Goal: Task Accomplishment & Management: Use online tool/utility

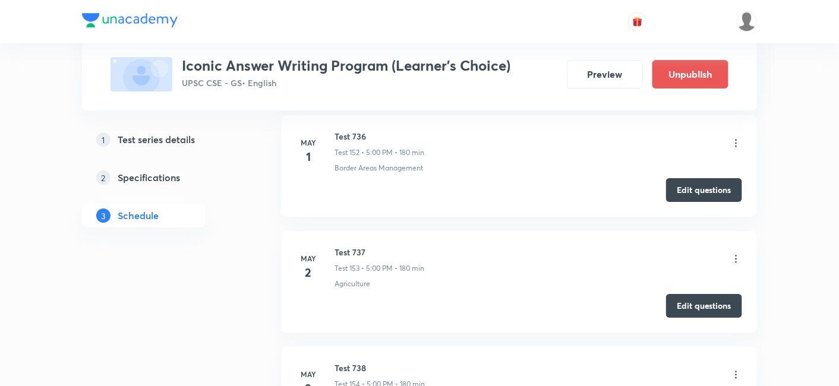
scroll to position [33784, 0]
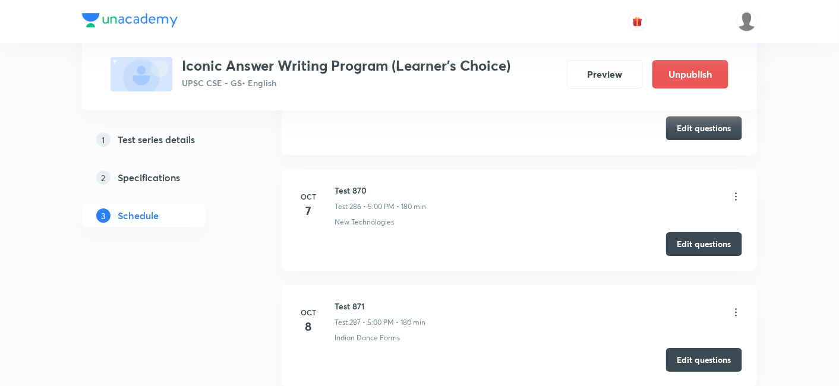
copy h6 "Test 872"
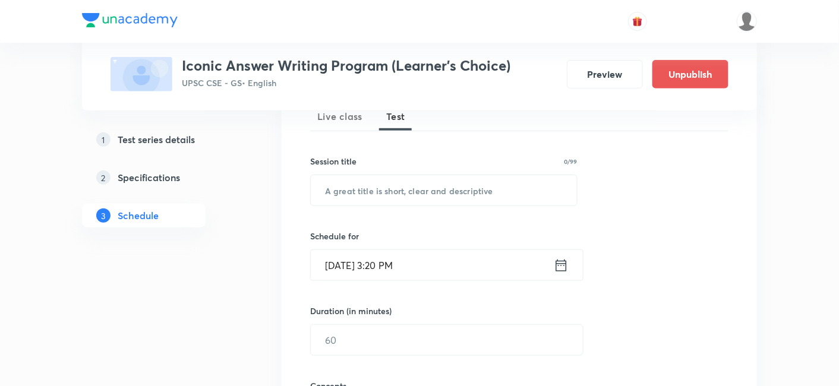
scroll to position [198, 0]
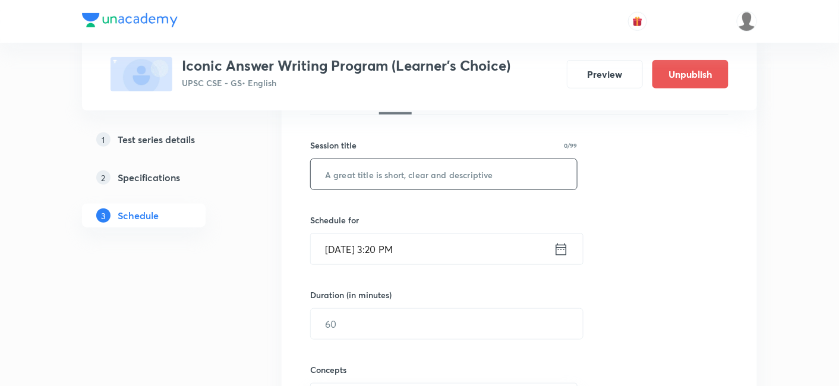
click at [429, 167] on input "text" at bounding box center [444, 174] width 266 height 30
paste input "Test 872"
type input "Test 873"
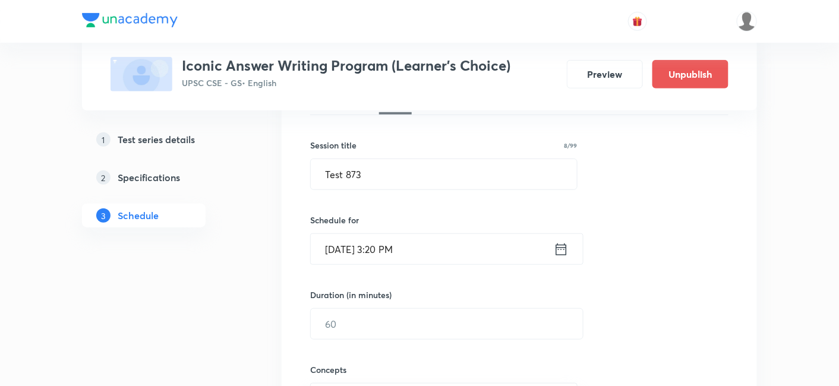
click at [420, 248] on input "Oct 5, 2025, 3:20 PM" at bounding box center [432, 249] width 243 height 30
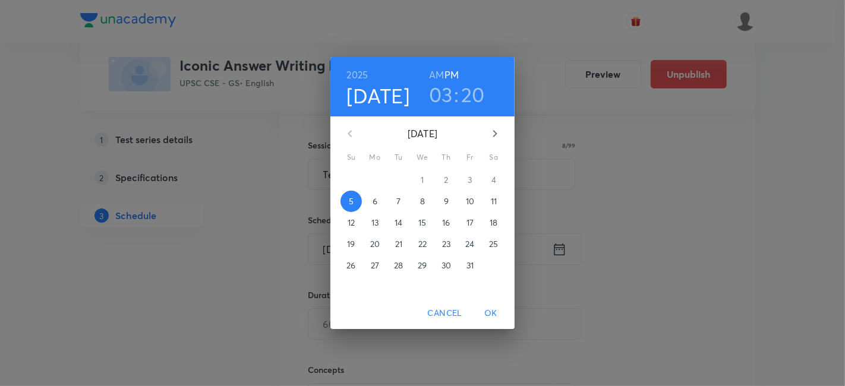
click at [468, 201] on p "10" at bounding box center [470, 202] width 8 height 12
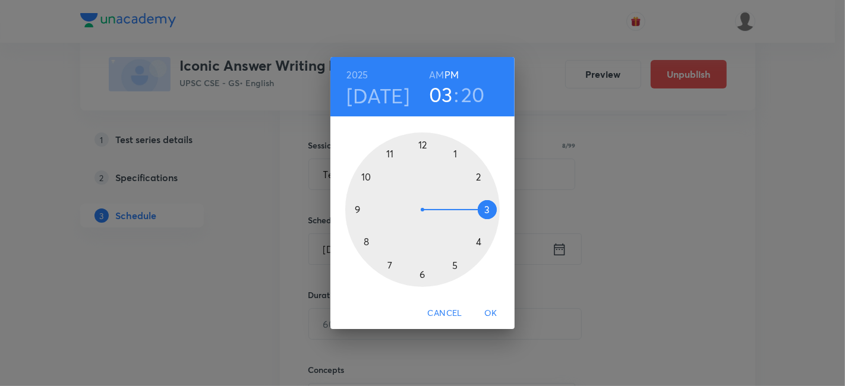
click at [454, 263] on div at bounding box center [422, 210] width 155 height 155
click at [423, 146] on div at bounding box center [422, 210] width 155 height 155
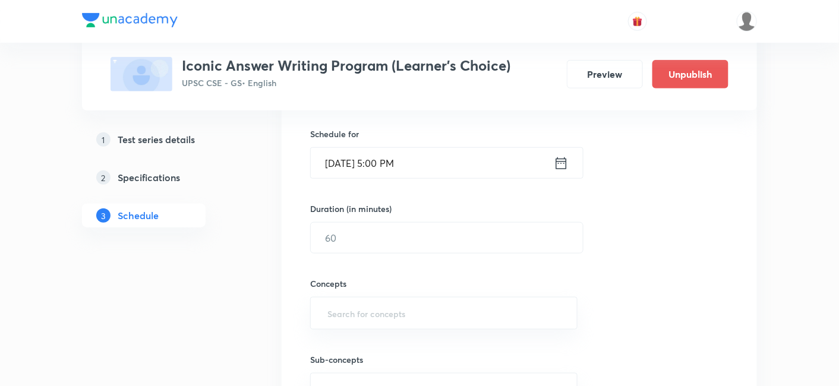
scroll to position [330, 0]
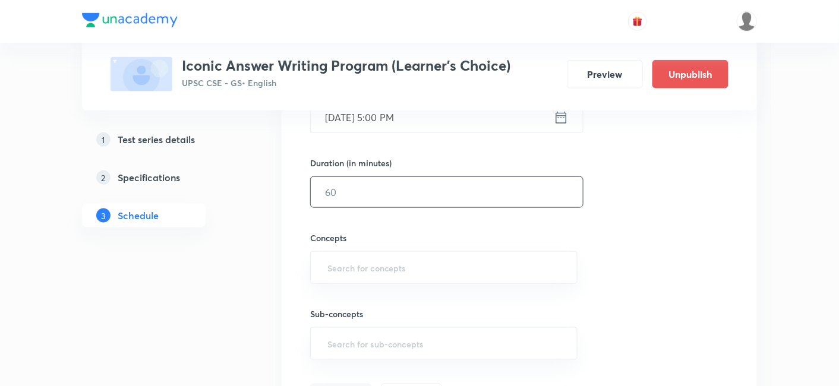
click at [430, 187] on input "text" at bounding box center [447, 192] width 272 height 30
type input "180"
click at [696, 202] on div "Session 289 Live class Test Session title 8/99 Test 873 ​ Schedule for Oct 10, …" at bounding box center [519, 167] width 418 height 481
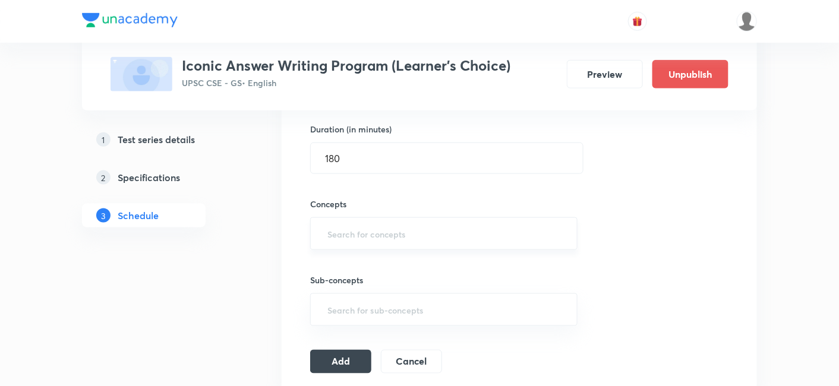
scroll to position [396, 0]
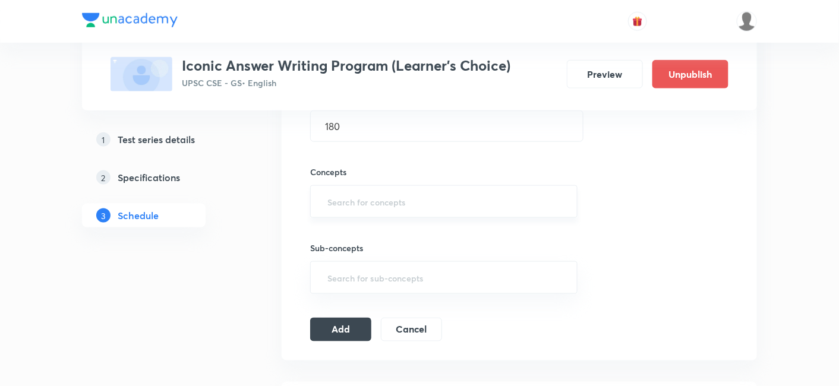
click at [433, 194] on input "text" at bounding box center [444, 202] width 238 height 22
type input "a"
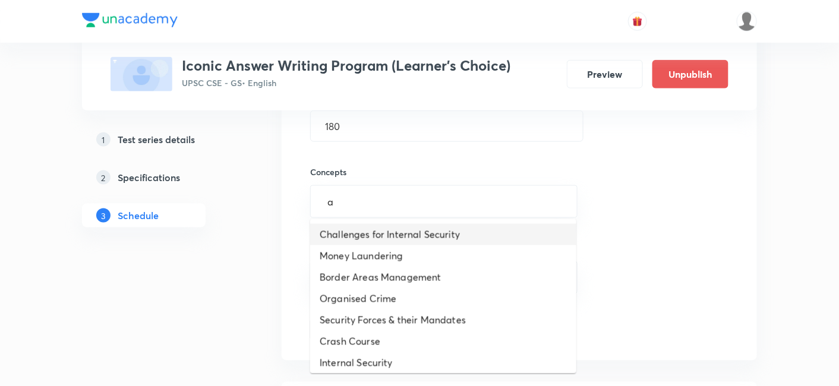
click at [429, 234] on li "Challenges for Internal Security" at bounding box center [443, 234] width 266 height 21
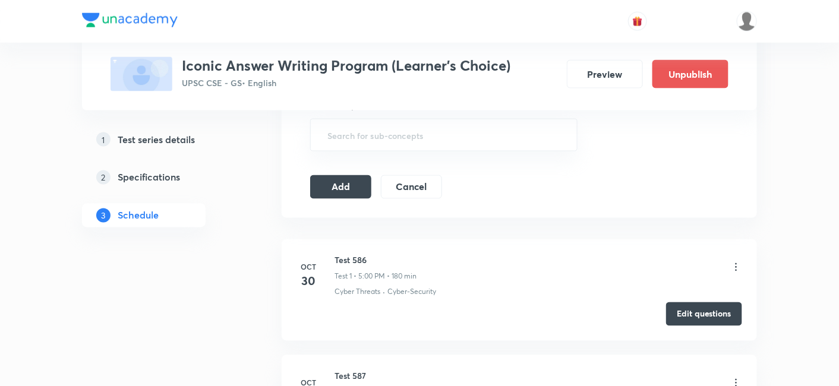
scroll to position [594, 0]
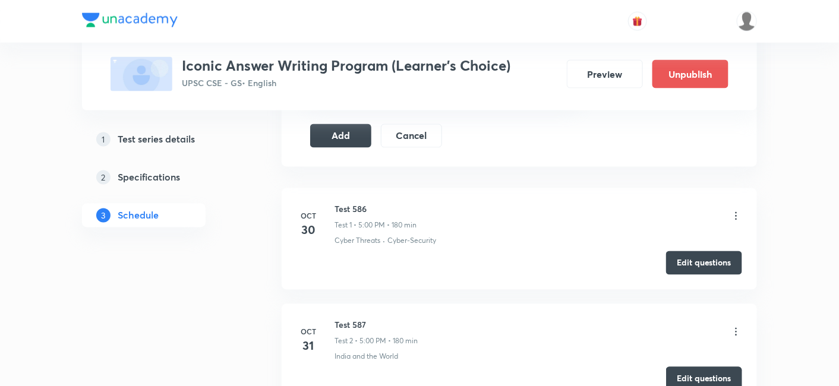
click at [737, 213] on icon at bounding box center [737, 216] width 2 height 8
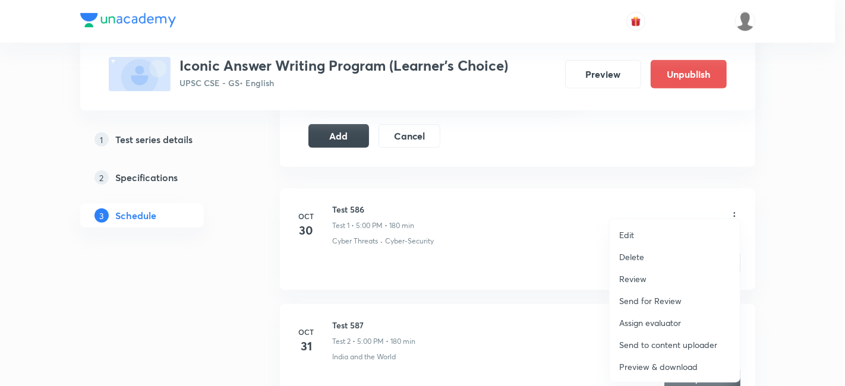
click at [637, 256] on p "Delete" at bounding box center [631, 257] width 25 height 12
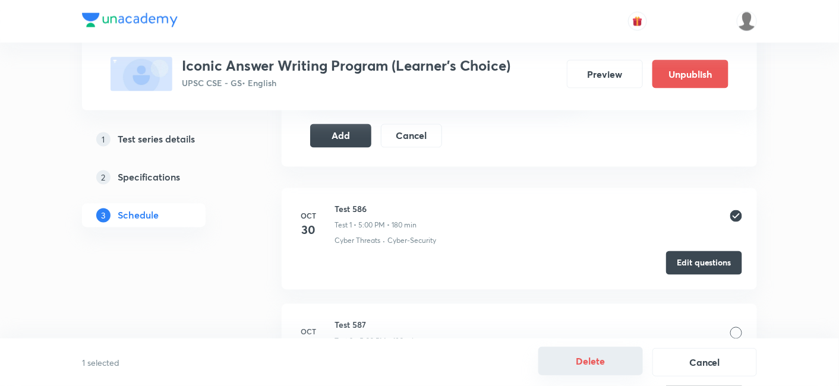
click at [584, 361] on button "Delete" at bounding box center [590, 361] width 105 height 29
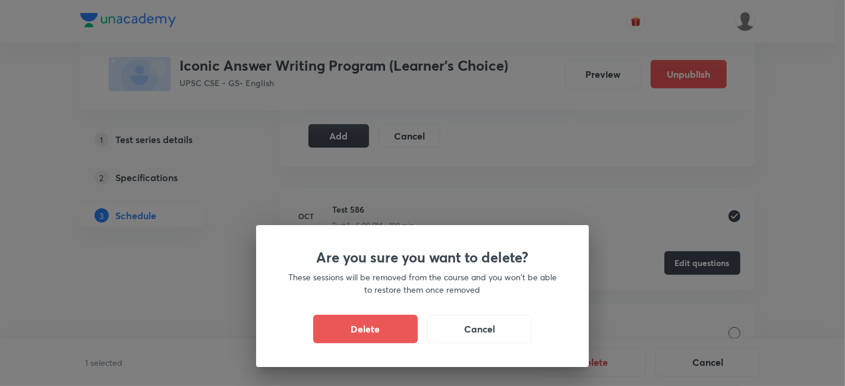
click at [407, 332] on button "Delete" at bounding box center [365, 329] width 105 height 29
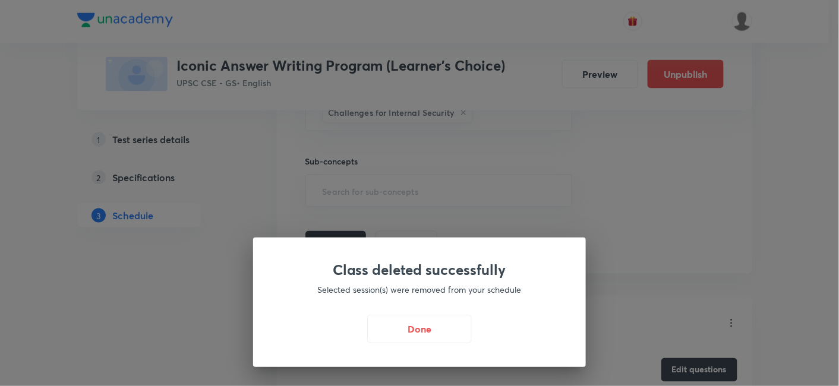
scroll to position [396, 0]
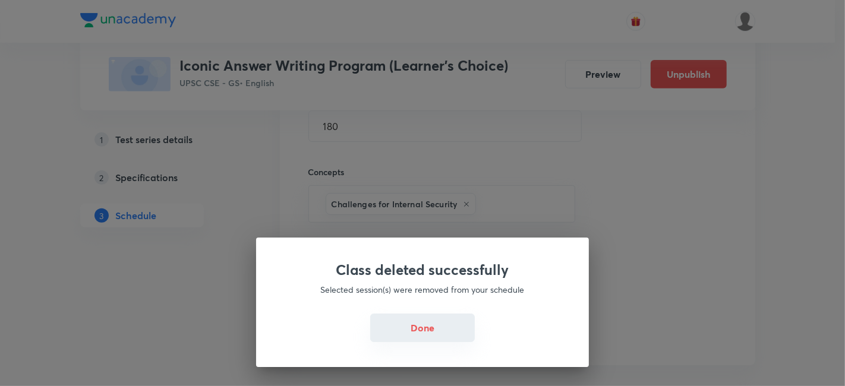
click at [416, 330] on button "Done" at bounding box center [422, 328] width 105 height 29
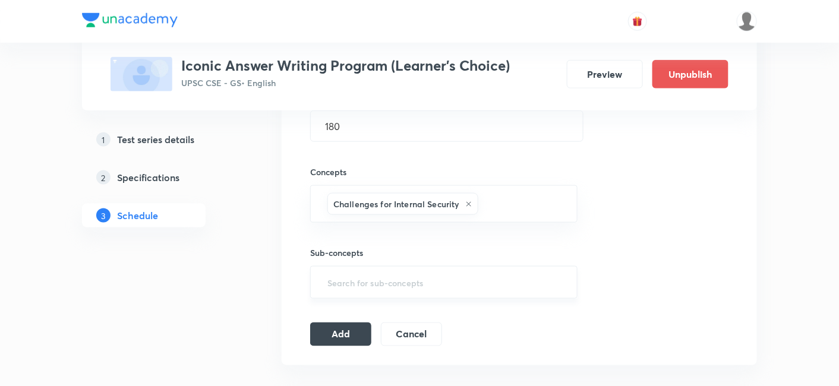
scroll to position [462, 0]
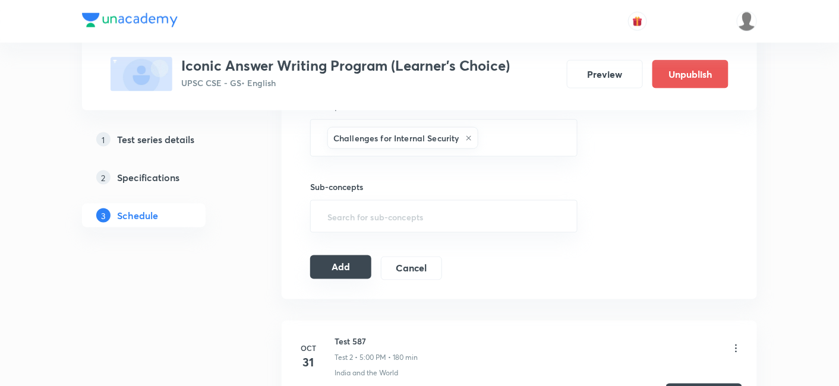
click at [345, 263] on button "Add" at bounding box center [340, 268] width 61 height 24
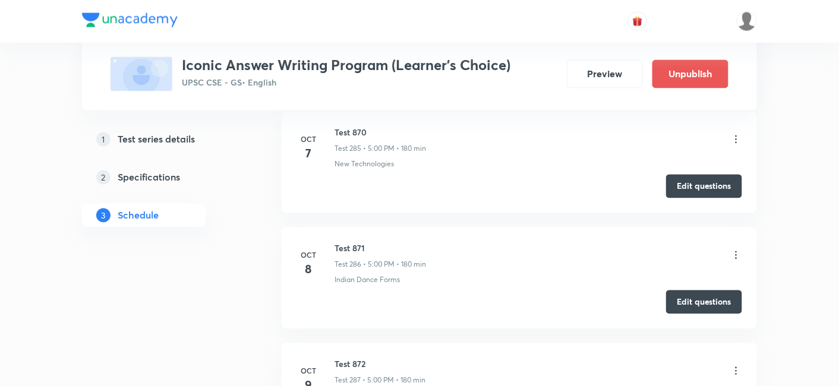
scroll to position [0, 0]
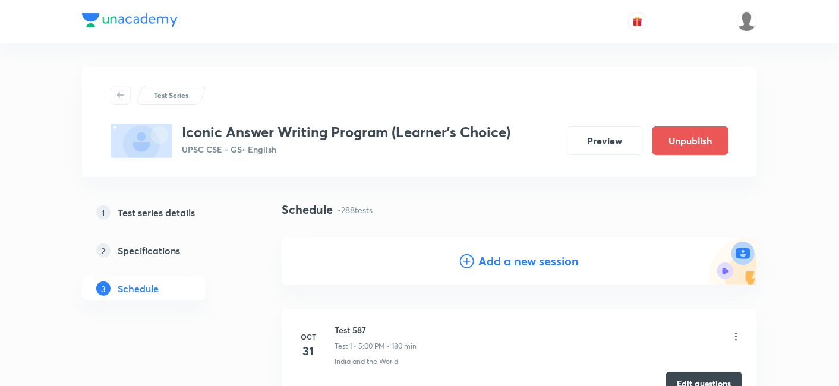
drag, startPoint x: 533, startPoint y: 258, endPoint x: 566, endPoint y: 221, distance: 50.5
click at [533, 259] on h4 "Add a new session" at bounding box center [529, 262] width 100 height 18
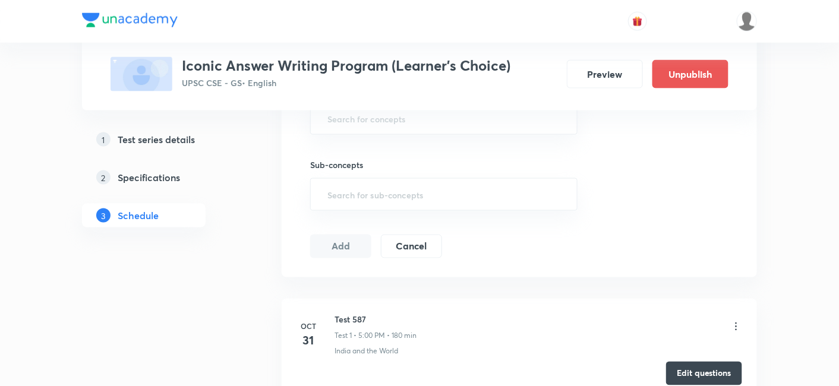
scroll to position [528, 0]
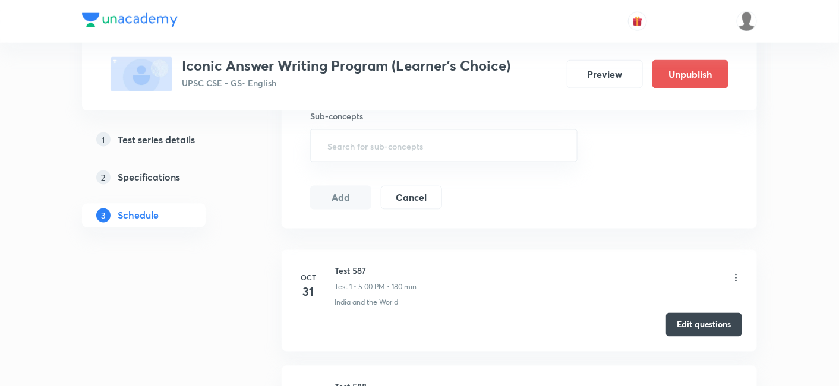
click at [738, 274] on icon at bounding box center [736, 278] width 12 height 12
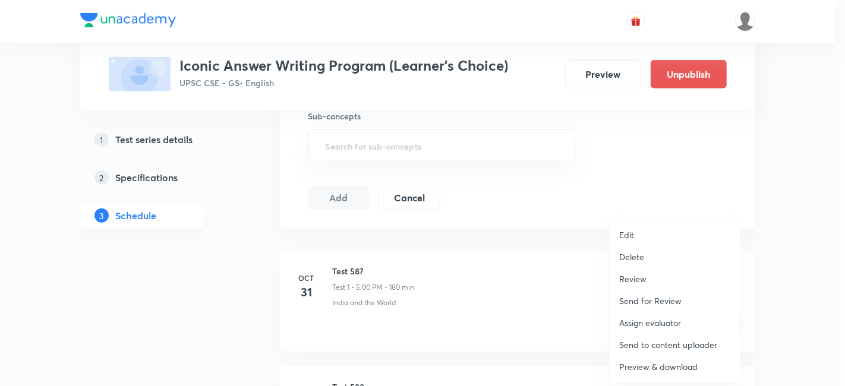
click at [649, 260] on li "Delete" at bounding box center [675, 257] width 130 height 22
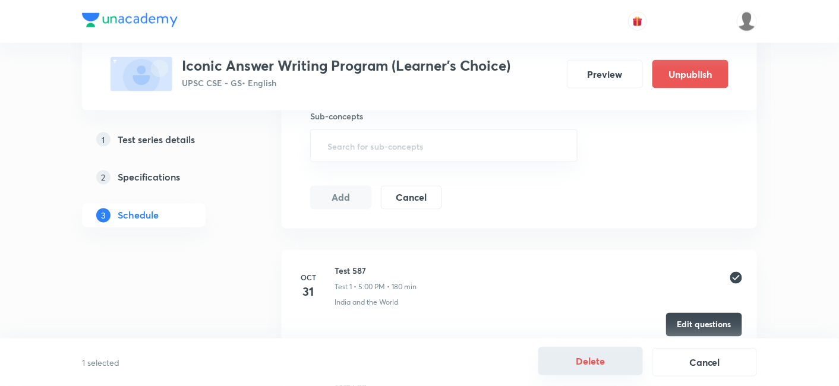
click at [585, 367] on button "Delete" at bounding box center [590, 361] width 105 height 29
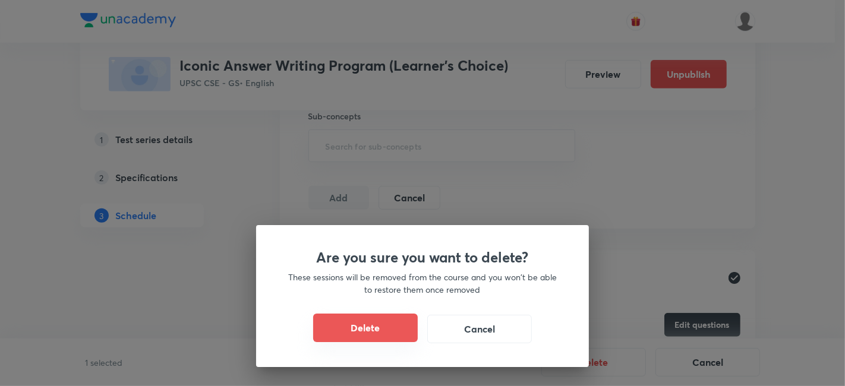
click at [386, 320] on button "Delete" at bounding box center [365, 328] width 105 height 29
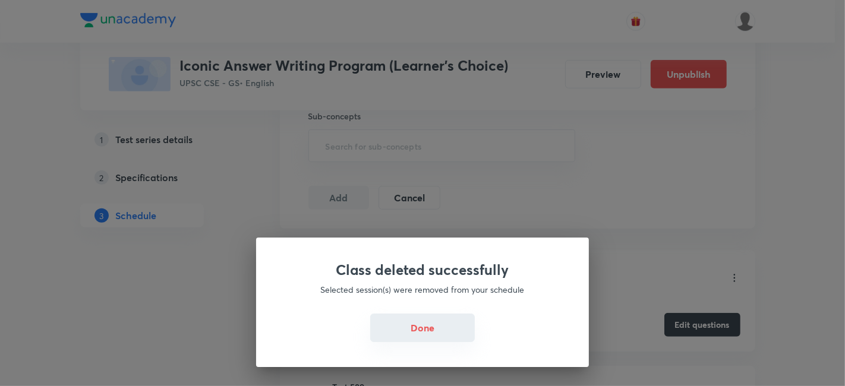
click at [434, 327] on button "Done" at bounding box center [422, 328] width 105 height 29
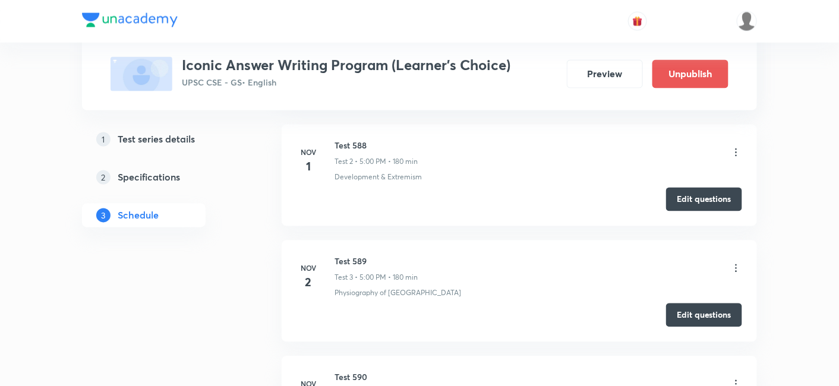
scroll to position [660, 0]
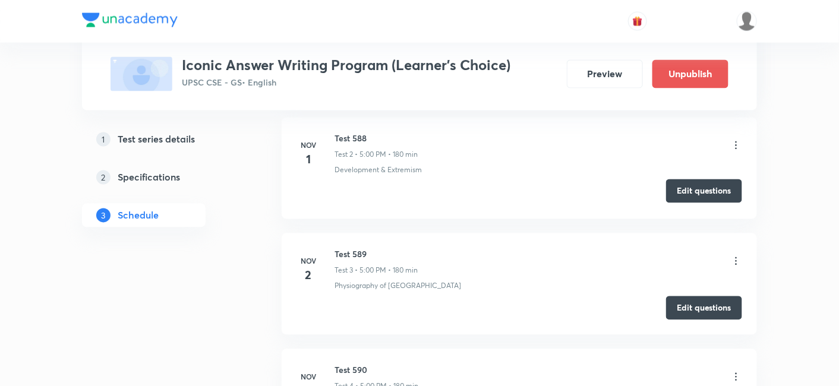
click at [686, 194] on button "Edit questions" at bounding box center [704, 191] width 76 height 24
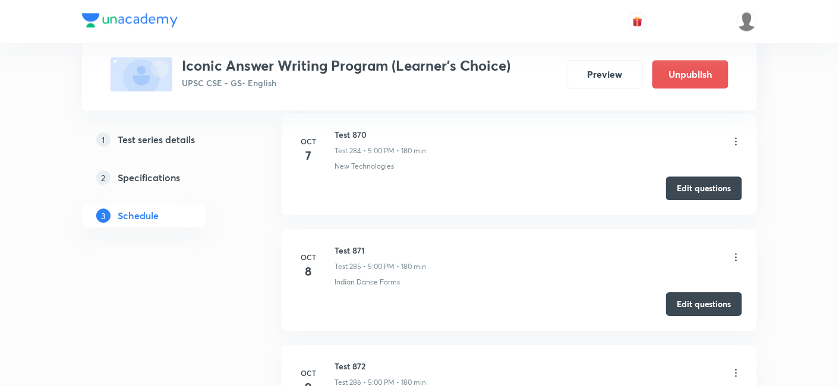
scroll to position [33673, 0]
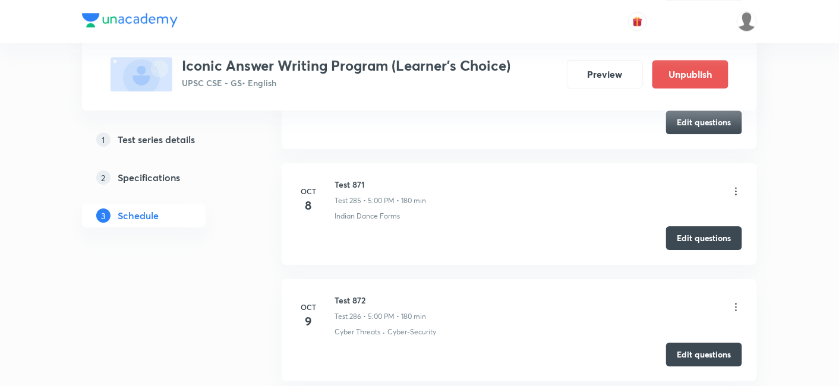
copy h6 "Test 873"
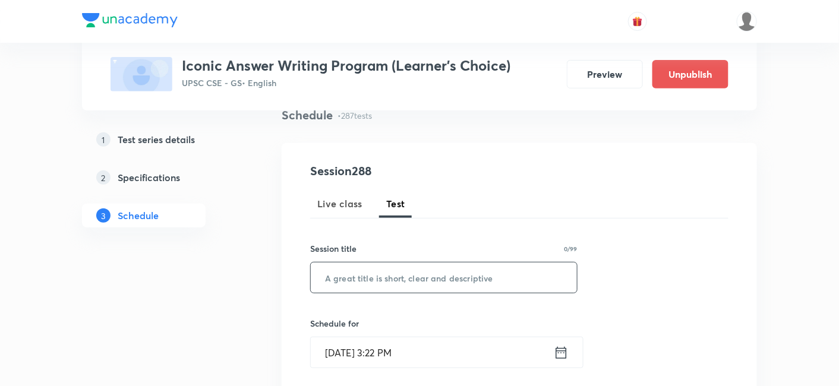
scroll to position [132, 0]
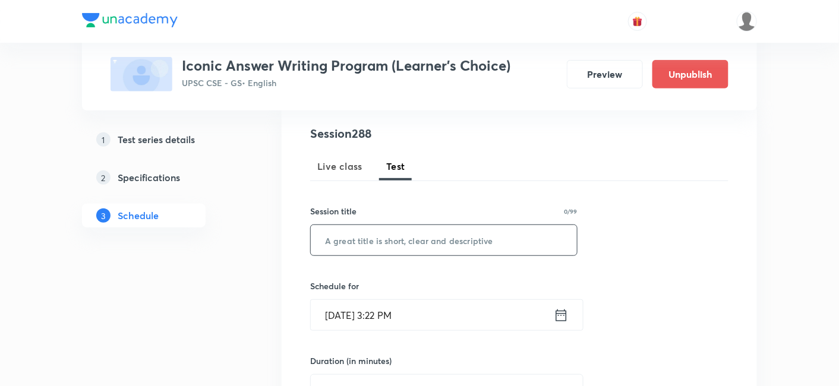
click at [459, 231] on input "text" at bounding box center [444, 240] width 266 height 30
paste input "Test 873"
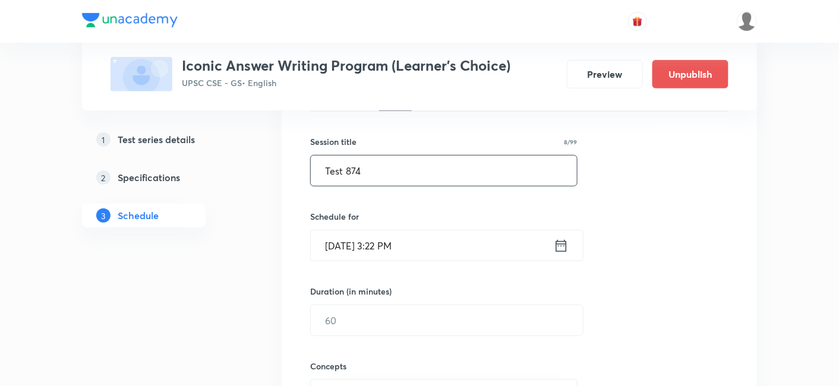
scroll to position [264, 0]
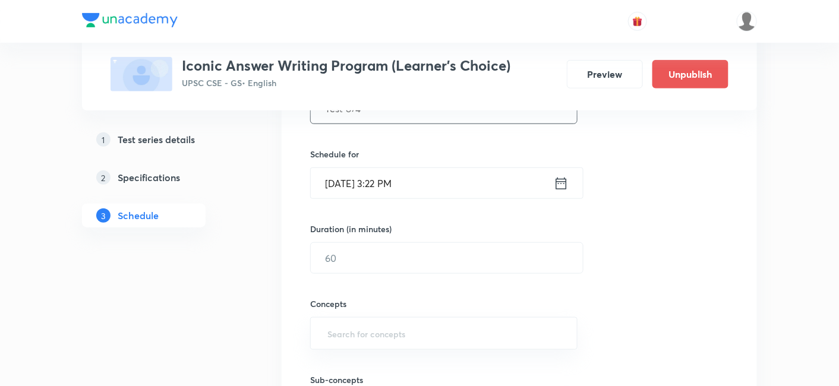
type input "Test 874"
click at [469, 179] on input "Oct 5, 2025, 3:22 PM" at bounding box center [432, 183] width 243 height 30
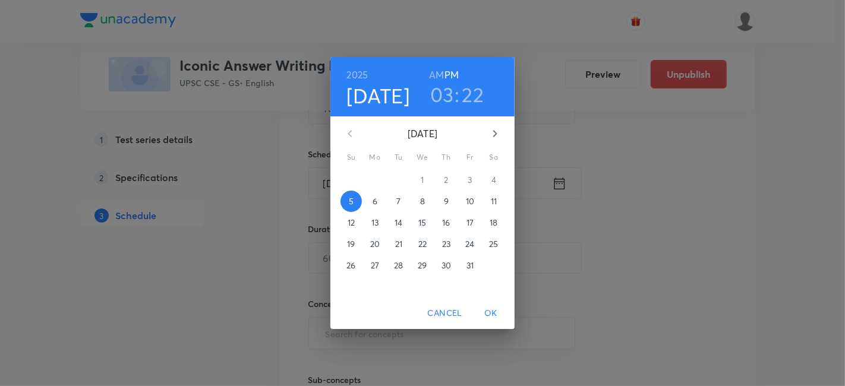
click at [467, 201] on p "10" at bounding box center [470, 202] width 8 height 12
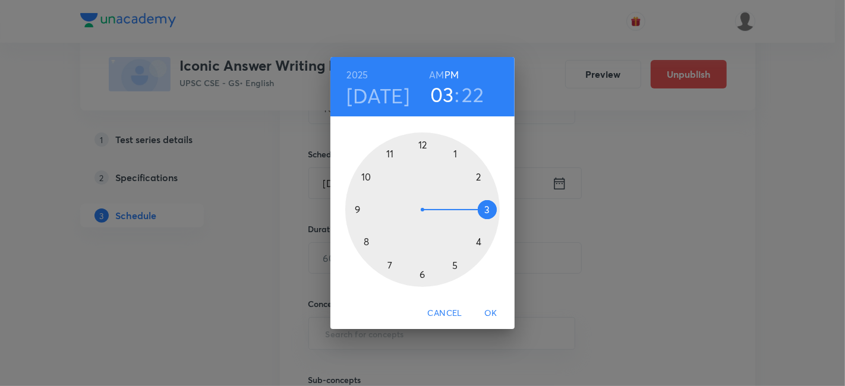
click at [454, 264] on div at bounding box center [422, 210] width 155 height 155
click at [421, 141] on div at bounding box center [422, 210] width 155 height 155
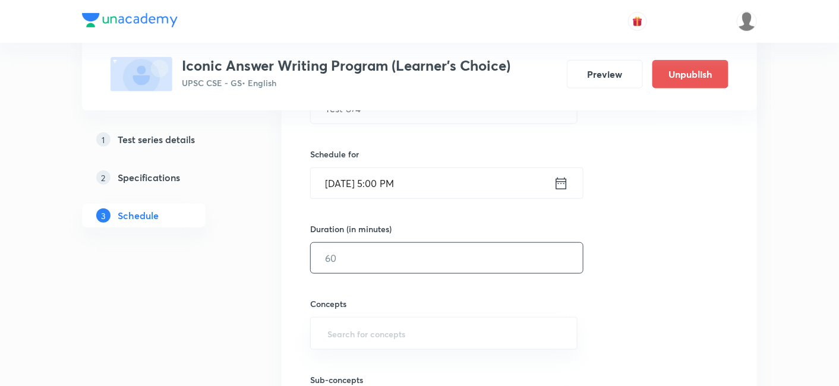
click at [374, 252] on input "text" at bounding box center [447, 258] width 272 height 30
type input "180"
click at [631, 251] on div "Session 288 Live class Test Session title 8/99 Test 874 ​ Schedule for Oct 10, …" at bounding box center [519, 233] width 418 height 481
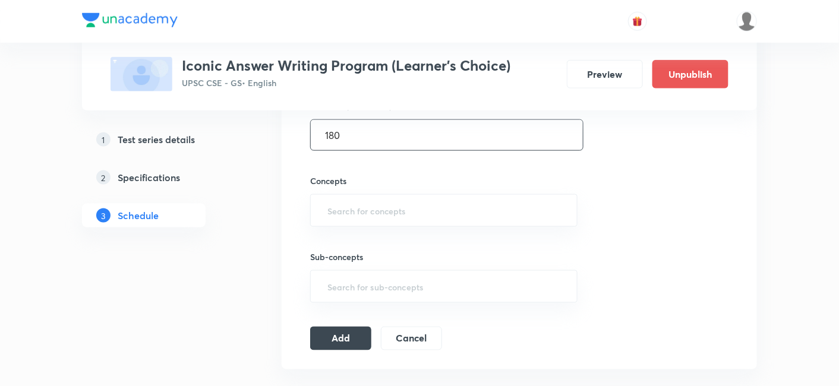
scroll to position [396, 0]
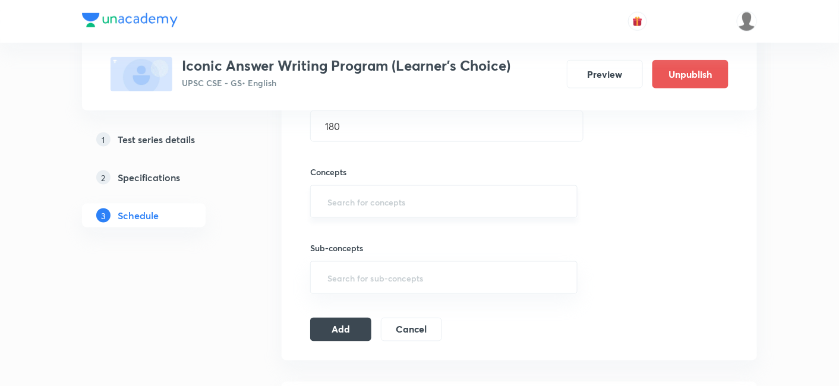
click at [416, 201] on input "text" at bounding box center [444, 202] width 238 height 22
type input "a"
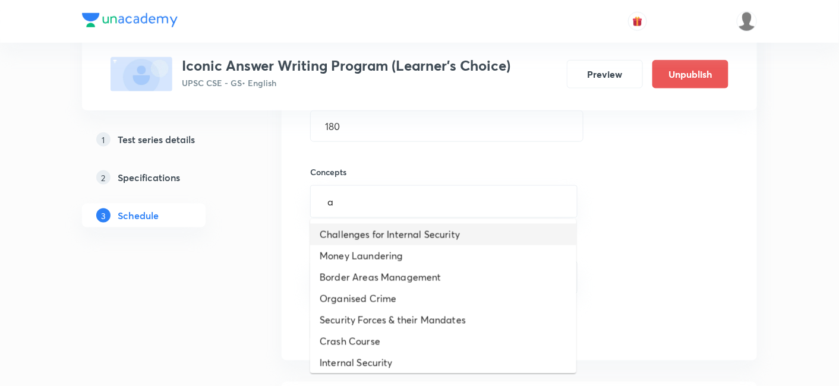
click at [423, 235] on li "Challenges for Internal Security" at bounding box center [443, 234] width 266 height 21
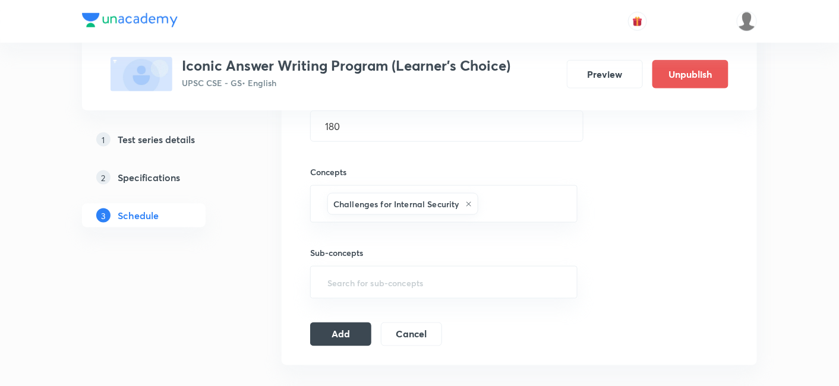
click at [658, 233] on div "Session 288 Live class Test Session title 8/99 Test 874 ​ Schedule for Oct 10, …" at bounding box center [519, 104] width 418 height 486
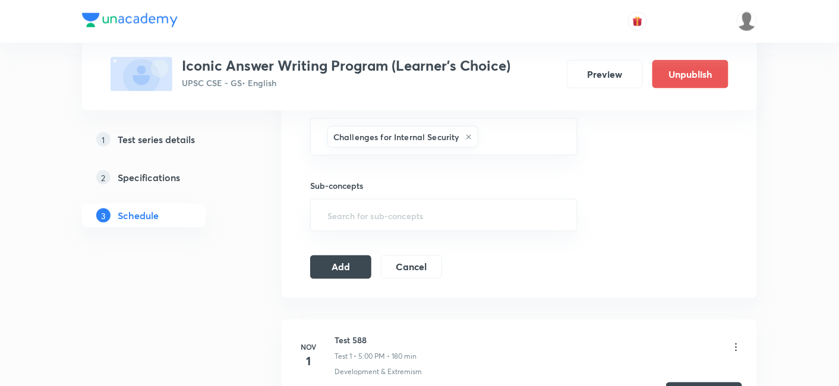
scroll to position [528, 0]
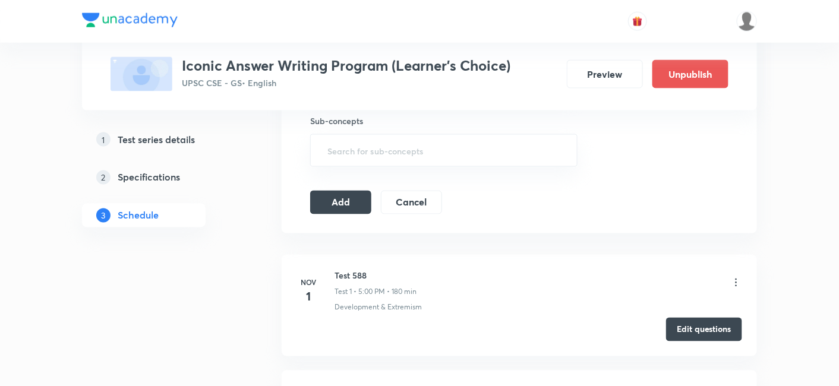
click at [736, 282] on icon at bounding box center [736, 283] width 12 height 12
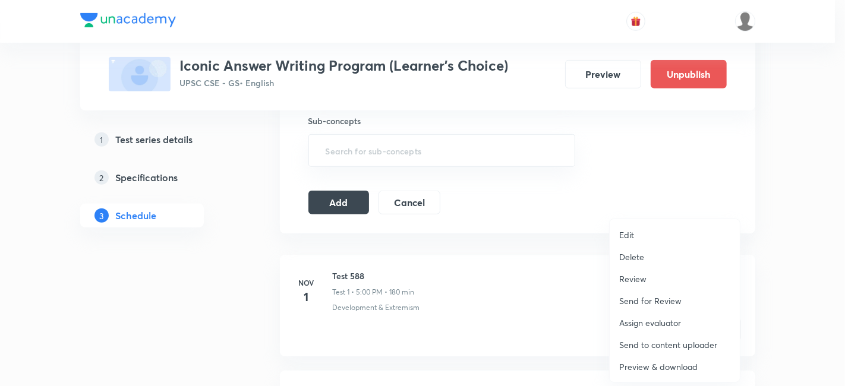
click at [640, 257] on p "Delete" at bounding box center [631, 257] width 25 height 12
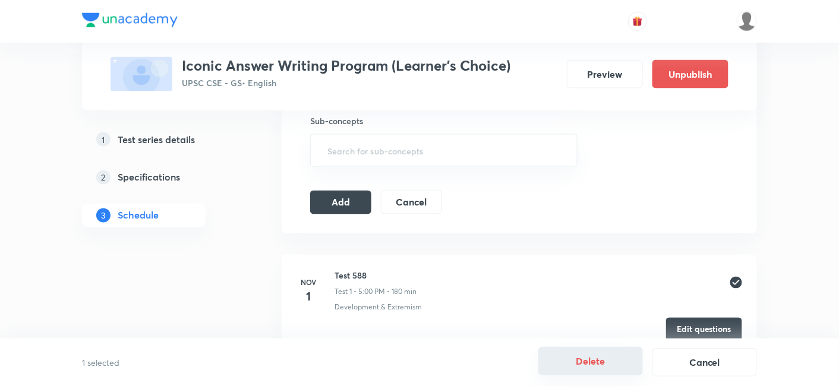
click at [587, 359] on button "Delete" at bounding box center [590, 361] width 105 height 29
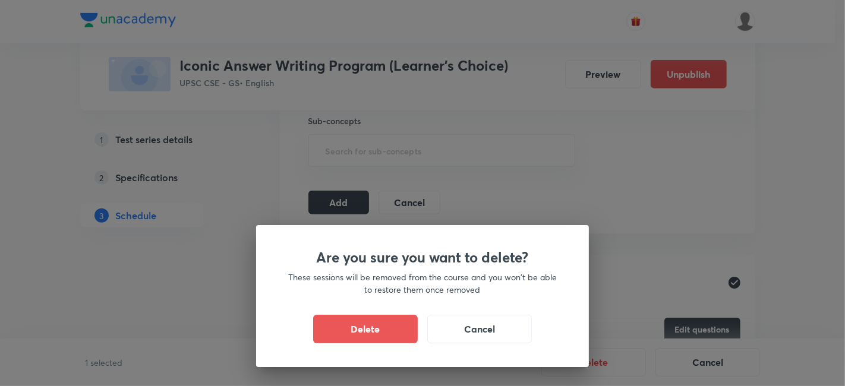
click at [395, 331] on button "Delete" at bounding box center [365, 329] width 105 height 29
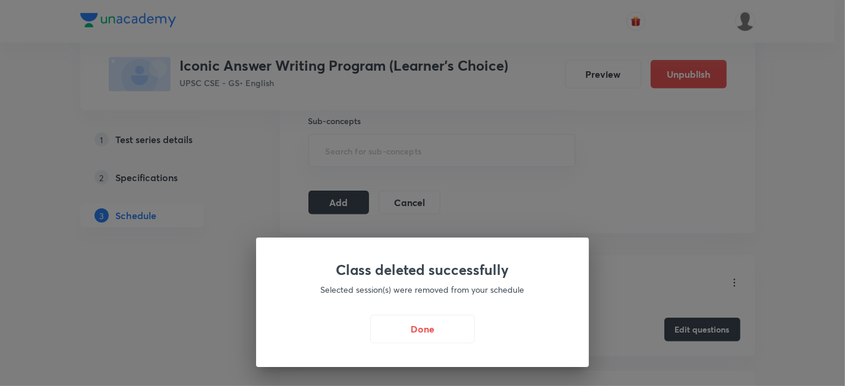
click at [432, 327] on button "Done" at bounding box center [422, 329] width 105 height 29
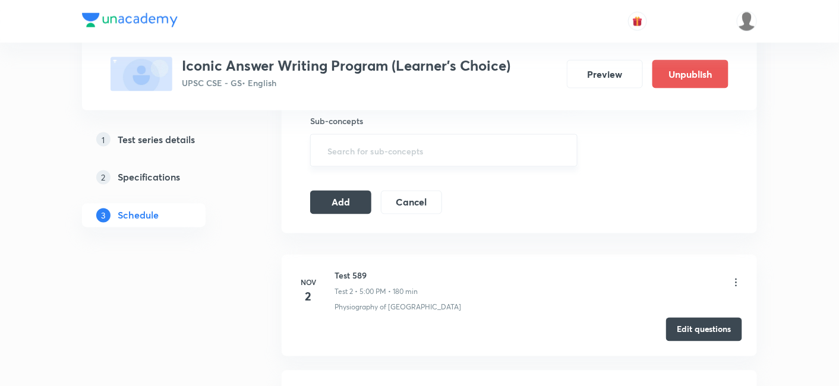
scroll to position [594, 0]
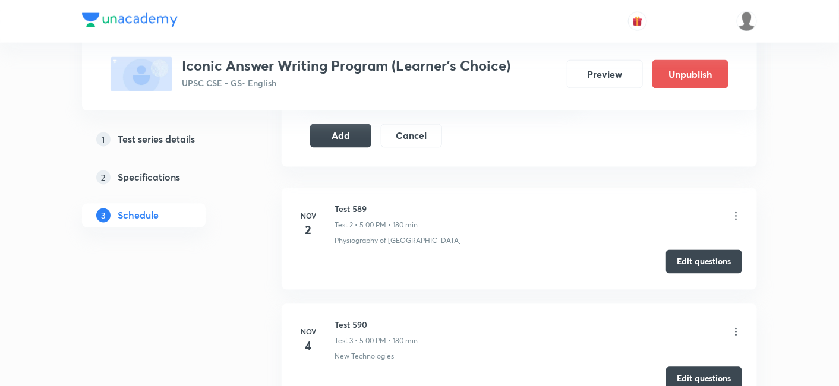
click at [694, 254] on button "Edit questions" at bounding box center [704, 262] width 76 height 24
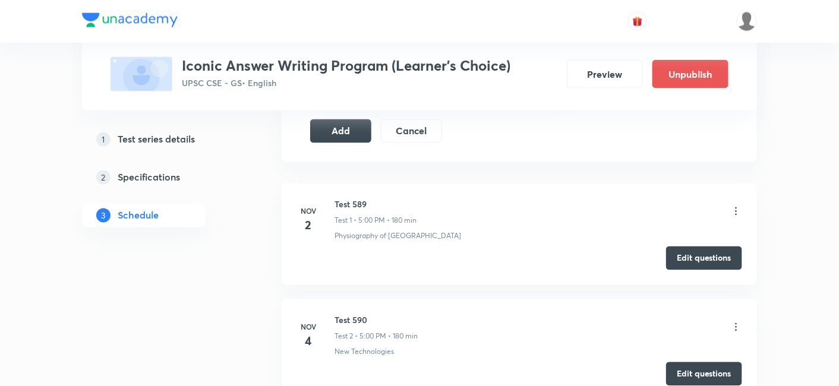
click at [333, 128] on button "Add" at bounding box center [340, 130] width 61 height 24
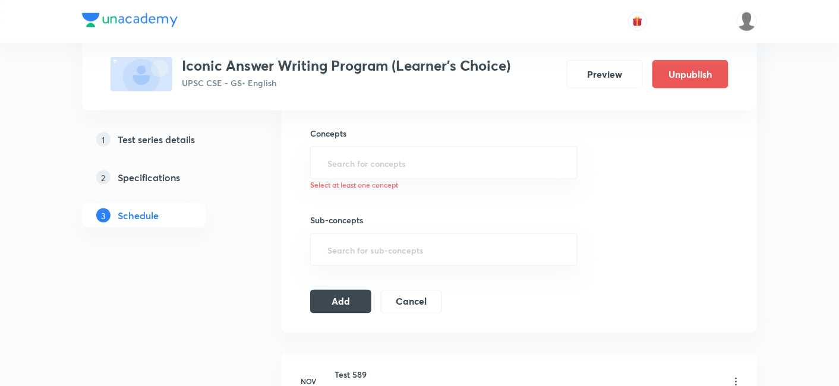
scroll to position [396, 0]
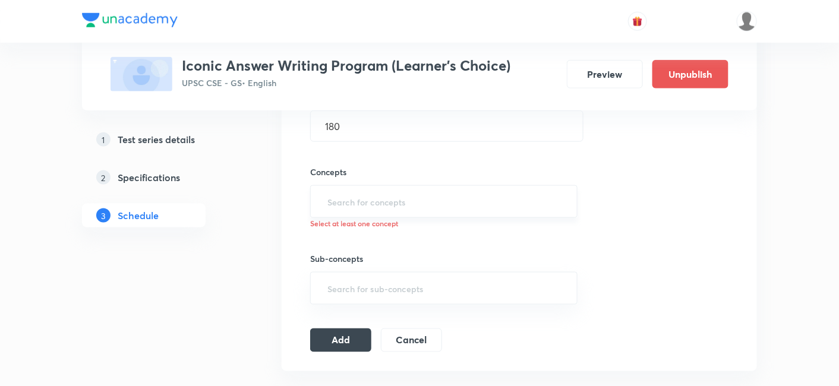
click at [408, 203] on input "text" at bounding box center [444, 202] width 238 height 22
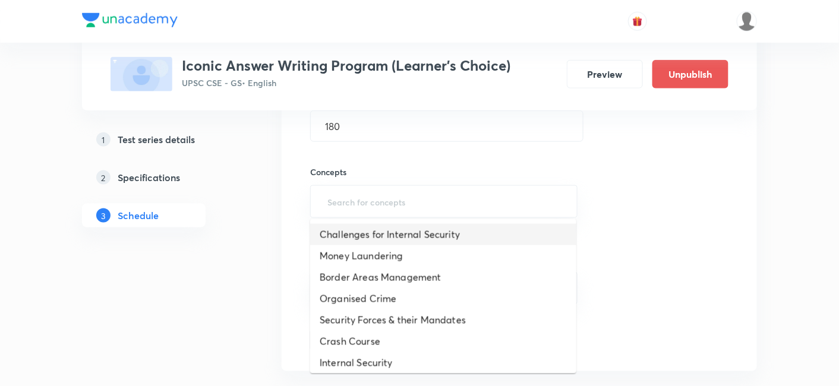
click at [402, 228] on li "Challenges for Internal Security" at bounding box center [443, 234] width 266 height 21
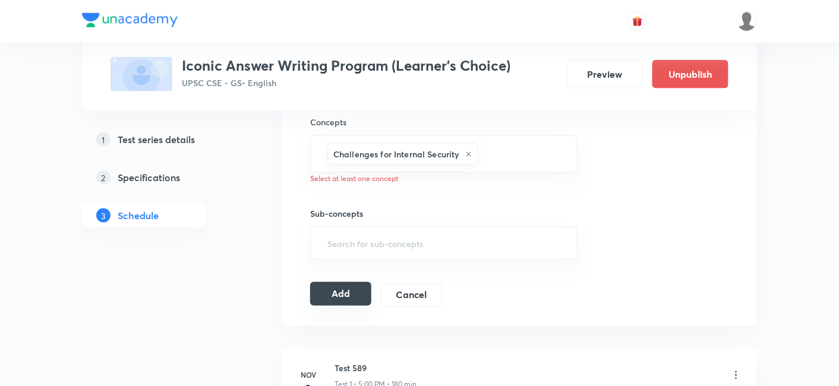
scroll to position [462, 0]
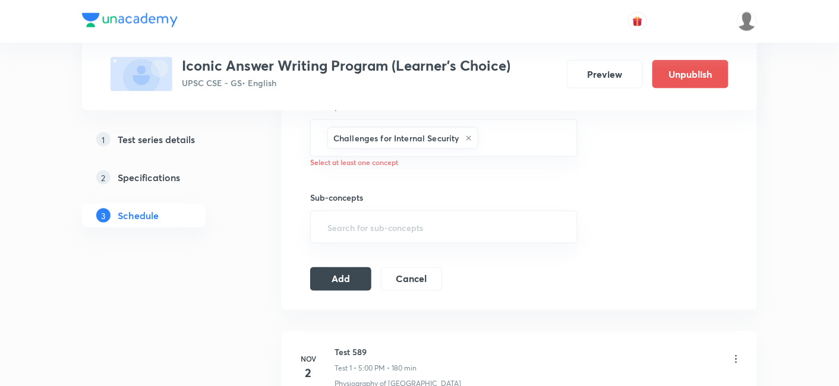
click at [358, 277] on button "Add" at bounding box center [340, 279] width 61 height 24
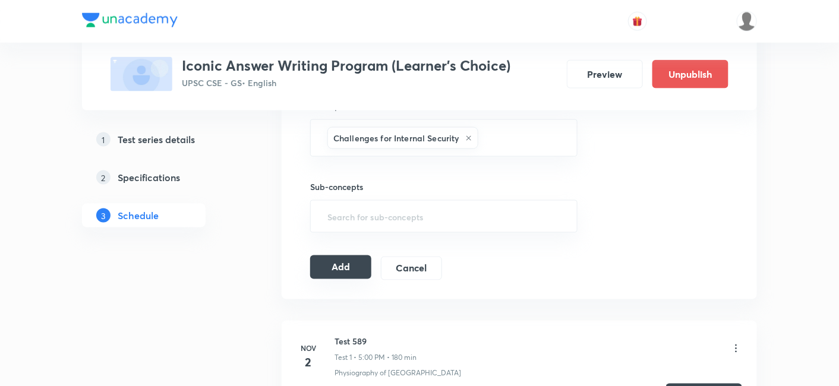
click at [341, 264] on button "Add" at bounding box center [340, 268] width 61 height 24
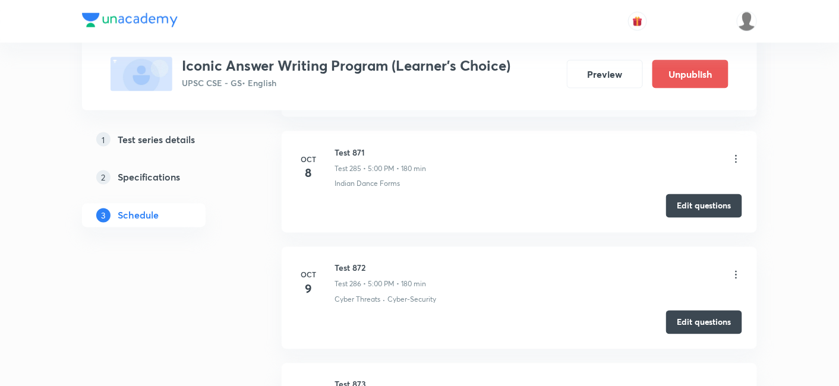
scroll to position [33152, 0]
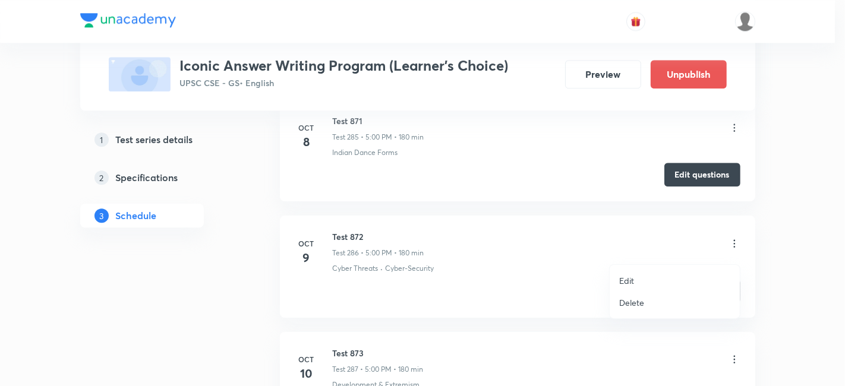
click at [645, 277] on li "Edit" at bounding box center [675, 281] width 130 height 22
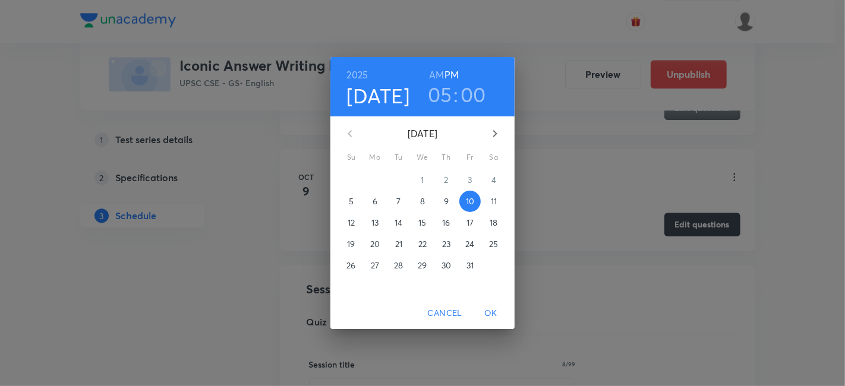
click at [493, 199] on p "11" at bounding box center [494, 202] width 6 height 12
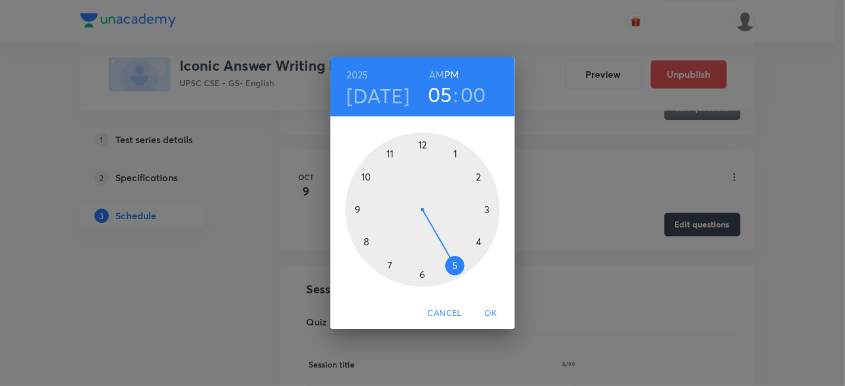
click at [456, 263] on div at bounding box center [422, 210] width 155 height 155
click at [422, 143] on div at bounding box center [422, 210] width 155 height 155
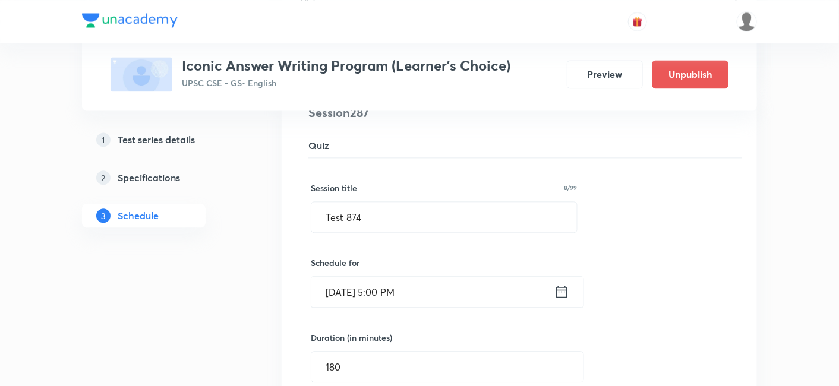
scroll to position [33416, 0]
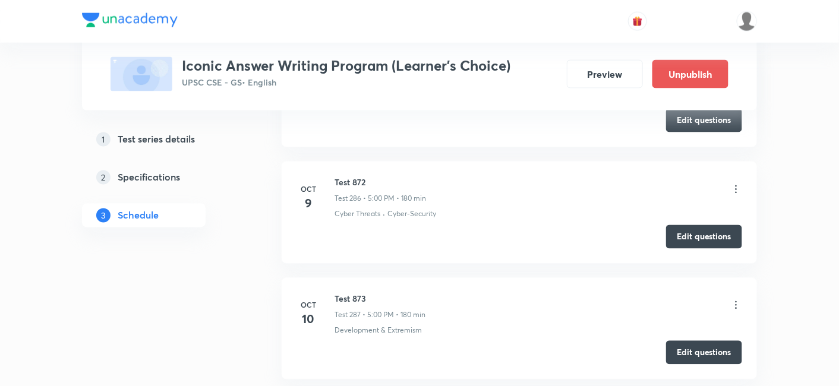
scroll to position [33140, 0]
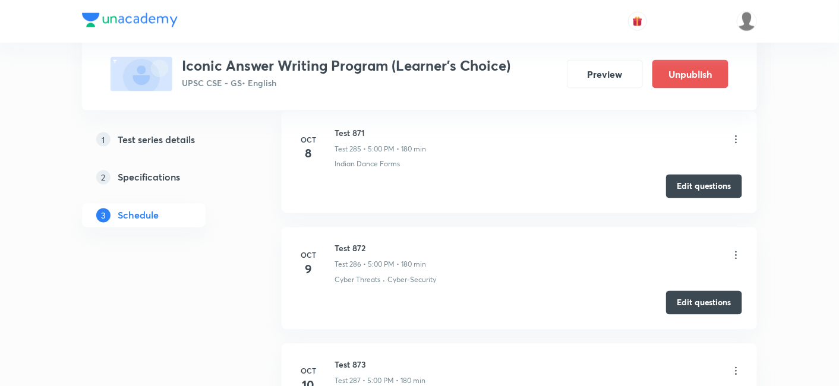
copy h6 "Test 874"
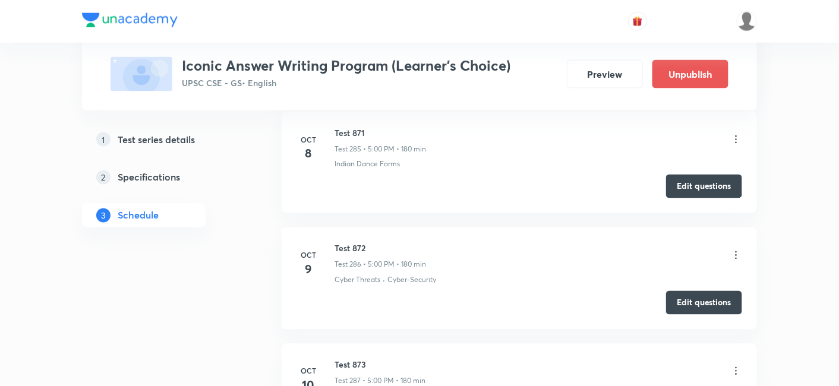
scroll to position [0, 0]
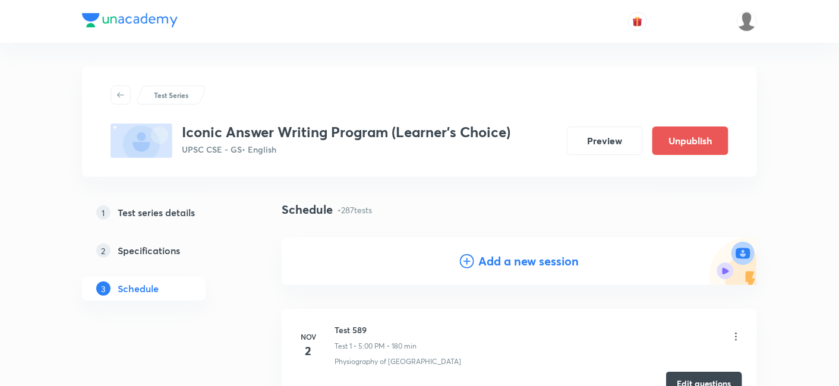
click at [506, 257] on h4 "Add a new session" at bounding box center [529, 262] width 100 height 18
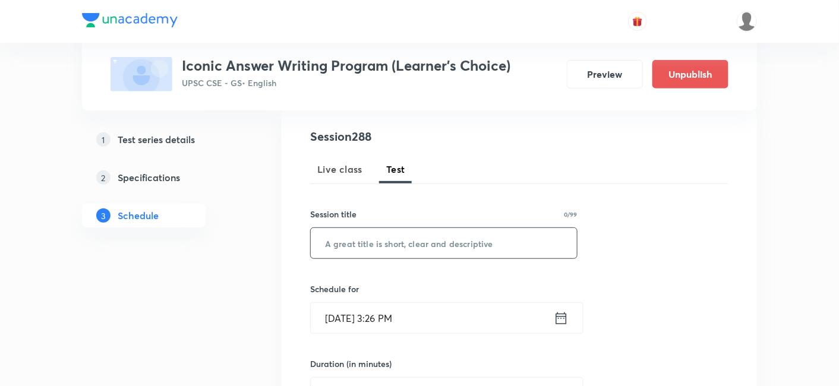
scroll to position [132, 0]
click at [456, 229] on input "text" at bounding box center [444, 240] width 266 height 30
paste input "Test 874"
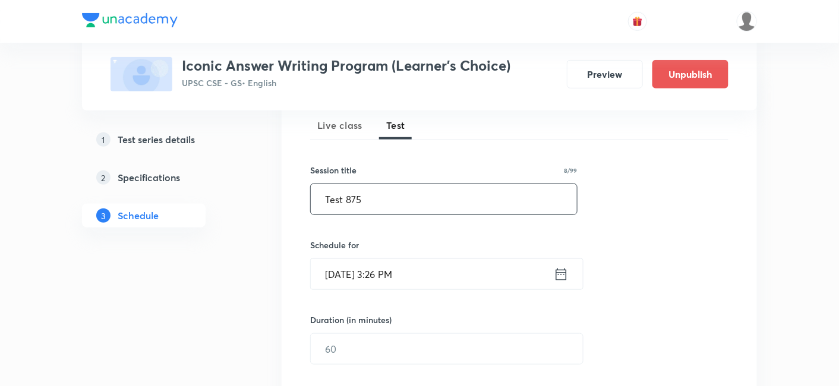
scroll to position [198, 0]
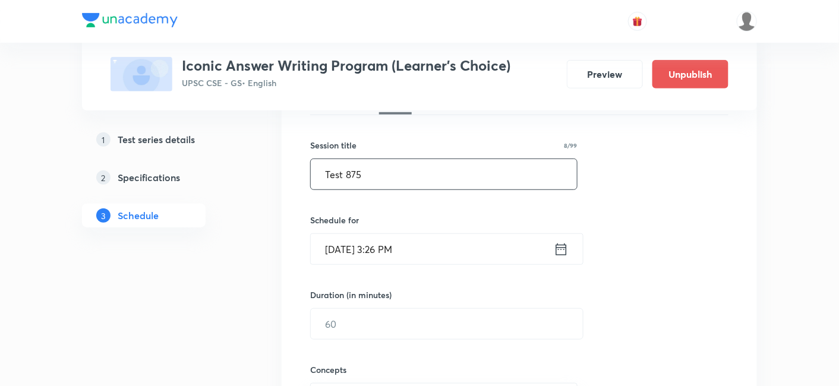
type input "Test 875"
click at [434, 244] on input "Oct 5, 2025, 3:26 PM" at bounding box center [432, 249] width 243 height 30
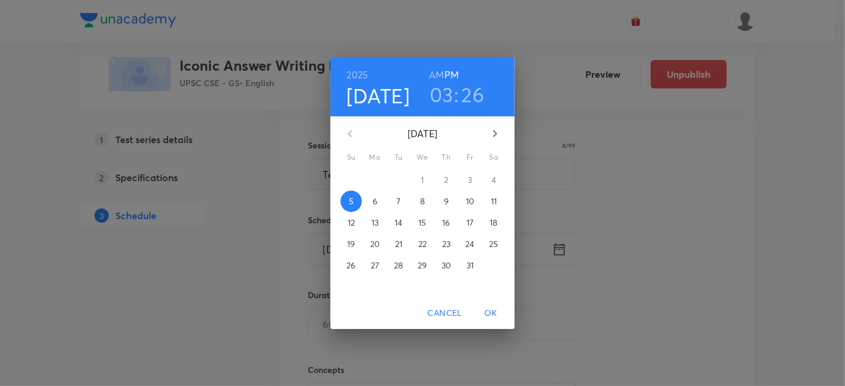
click at [375, 225] on p "13" at bounding box center [374, 223] width 7 height 12
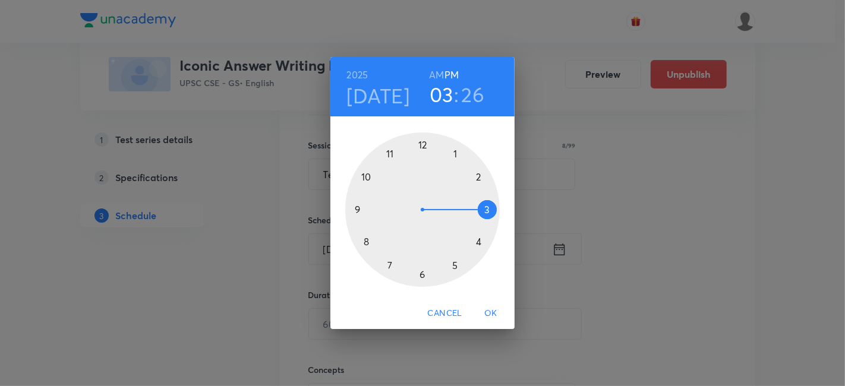
click at [455, 264] on div at bounding box center [422, 210] width 155 height 155
click at [422, 143] on div at bounding box center [422, 210] width 155 height 155
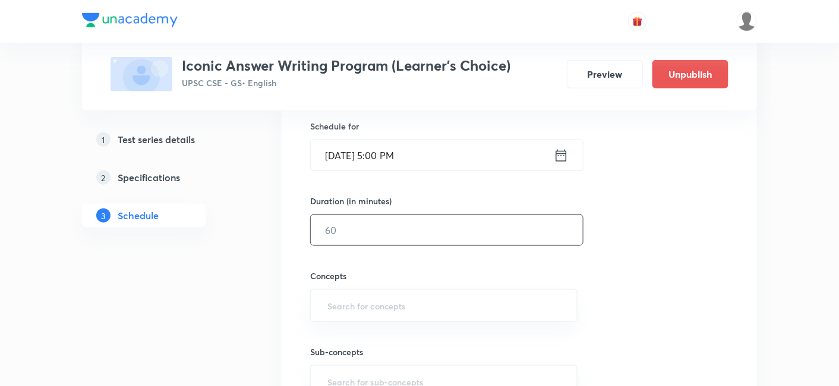
scroll to position [330, 0]
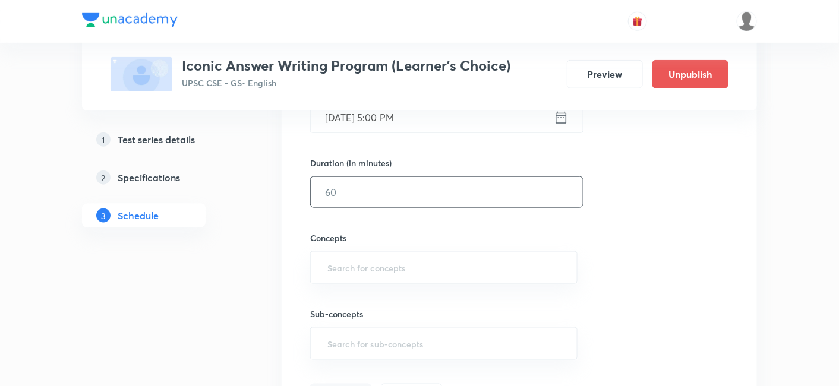
click at [392, 190] on input "text" at bounding box center [447, 192] width 272 height 30
type input "180"
click at [686, 200] on div "Session 288 Live class Test Session title 8/99 Test 875 ​ Schedule for Oct 13, …" at bounding box center [519, 167] width 418 height 481
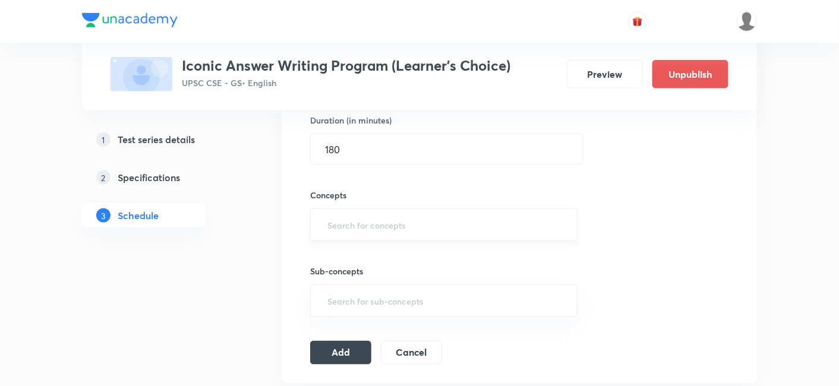
scroll to position [396, 0]
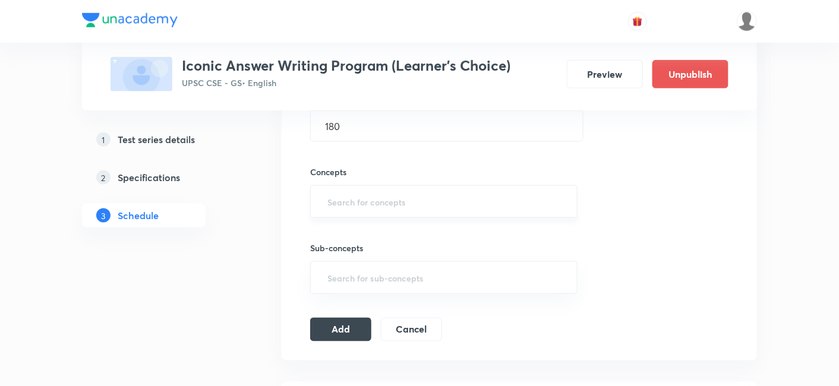
click at [415, 199] on input "text" at bounding box center [444, 202] width 238 height 22
type input "a"
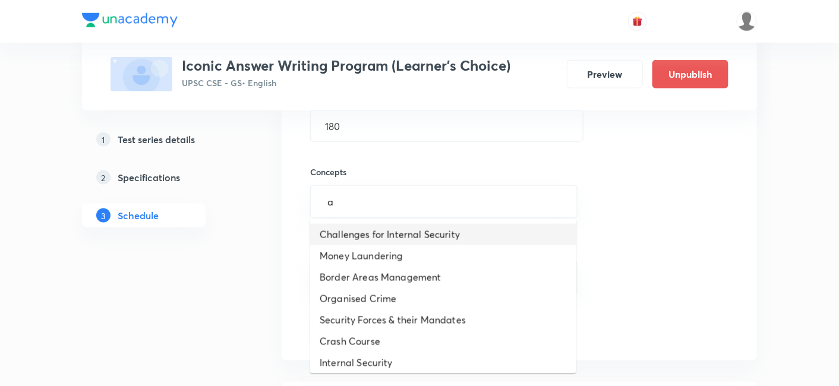
click at [408, 226] on li "Challenges for Internal Security" at bounding box center [443, 234] width 266 height 21
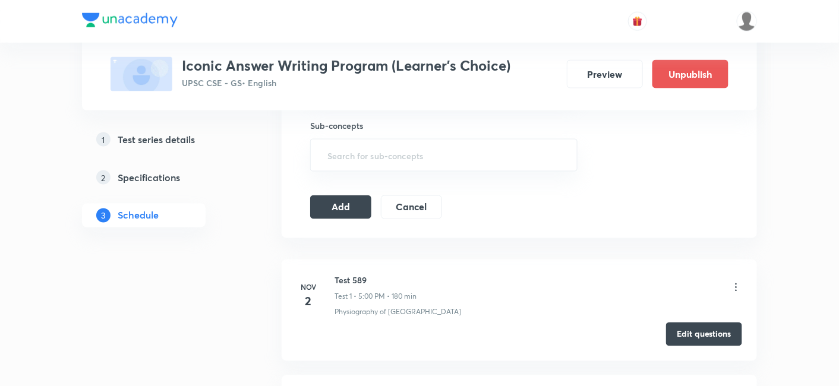
scroll to position [528, 0]
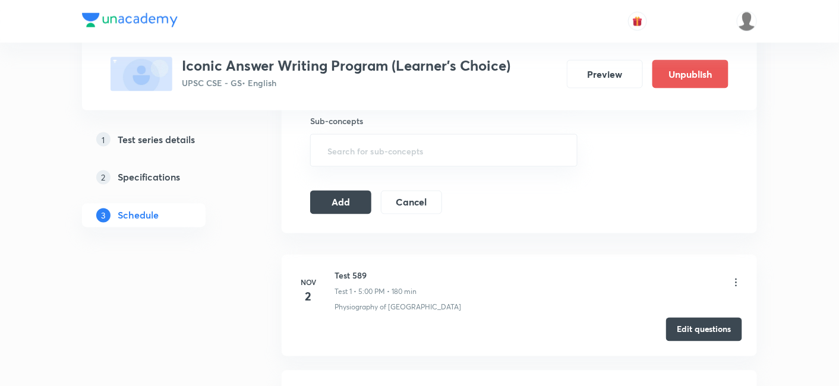
click at [736, 279] on icon at bounding box center [737, 283] width 2 height 8
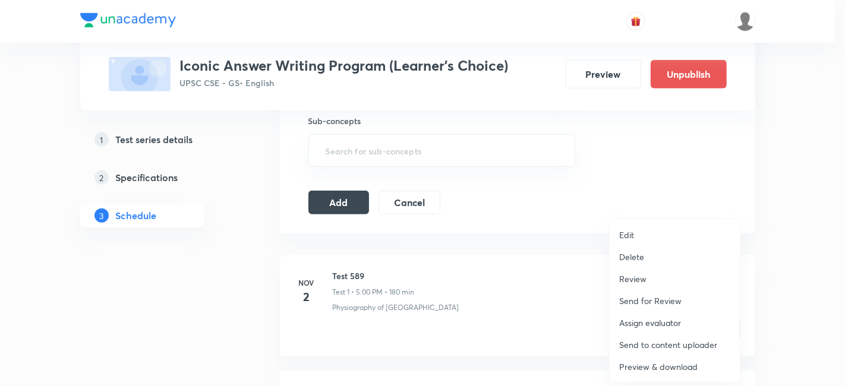
click at [618, 254] on li "Delete" at bounding box center [675, 257] width 130 height 22
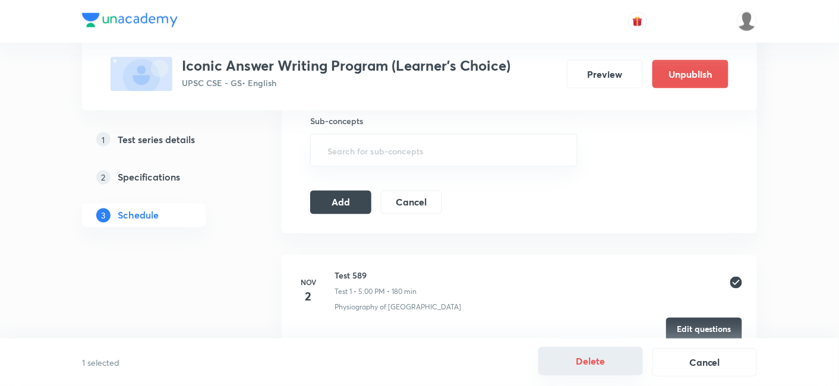
click at [588, 361] on button "Delete" at bounding box center [590, 361] width 105 height 29
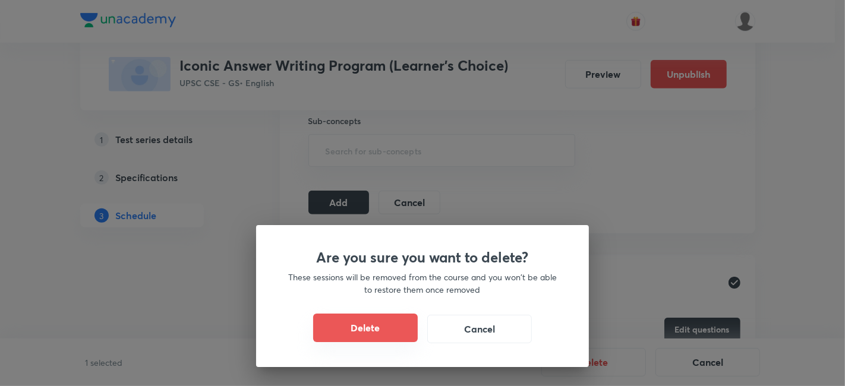
click at [408, 325] on button "Delete" at bounding box center [365, 328] width 105 height 29
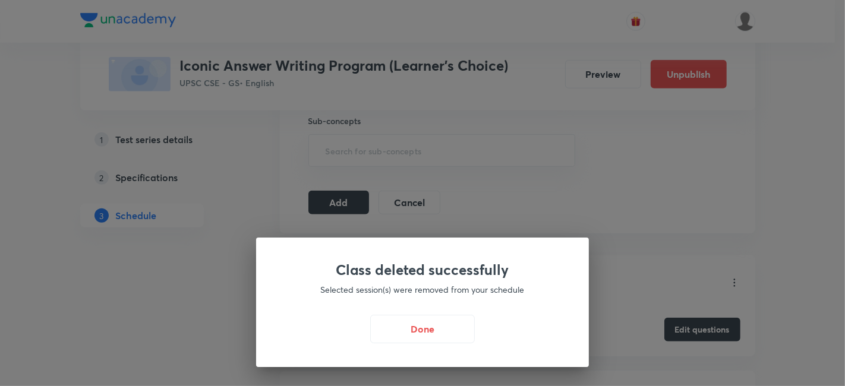
drag, startPoint x: 428, startPoint y: 319, endPoint x: 591, endPoint y: 320, distance: 162.9
click at [428, 320] on button "Done" at bounding box center [422, 329] width 105 height 29
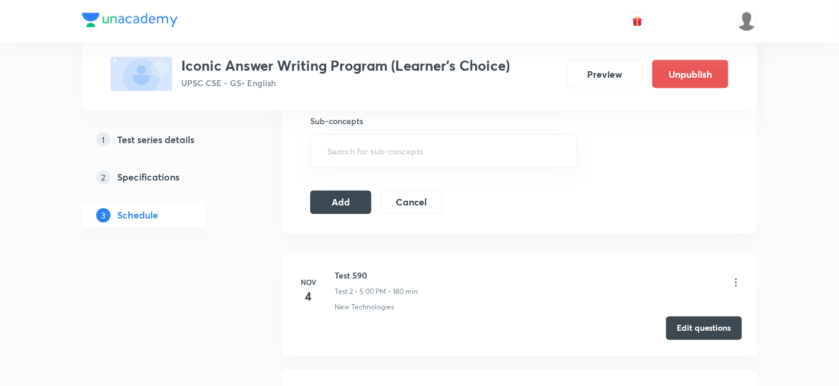
click at [708, 322] on button "Edit questions" at bounding box center [704, 329] width 76 height 24
click at [349, 196] on button "Add" at bounding box center [340, 202] width 61 height 24
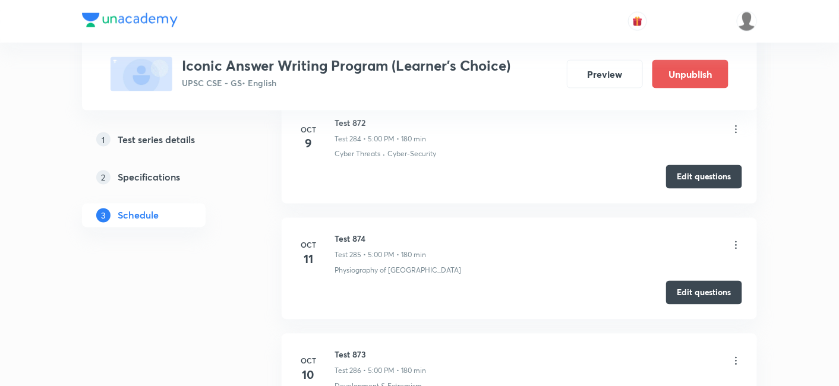
scroll to position [33152, 0]
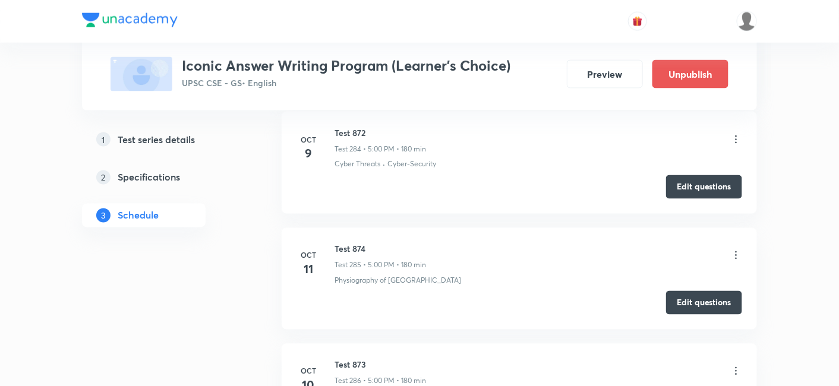
scroll to position [33152, 0]
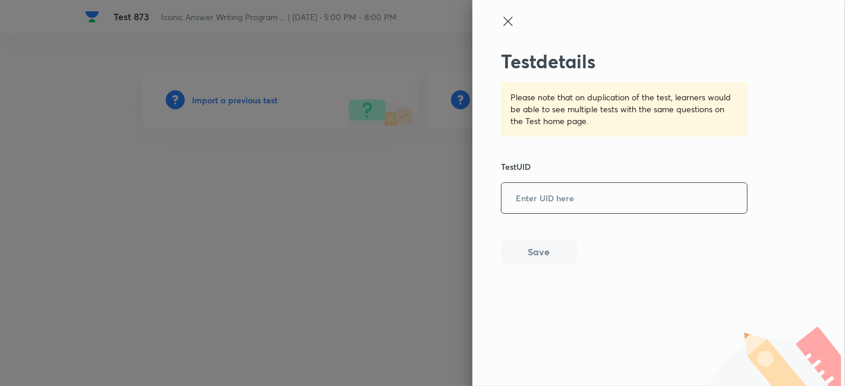
click at [565, 201] on input "text" at bounding box center [624, 198] width 245 height 29
paste input "HH7N6V5UFL"
type input "HH7N6V5UFL"
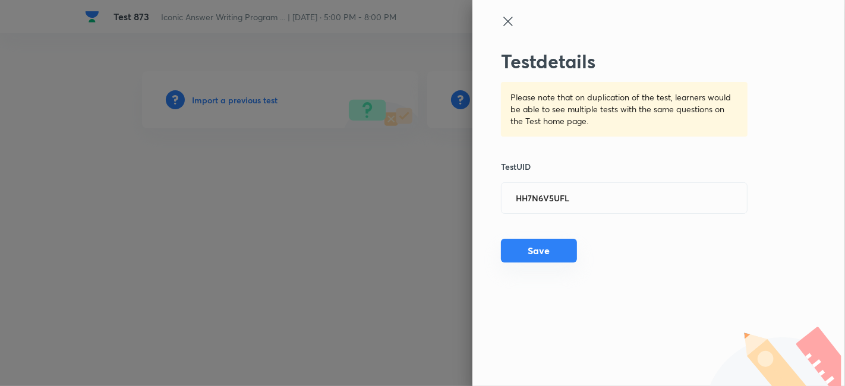
click at [548, 254] on button "Save" at bounding box center [539, 251] width 76 height 24
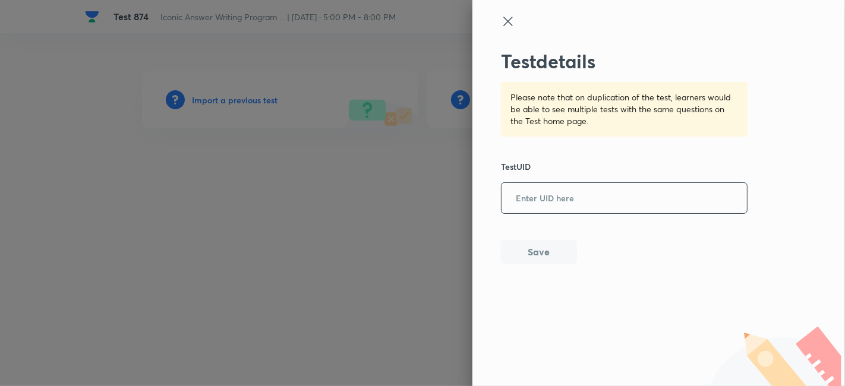
click at [548, 201] on input "text" at bounding box center [624, 198] width 245 height 29
paste input "SL2DRV4OZU"
type input "SL2DRV4OZU"
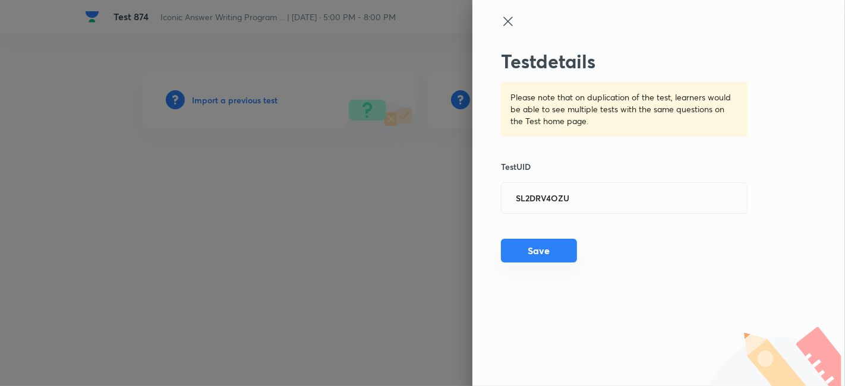
click at [551, 248] on button "Save" at bounding box center [539, 251] width 76 height 24
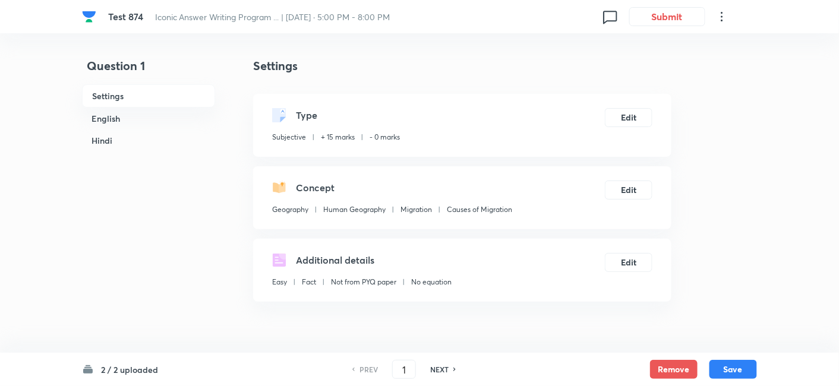
click at [443, 73] on h4 "Settings" at bounding box center [462, 66] width 418 height 18
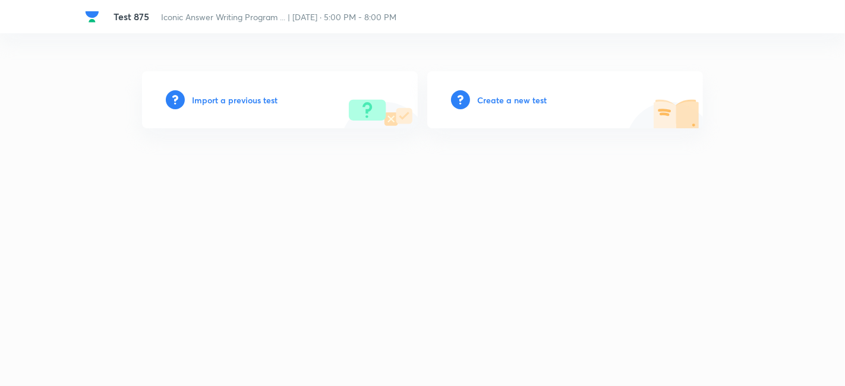
click at [238, 97] on h6 "Import a previous test" at bounding box center [235, 100] width 86 height 12
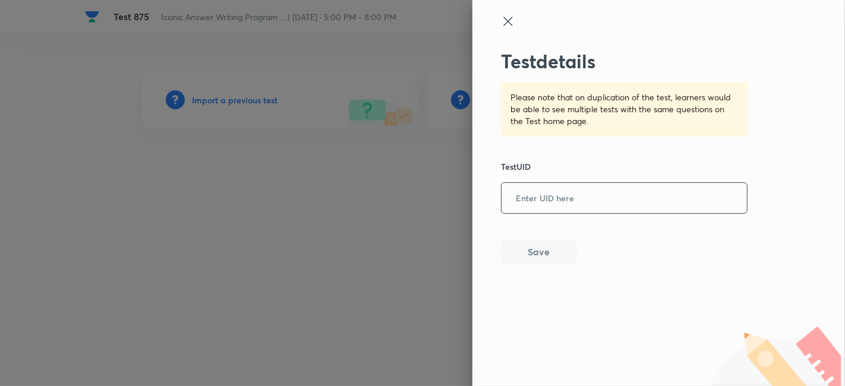
click at [564, 191] on input "text" at bounding box center [624, 198] width 245 height 29
paste input "90ICK4M4WQ"
type input "90ICK4M4WQ"
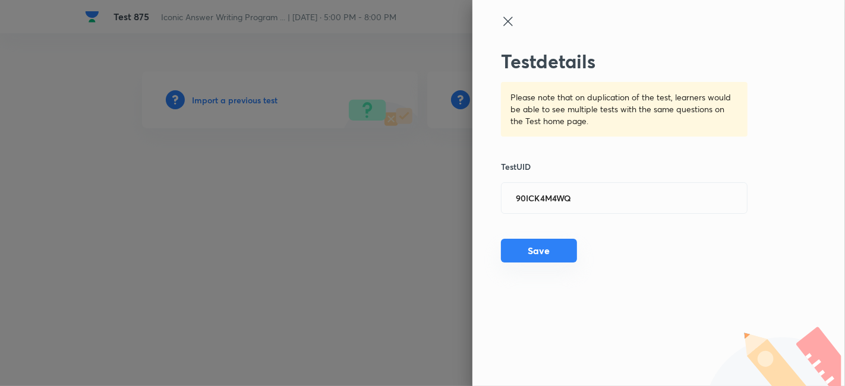
click at [543, 250] on button "Save" at bounding box center [539, 251] width 76 height 24
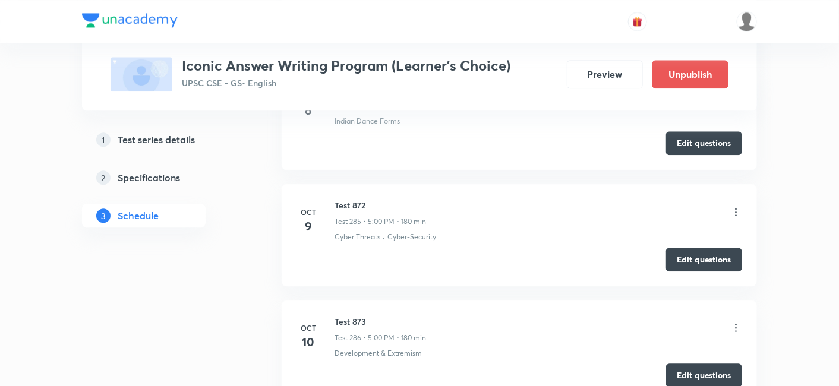
scroll to position [33526, 0]
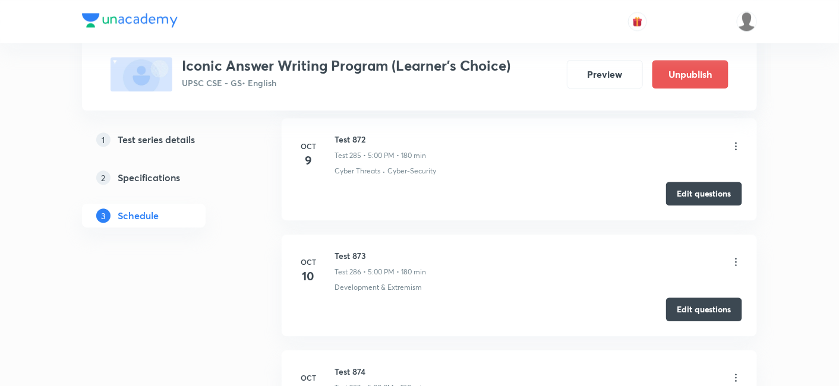
copy h6 "Test 875"
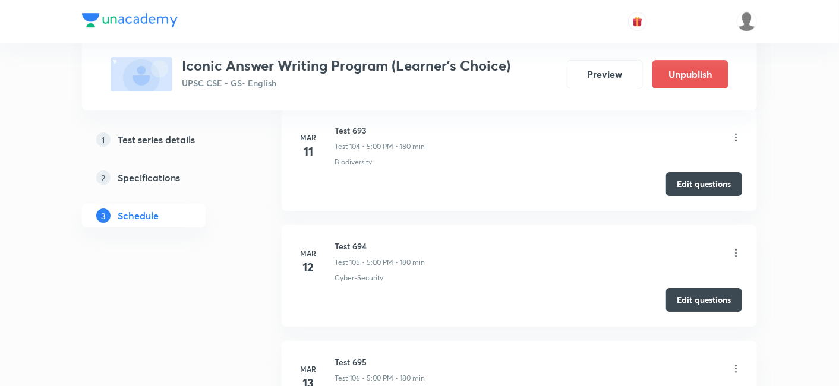
scroll to position [0, 0]
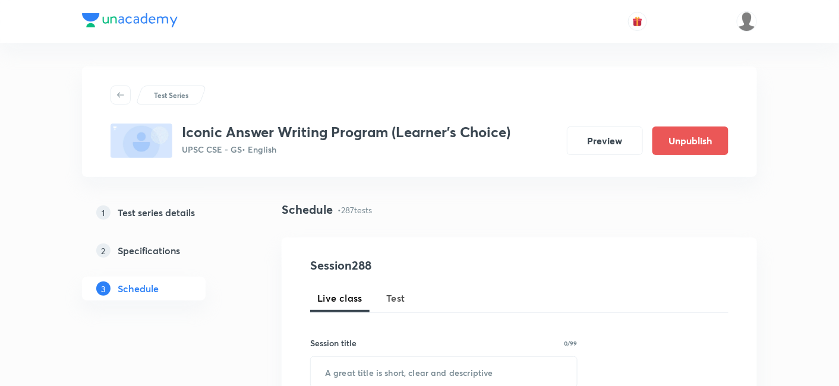
click at [409, 300] on button "Test" at bounding box center [395, 298] width 33 height 29
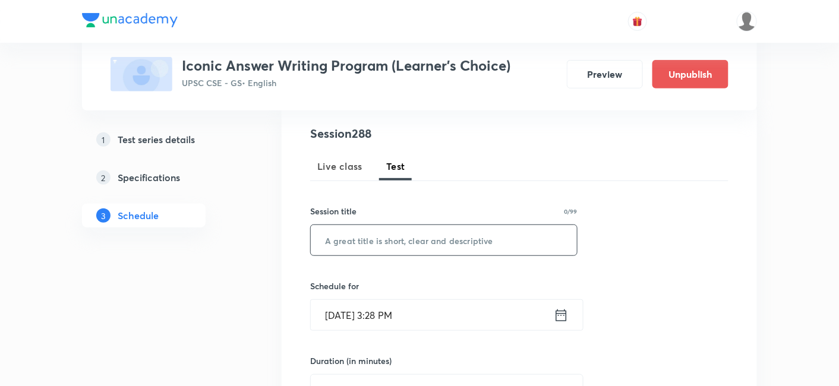
click at [438, 237] on input "text" at bounding box center [444, 240] width 266 height 30
paste input "Test 875"
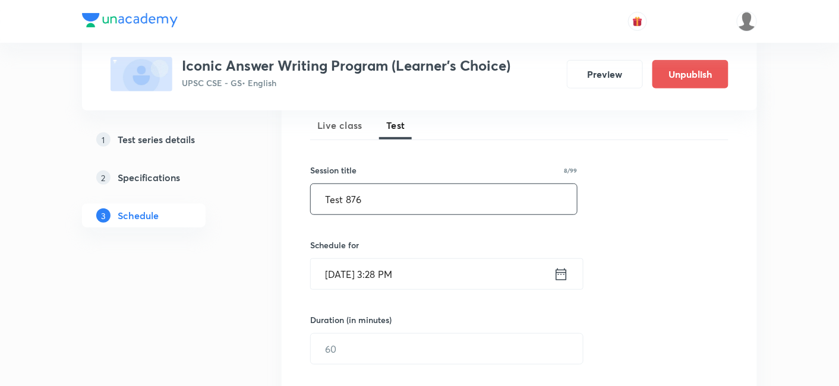
scroll to position [198, 0]
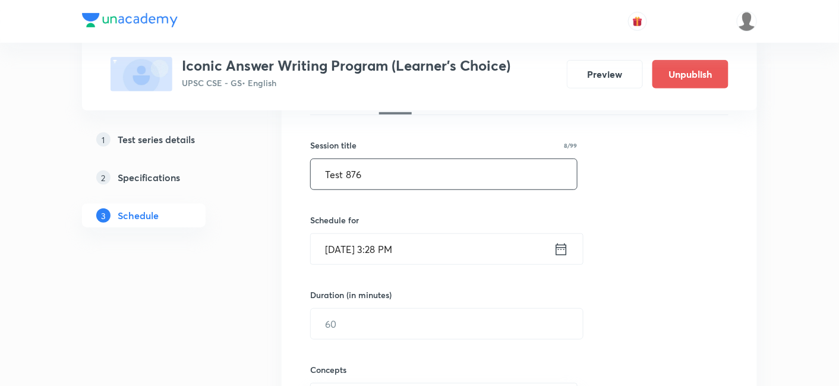
type input "Test 876"
click at [431, 244] on input "Oct 5, 2025, 3:28 PM" at bounding box center [432, 249] width 243 height 30
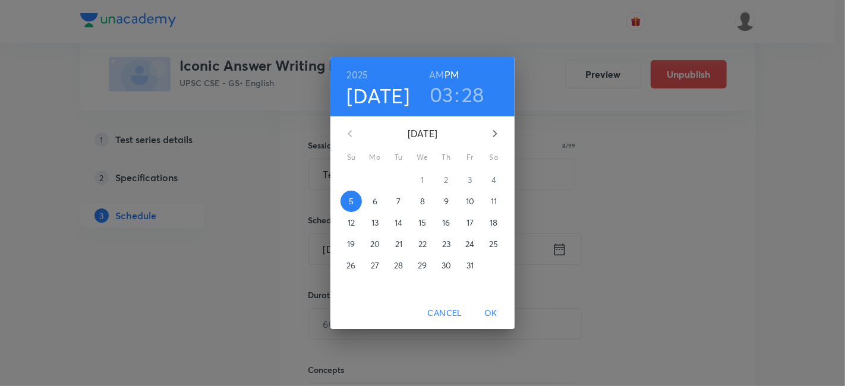
click at [398, 222] on p "14" at bounding box center [399, 223] width 8 height 12
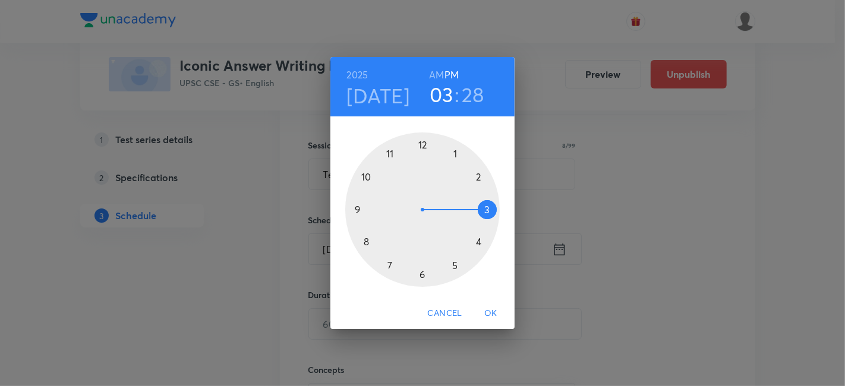
click at [452, 76] on h6 "PM" at bounding box center [452, 75] width 14 height 17
click at [456, 264] on div at bounding box center [422, 210] width 155 height 155
click at [421, 144] on div at bounding box center [422, 210] width 155 height 155
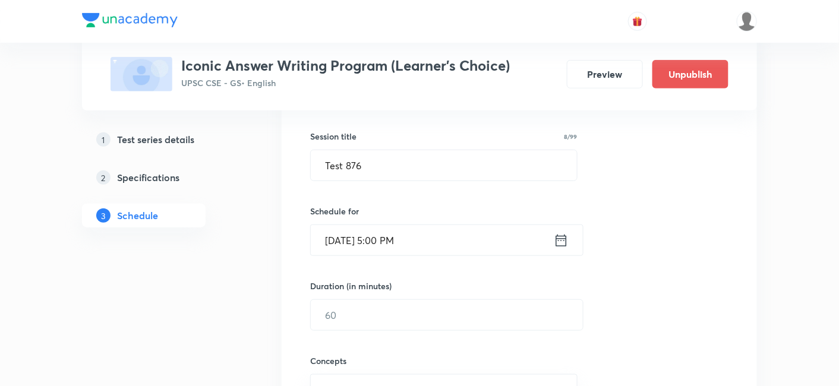
scroll to position [264, 0]
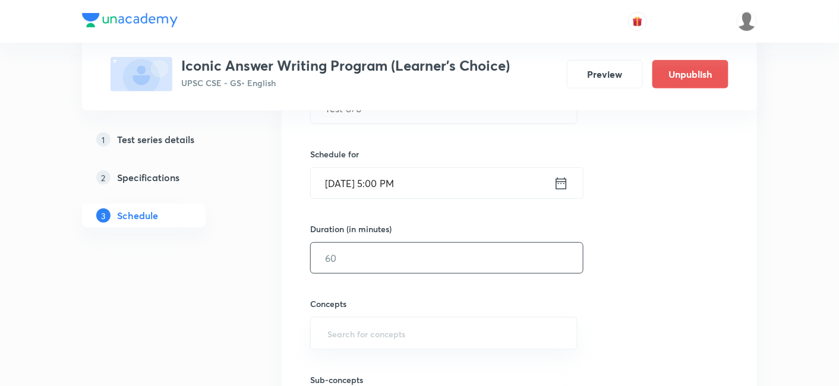
click at [377, 257] on input "text" at bounding box center [447, 258] width 272 height 30
type input "180"
click at [694, 238] on div "Session 288 Live class Test Session title 8/99 Test 876 ​ Schedule for Oct 14, …" at bounding box center [519, 233] width 418 height 481
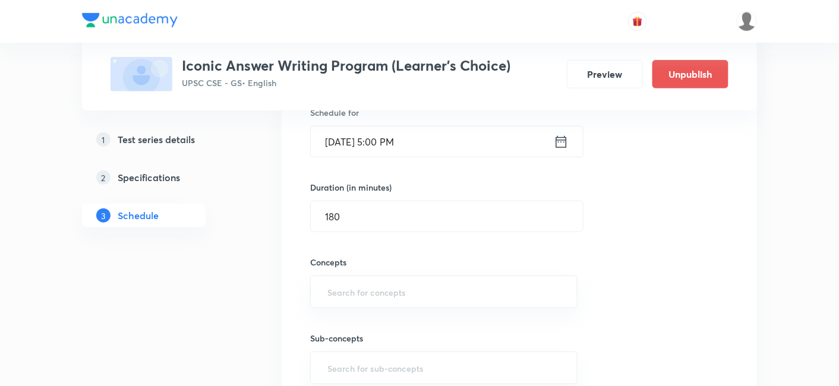
scroll to position [330, 0]
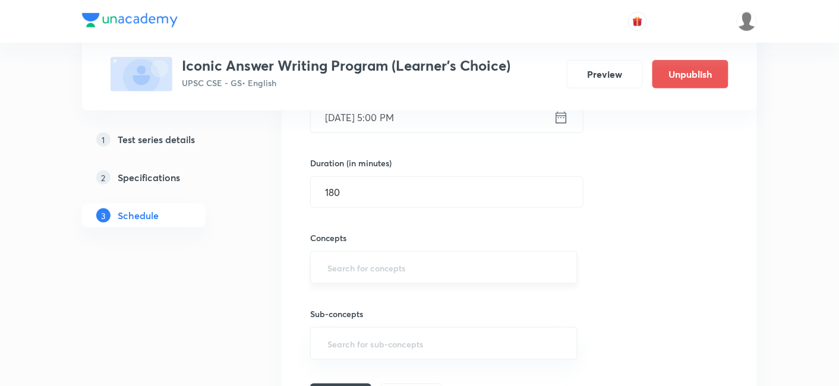
click at [456, 261] on input "text" at bounding box center [444, 268] width 238 height 22
type input "a"
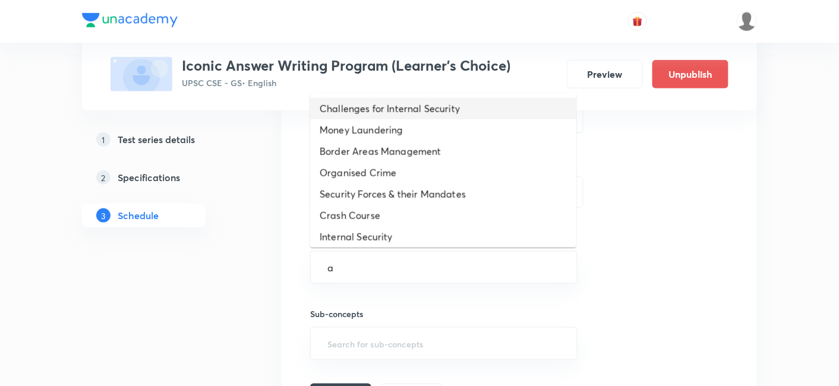
click at [456, 110] on li "Challenges for Internal Security" at bounding box center [443, 108] width 266 height 21
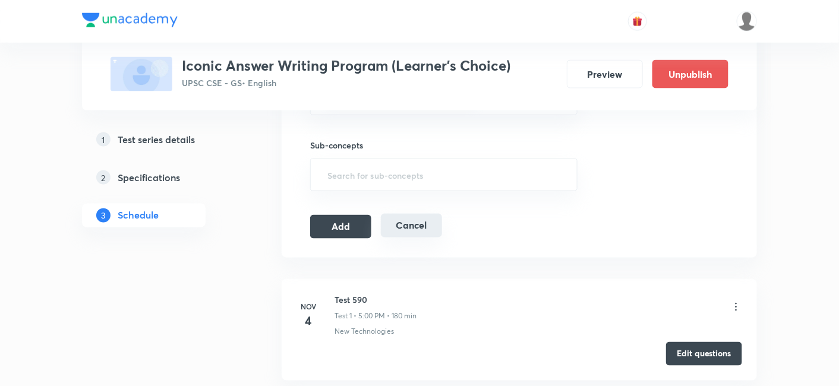
scroll to position [528, 0]
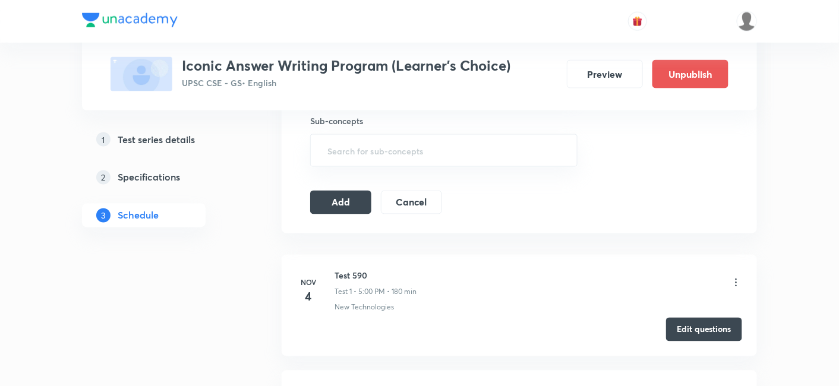
click at [737, 281] on icon at bounding box center [736, 283] width 12 height 12
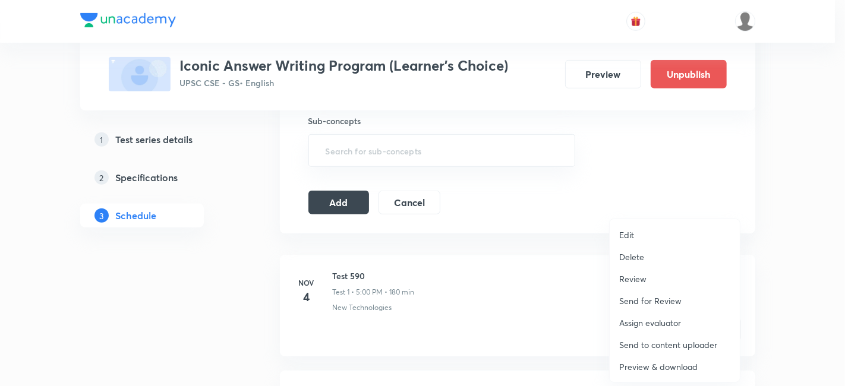
click at [681, 257] on li "Delete" at bounding box center [675, 257] width 130 height 22
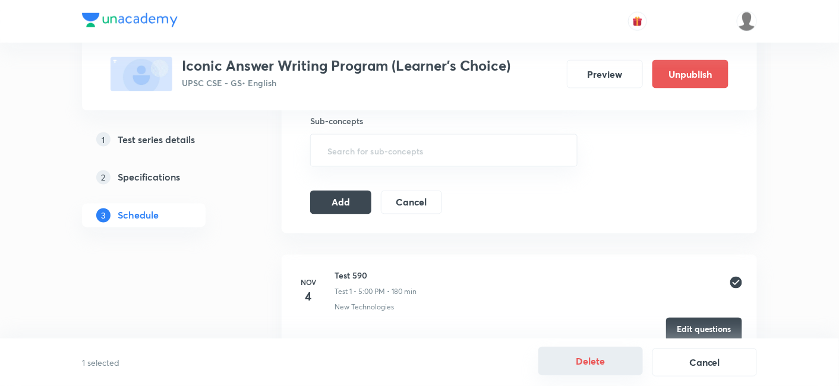
click at [598, 364] on button "Delete" at bounding box center [590, 361] width 105 height 29
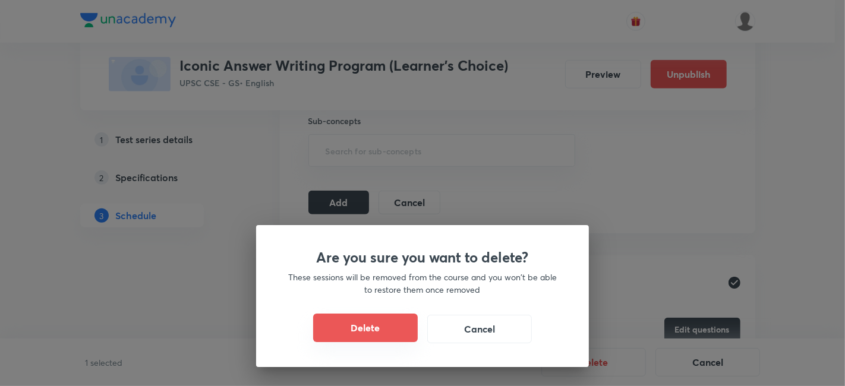
click at [389, 332] on button "Delete" at bounding box center [365, 328] width 105 height 29
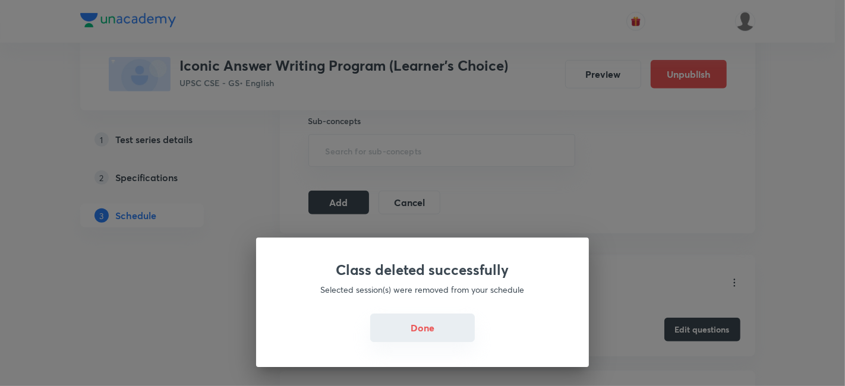
click at [434, 328] on button "Done" at bounding box center [422, 328] width 105 height 29
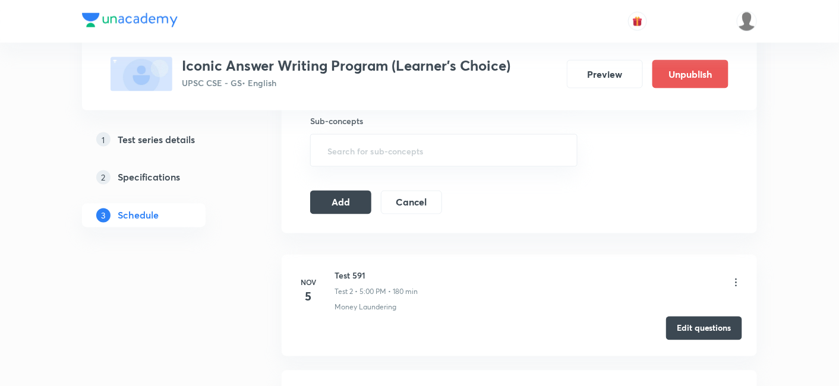
click at [698, 323] on button "Edit questions" at bounding box center [704, 329] width 76 height 24
click at [347, 197] on button "Add" at bounding box center [340, 202] width 61 height 24
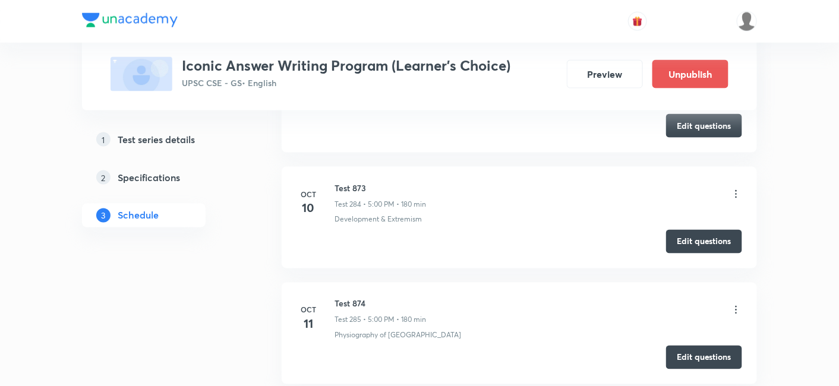
scroll to position [33152, 0]
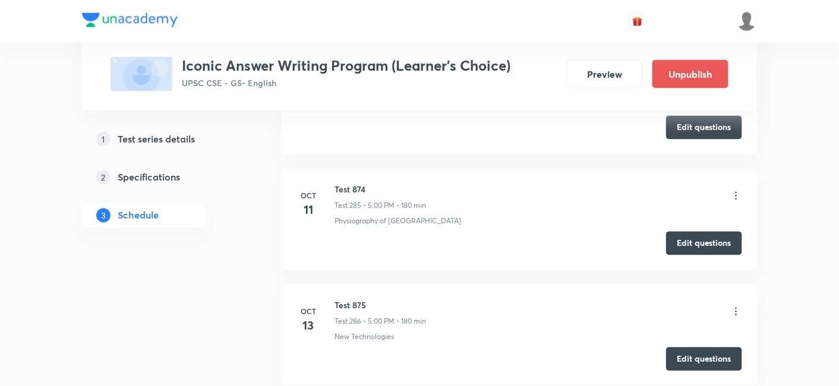
scroll to position [33206, 0]
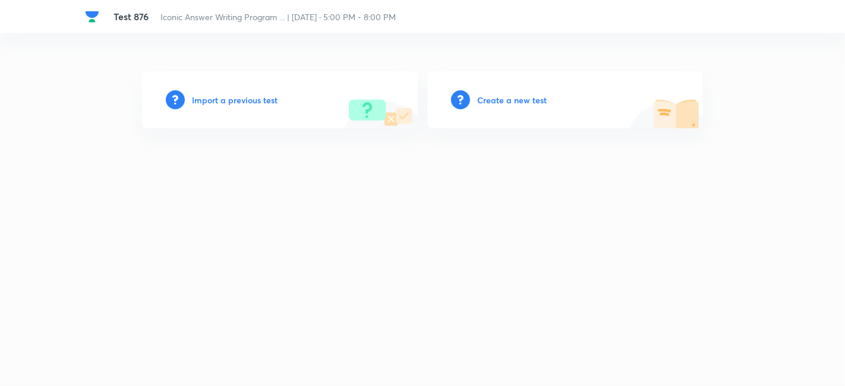
click at [238, 96] on h6 "Import a previous test" at bounding box center [235, 100] width 86 height 12
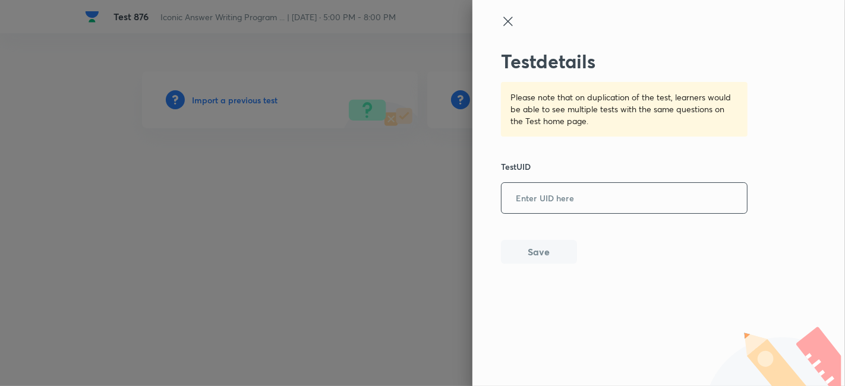
click at [543, 190] on input "text" at bounding box center [624, 198] width 245 height 29
paste input "QZUHR5XQJ0"
type input "QZUHR5XQJ0"
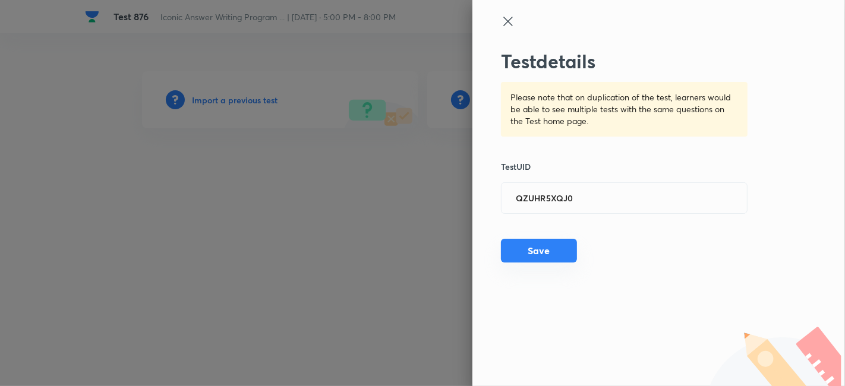
click at [544, 253] on button "Save" at bounding box center [539, 251] width 76 height 24
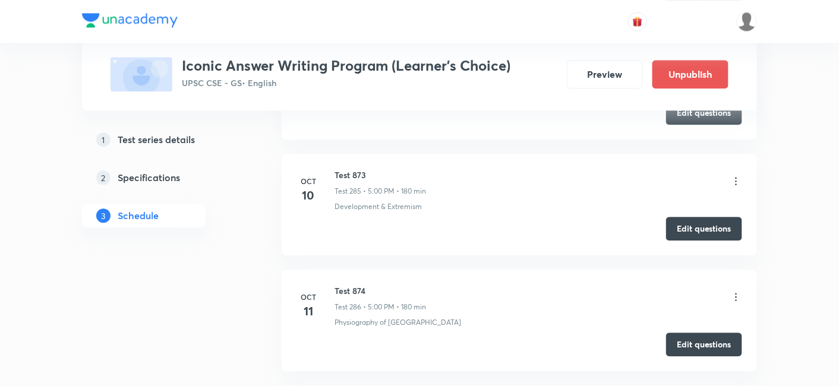
scroll to position [33526, 0]
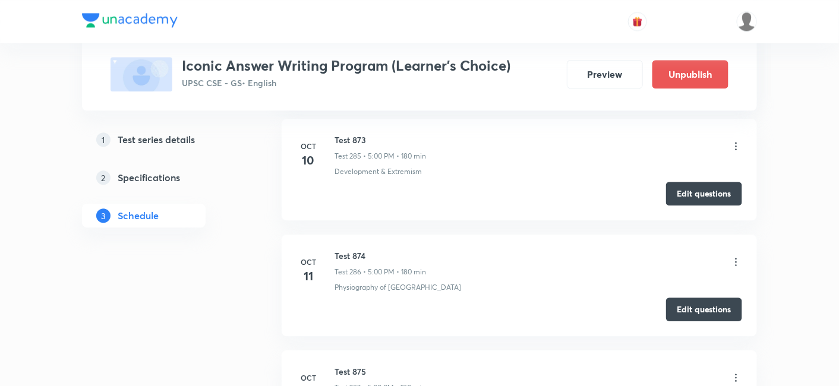
copy h6 "Test 876"
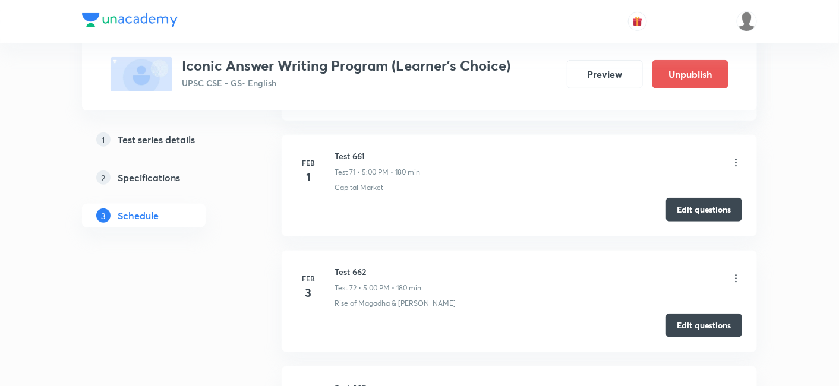
scroll to position [0, 0]
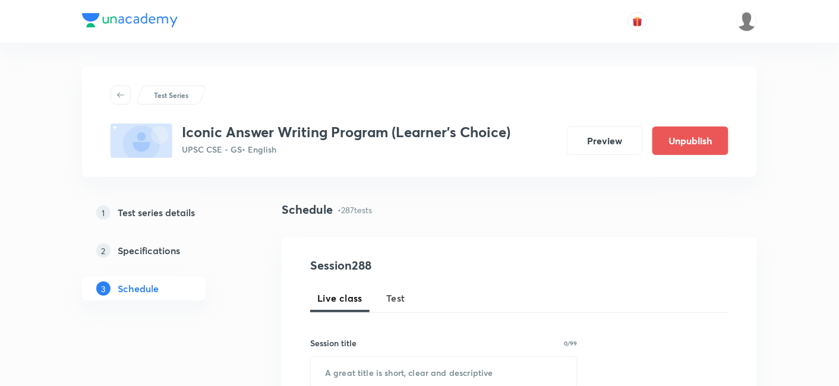
click at [401, 295] on span "Test" at bounding box center [395, 298] width 19 height 14
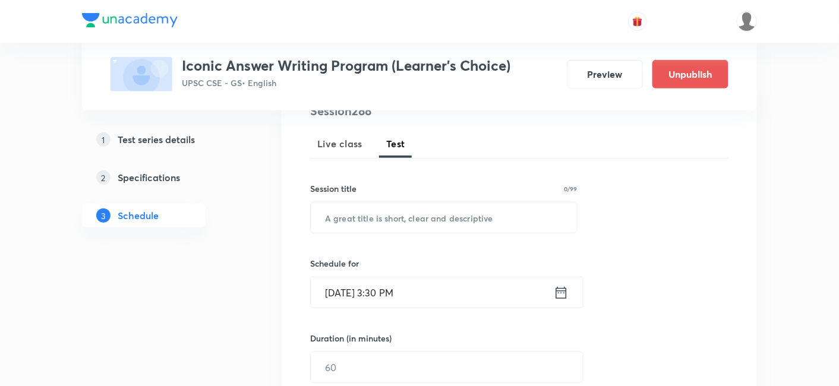
scroll to position [198, 0]
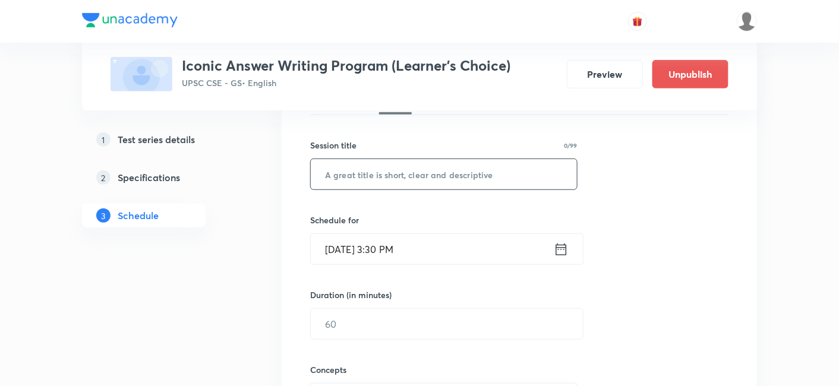
click at [437, 181] on input "text" at bounding box center [444, 174] width 266 height 30
paste input "Test 876"
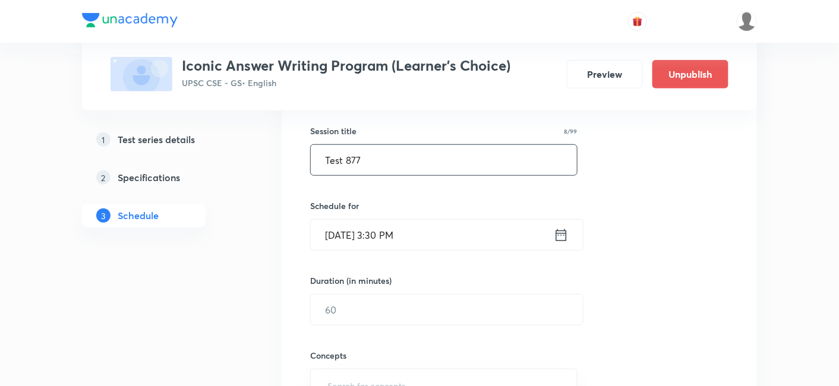
scroll to position [264, 0]
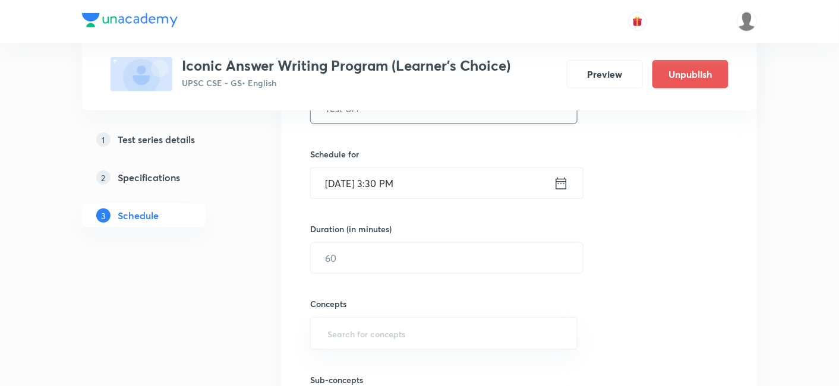
type input "Test 877"
click at [438, 181] on input "Oct 5, 2025, 3:30 PM" at bounding box center [432, 183] width 243 height 30
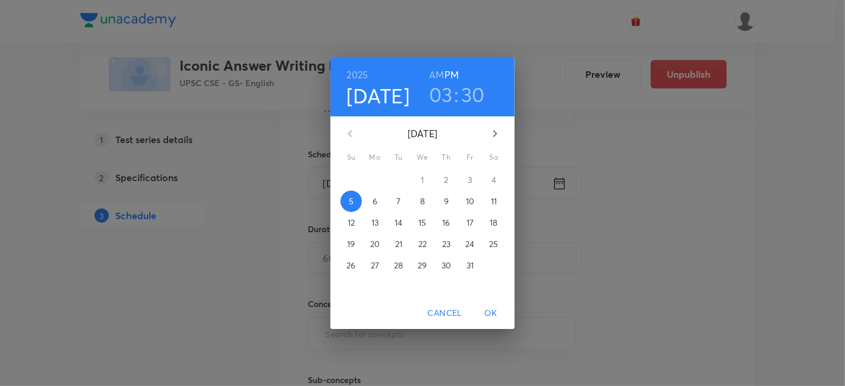
click at [424, 222] on p "15" at bounding box center [422, 223] width 8 height 12
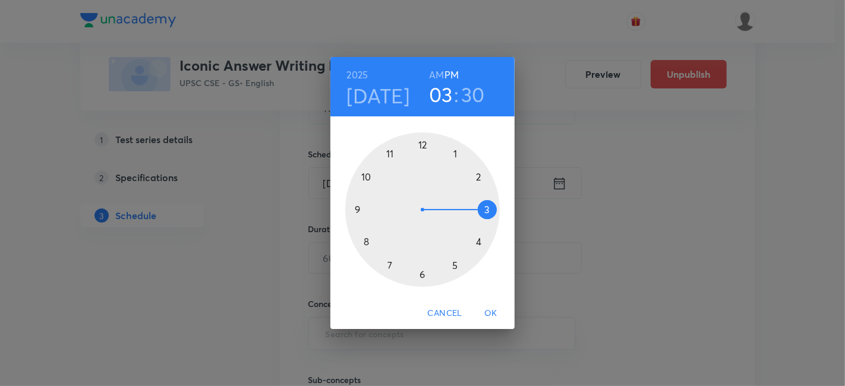
click at [452, 265] on div at bounding box center [422, 210] width 155 height 155
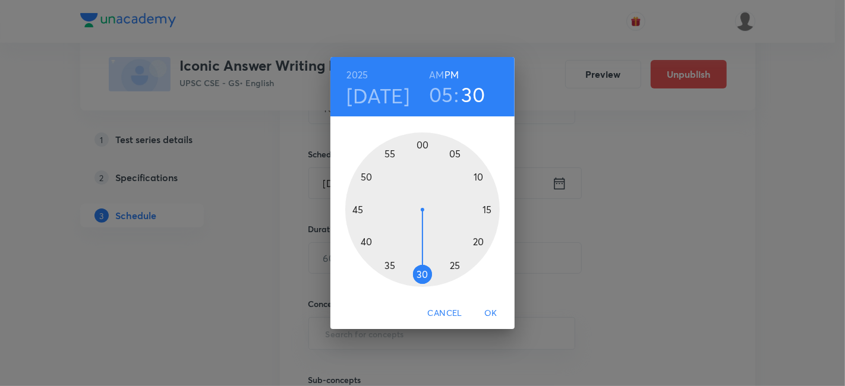
click at [423, 140] on div at bounding box center [422, 210] width 155 height 155
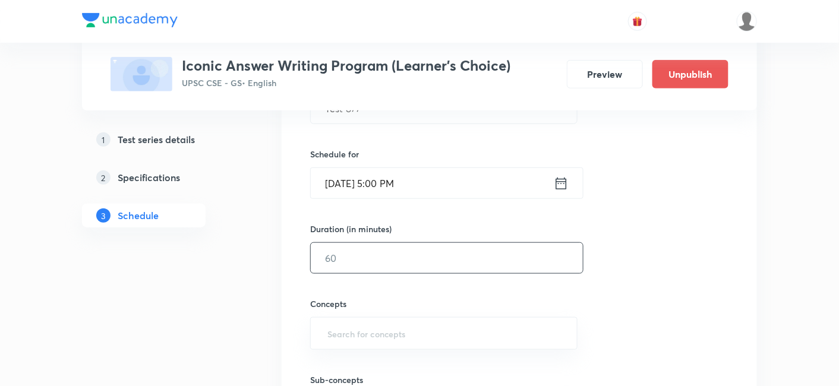
click at [383, 259] on input "text" at bounding box center [447, 258] width 272 height 30
type input "180"
drag, startPoint x: 640, startPoint y: 230, endPoint x: 623, endPoint y: 232, distance: 17.3
click at [641, 230] on div "Session 288 Live class Test Session title 8/99 Test 877 ​ Schedule for Oct 15, …" at bounding box center [519, 233] width 418 height 481
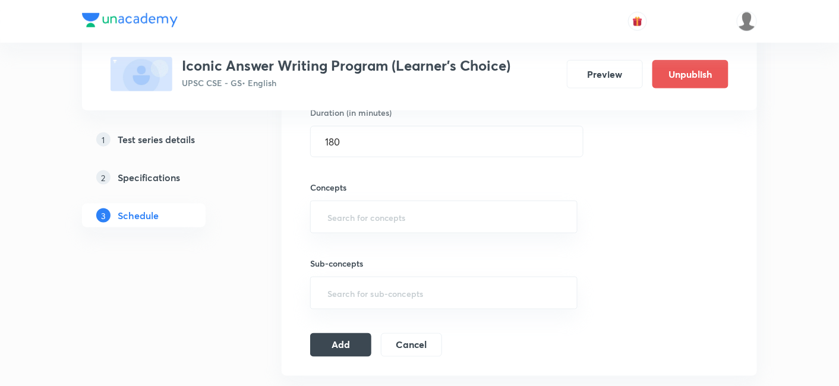
scroll to position [396, 0]
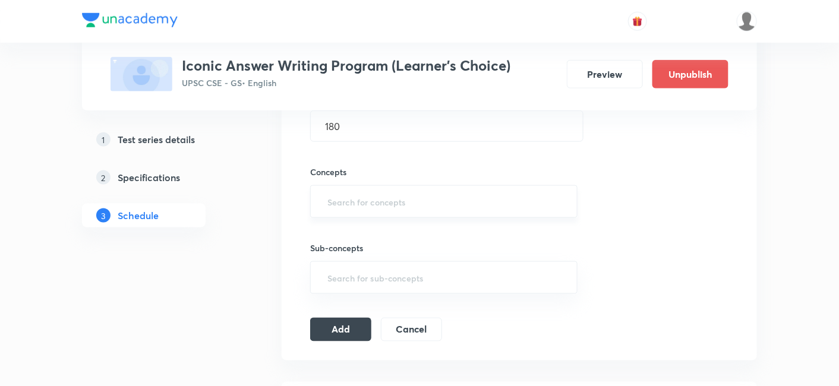
click at [404, 191] on input "text" at bounding box center [444, 202] width 238 height 22
type input "a"
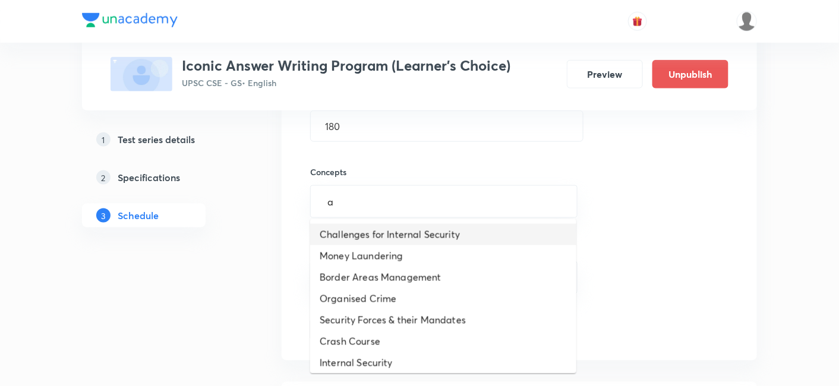
click at [388, 235] on li "Challenges for Internal Security" at bounding box center [443, 234] width 266 height 21
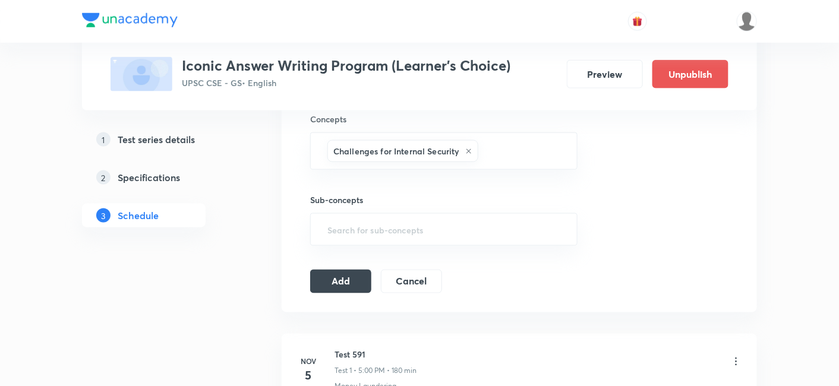
scroll to position [528, 0]
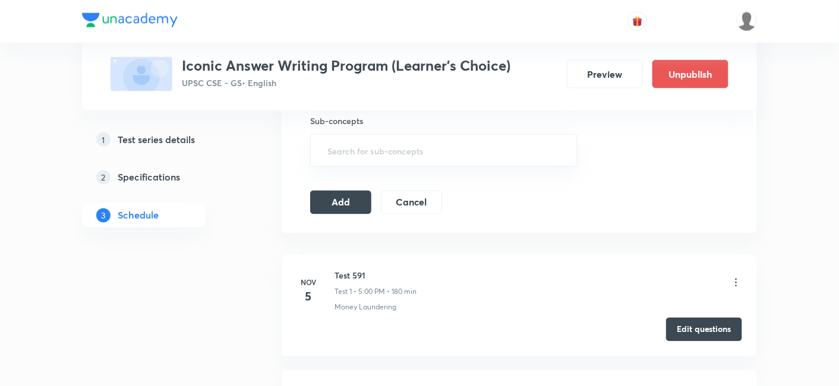
click at [737, 279] on icon at bounding box center [736, 283] width 12 height 12
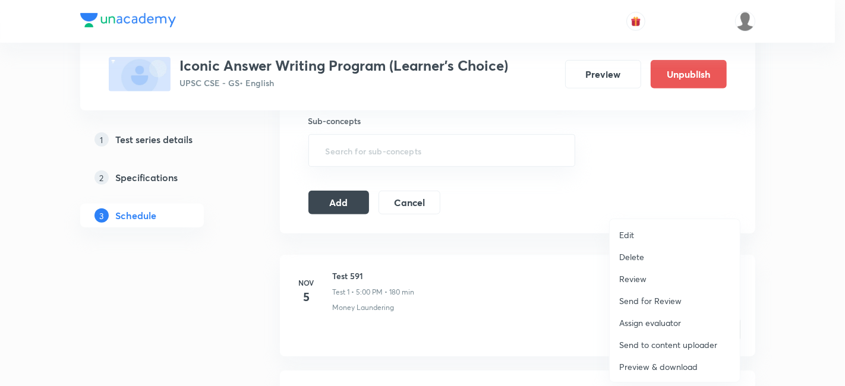
click at [637, 257] on p "Delete" at bounding box center [631, 257] width 25 height 12
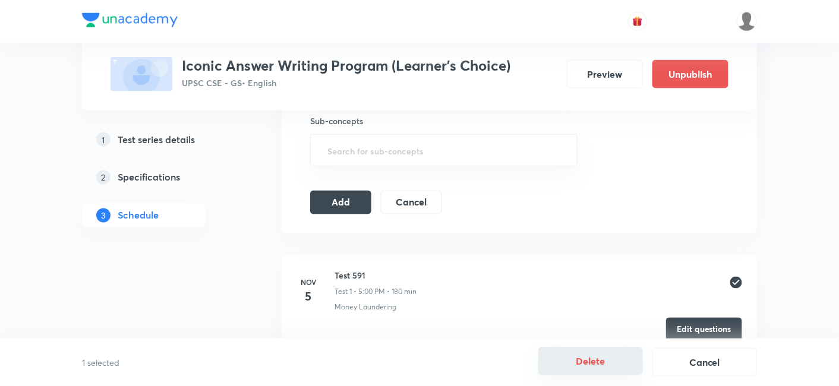
click at [575, 349] on button "Delete" at bounding box center [590, 361] width 105 height 29
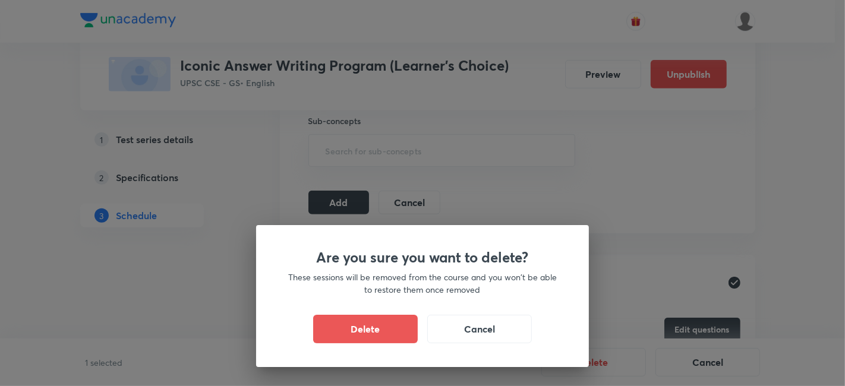
click at [587, 360] on div "Are you sure you want to delete? These sessions will be removed from the course…" at bounding box center [422, 296] width 333 height 142
click at [418, 337] on div "Delete Cancel" at bounding box center [423, 329] width 276 height 29
click at [396, 334] on button "Delete" at bounding box center [365, 328] width 105 height 29
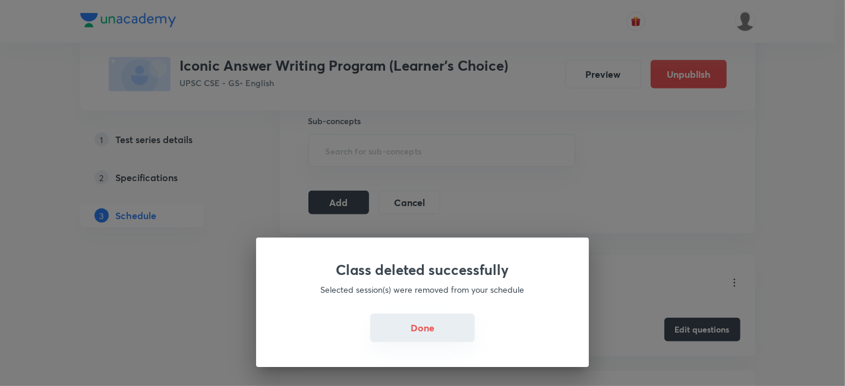
click at [428, 327] on button "Done" at bounding box center [422, 328] width 105 height 29
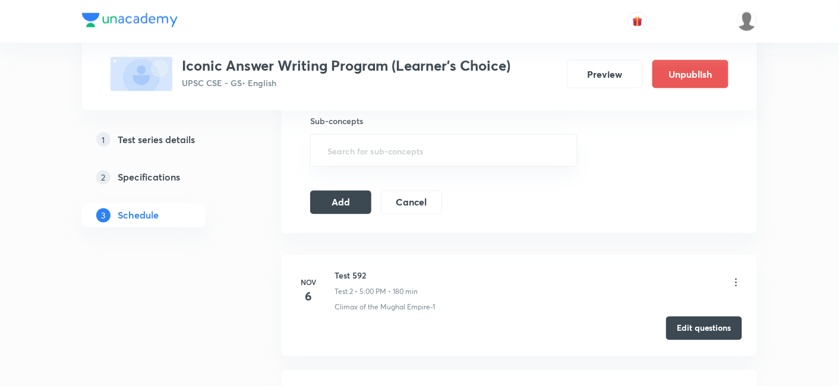
click at [695, 323] on button "Edit questions" at bounding box center [704, 329] width 76 height 24
click at [351, 197] on button "Add" at bounding box center [340, 202] width 61 height 24
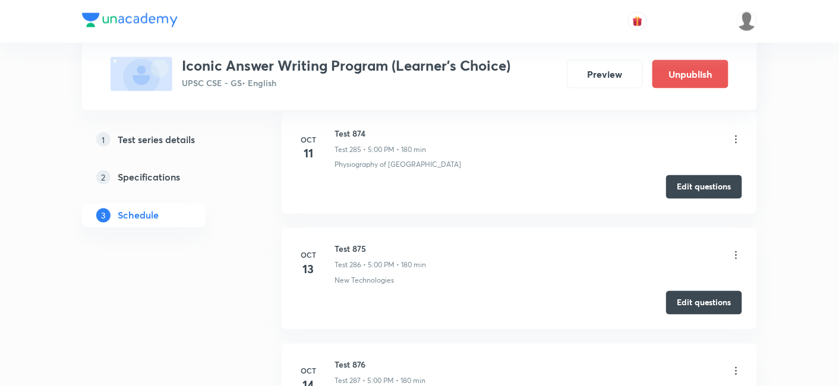
scroll to position [33206, 0]
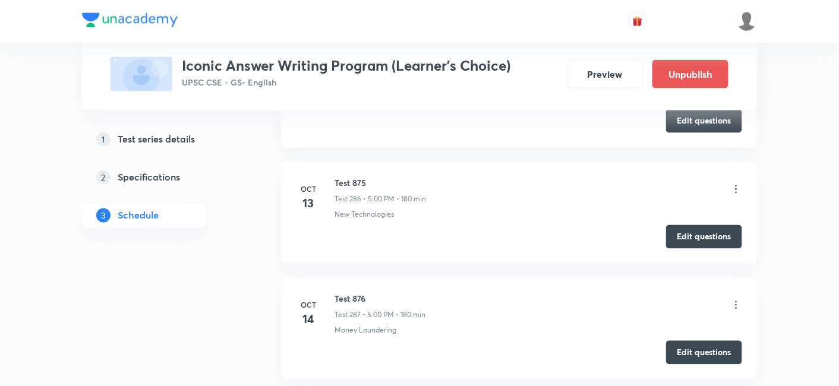
copy h6 "Test 877"
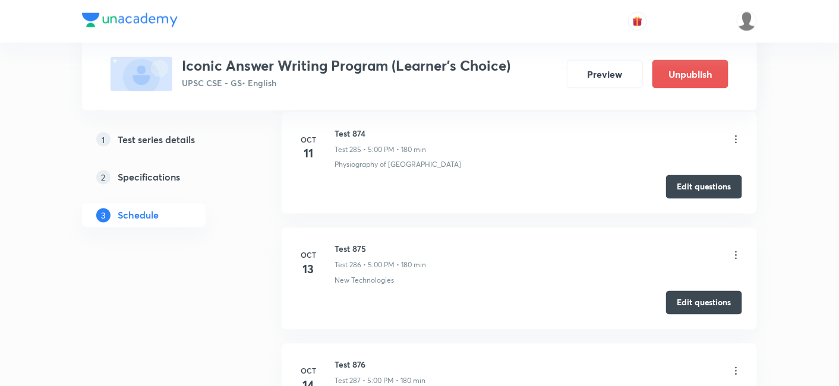
scroll to position [0, 0]
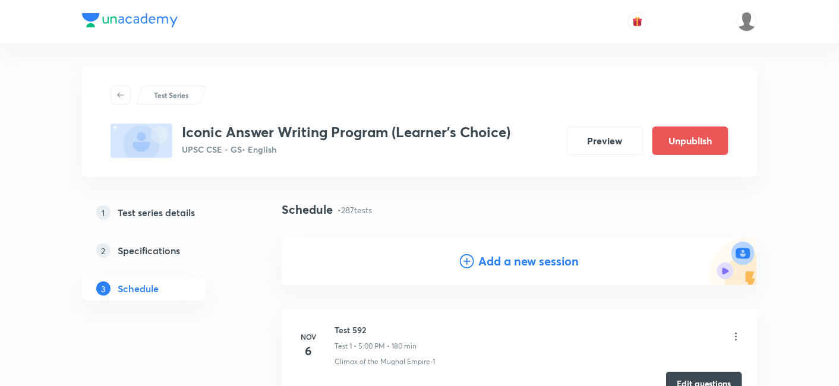
click at [521, 262] on h4 "Add a new session" at bounding box center [529, 262] width 100 height 18
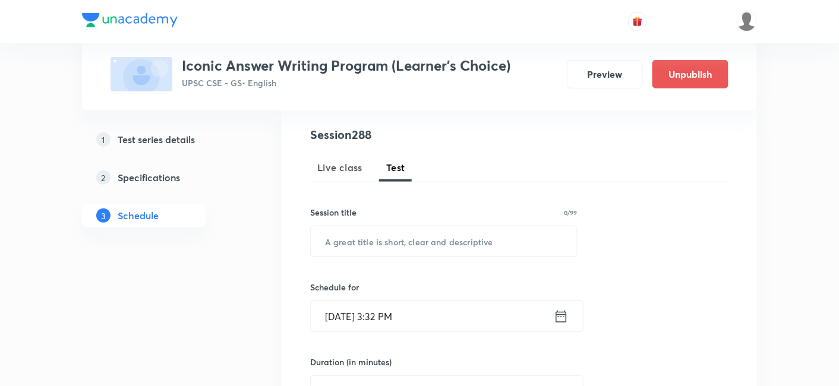
scroll to position [132, 0]
click at [444, 240] on input "text" at bounding box center [444, 240] width 266 height 30
paste input "Test 877"
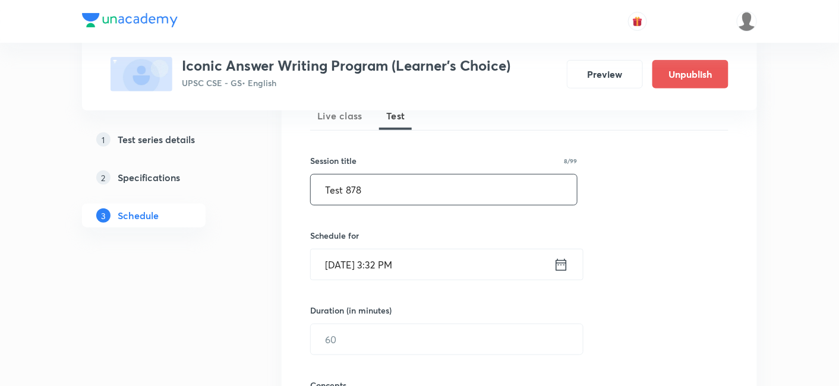
scroll to position [198, 0]
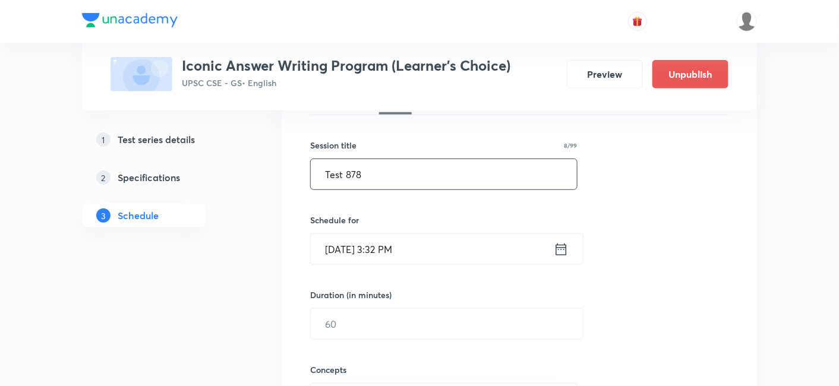
type input "Test 878"
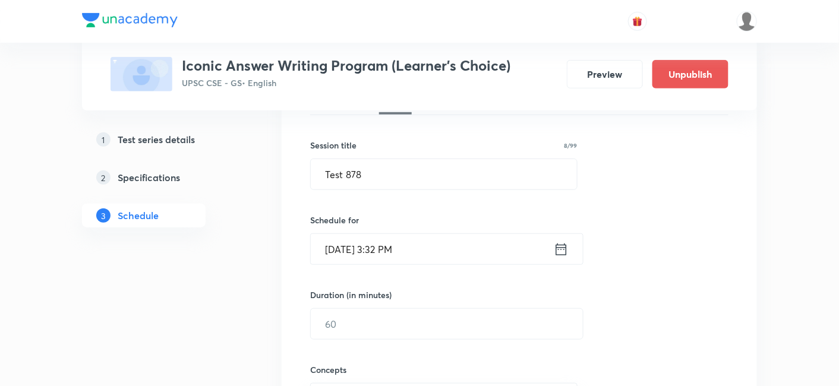
click at [434, 252] on input "Oct 5, 2025, 3:32 PM" at bounding box center [432, 249] width 243 height 30
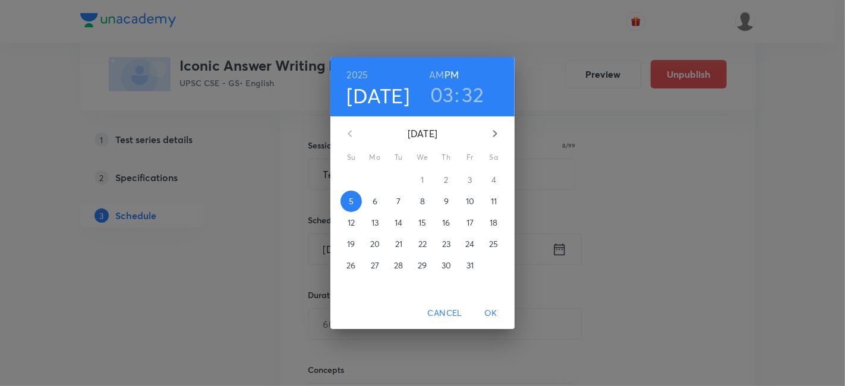
click at [448, 221] on p "16" at bounding box center [446, 223] width 8 height 12
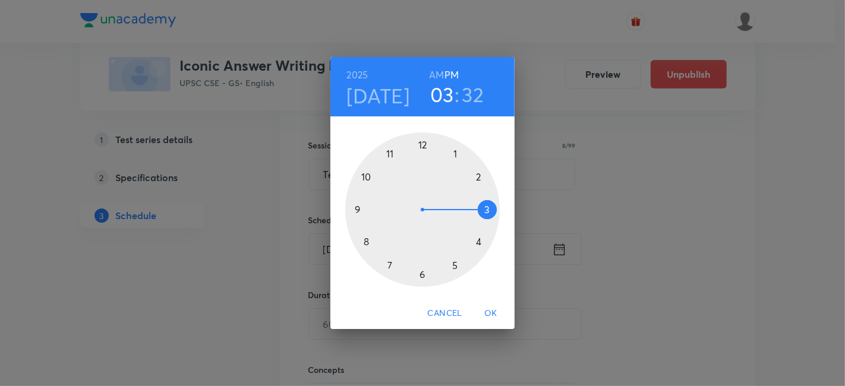
click at [454, 69] on h6 "PM" at bounding box center [452, 75] width 14 height 17
click at [455, 269] on div at bounding box center [422, 210] width 155 height 155
click at [423, 147] on div at bounding box center [422, 210] width 155 height 155
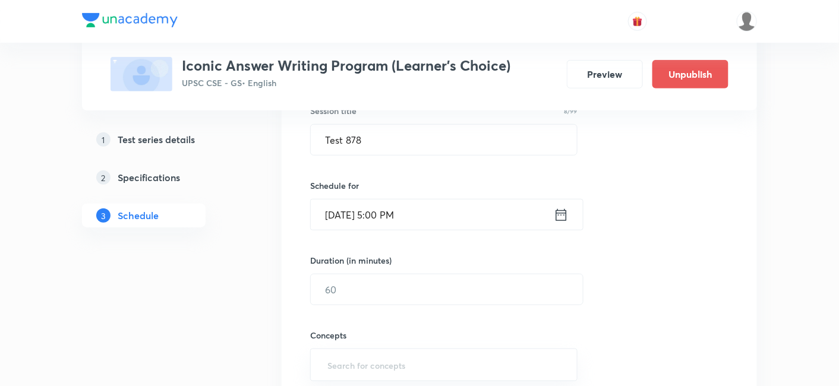
scroll to position [264, 0]
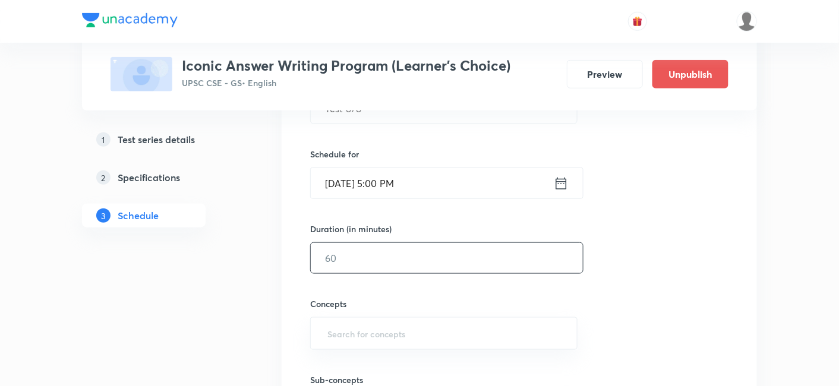
click at [374, 248] on input "text" at bounding box center [447, 258] width 272 height 30
type input "180"
click at [708, 250] on div "Session 288 Live class Test Session title 8/99 Test 878 ​ Schedule for Oct 16, …" at bounding box center [519, 233] width 418 height 481
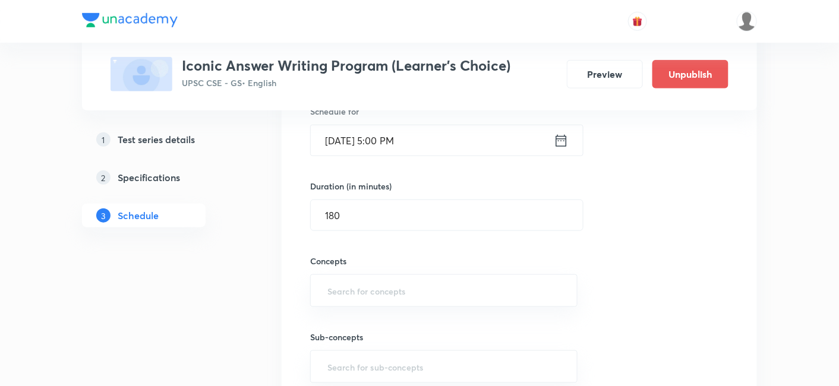
scroll to position [330, 0]
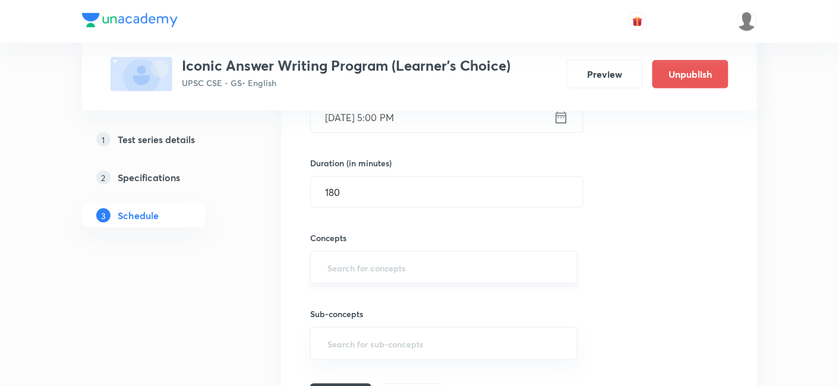
click at [400, 262] on input "text" at bounding box center [444, 268] width 238 height 22
type input "a"
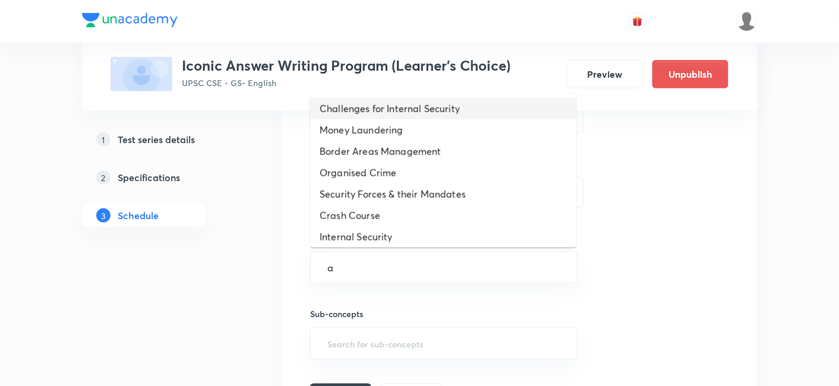
click at [407, 106] on li "Challenges for Internal Security" at bounding box center [443, 108] width 266 height 21
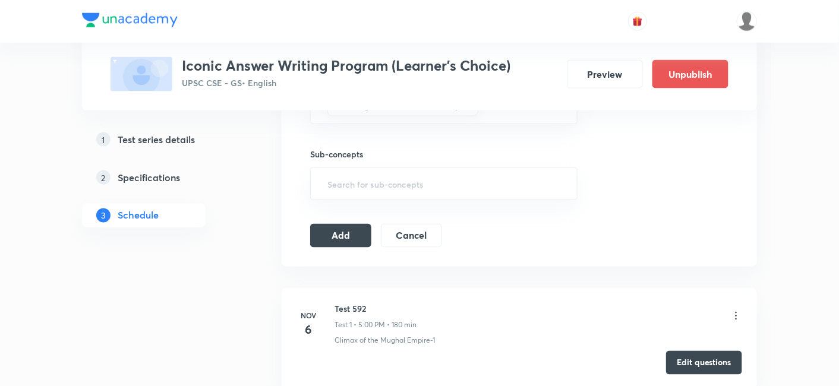
scroll to position [528, 0]
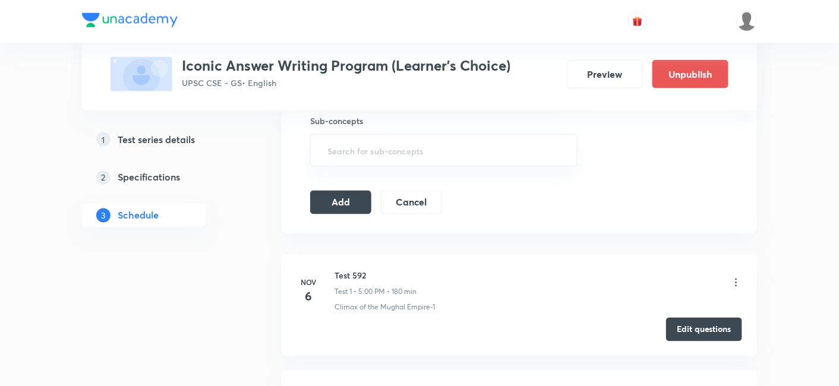
click at [732, 281] on icon at bounding box center [736, 283] width 12 height 12
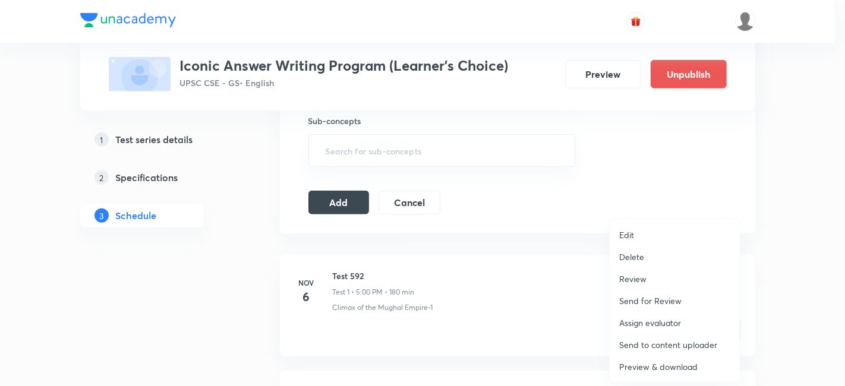
click at [641, 260] on p "Delete" at bounding box center [631, 257] width 25 height 12
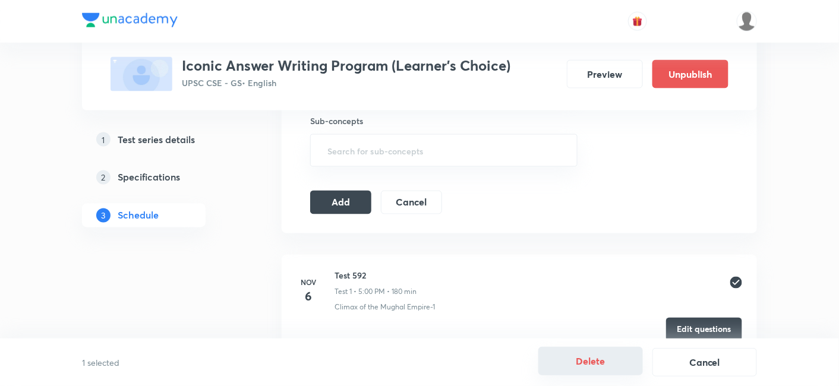
click at [582, 363] on button "Delete" at bounding box center [590, 361] width 105 height 29
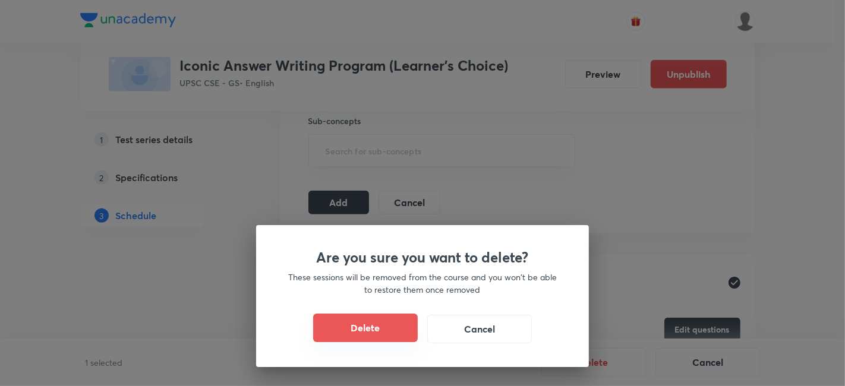
click at [393, 330] on button "Delete" at bounding box center [365, 328] width 105 height 29
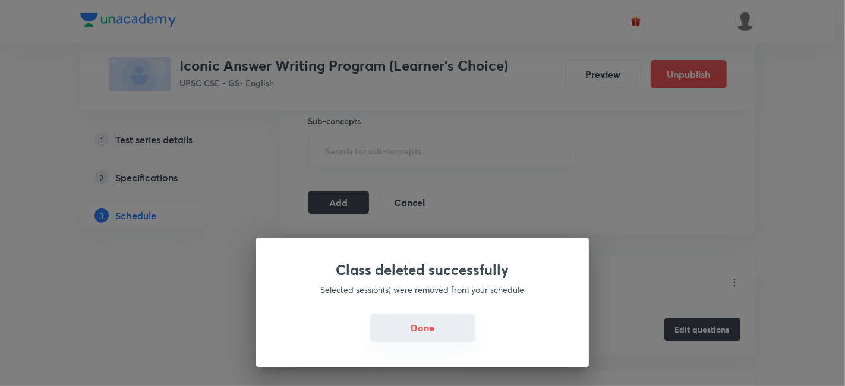
click at [410, 328] on button "Done" at bounding box center [422, 328] width 105 height 29
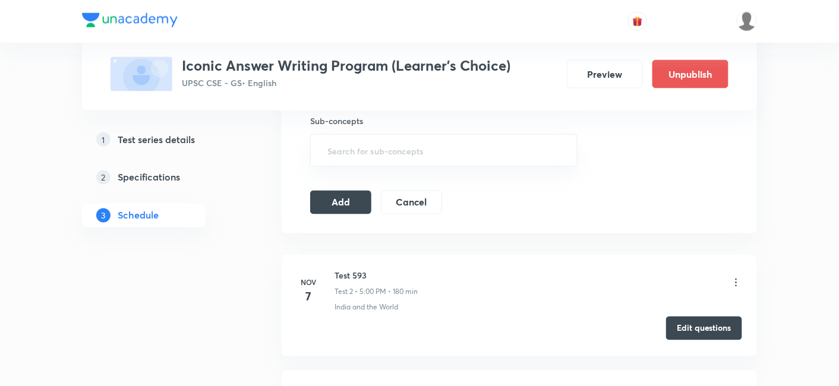
click at [694, 325] on button "Edit questions" at bounding box center [704, 329] width 76 height 24
click at [348, 208] on button "Add" at bounding box center [340, 202] width 61 height 24
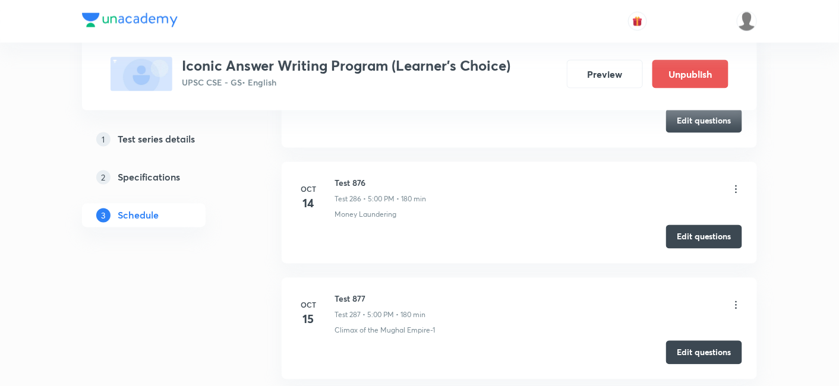
scroll to position [33140, 0]
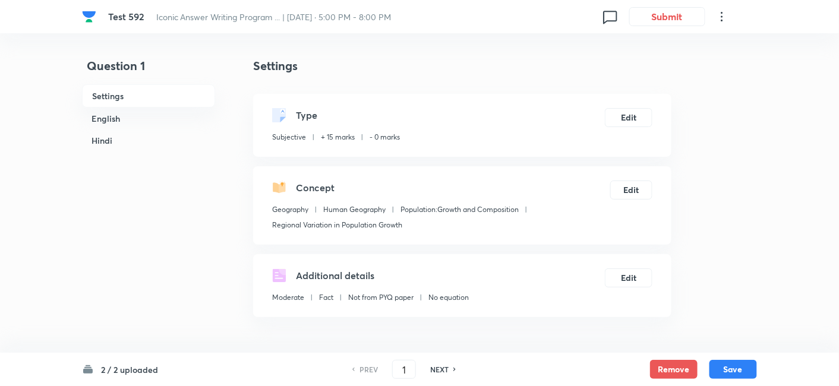
click at [136, 117] on h6 "English" at bounding box center [148, 119] width 133 height 22
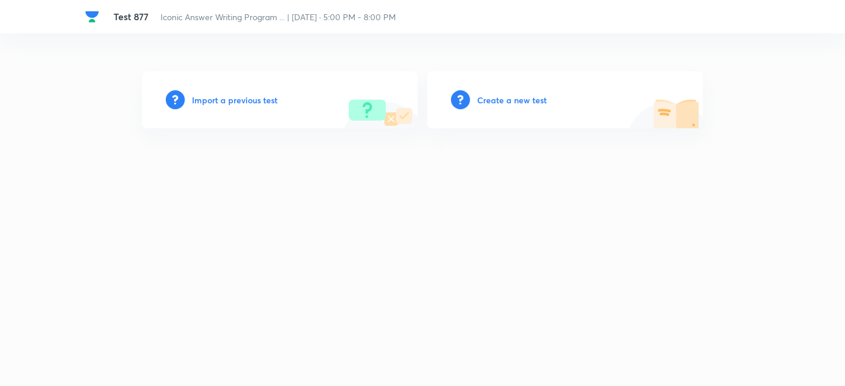
click at [244, 99] on h6 "Import a previous test" at bounding box center [235, 100] width 86 height 12
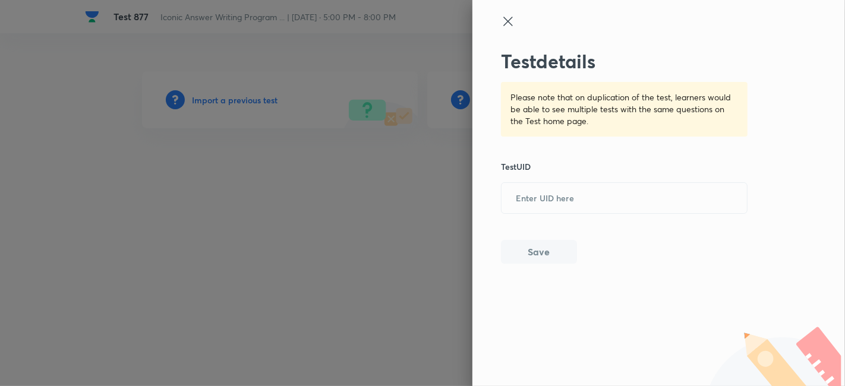
click at [557, 180] on div "Test details Please note that on duplication of the test, learners would be abl…" at bounding box center [624, 157] width 247 height 214
click at [558, 193] on input "text" at bounding box center [624, 198] width 245 height 29
paste input "ACZ6MIY7SC"
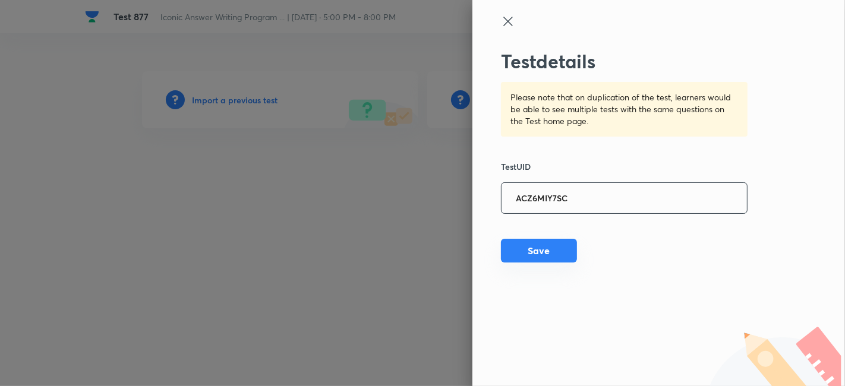
type input "ACZ6MIY7SC"
click at [547, 252] on button "Save" at bounding box center [539, 251] width 76 height 24
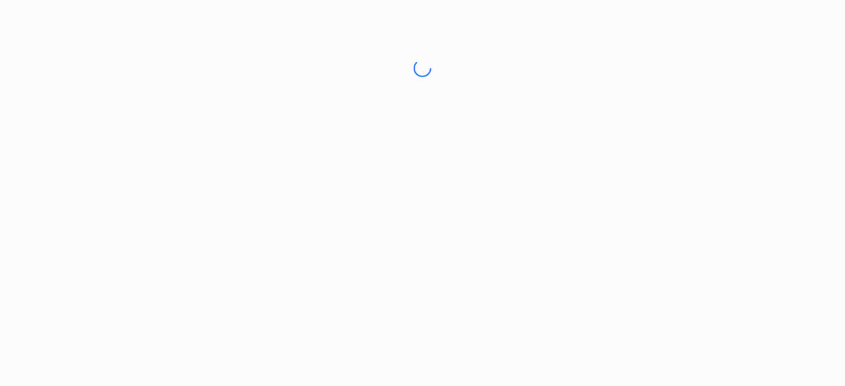
click at [777, 19] on html "No internet connection" at bounding box center [422, 68] width 845 height 137
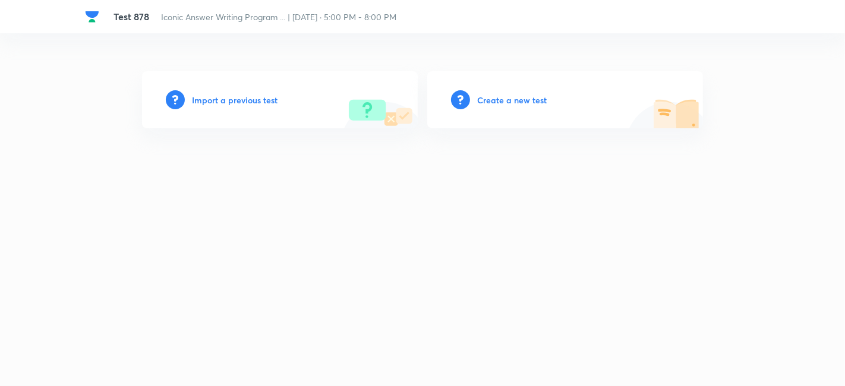
click at [238, 97] on h6 "Import a previous test" at bounding box center [235, 100] width 86 height 12
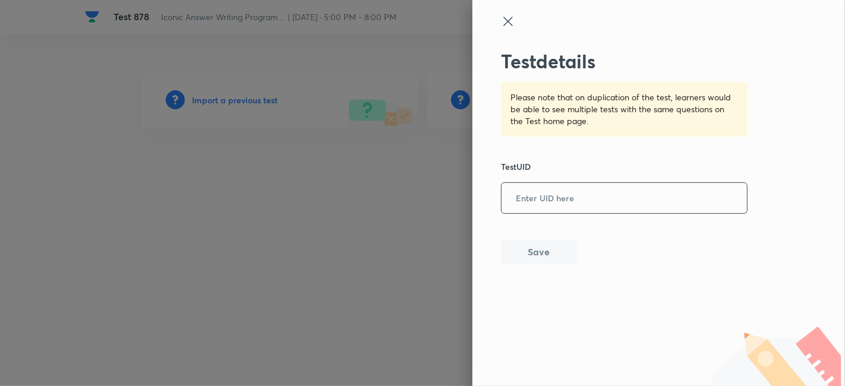
click at [527, 196] on input "text" at bounding box center [624, 198] width 245 height 29
paste input "RX69XWA8X3"
type input "RX69XWA8X3"
click at [543, 257] on button "Save" at bounding box center [539, 251] width 76 height 24
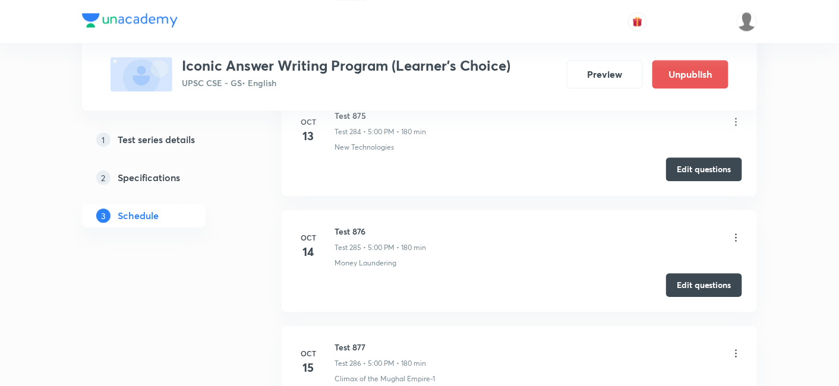
scroll to position [33526, 0]
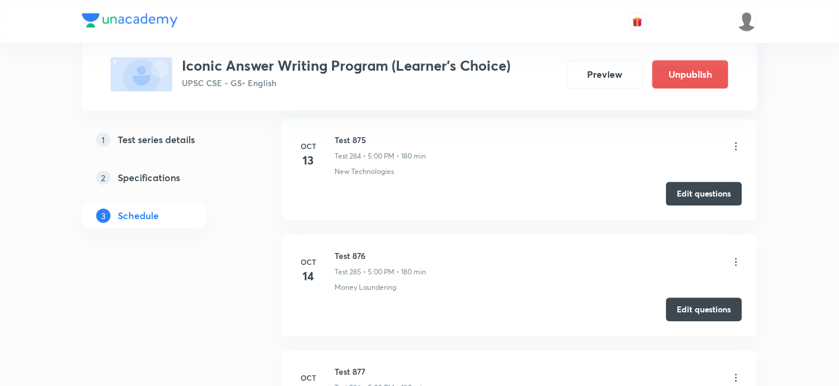
copy h6 "Test 878"
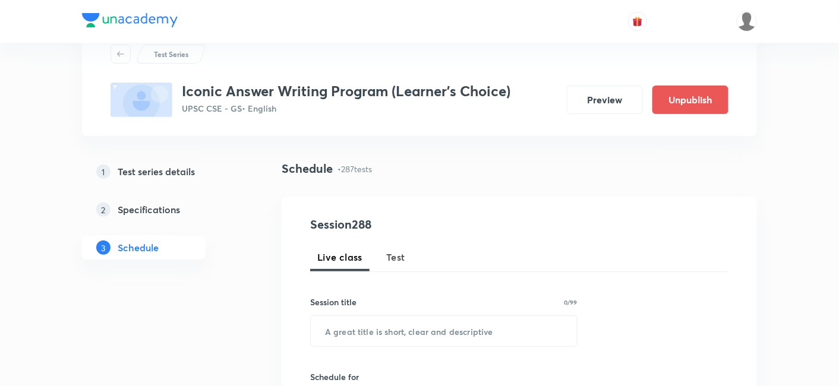
scroll to position [66, 0]
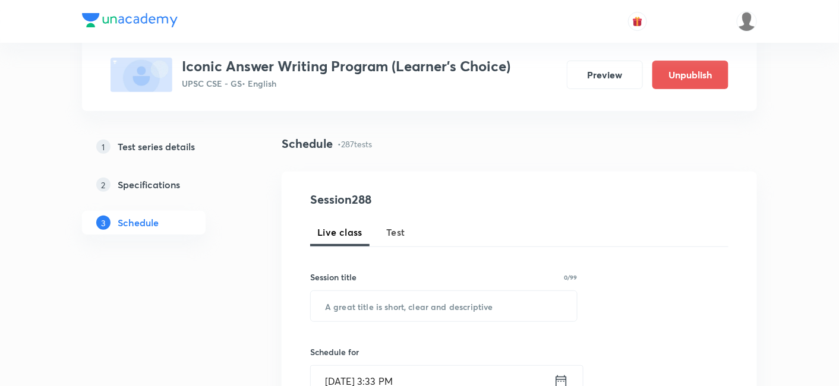
click at [401, 231] on span "Test" at bounding box center [395, 232] width 19 height 14
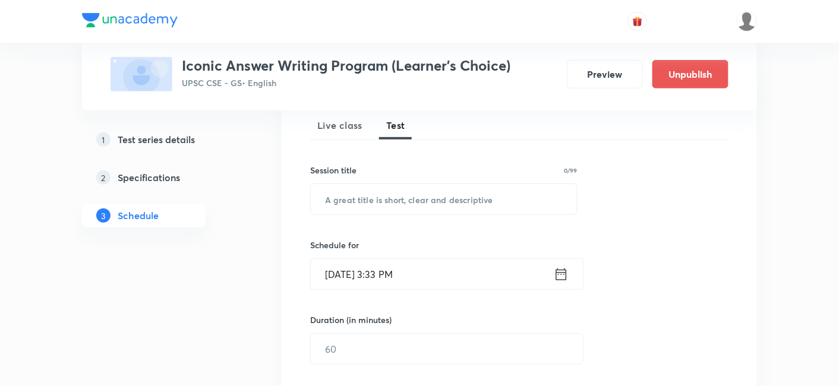
scroll to position [198, 0]
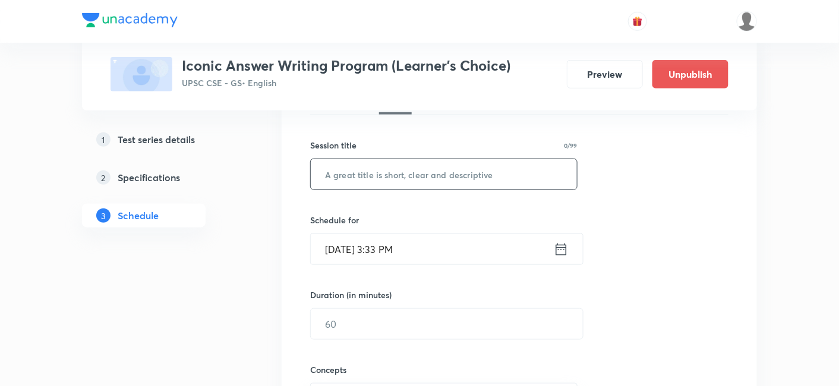
click at [446, 175] on input "text" at bounding box center [444, 174] width 266 height 30
paste input "Test 878"
type input "Test 879"
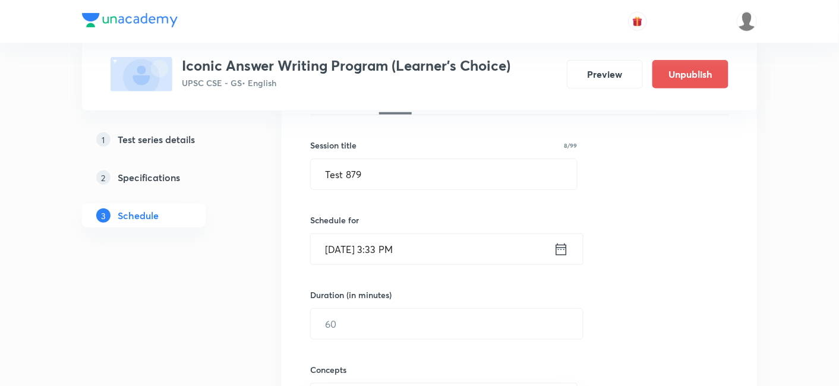
click at [423, 250] on input "Oct 5, 2025, 3:33 PM" at bounding box center [432, 249] width 243 height 30
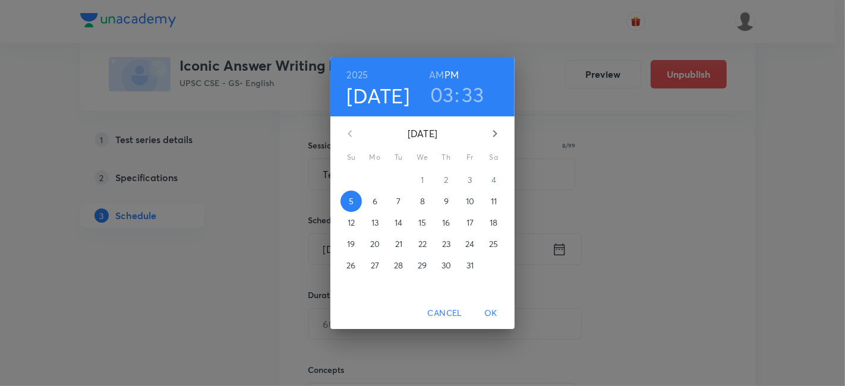
click at [470, 218] on p "17" at bounding box center [470, 223] width 7 height 12
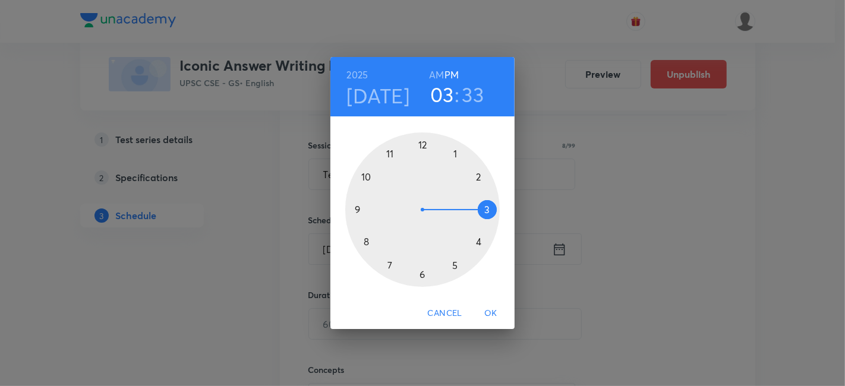
click at [455, 264] on div at bounding box center [422, 210] width 155 height 155
click at [423, 140] on div at bounding box center [422, 210] width 155 height 155
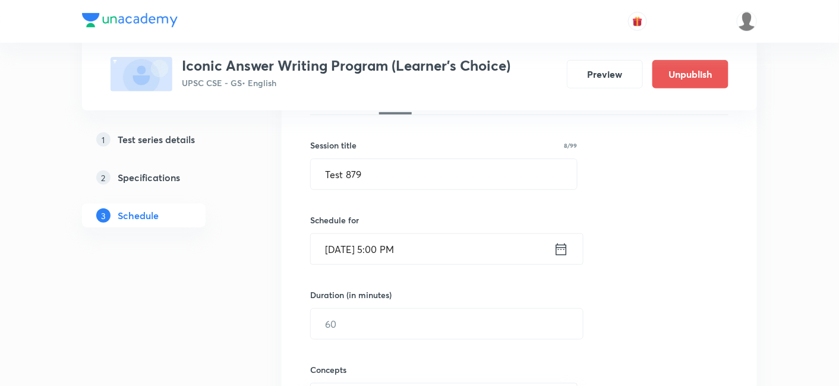
scroll to position [264, 0]
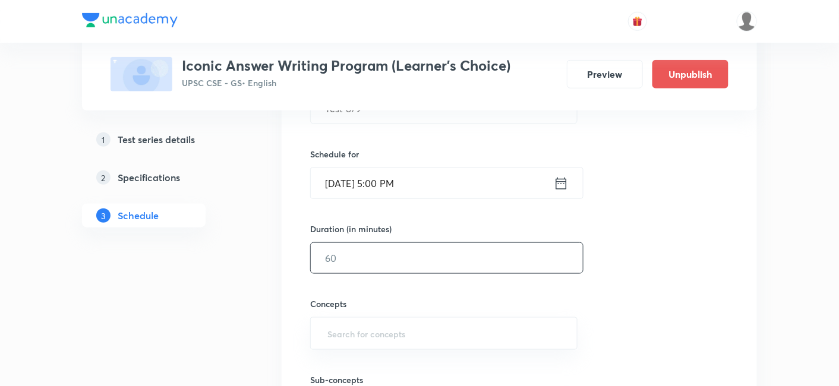
click at [370, 254] on input "text" at bounding box center [447, 258] width 272 height 30
type input "180"
click at [667, 229] on div "Session 288 Live class Test Session title 8/99 Test 879 ​ Schedule for Oct 17, …" at bounding box center [519, 233] width 418 height 481
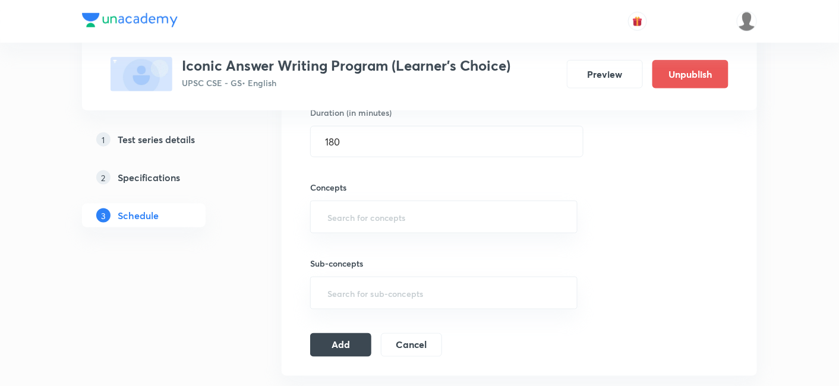
scroll to position [396, 0]
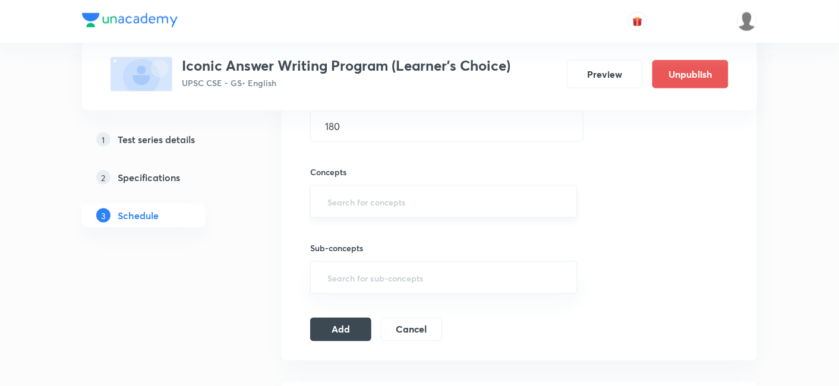
click at [415, 187] on div "​" at bounding box center [443, 201] width 267 height 33
type input "a"
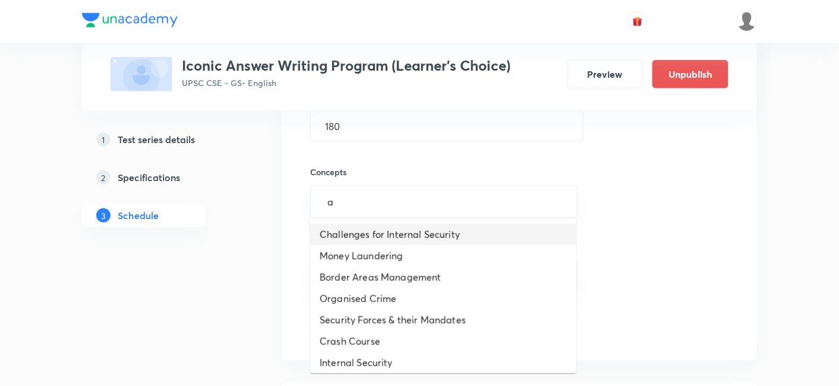
click at [407, 231] on li "Challenges for Internal Security" at bounding box center [443, 234] width 266 height 21
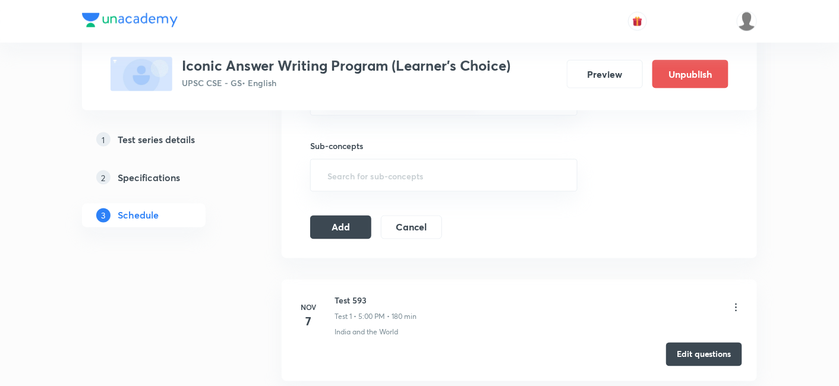
scroll to position [528, 0]
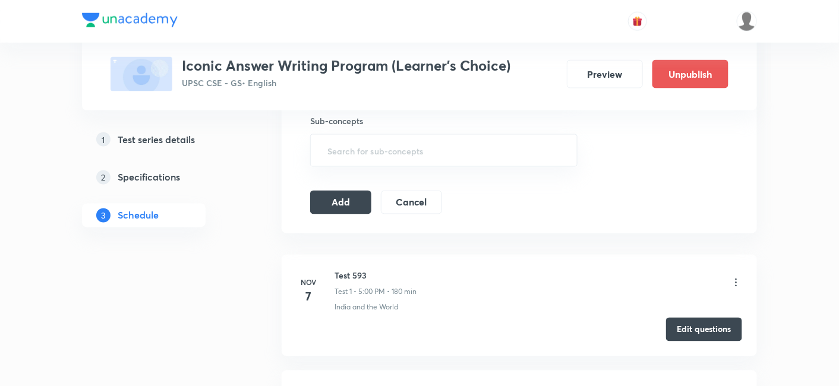
click at [732, 282] on icon at bounding box center [736, 283] width 12 height 12
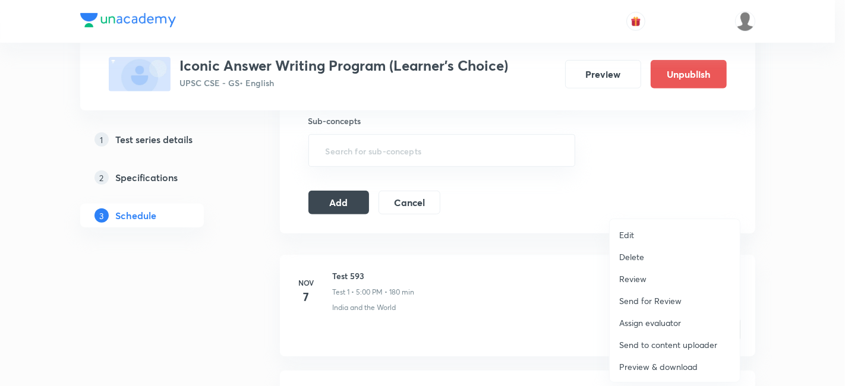
click at [655, 256] on li "Delete" at bounding box center [675, 257] width 130 height 22
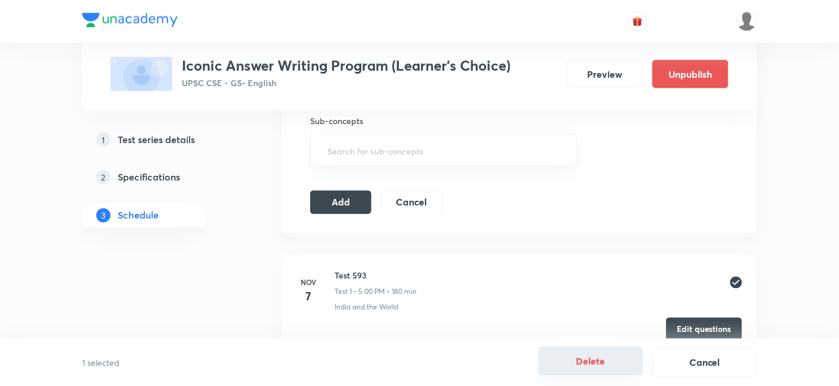
click at [578, 355] on button "Delete" at bounding box center [590, 361] width 105 height 29
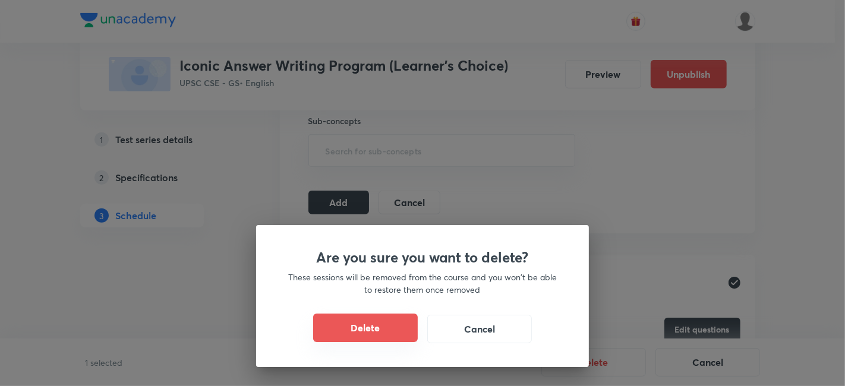
click at [352, 325] on button "Delete" at bounding box center [365, 328] width 105 height 29
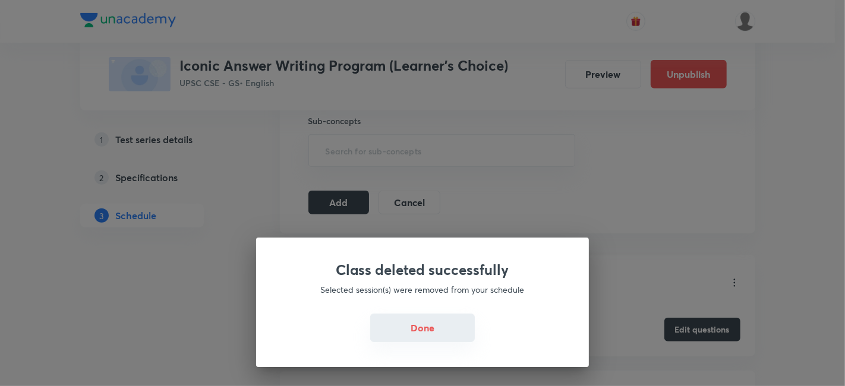
click at [424, 338] on button "Done" at bounding box center [422, 328] width 105 height 29
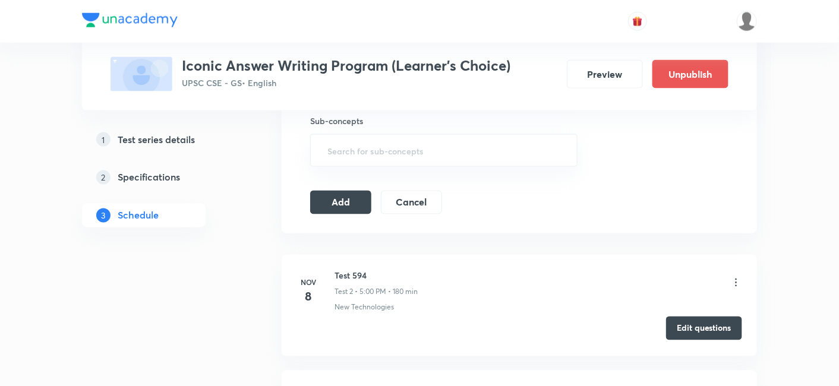
click at [697, 323] on button "Edit questions" at bounding box center [704, 329] width 76 height 24
click at [344, 199] on button "Add" at bounding box center [340, 202] width 61 height 24
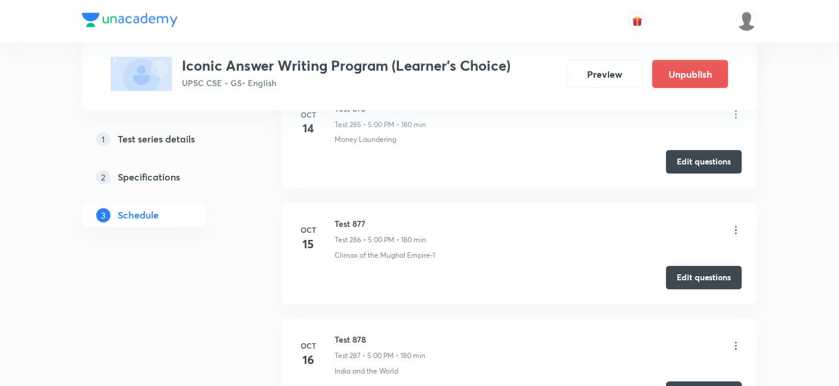
scroll to position [33140, 0]
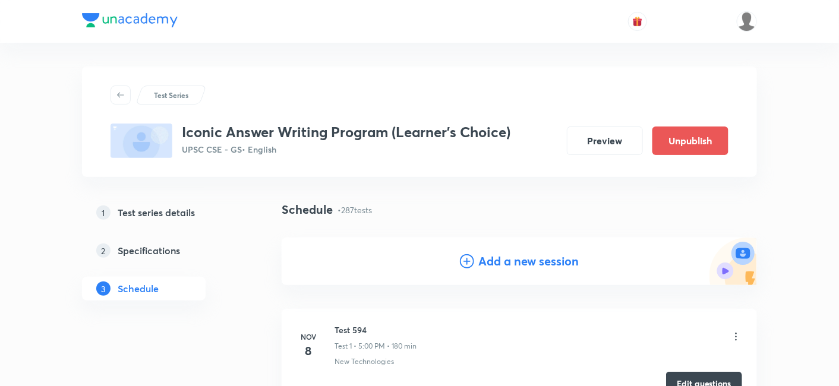
click at [550, 251] on div "Add a new session" at bounding box center [519, 262] width 475 height 48
click at [545, 261] on h4 "Add a new session" at bounding box center [529, 262] width 100 height 18
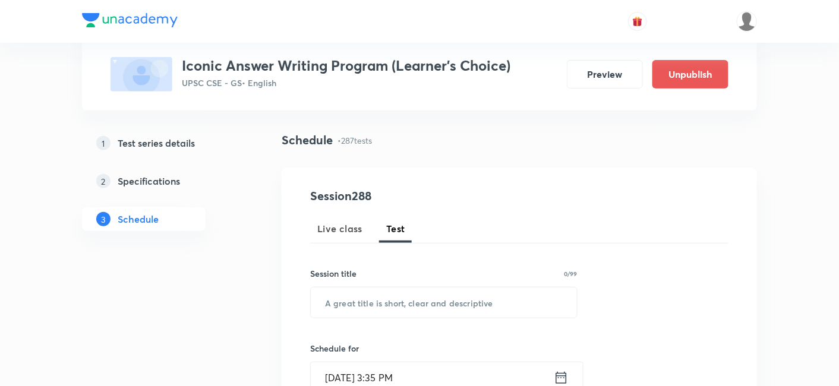
scroll to position [132, 0]
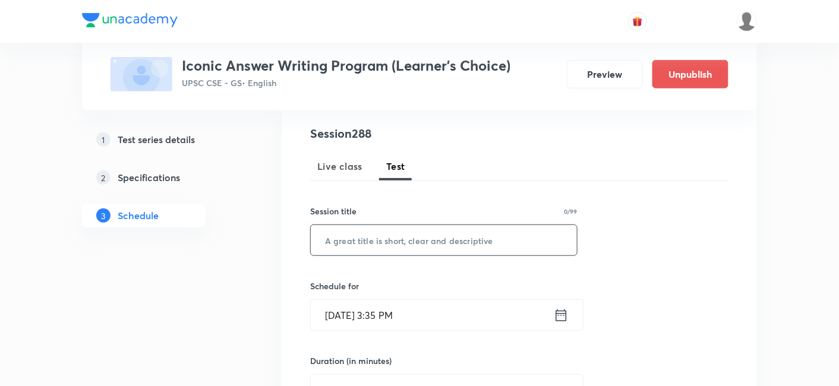
click at [438, 243] on input "text" at bounding box center [444, 240] width 266 height 30
paste input "Test 879"
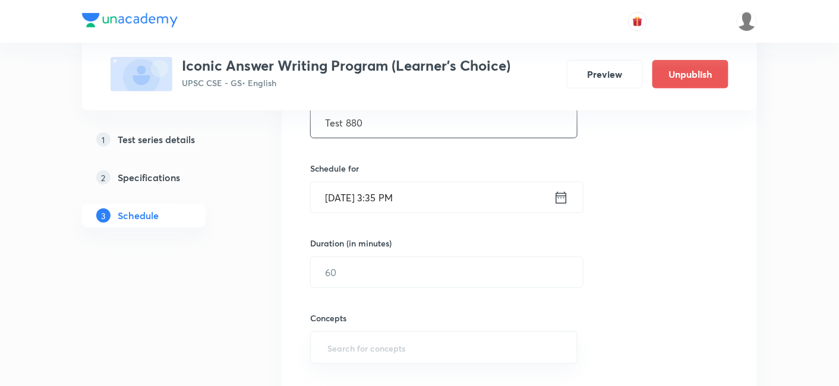
scroll to position [264, 0]
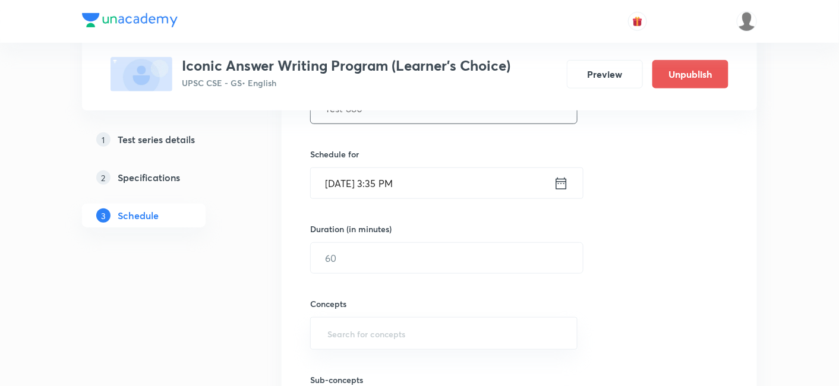
type input "Test 880"
click at [441, 181] on input "Oct 5, 2025, 3:35 PM" at bounding box center [432, 183] width 243 height 30
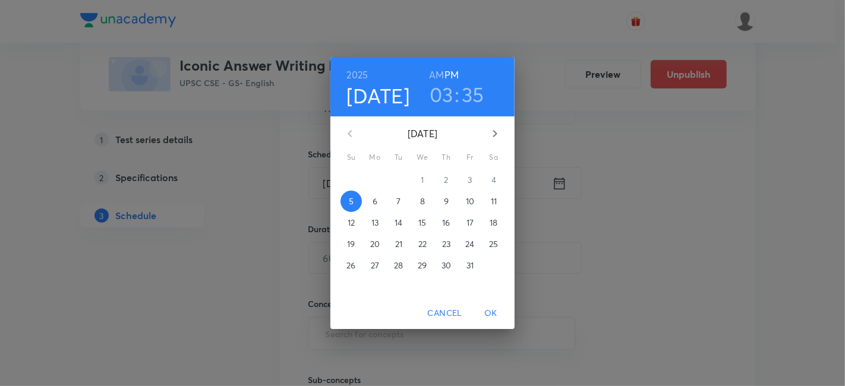
click at [492, 222] on p "18" at bounding box center [494, 223] width 8 height 12
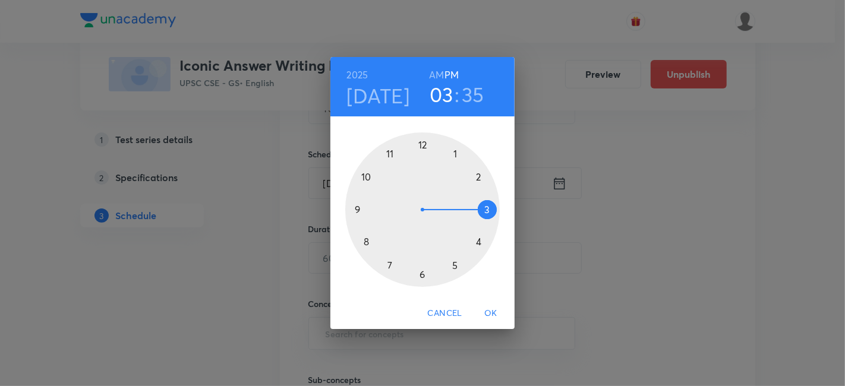
click at [455, 266] on div at bounding box center [422, 210] width 155 height 155
click at [423, 146] on div at bounding box center [422, 210] width 155 height 155
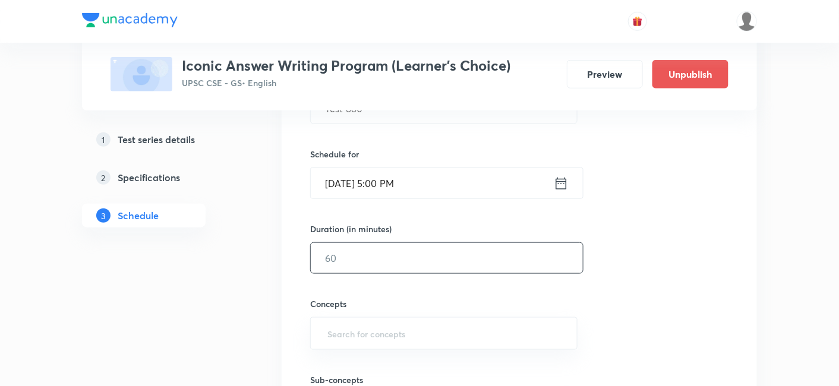
click at [391, 262] on input "text" at bounding box center [447, 258] width 272 height 30
type input "180"
click at [650, 254] on div "Session 288 Live class Test Session title 8/99 Test 880 ​ Schedule for Oct 18, …" at bounding box center [519, 233] width 418 height 481
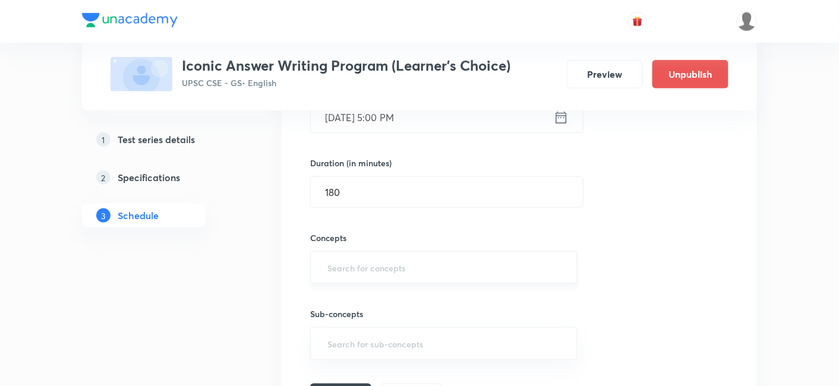
click at [414, 264] on input "text" at bounding box center [444, 268] width 238 height 22
type input "a"
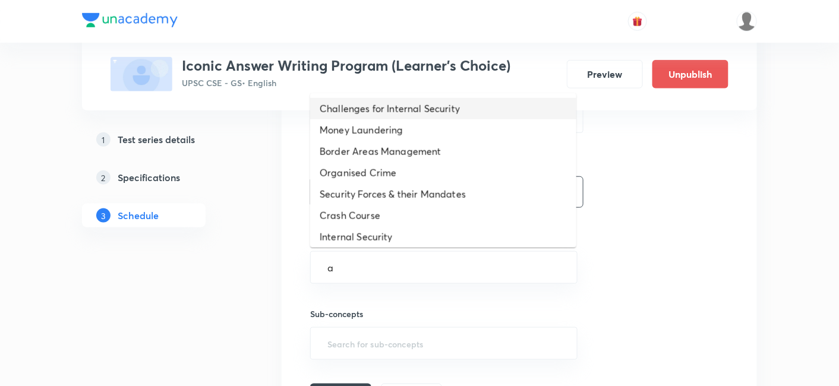
drag, startPoint x: 427, startPoint y: 111, endPoint x: 478, endPoint y: 196, distance: 99.7
click at [427, 109] on li "Challenges for Internal Security" at bounding box center [443, 108] width 266 height 21
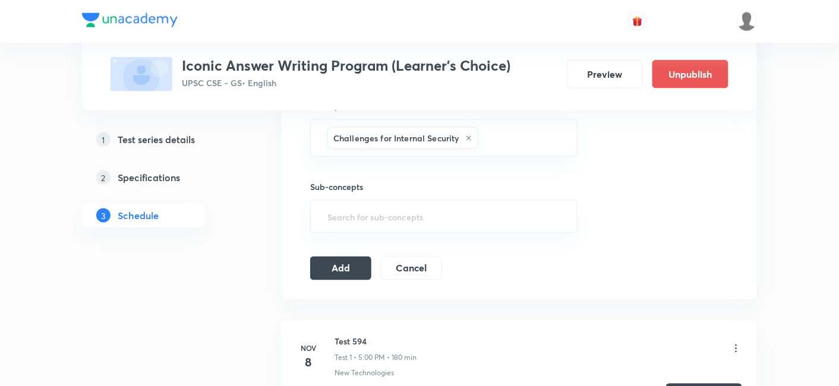
scroll to position [528, 0]
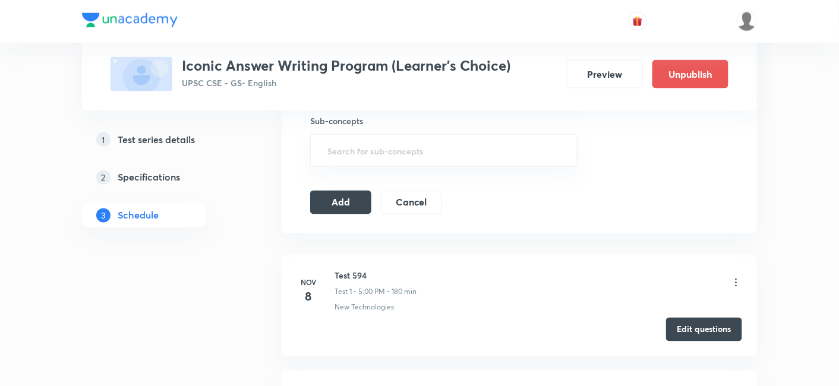
click at [737, 278] on icon at bounding box center [736, 283] width 12 height 12
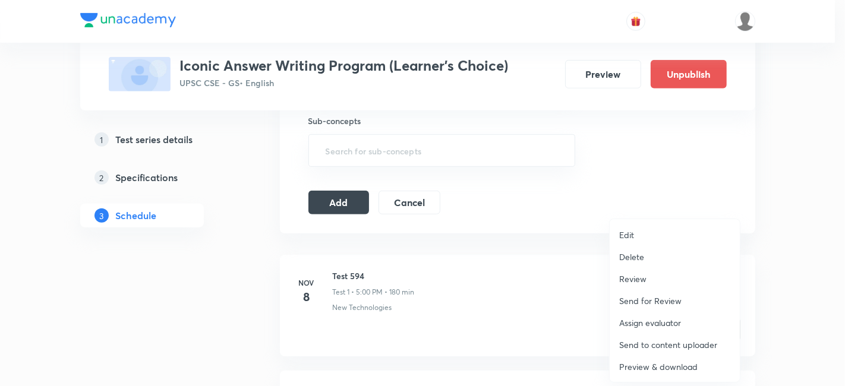
click at [632, 259] on p "Delete" at bounding box center [631, 257] width 25 height 12
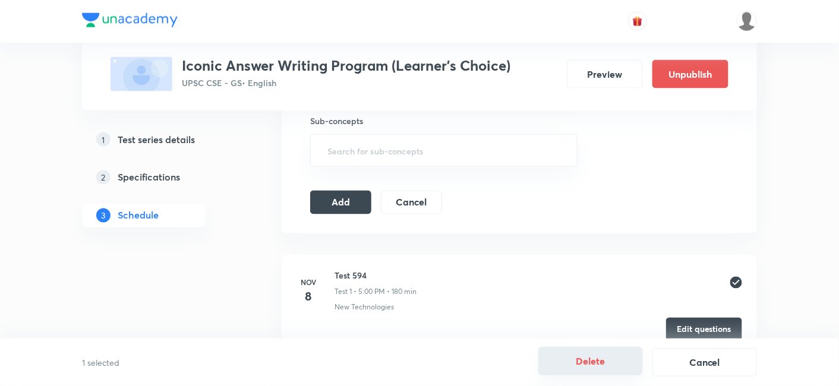
click at [584, 366] on button "Delete" at bounding box center [590, 361] width 105 height 29
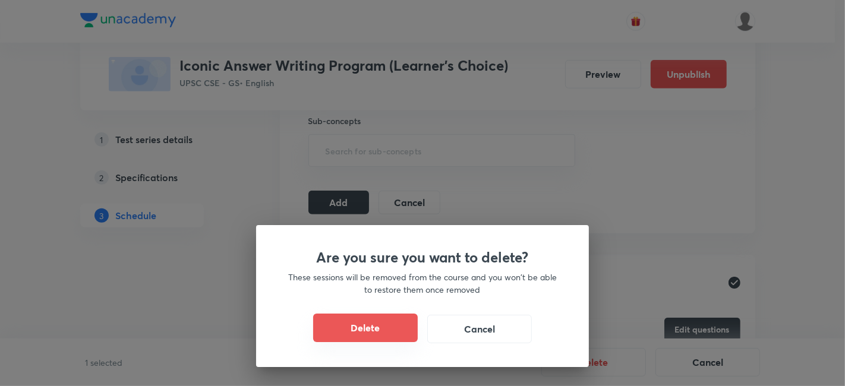
click at [358, 335] on button "Delete" at bounding box center [365, 328] width 105 height 29
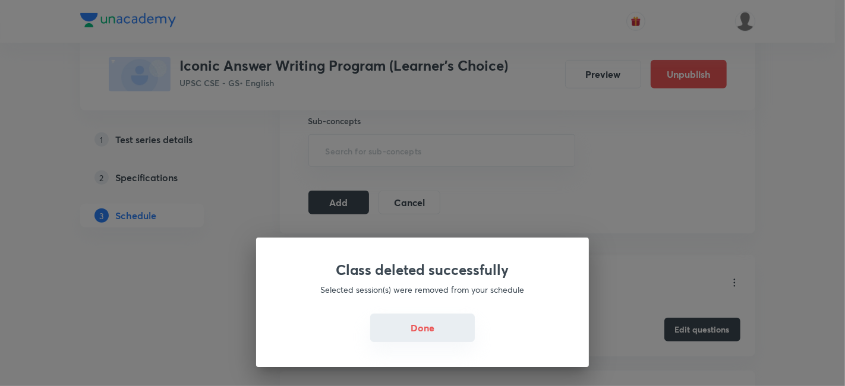
click at [411, 330] on button "Done" at bounding box center [422, 328] width 105 height 29
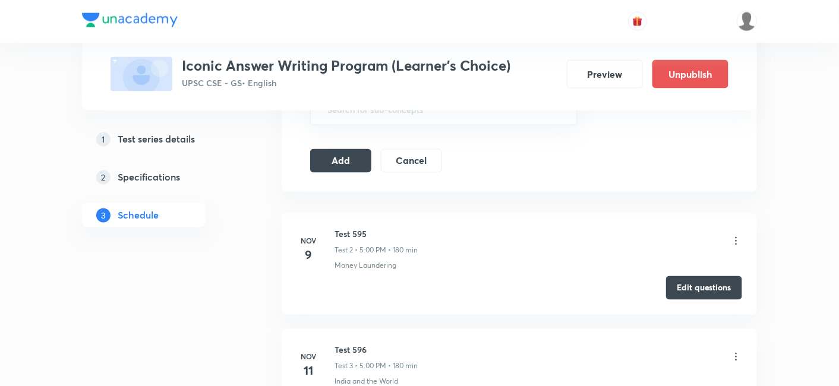
scroll to position [594, 0]
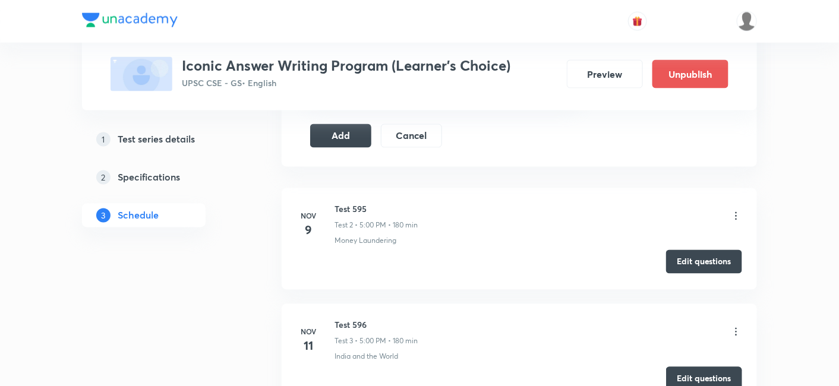
click at [694, 262] on button "Edit questions" at bounding box center [704, 262] width 76 height 24
click at [348, 141] on button "Add" at bounding box center [340, 135] width 61 height 24
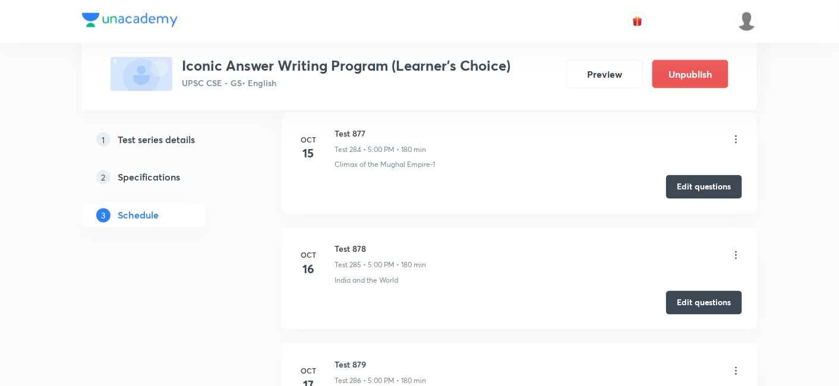
scroll to position [33206, 0]
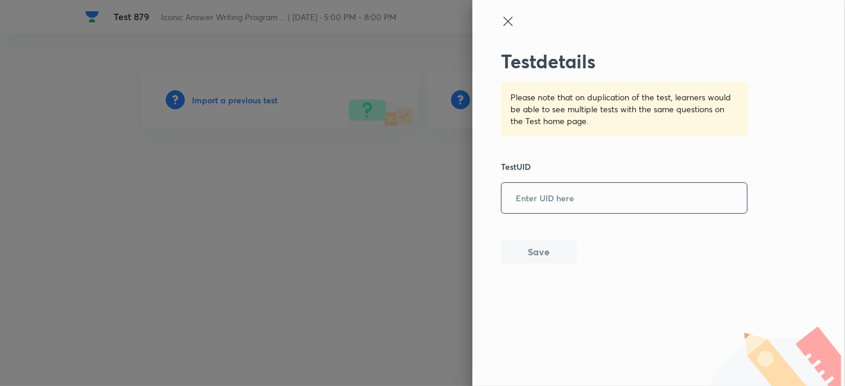
click at [608, 187] on input "text" at bounding box center [624, 198] width 245 height 29
paste input "75O1PRLSL7"
type input "75O1PRLSL7"
click at [552, 257] on button "Save" at bounding box center [539, 251] width 76 height 24
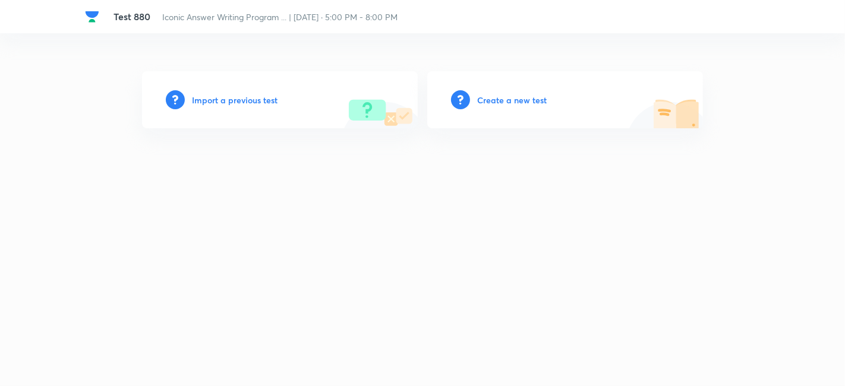
drag, startPoint x: 0, startPoint y: 0, endPoint x: 257, endPoint y: 97, distance: 274.6
click at [257, 97] on h6 "Import a previous test" at bounding box center [235, 100] width 86 height 12
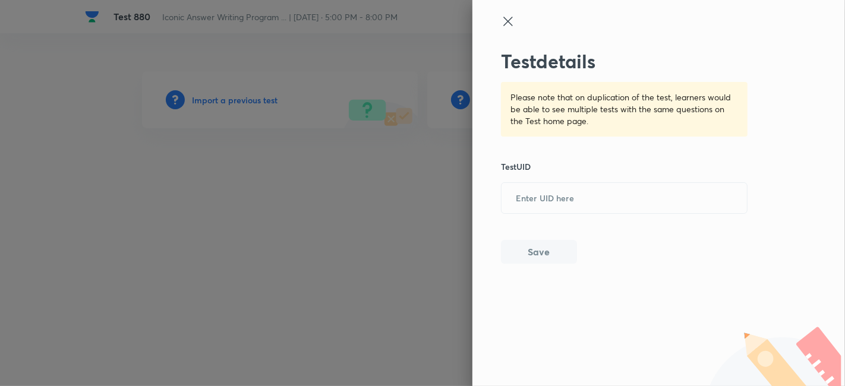
click at [571, 177] on div "Test details Please note that on duplication of the test, learners would be abl…" at bounding box center [624, 157] width 247 height 214
click at [568, 190] on input "text" at bounding box center [624, 198] width 245 height 29
paste input "2XIX7YAUK1"
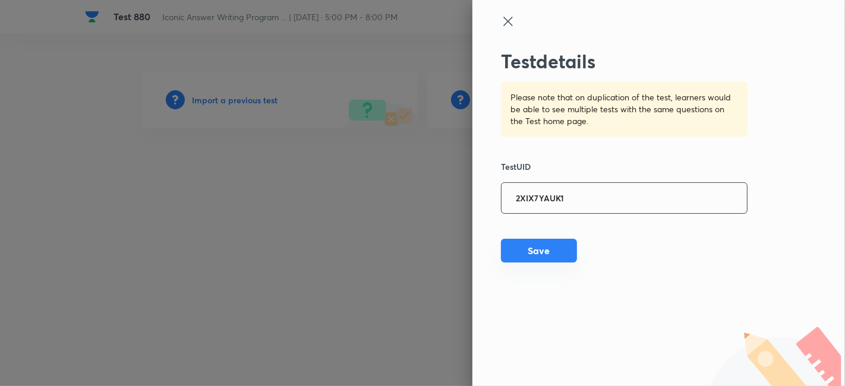
type input "2XIX7YAUK1"
click at [539, 248] on button "Save" at bounding box center [539, 251] width 76 height 24
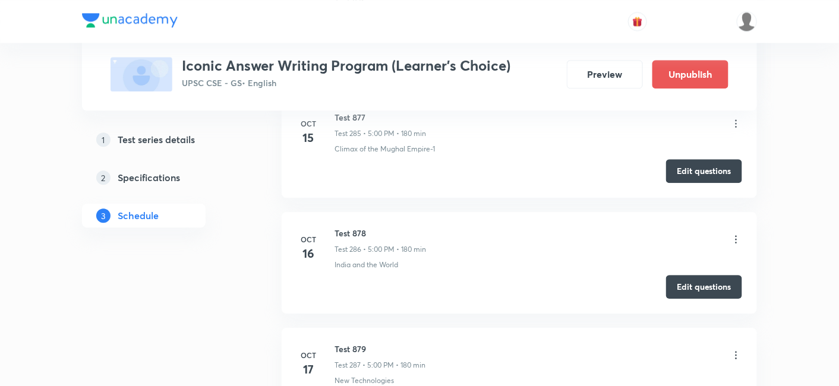
scroll to position [33526, 0]
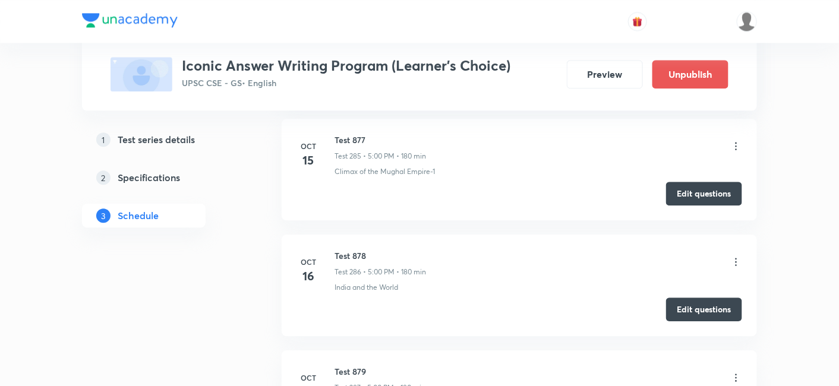
copy h6 "Test 880"
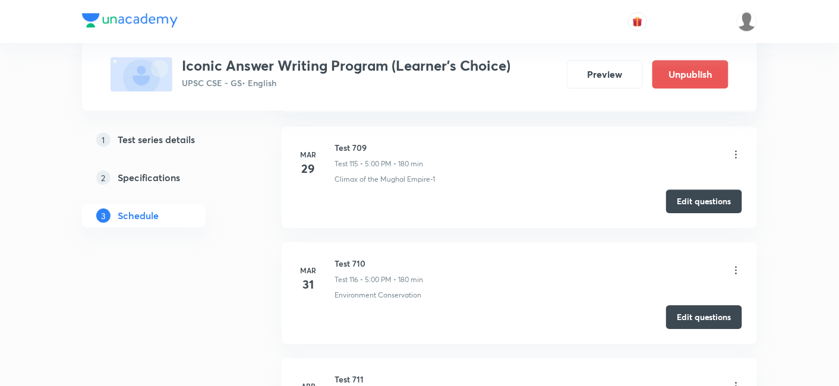
scroll to position [0, 0]
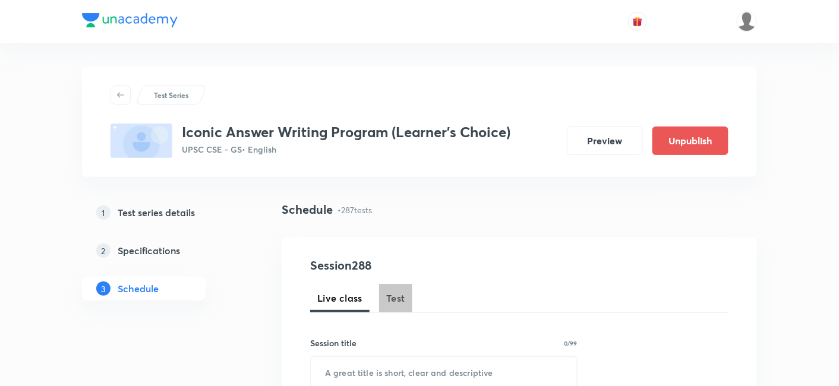
click at [389, 297] on span "Test" at bounding box center [395, 298] width 19 height 14
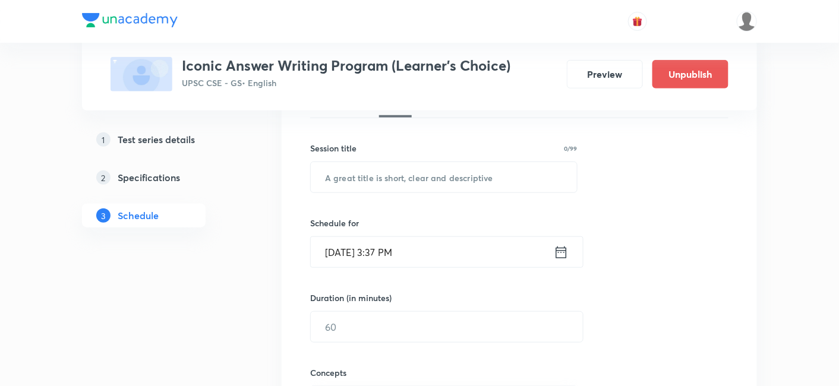
scroll to position [198, 0]
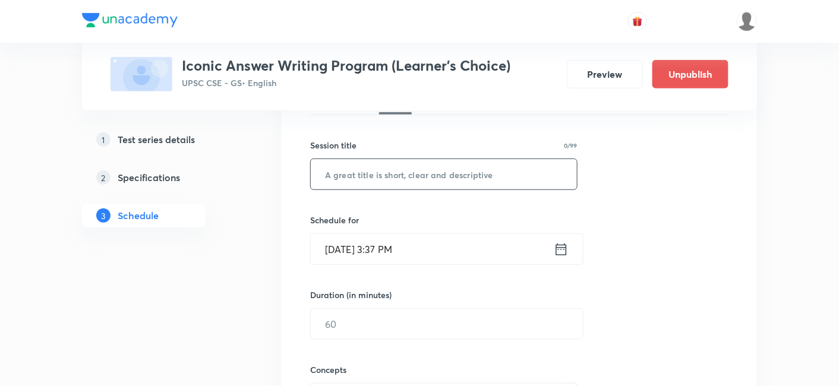
click at [433, 172] on input "text" at bounding box center [444, 174] width 266 height 30
paste input "Test 880"
type input "Test 881"
click at [411, 245] on input "[DATE] 3:37 PM" at bounding box center [432, 249] width 243 height 30
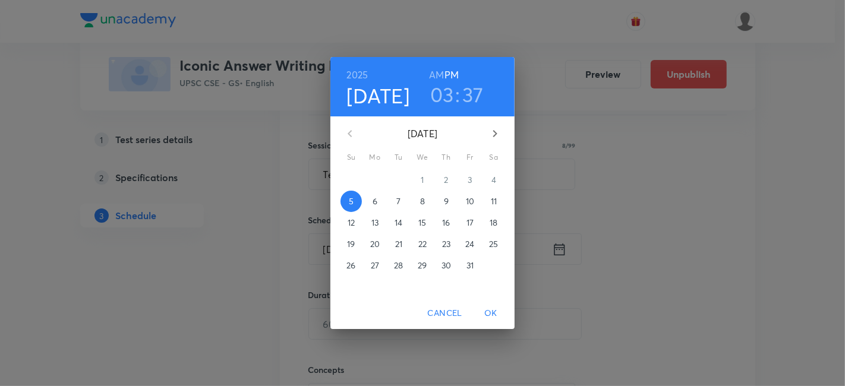
click at [377, 244] on p "20" at bounding box center [375, 244] width 10 height 12
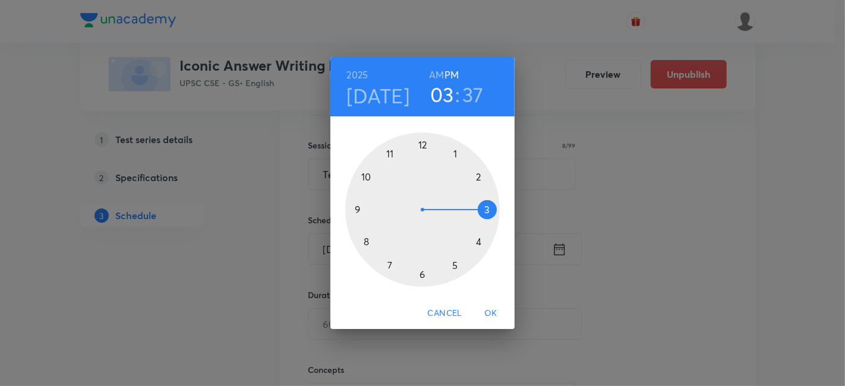
click at [456, 266] on div at bounding box center [422, 210] width 155 height 155
click at [423, 143] on div at bounding box center [422, 210] width 155 height 155
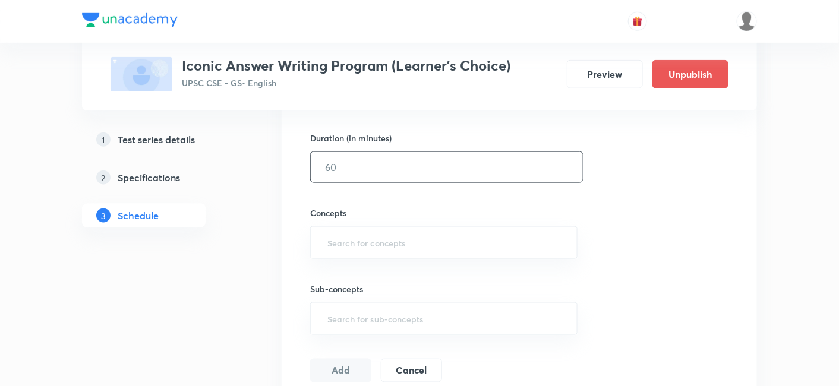
scroll to position [330, 0]
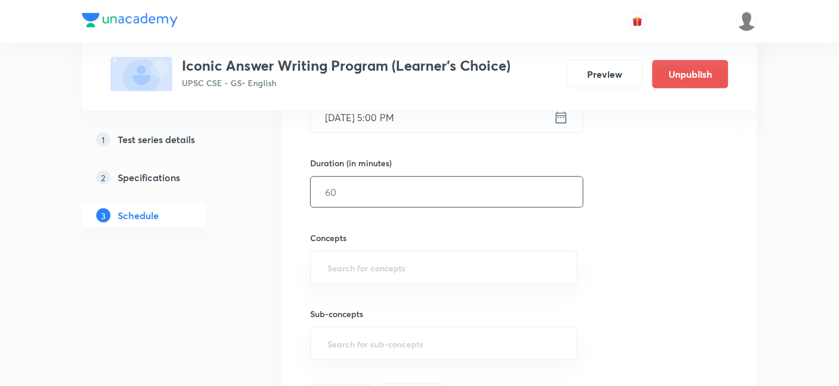
click at [366, 196] on input "text" at bounding box center [447, 192] width 272 height 30
type input "180"
click at [689, 244] on div "Session 288 Live class Test Session title 8/99 Test 881 ​ Schedule for Oct 20, …" at bounding box center [519, 167] width 418 height 481
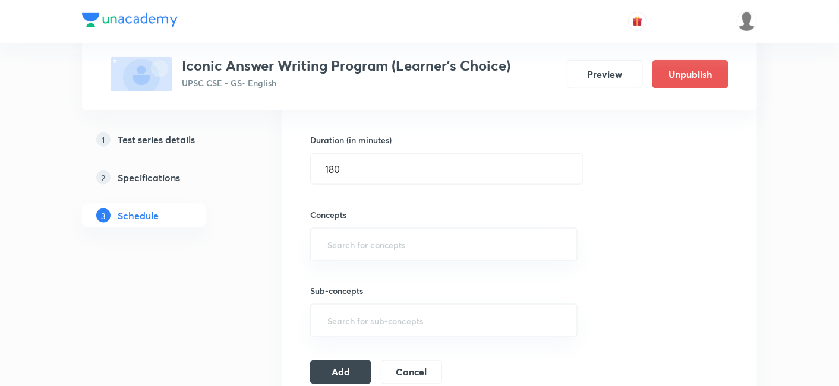
scroll to position [396, 0]
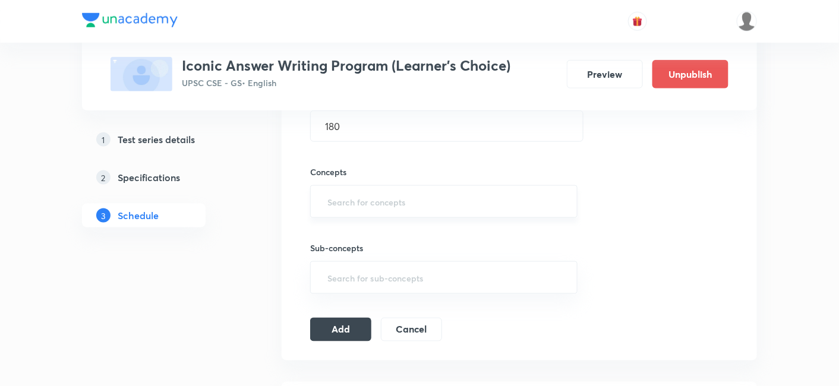
click at [373, 191] on input "text" at bounding box center [444, 202] width 238 height 22
type input "a"
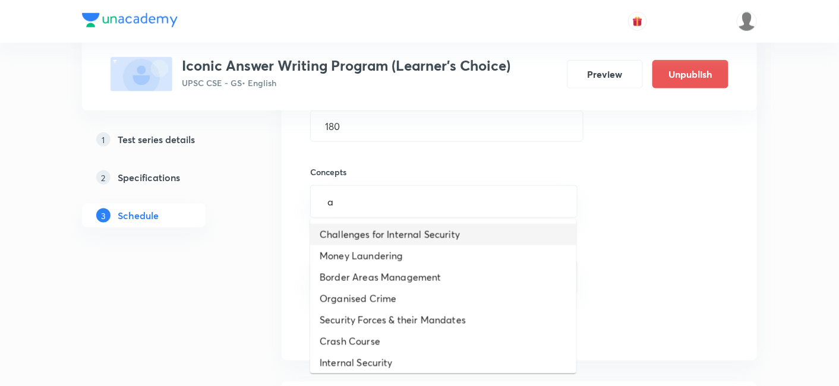
click at [373, 232] on li "Challenges for Internal Security" at bounding box center [443, 234] width 266 height 21
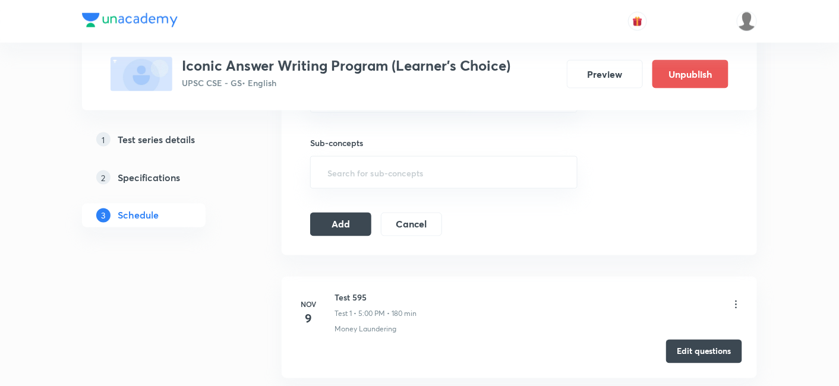
scroll to position [528, 0]
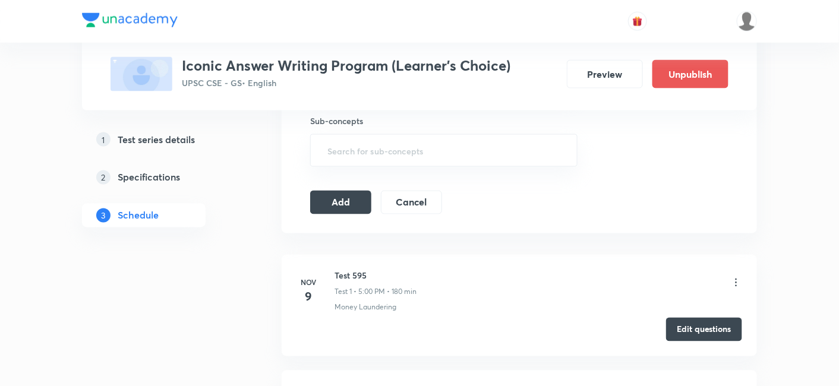
click at [736, 281] on icon at bounding box center [736, 283] width 12 height 12
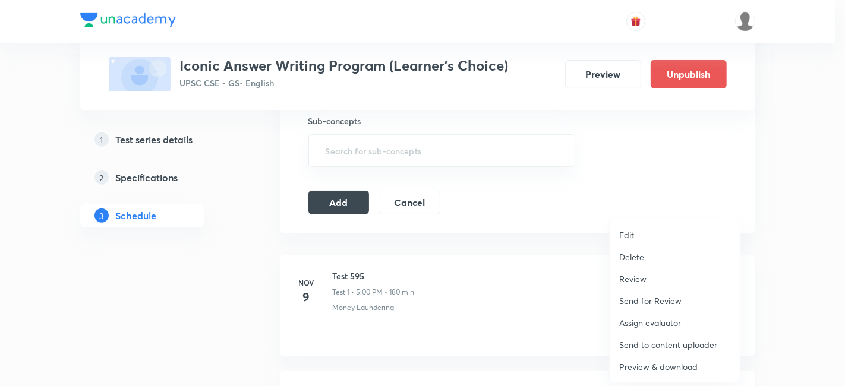
click at [645, 252] on li "Delete" at bounding box center [675, 257] width 130 height 22
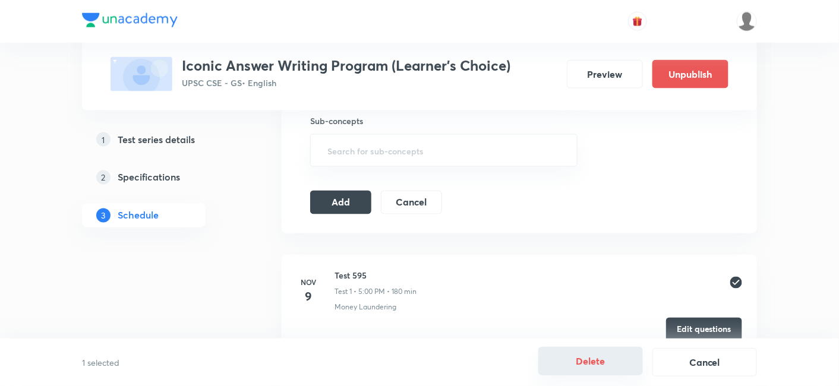
click at [594, 363] on button "Delete" at bounding box center [590, 361] width 105 height 29
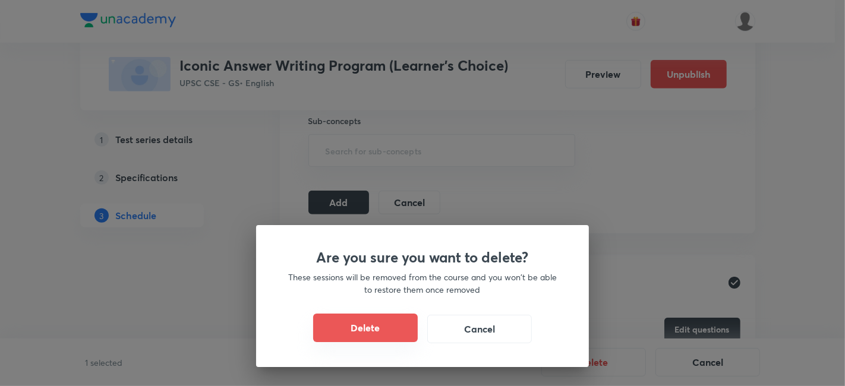
click at [379, 334] on button "Delete" at bounding box center [365, 328] width 105 height 29
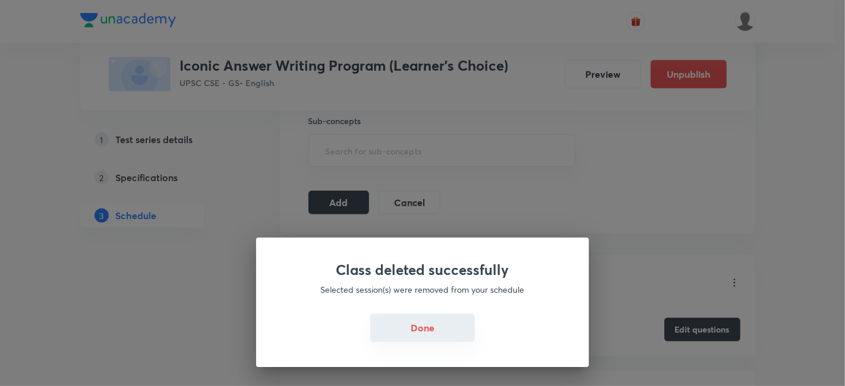
click at [424, 319] on button "Done" at bounding box center [422, 328] width 105 height 29
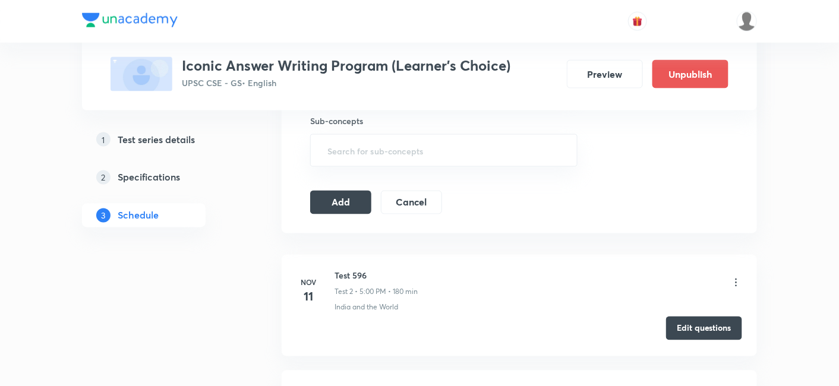
click at [691, 326] on button "Edit questions" at bounding box center [704, 329] width 76 height 24
click at [355, 203] on button "Add" at bounding box center [340, 202] width 61 height 24
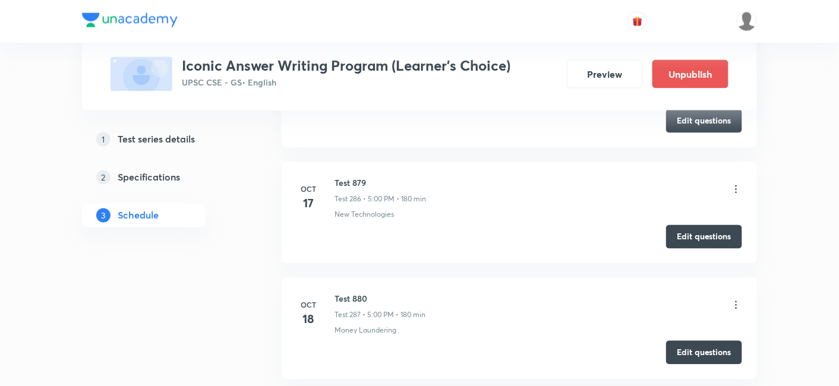
scroll to position [33140, 0]
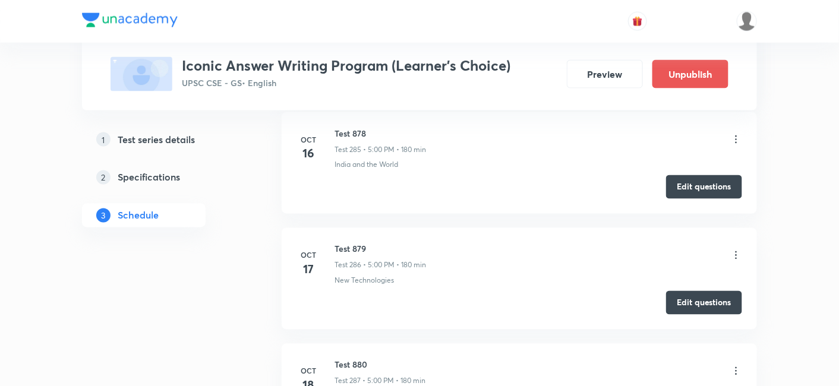
copy h6 "Test 881"
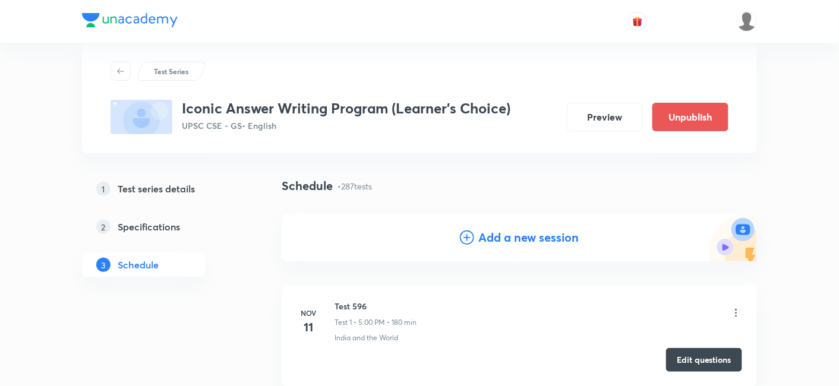
scroll to position [66, 0]
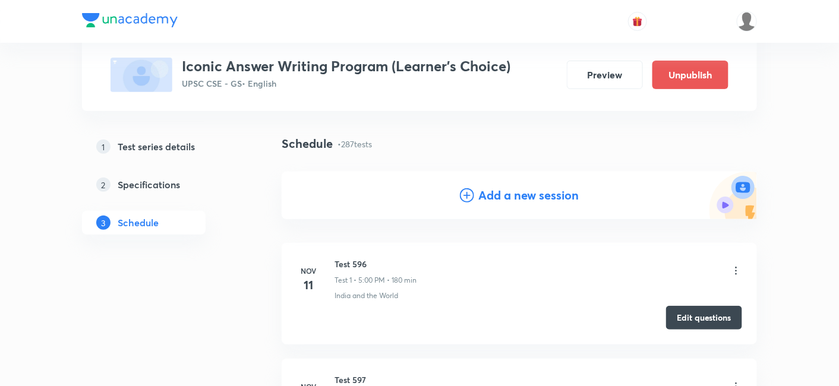
click at [505, 196] on h4 "Add a new session" at bounding box center [529, 196] width 100 height 18
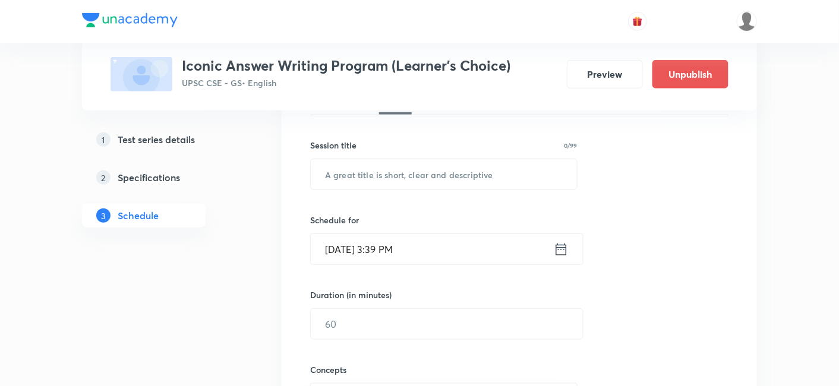
scroll to position [132, 0]
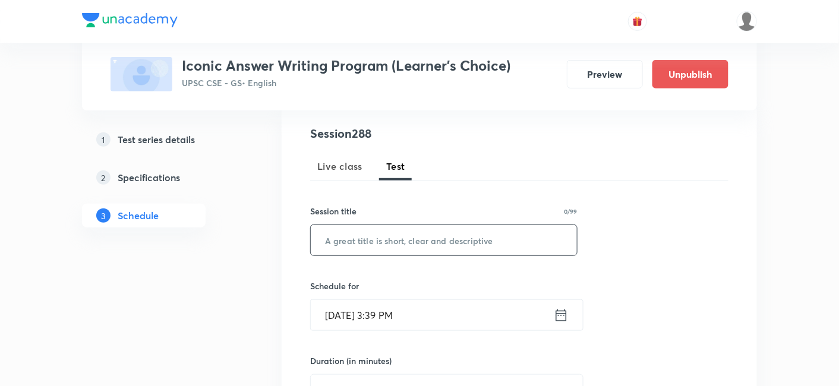
click at [425, 241] on input "text" at bounding box center [444, 240] width 266 height 30
paste input "Test 881"
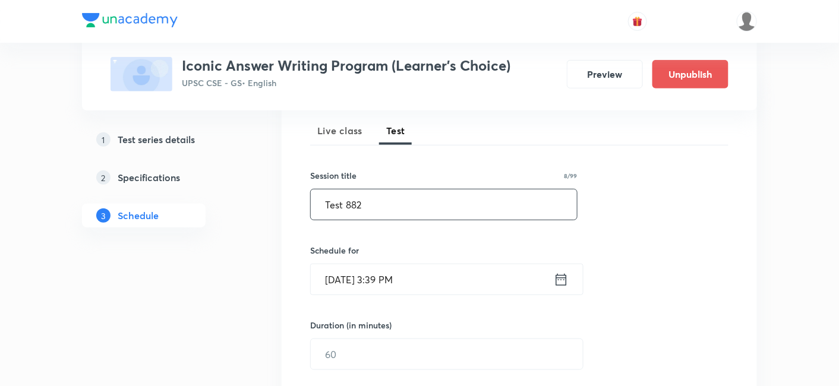
scroll to position [198, 0]
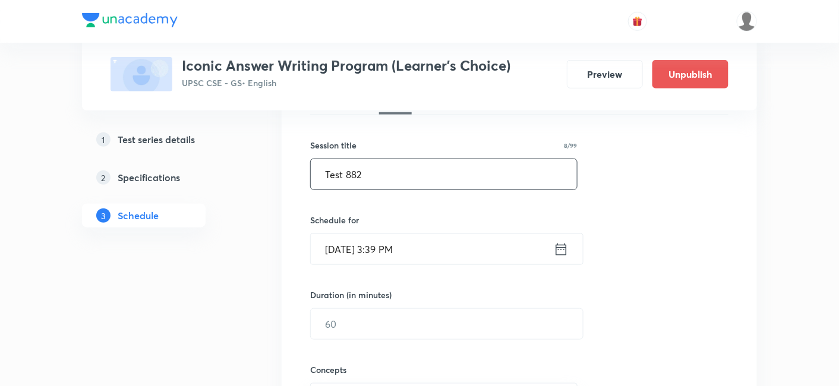
type input "Test 882"
click at [418, 259] on input "Oct 5, 2025, 3:39 PM" at bounding box center [432, 249] width 243 height 30
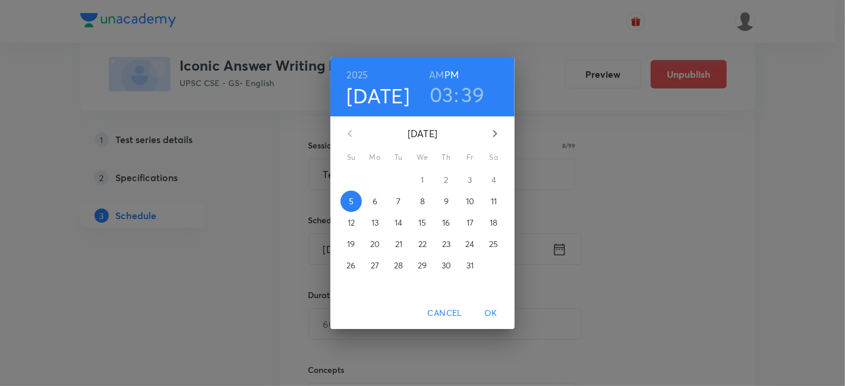
click at [398, 243] on p "21" at bounding box center [398, 244] width 7 height 12
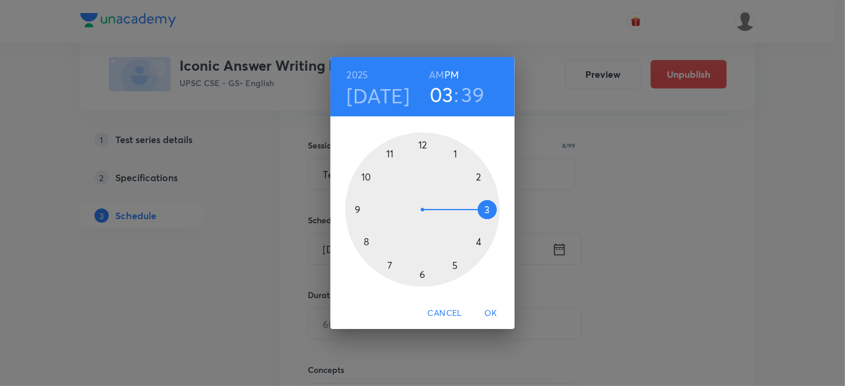
click at [454, 262] on div at bounding box center [422, 210] width 155 height 155
click at [423, 141] on div at bounding box center [422, 210] width 155 height 155
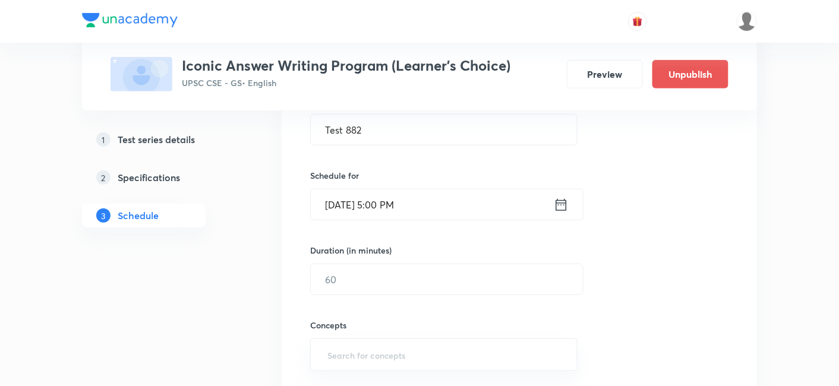
scroll to position [264, 0]
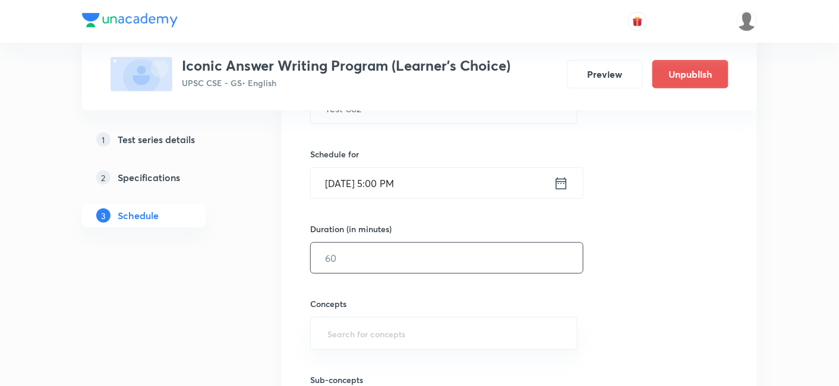
click at [369, 250] on input "text" at bounding box center [447, 258] width 272 height 30
type input "180"
click at [714, 224] on div "Session 288 Live class Test Session title 8/99 Test 882 ​ Schedule for Oct 21, …" at bounding box center [519, 233] width 418 height 481
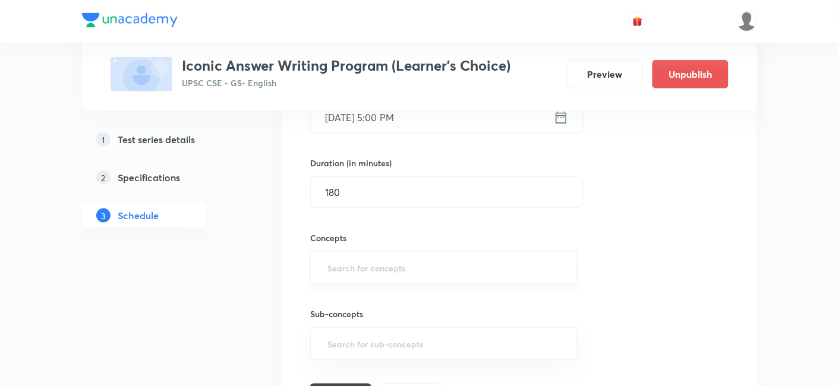
scroll to position [396, 0]
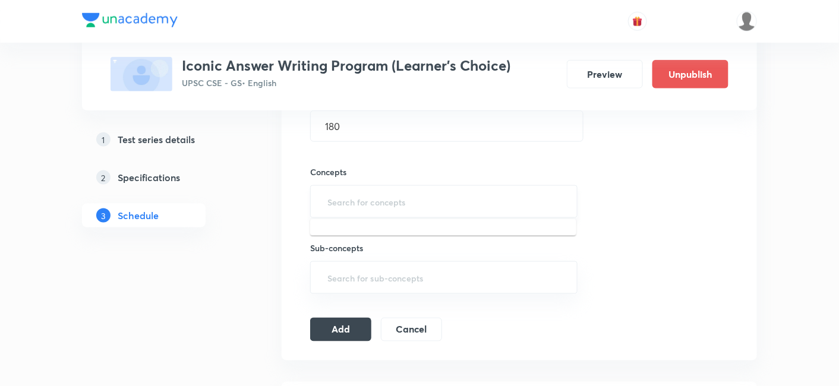
click at [414, 197] on input "text" at bounding box center [444, 202] width 238 height 22
type input "a"
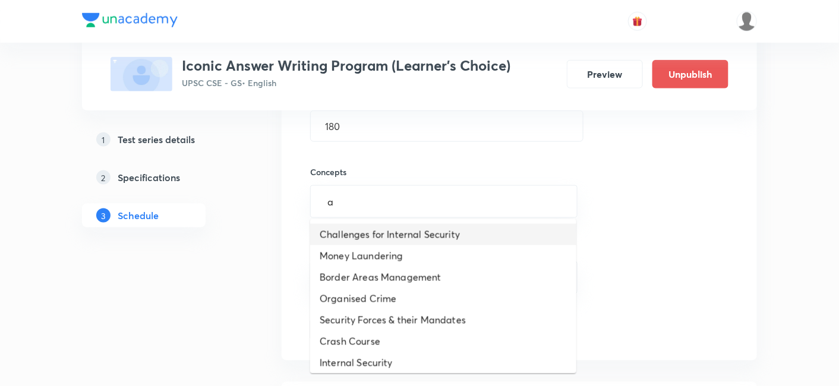
click at [418, 239] on li "Challenges for Internal Security" at bounding box center [443, 234] width 266 height 21
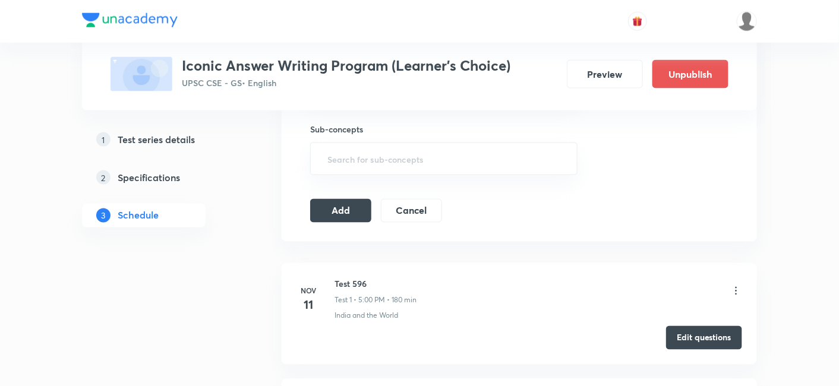
scroll to position [528, 0]
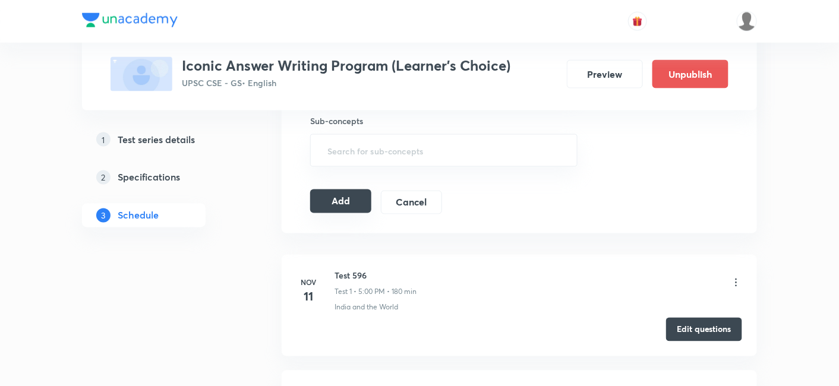
click at [331, 197] on button "Add" at bounding box center [340, 202] width 61 height 24
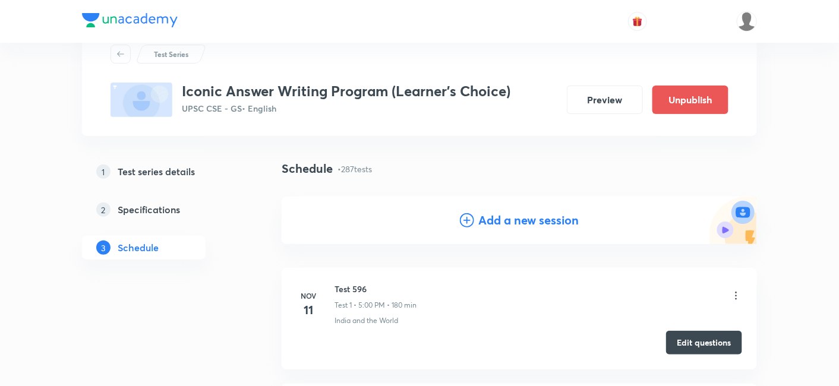
scroll to position [66, 0]
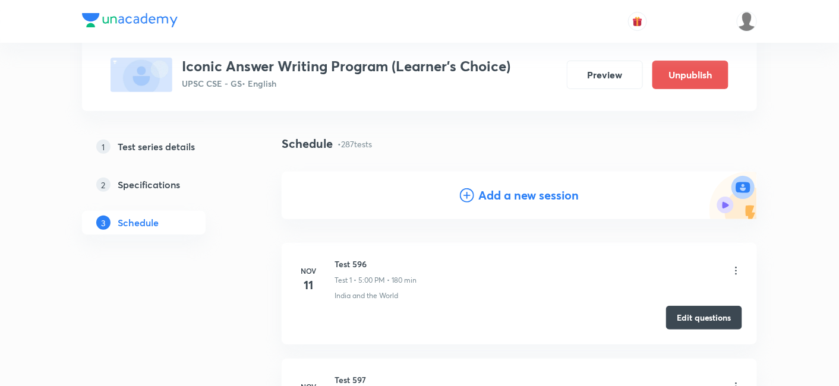
click at [738, 269] on icon at bounding box center [736, 271] width 12 height 12
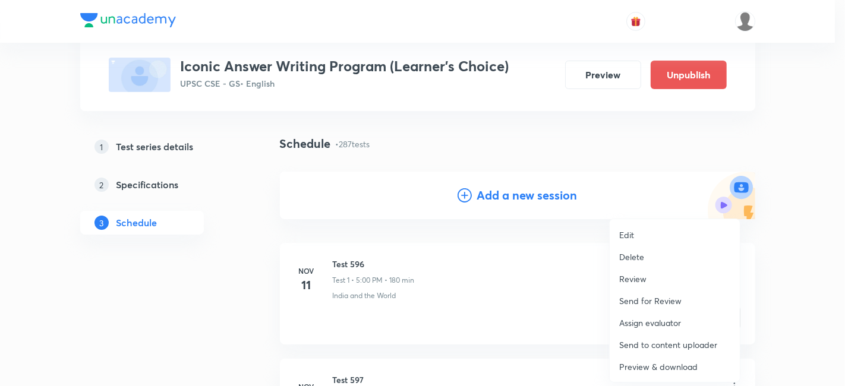
click at [654, 250] on li "Delete" at bounding box center [675, 257] width 130 height 22
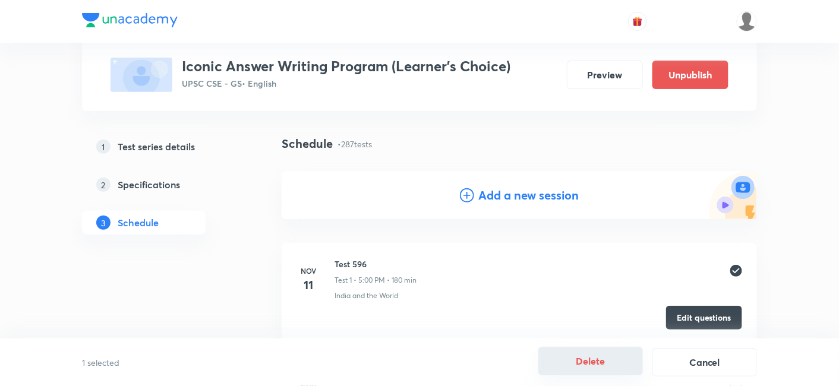
click at [600, 355] on button "Delete" at bounding box center [590, 361] width 105 height 29
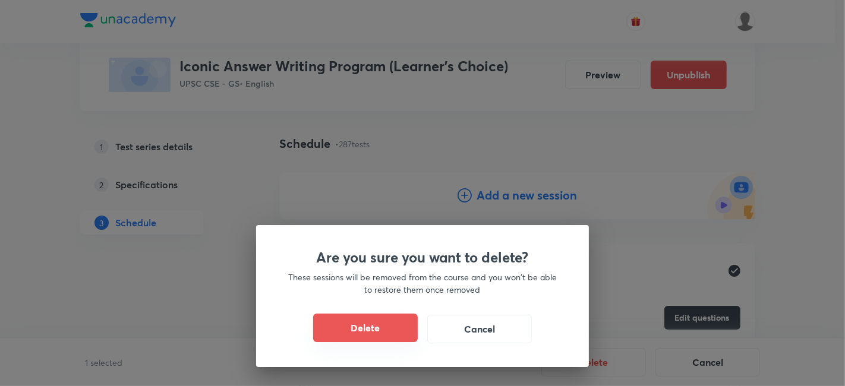
click at [382, 329] on button "Delete" at bounding box center [365, 328] width 105 height 29
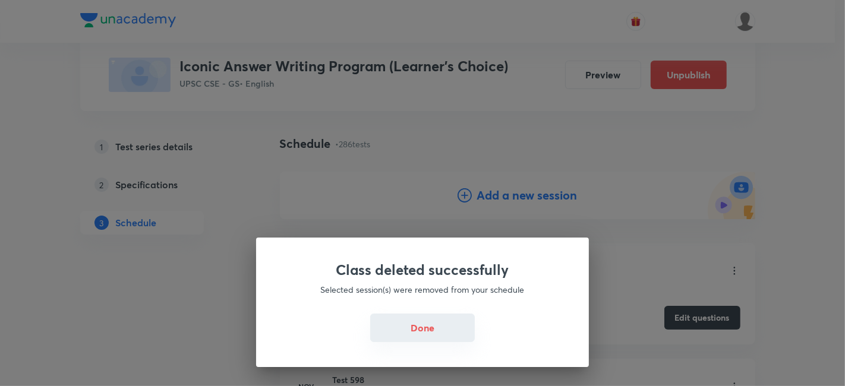
click at [432, 327] on button "Done" at bounding box center [422, 328] width 105 height 29
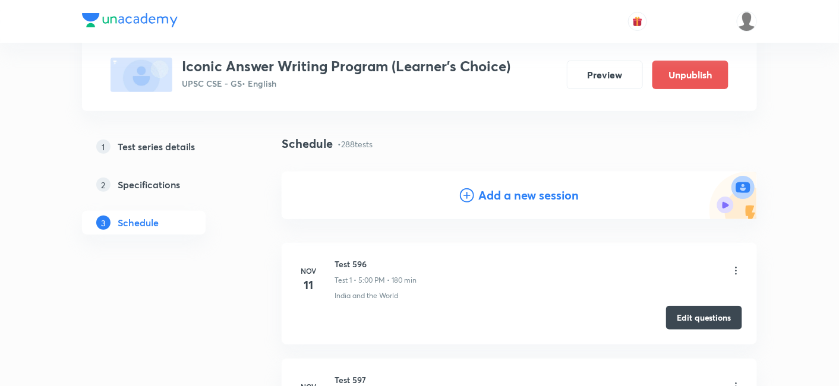
click at [527, 200] on h4 "Add a new session" at bounding box center [529, 196] width 100 height 18
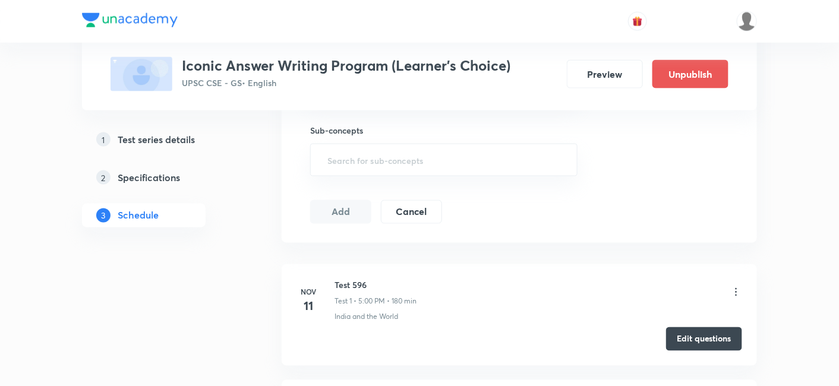
scroll to position [528, 0]
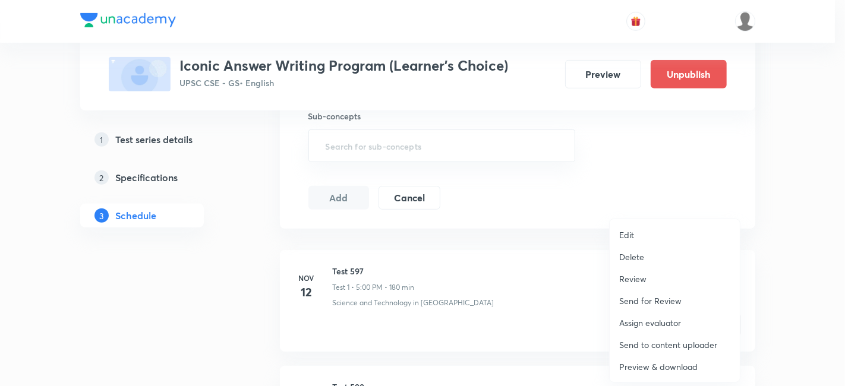
click at [654, 257] on li "Delete" at bounding box center [675, 257] width 130 height 22
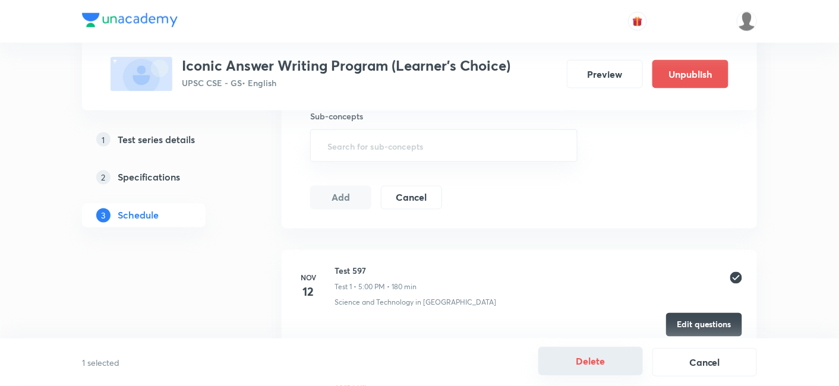
click at [581, 359] on button "Delete" at bounding box center [590, 361] width 105 height 29
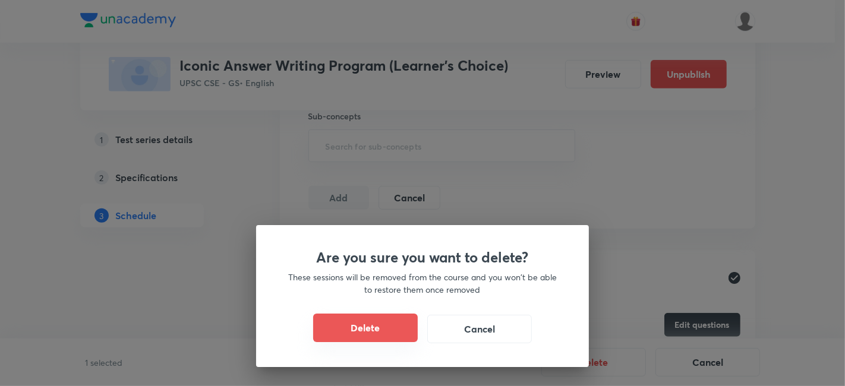
click at [382, 333] on button "Delete" at bounding box center [365, 328] width 105 height 29
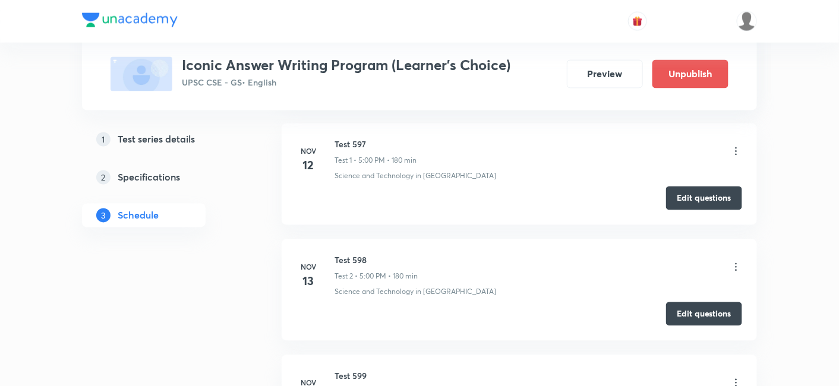
scroll to position [660, 0]
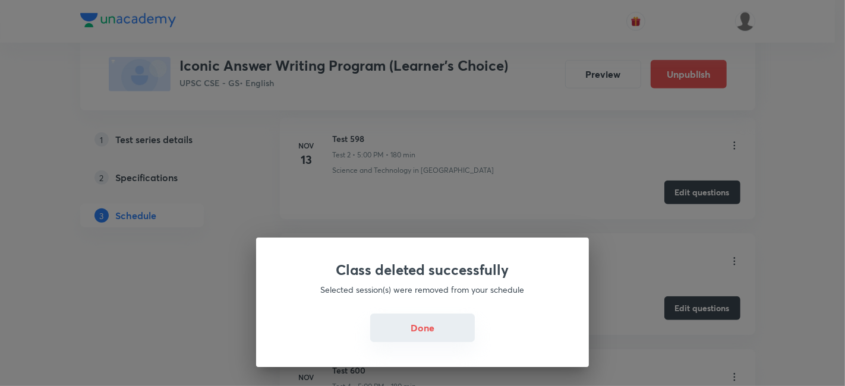
click at [424, 327] on button "Done" at bounding box center [422, 328] width 105 height 29
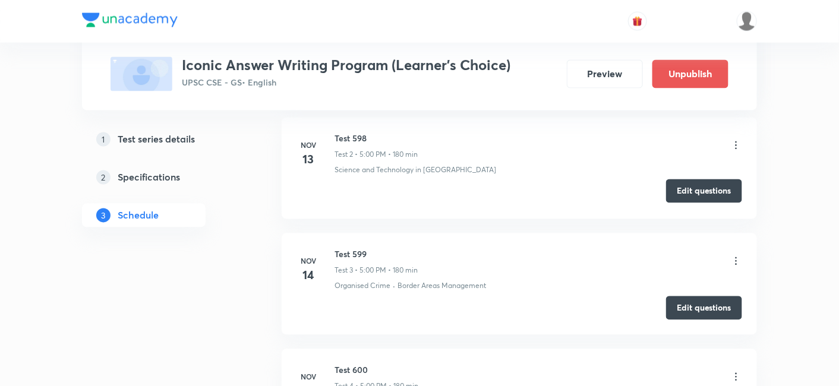
click at [701, 189] on button "Edit questions" at bounding box center [704, 191] width 76 height 24
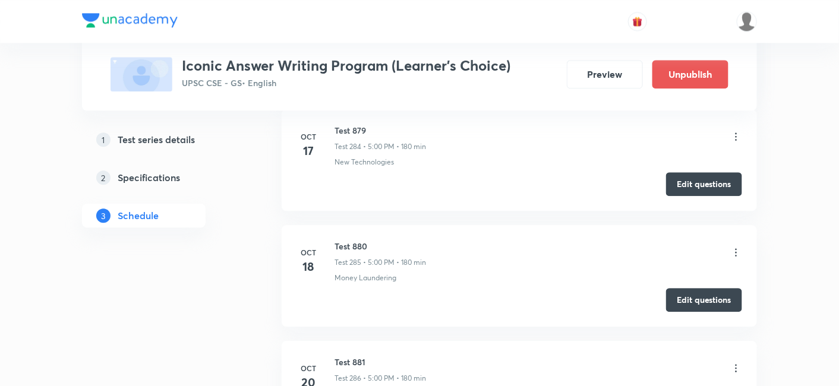
scroll to position [33491, 0]
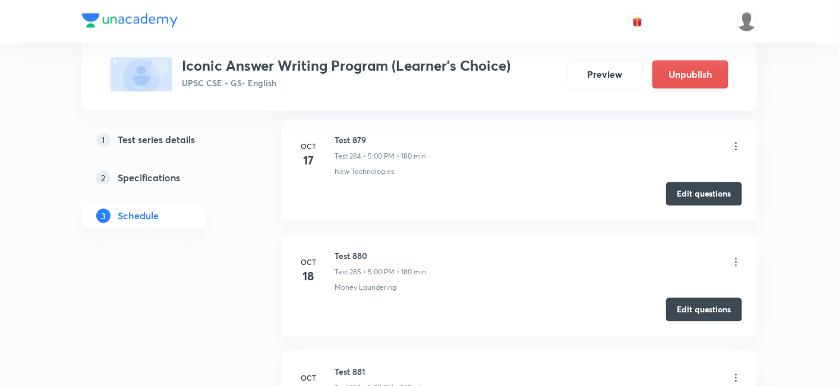
scroll to position [33552, 0]
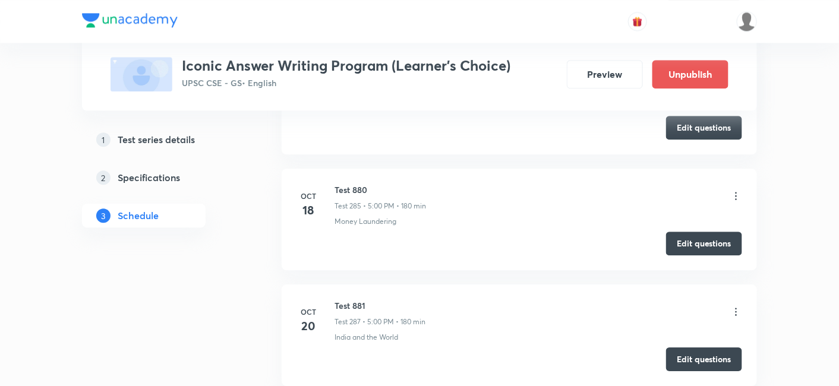
copy h6 "Test 882"
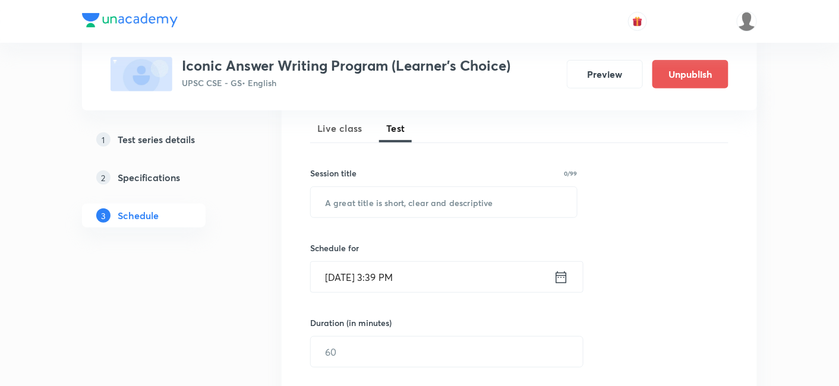
scroll to position [171, 0]
click at [420, 194] on input "text" at bounding box center [444, 201] width 266 height 30
paste input "Test 882"
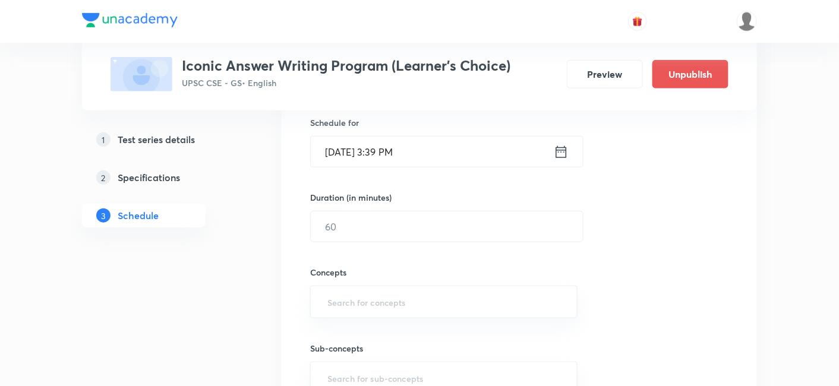
scroll to position [264, 0]
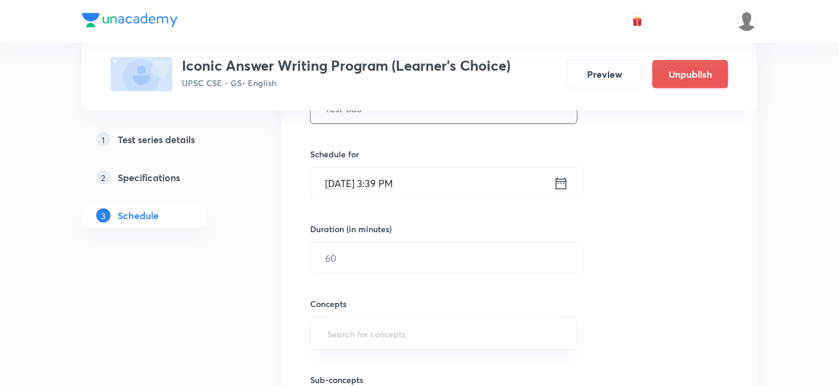
type input "Test 883"
click at [437, 175] on input "Oct 5, 2025, 3:39 PM" at bounding box center [432, 183] width 243 height 30
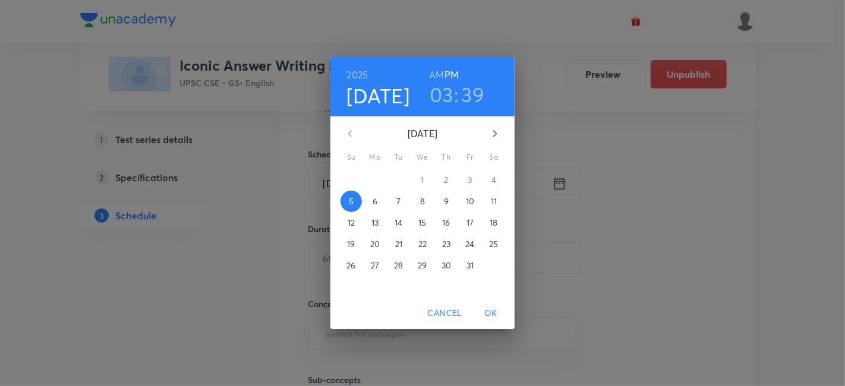
click at [423, 247] on p "22" at bounding box center [422, 244] width 8 height 12
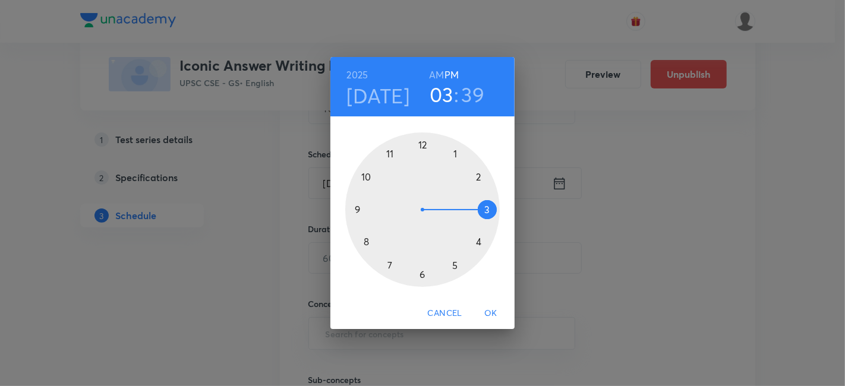
click at [452, 74] on h6 "PM" at bounding box center [452, 75] width 14 height 17
click at [455, 266] on div at bounding box center [422, 210] width 155 height 155
click at [421, 140] on div at bounding box center [422, 210] width 155 height 155
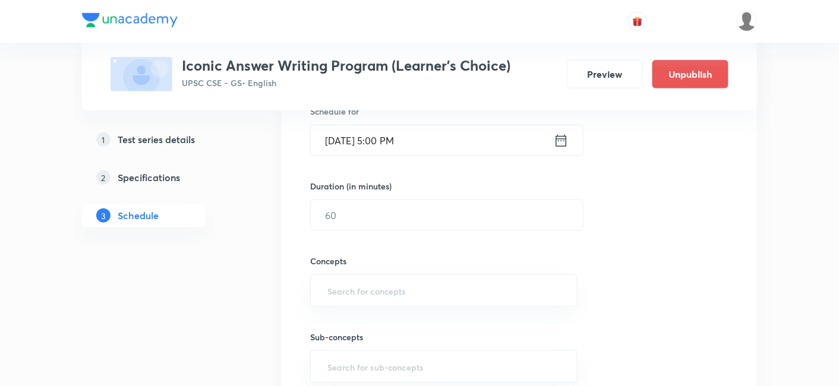
scroll to position [330, 0]
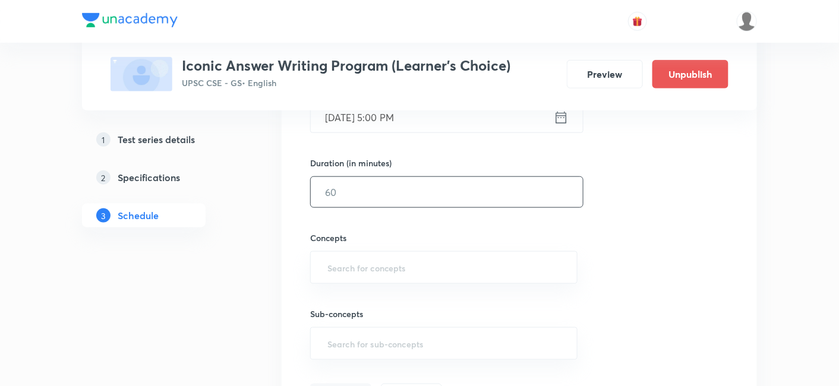
click at [361, 179] on input "text" at bounding box center [447, 192] width 272 height 30
type input "180"
click at [694, 191] on div "Session 287 Live class Test Session title 8/99 Test 883 ​ Schedule for Oct 22, …" at bounding box center [519, 167] width 418 height 481
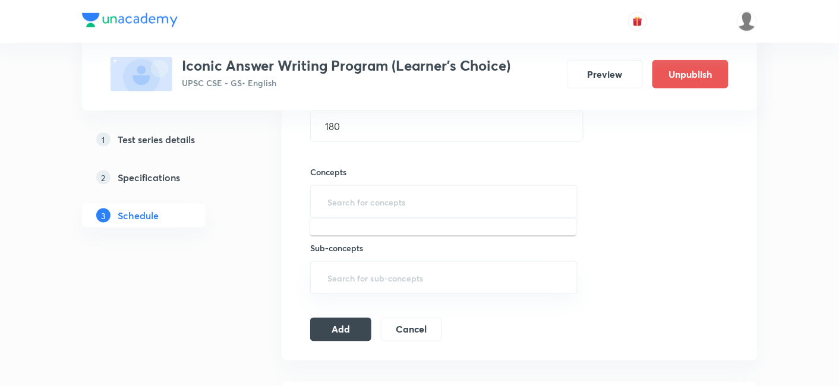
click at [392, 200] on input "text" at bounding box center [444, 202] width 238 height 22
type input "a"
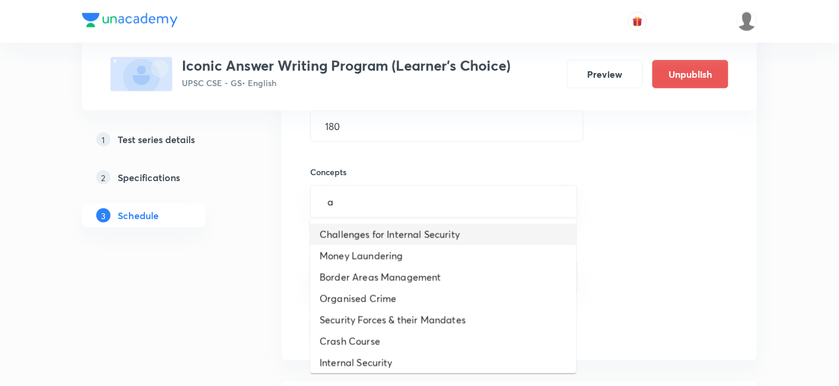
click at [401, 232] on li "Challenges for Internal Security" at bounding box center [443, 234] width 266 height 21
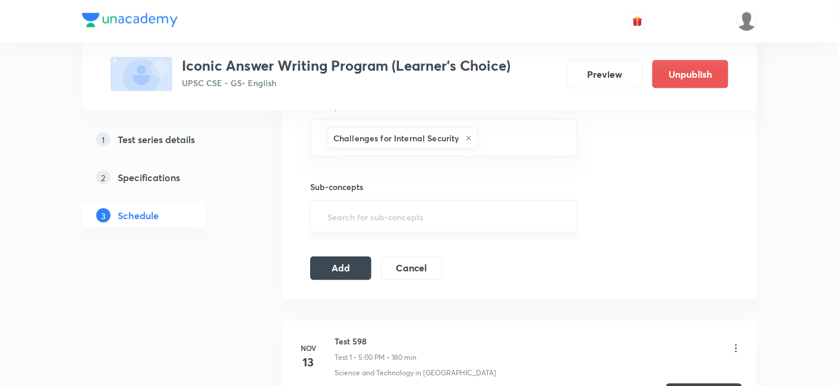
scroll to position [528, 0]
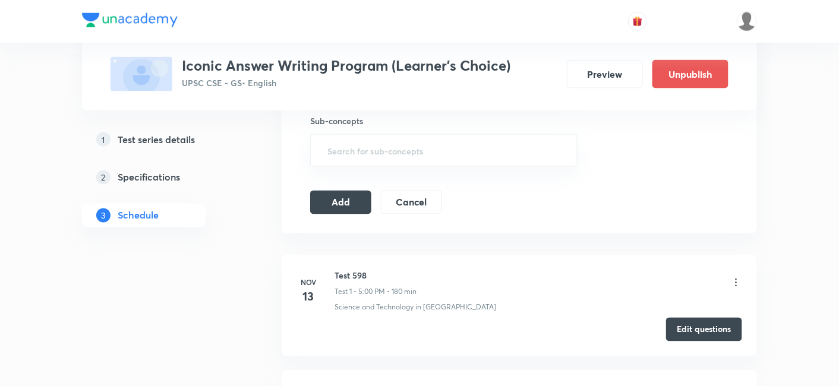
click at [738, 281] on icon at bounding box center [736, 283] width 12 height 12
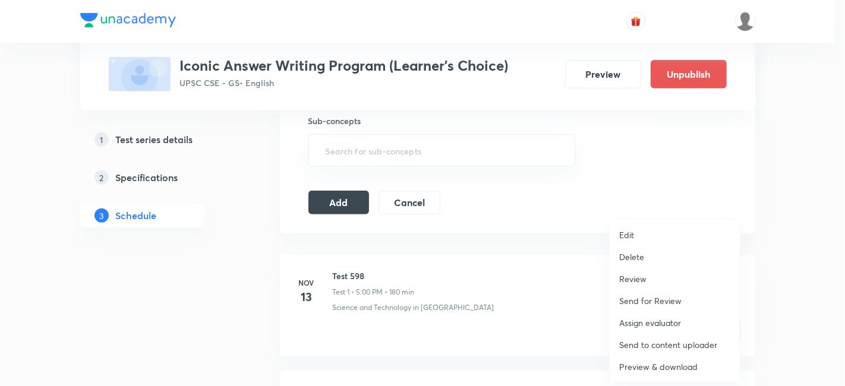
click at [628, 254] on p "Delete" at bounding box center [631, 257] width 25 height 12
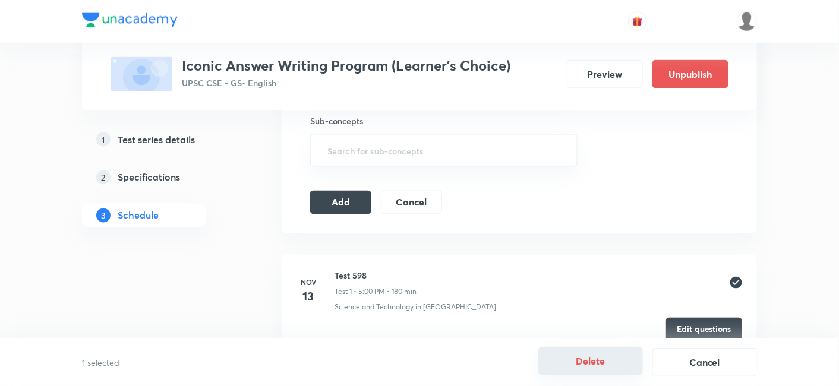
click at [592, 364] on button "Delete" at bounding box center [590, 361] width 105 height 29
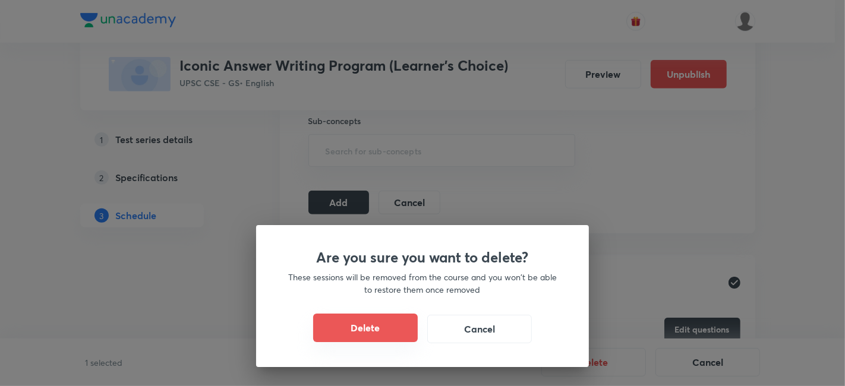
click at [389, 320] on button "Delete" at bounding box center [365, 328] width 105 height 29
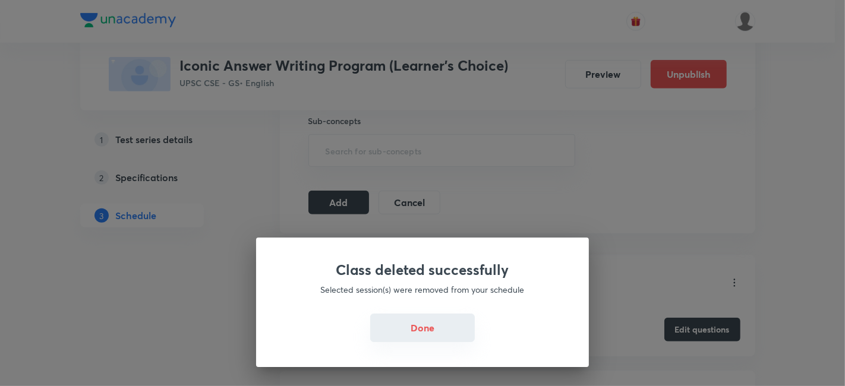
click at [431, 334] on button "Done" at bounding box center [422, 328] width 105 height 29
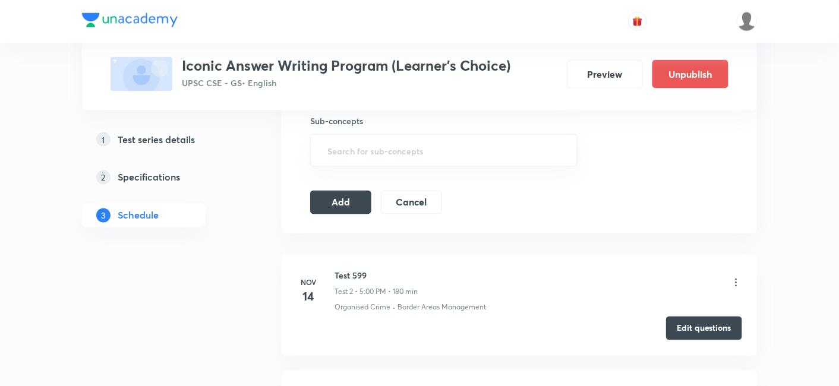
click at [697, 329] on button "Edit questions" at bounding box center [704, 329] width 76 height 24
click at [363, 199] on button "Add" at bounding box center [340, 202] width 61 height 24
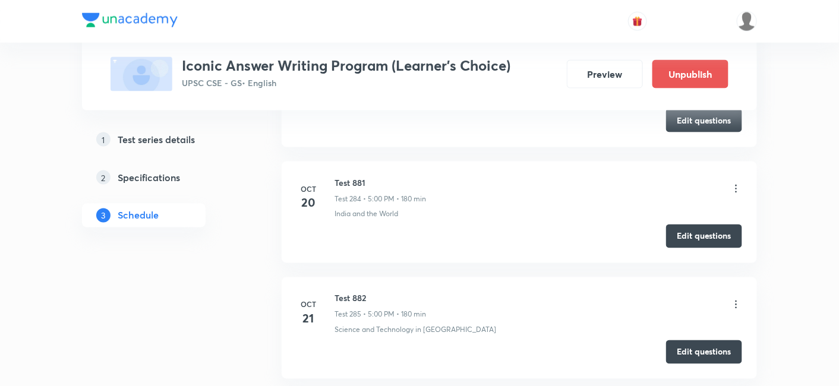
scroll to position [33025, 0]
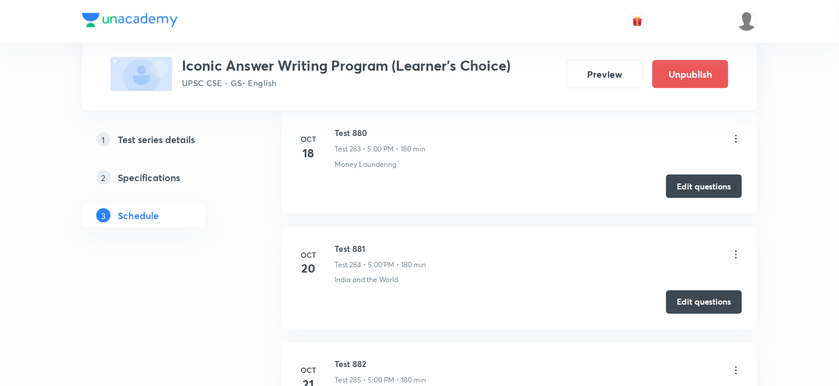
copy h6 "Test 883"
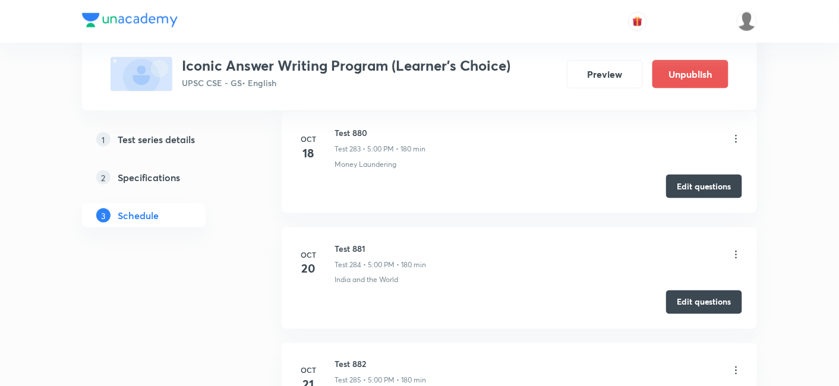
copy h6 "Test 883"
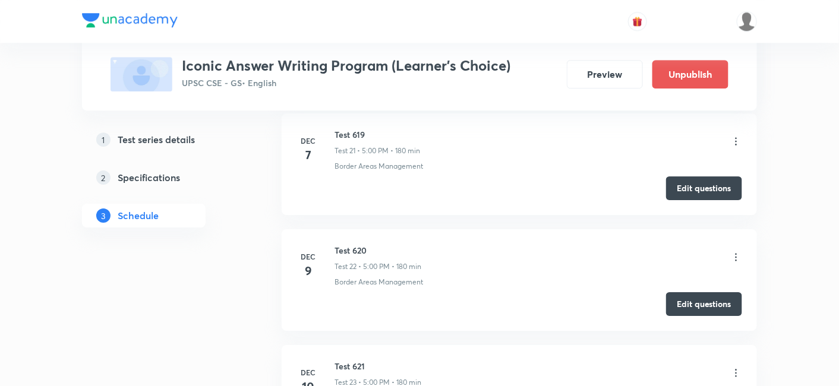
scroll to position [0, 0]
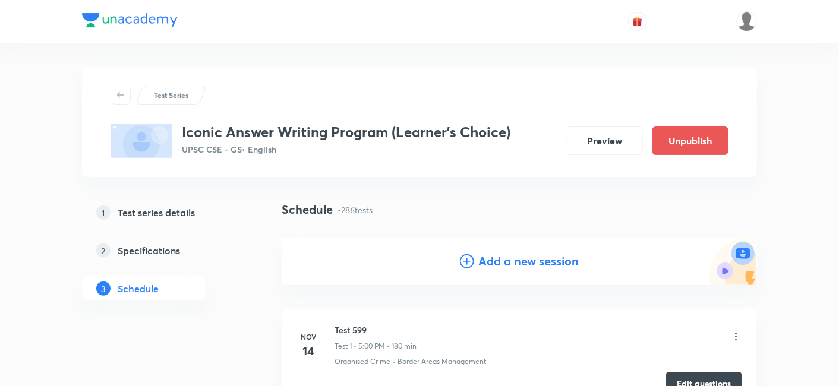
drag, startPoint x: 536, startPoint y: 264, endPoint x: 536, endPoint y: 257, distance: 6.5
click at [537, 264] on h4 "Add a new session" at bounding box center [529, 262] width 100 height 18
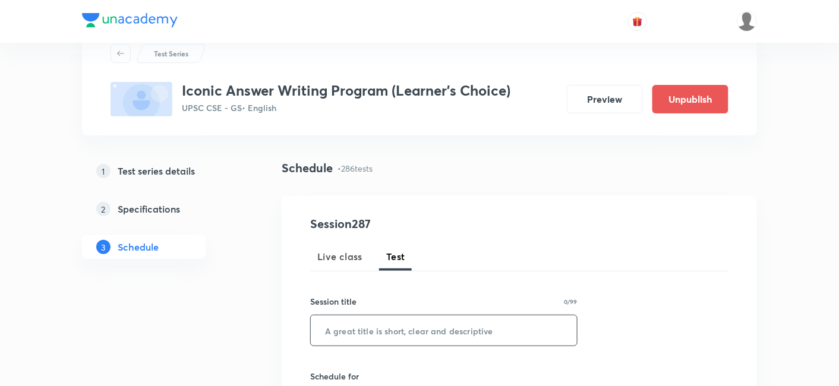
scroll to position [132, 0]
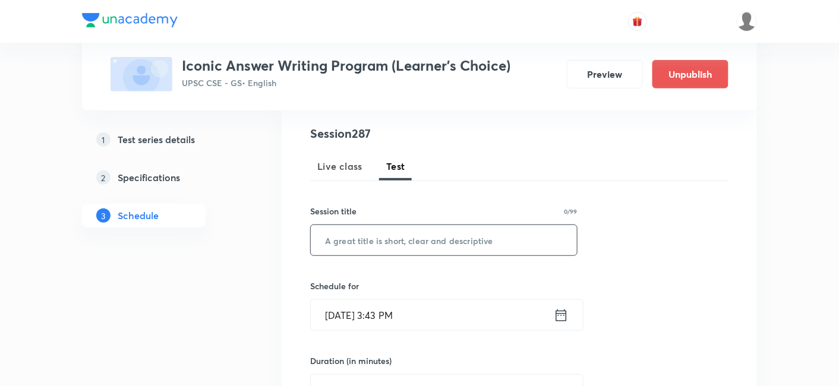
click at [468, 240] on input "text" at bounding box center [444, 240] width 266 height 30
paste input "Test 883"
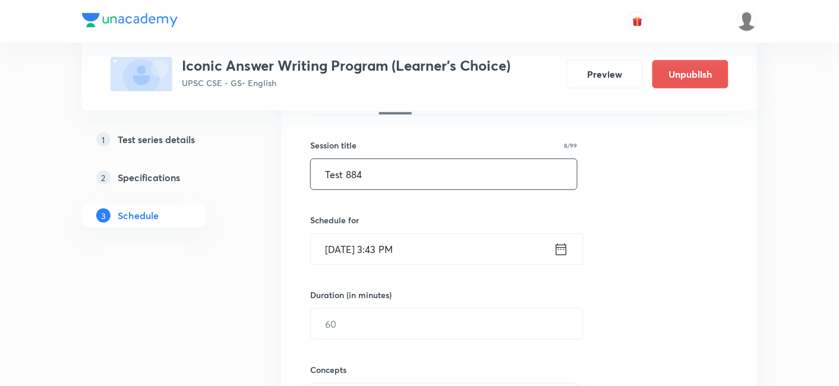
type input "Test 884"
click at [427, 257] on input "Oct 5, 2025, 3:43 PM" at bounding box center [432, 249] width 243 height 30
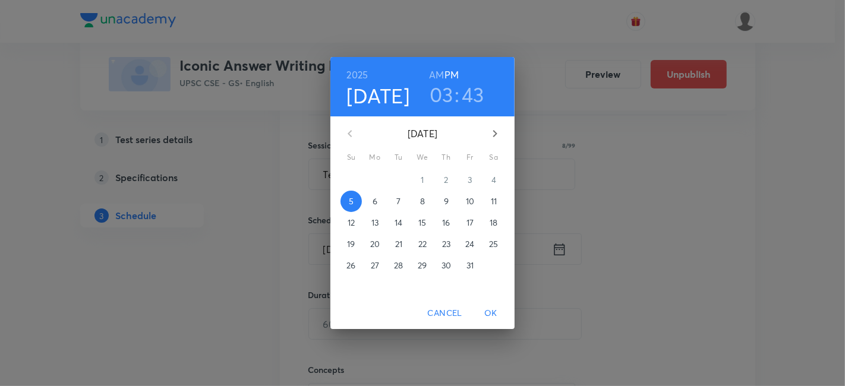
click at [446, 243] on p "23" at bounding box center [446, 244] width 8 height 12
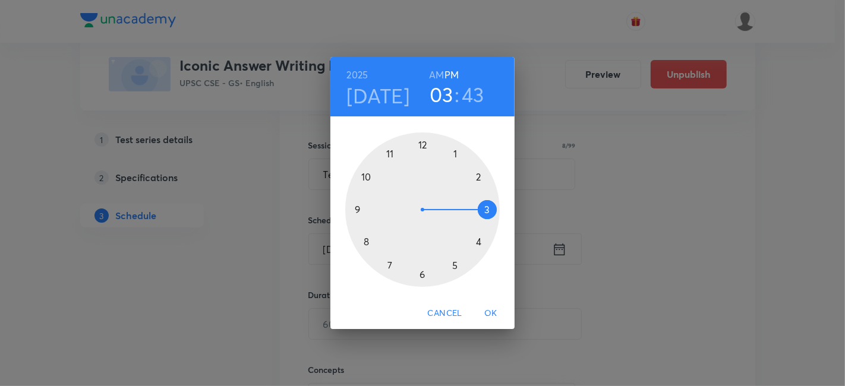
click at [450, 70] on h6 "PM" at bounding box center [452, 75] width 14 height 17
click at [453, 264] on div at bounding box center [422, 210] width 155 height 155
click at [421, 146] on div at bounding box center [422, 210] width 155 height 155
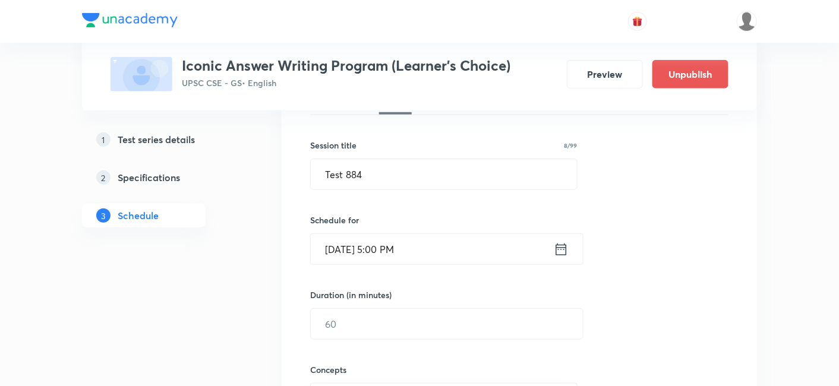
scroll to position [264, 0]
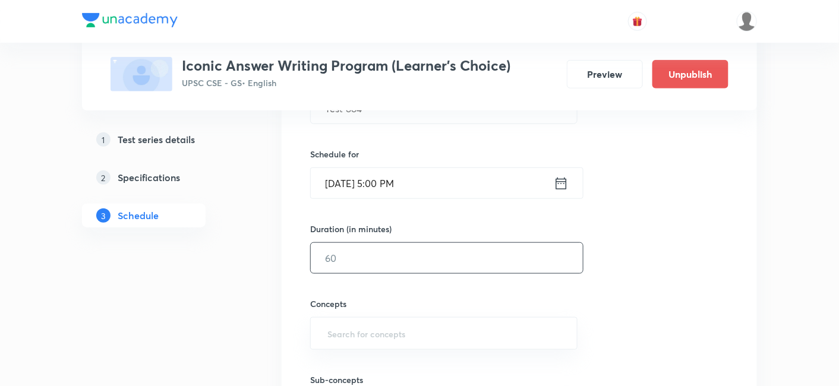
click at [385, 250] on input "text" at bounding box center [447, 258] width 272 height 30
type input "180"
click at [708, 247] on div "Session 287 Live class Test Session title 8/99 Test 884 ​ Schedule for Oct 23, …" at bounding box center [519, 233] width 418 height 481
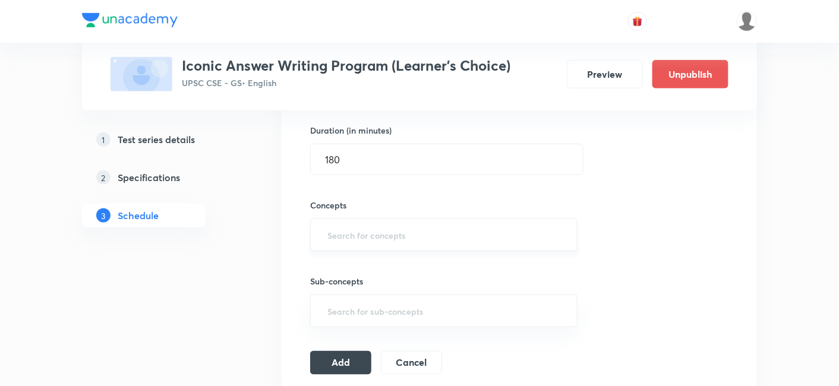
scroll to position [396, 0]
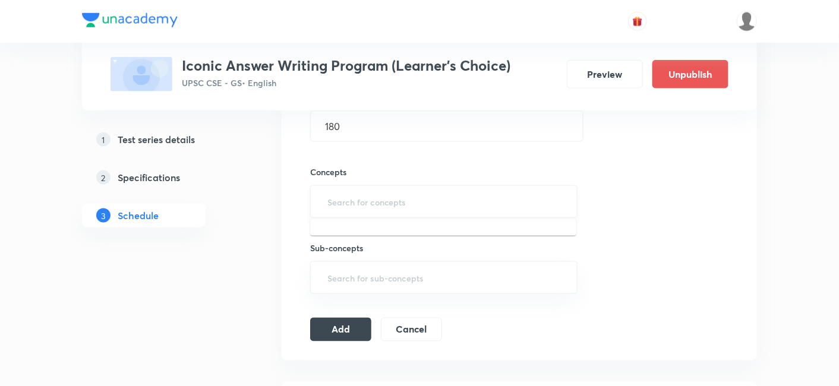
click at [407, 207] on input "text" at bounding box center [444, 202] width 238 height 22
type input "a"
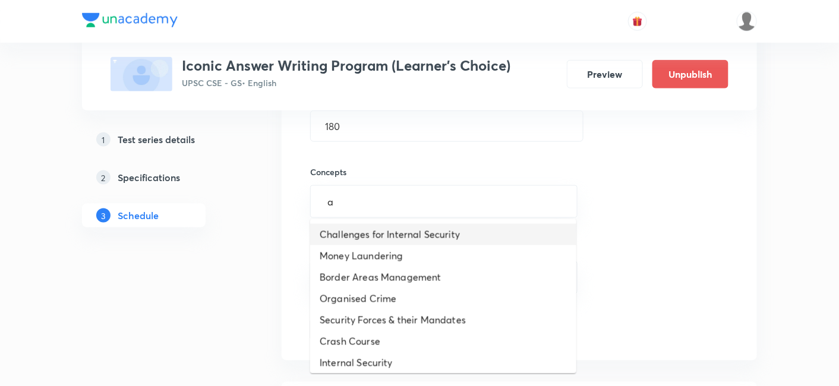
click at [410, 238] on li "Challenges for Internal Security" at bounding box center [443, 234] width 266 height 21
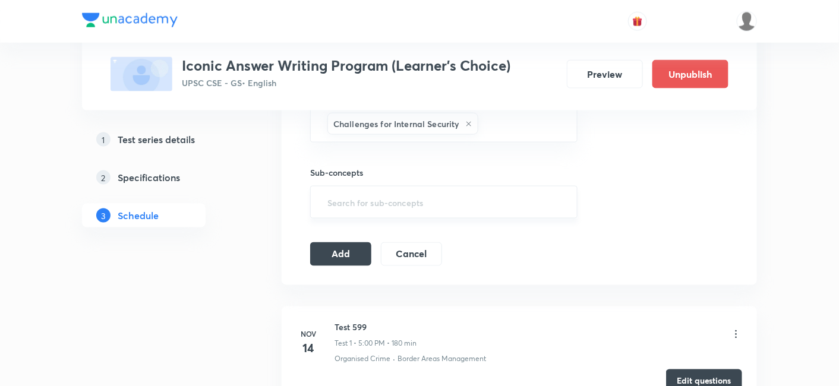
scroll to position [528, 0]
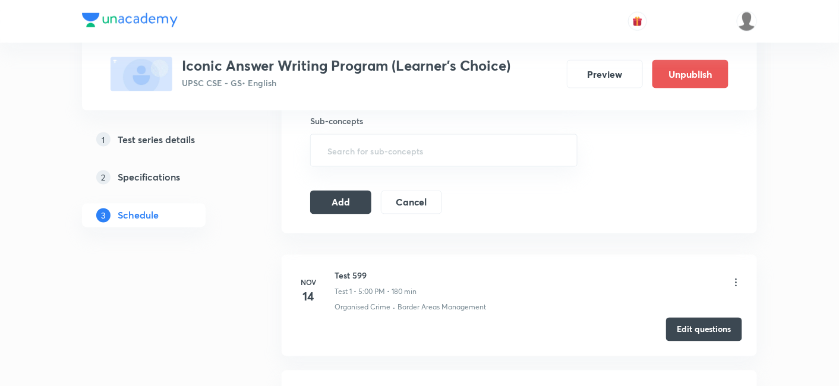
click at [738, 279] on icon at bounding box center [736, 283] width 12 height 12
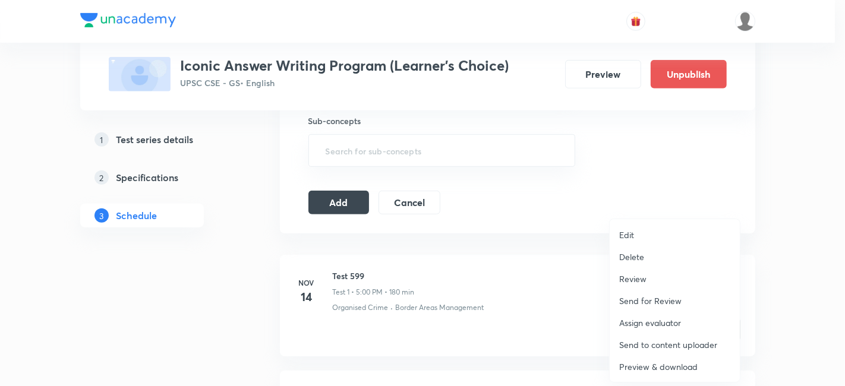
click at [653, 256] on li "Delete" at bounding box center [675, 257] width 130 height 22
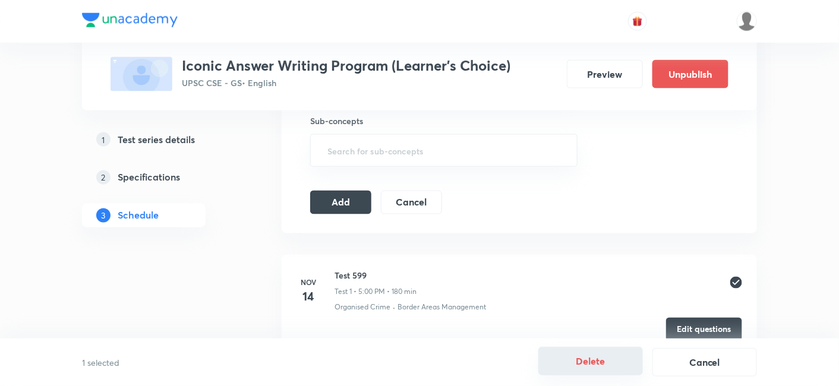
click at [609, 357] on button "Delete" at bounding box center [590, 361] width 105 height 29
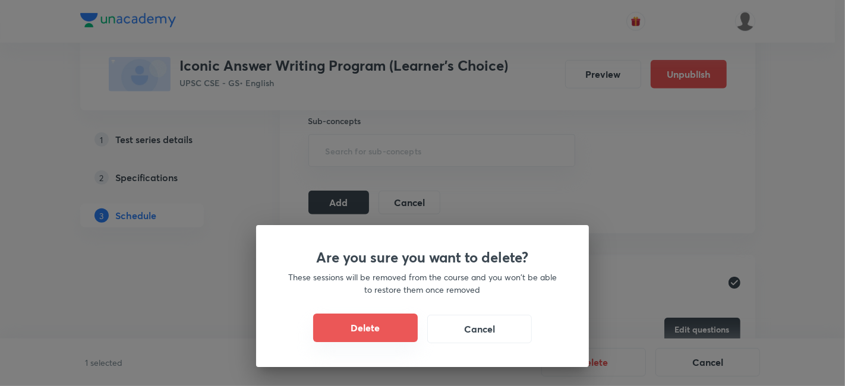
click at [387, 323] on button "Delete" at bounding box center [365, 328] width 105 height 29
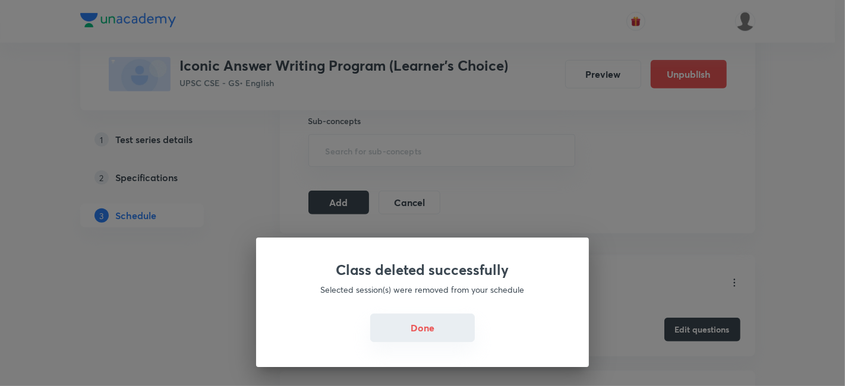
click at [424, 325] on button "Done" at bounding box center [422, 328] width 105 height 29
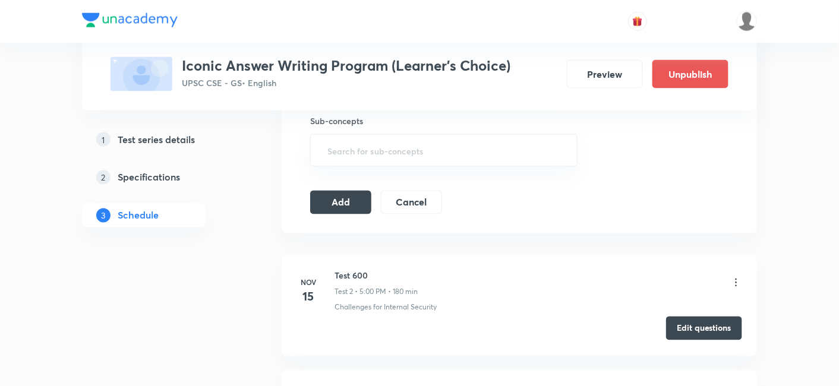
click at [703, 322] on button "Edit questions" at bounding box center [704, 329] width 76 height 24
click at [351, 196] on button "Add" at bounding box center [340, 202] width 61 height 24
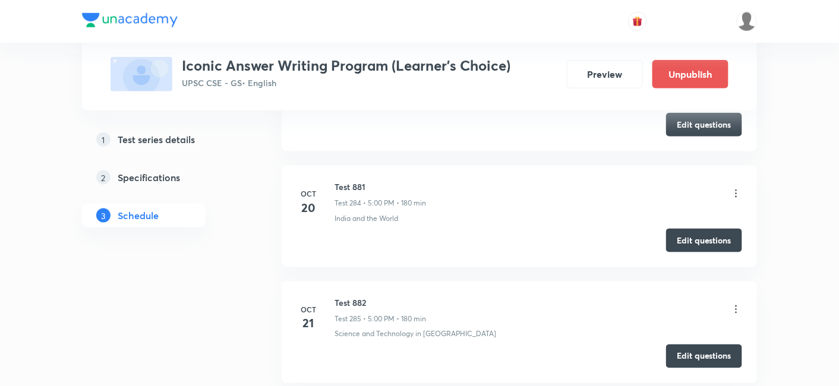
scroll to position [33036, 0]
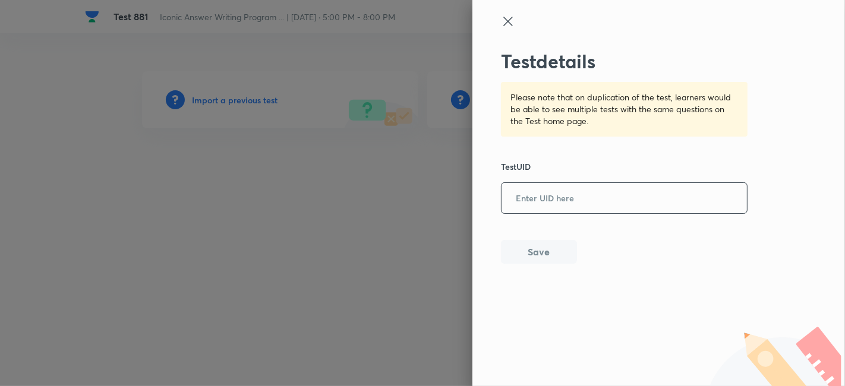
click at [557, 195] on input "text" at bounding box center [624, 198] width 245 height 29
paste input "0XVIEG5F8B"
type input "0XVIEG5F8B"
click at [552, 240] on button "Save" at bounding box center [539, 251] width 76 height 24
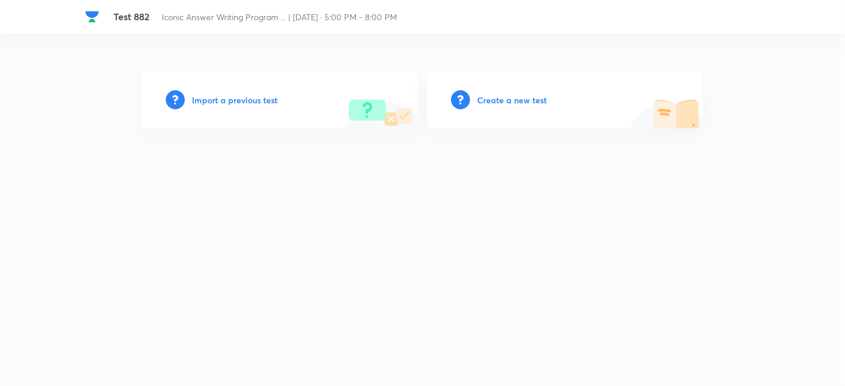
click at [231, 102] on h6 "Import a previous test" at bounding box center [235, 100] width 86 height 12
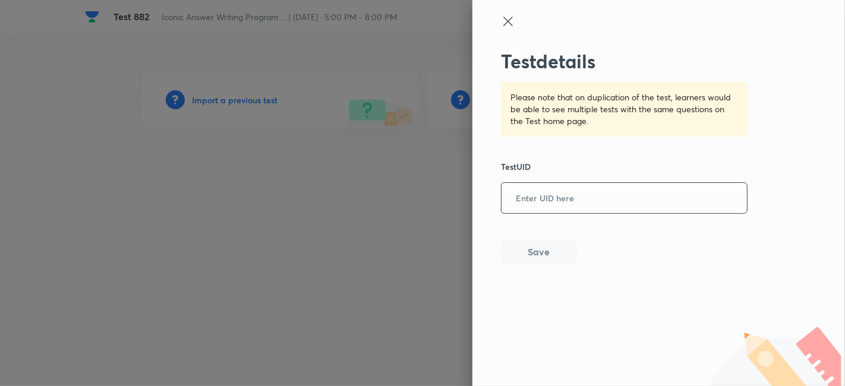
click at [581, 208] on input "text" at bounding box center [624, 198] width 245 height 29
paste input "43XR6CG890"
type input "43XR6CG890"
click at [548, 254] on button "Save" at bounding box center [539, 251] width 76 height 24
click at [582, 200] on input "text" at bounding box center [624, 198] width 245 height 29
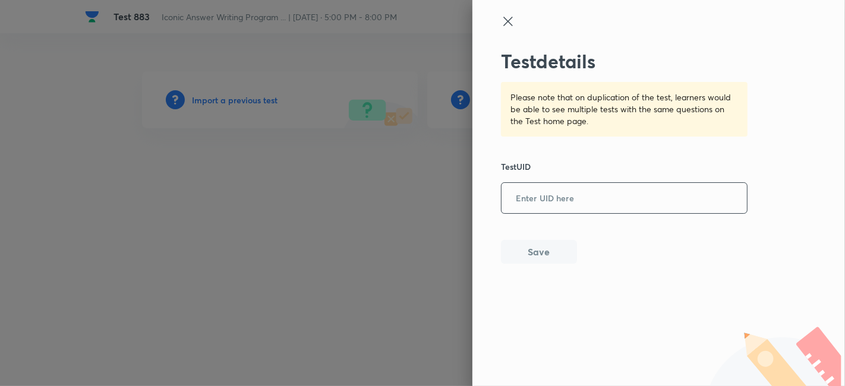
paste input "XQDGB40OZD"
type input "XQDGB40OZD"
click at [560, 250] on button "Save" at bounding box center [539, 251] width 76 height 24
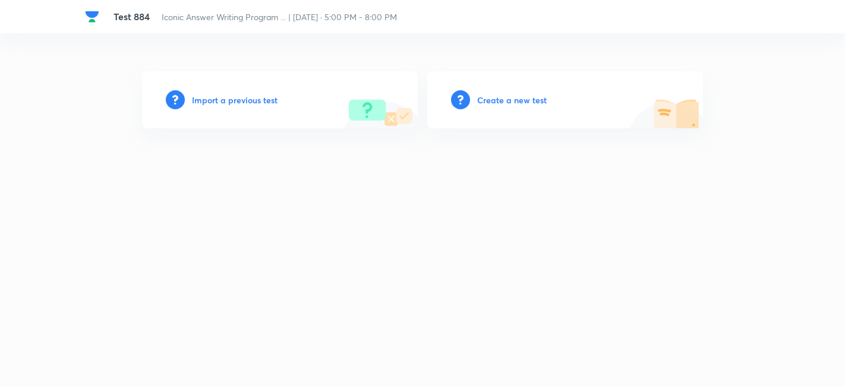
click at [221, 95] on h6 "Import a previous test" at bounding box center [235, 100] width 86 height 12
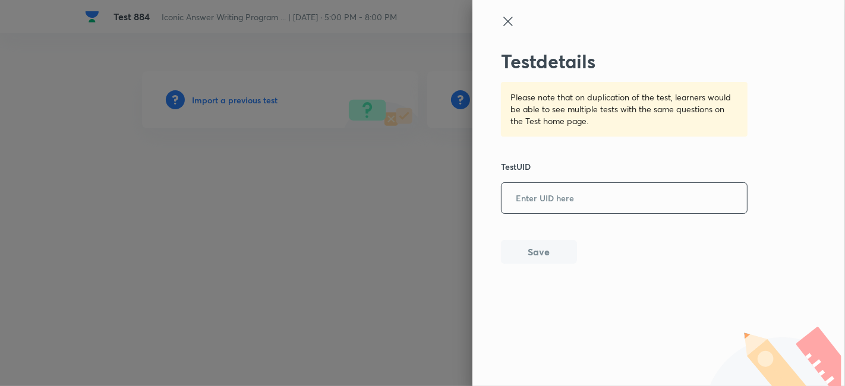
click at [584, 201] on input "text" at bounding box center [624, 198] width 245 height 29
paste input "EXI2ZMQYIK"
type input "EXI2ZMQYIK"
click at [559, 248] on button "Save" at bounding box center [539, 251] width 76 height 24
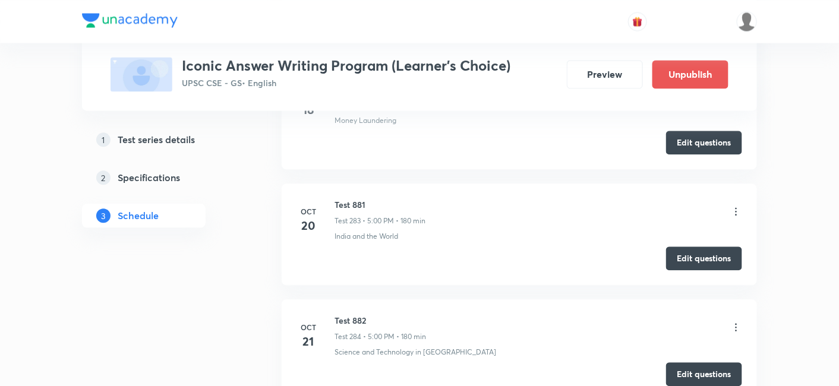
scroll to position [33411, 0]
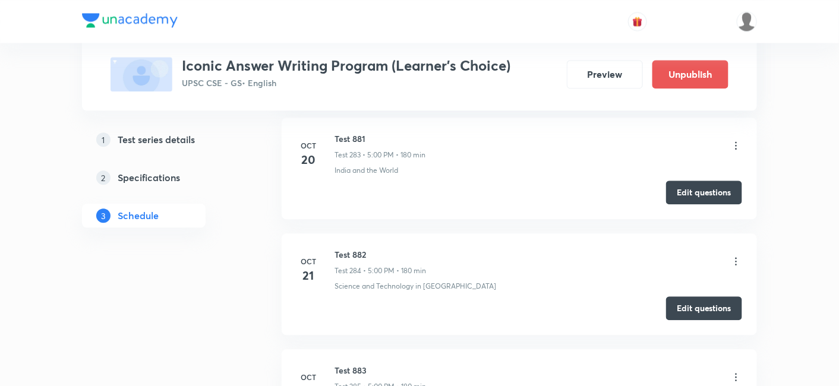
copy h6 "Test 884"
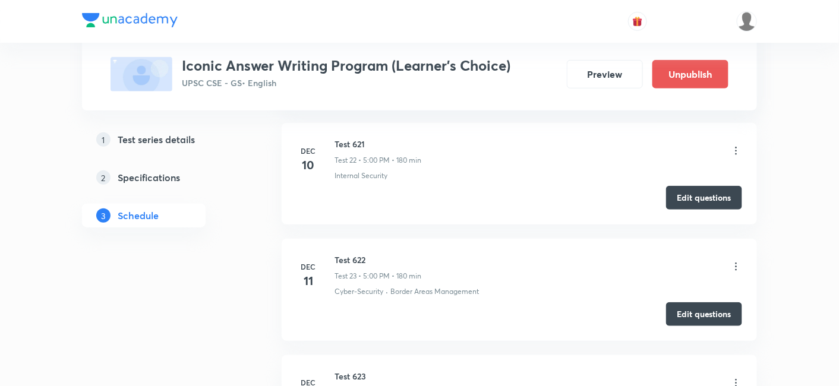
scroll to position [0, 0]
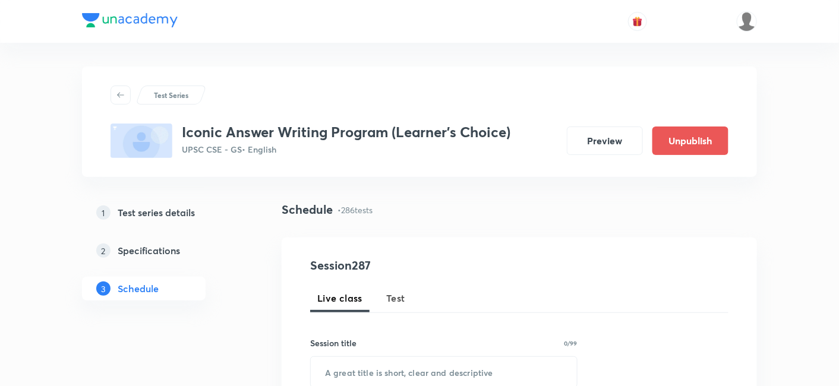
click at [390, 297] on span "Test" at bounding box center [395, 298] width 19 height 14
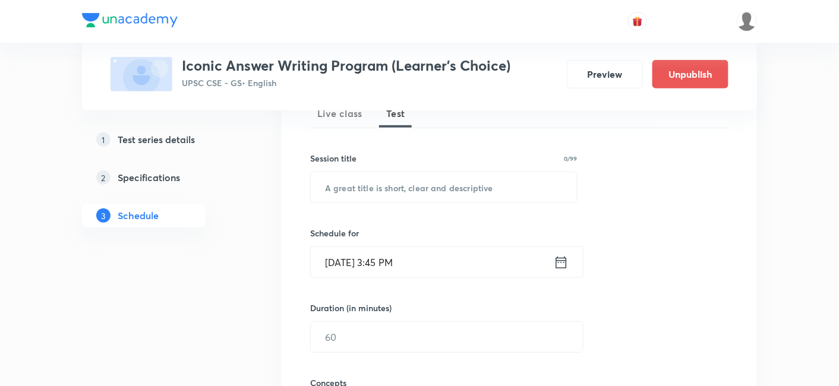
scroll to position [198, 0]
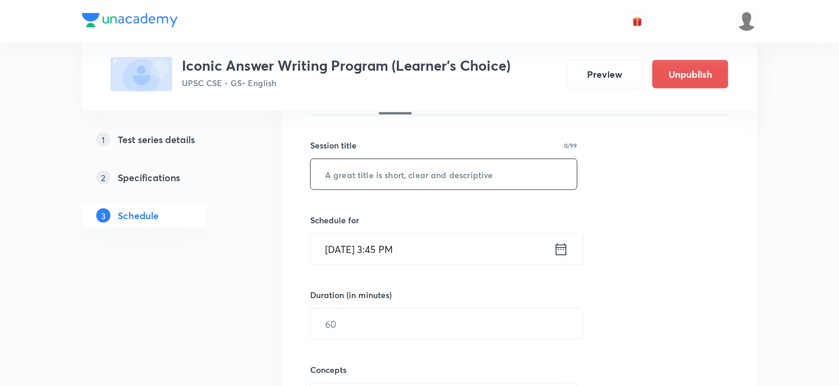
click at [421, 177] on input "text" at bounding box center [444, 174] width 266 height 30
paste input "Test 884"
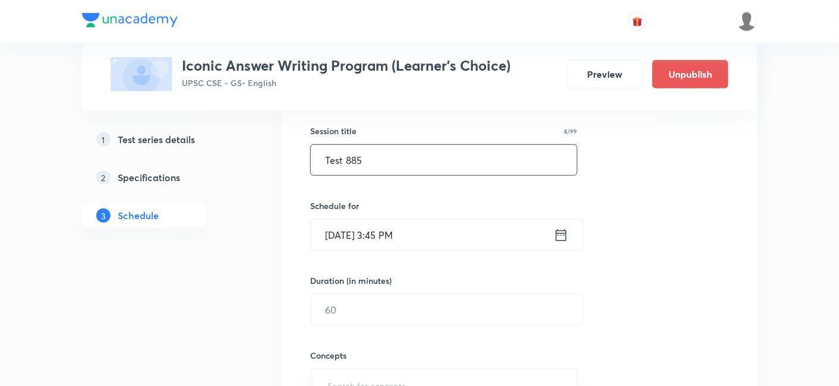
scroll to position [264, 0]
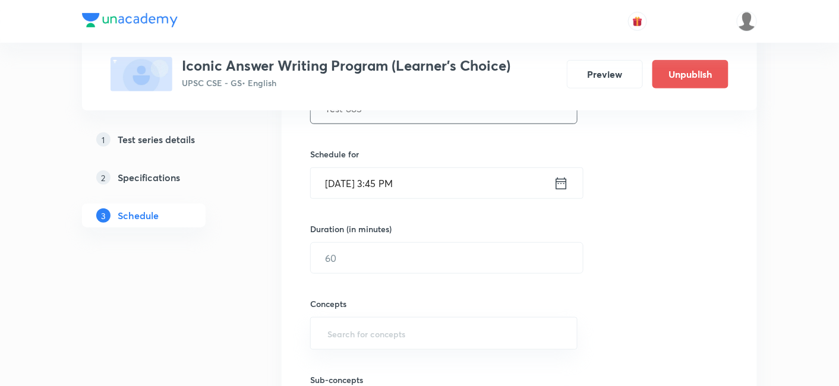
type input "Test 885"
click at [424, 193] on input "[DATE] 3:45 PM" at bounding box center [432, 183] width 243 height 30
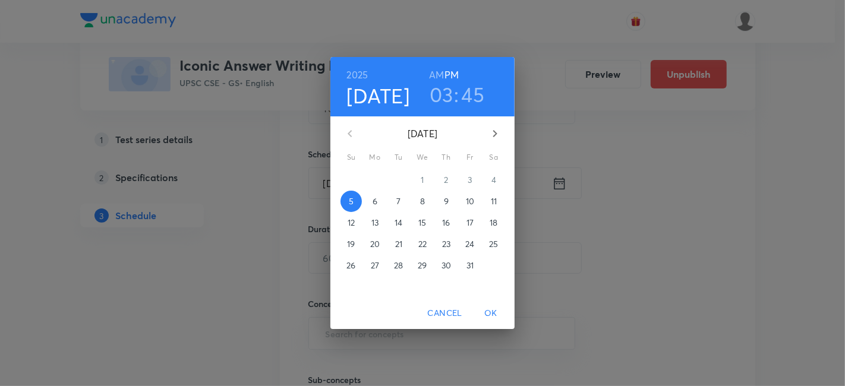
click at [472, 243] on p "24" at bounding box center [469, 244] width 9 height 12
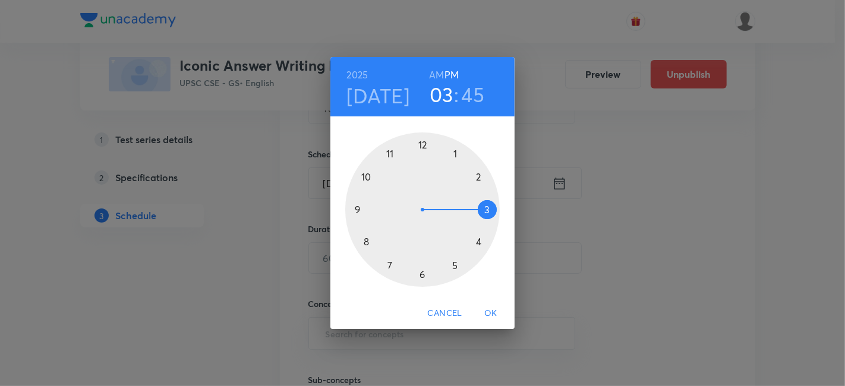
click at [454, 263] on div at bounding box center [422, 210] width 155 height 155
click at [423, 143] on div at bounding box center [422, 210] width 155 height 155
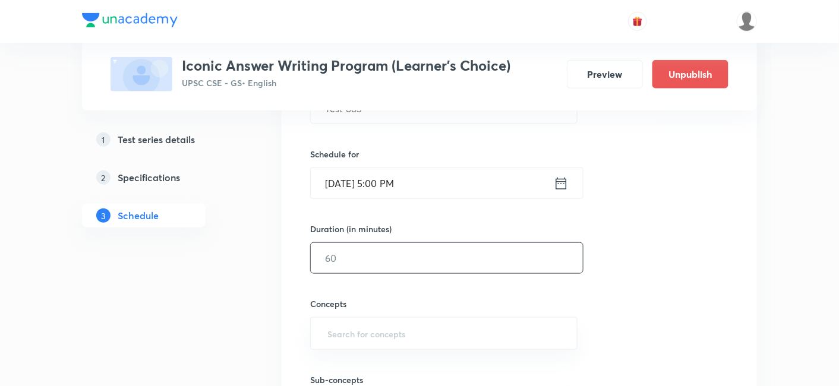
click at [381, 259] on input "text" at bounding box center [447, 258] width 272 height 30
type input "180"
click at [653, 245] on div "Session 287 Live class Test Session title 8/99 Test 885 ​ Schedule for [DATE] 5…" at bounding box center [519, 233] width 418 height 481
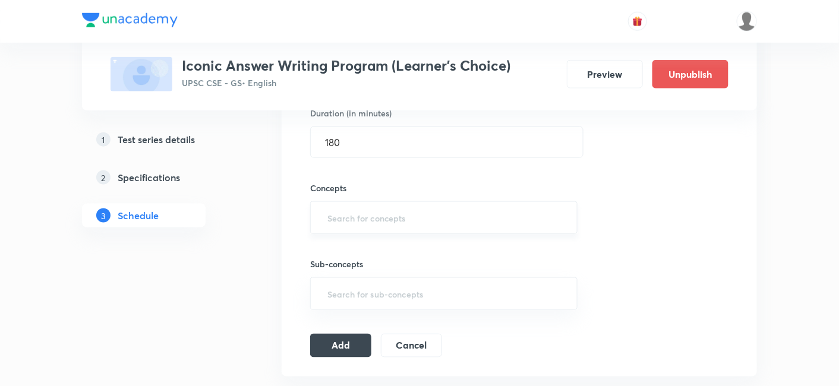
scroll to position [396, 0]
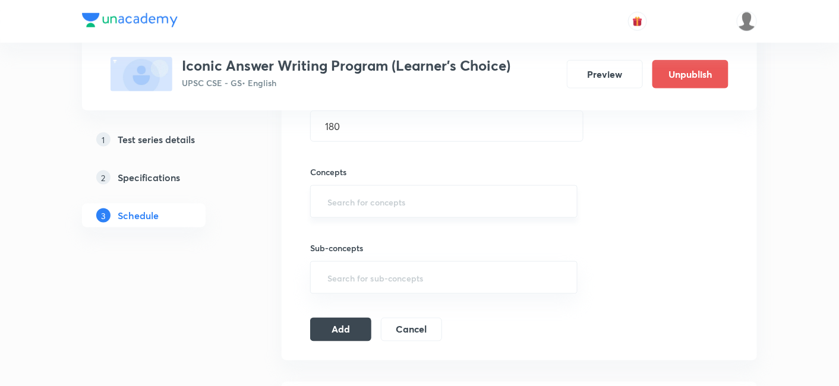
click at [414, 198] on input "text" at bounding box center [444, 202] width 238 height 22
type input "a"
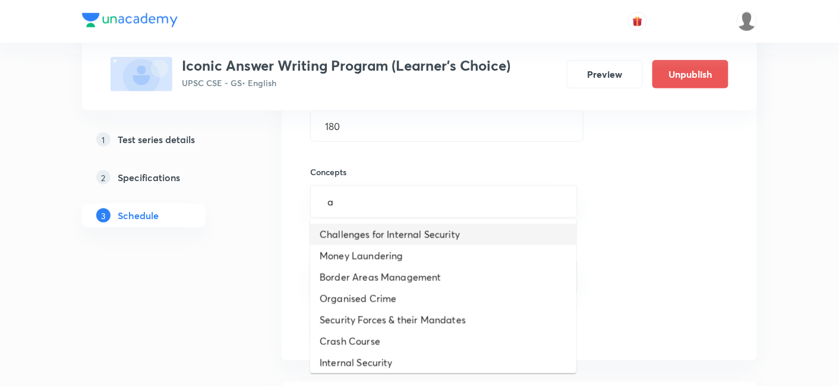
click at [399, 224] on li "Challenges for Internal Security" at bounding box center [443, 234] width 266 height 21
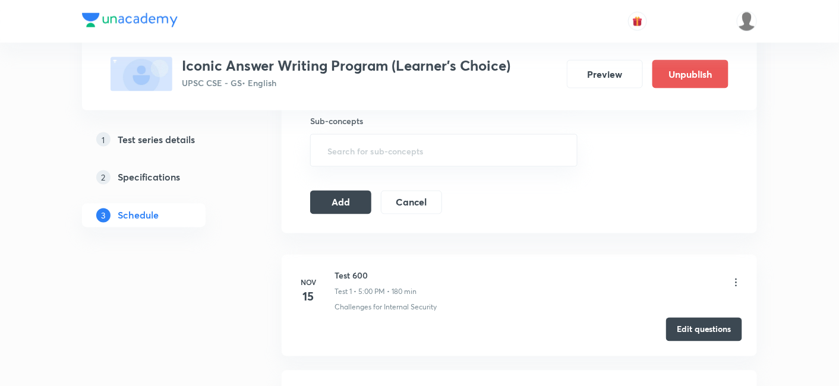
scroll to position [594, 0]
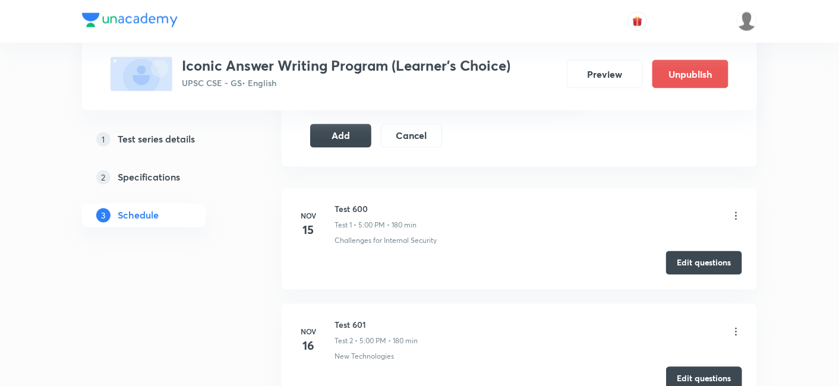
click at [736, 216] on icon at bounding box center [736, 216] width 12 height 12
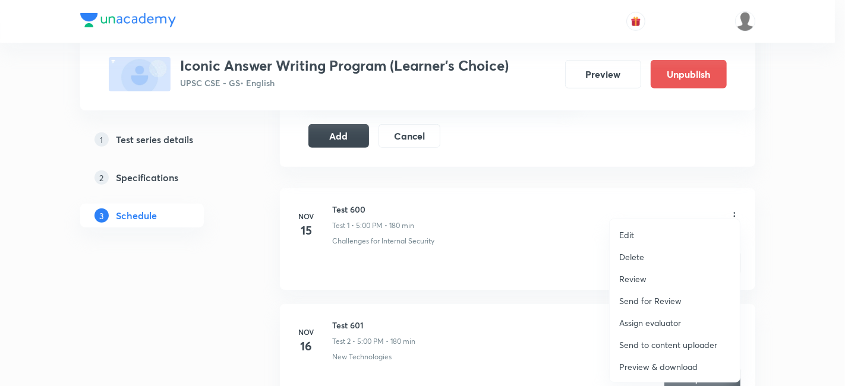
click at [637, 259] on p "Delete" at bounding box center [631, 257] width 25 height 12
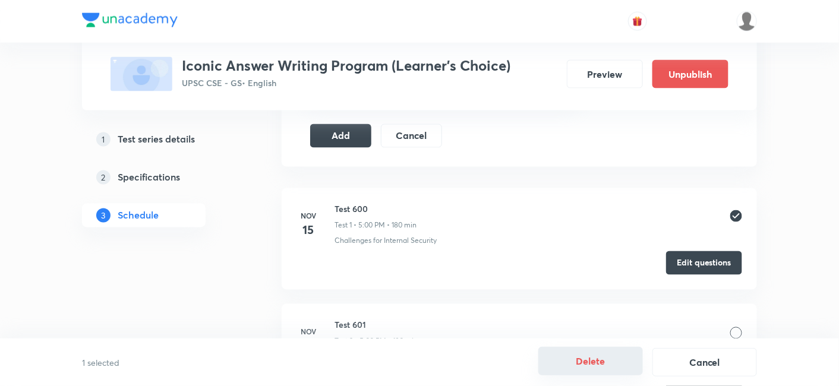
click at [598, 364] on button "Delete" at bounding box center [590, 361] width 105 height 29
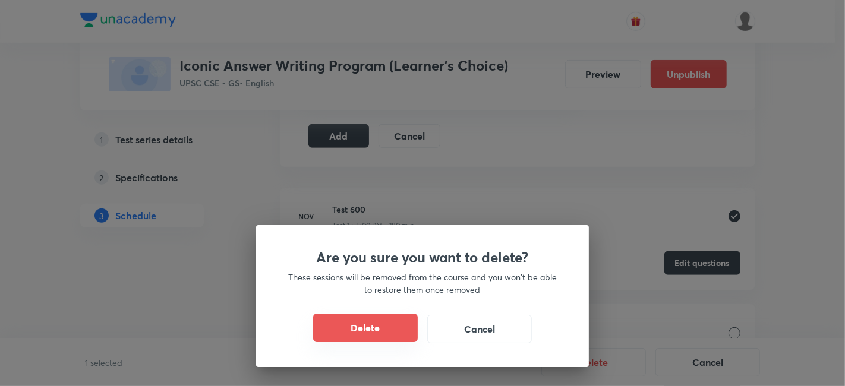
click at [376, 330] on button "Delete" at bounding box center [365, 328] width 105 height 29
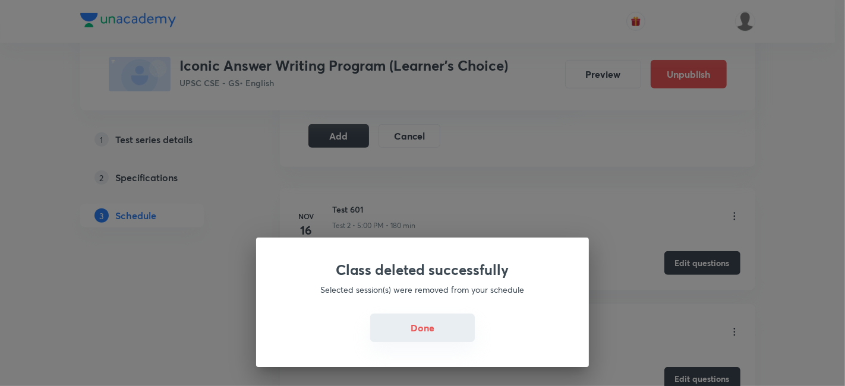
click at [415, 322] on button "Done" at bounding box center [422, 328] width 105 height 29
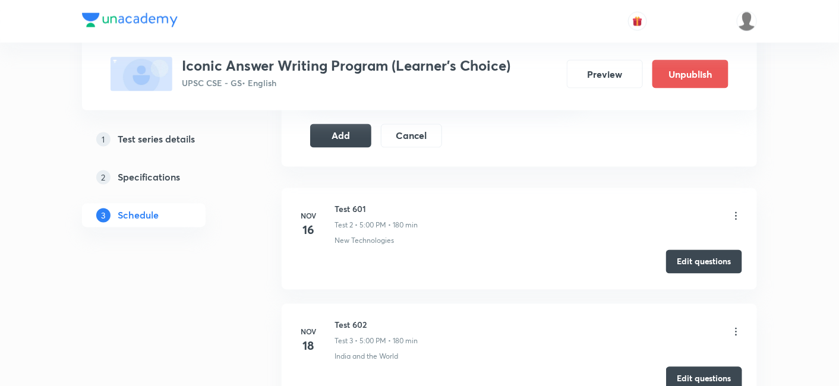
click at [697, 254] on button "Edit questions" at bounding box center [704, 262] width 76 height 24
click at [355, 138] on button "Add" at bounding box center [340, 135] width 61 height 24
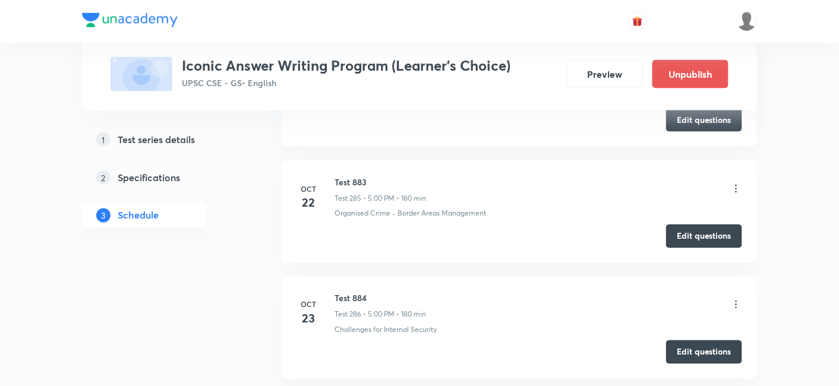
scroll to position [33025, 0]
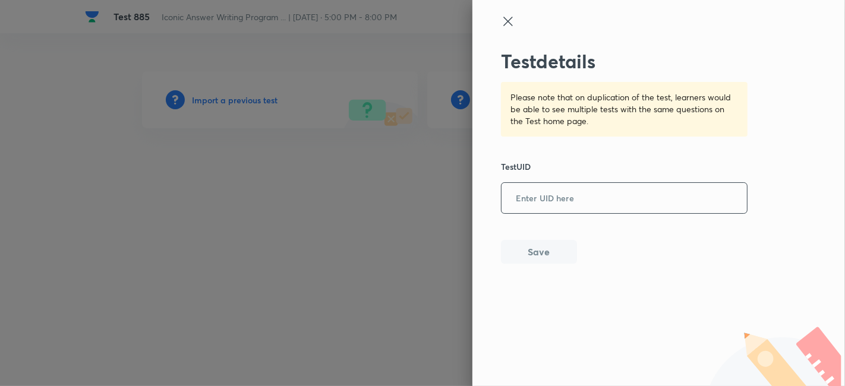
click at [553, 197] on input "text" at bounding box center [624, 198] width 245 height 29
paste input "QYRPW6II5D"
type input "QYRPW6II5D"
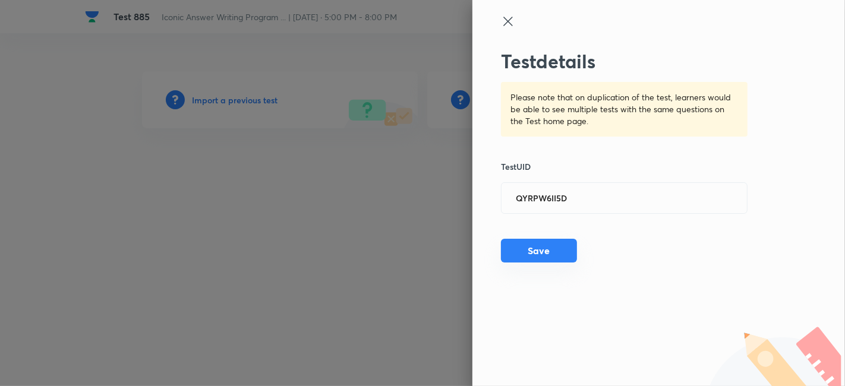
click at [546, 250] on button "Save" at bounding box center [539, 251] width 76 height 24
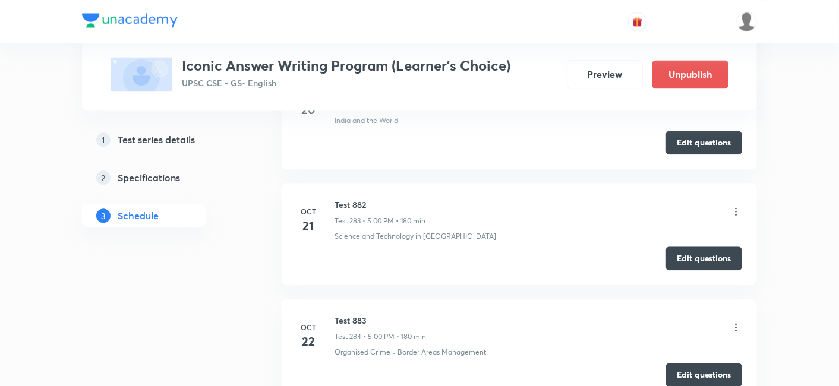
scroll to position [33411, 0]
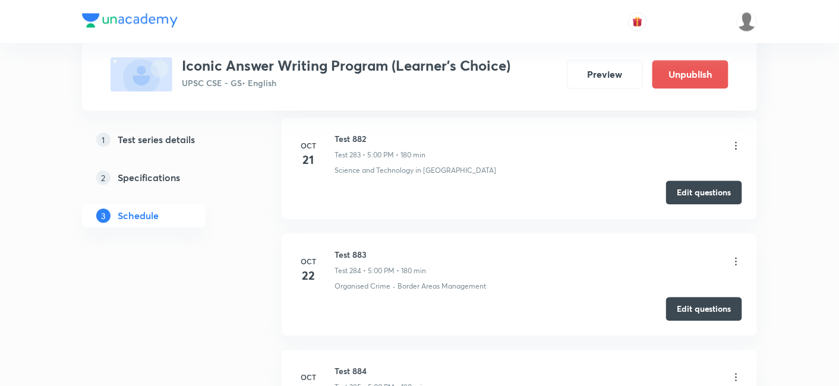
copy h6 "Test 885"
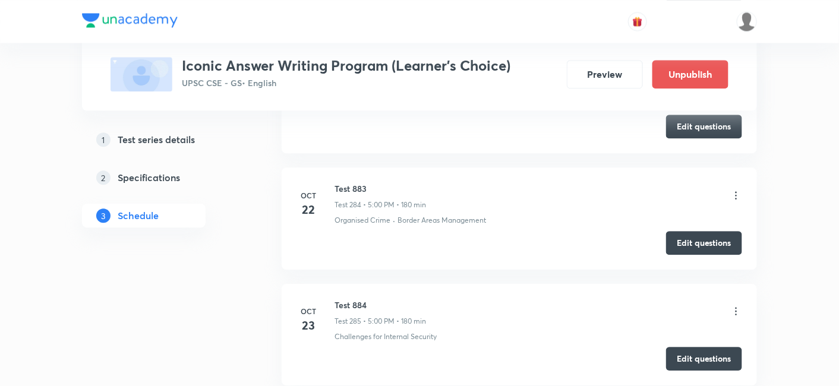
scroll to position [0, 0]
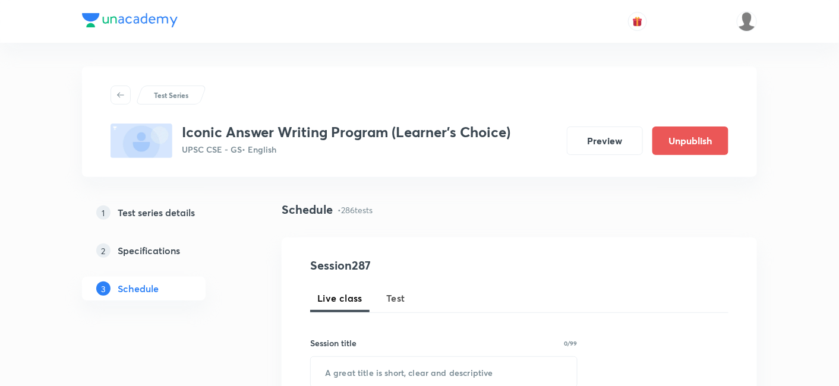
click at [397, 298] on span "Test" at bounding box center [395, 298] width 19 height 14
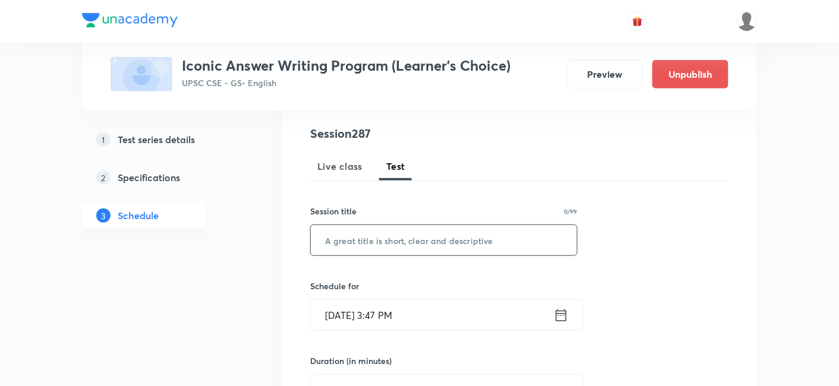
click at [424, 242] on input "text" at bounding box center [444, 240] width 266 height 30
paste input "Test 885"
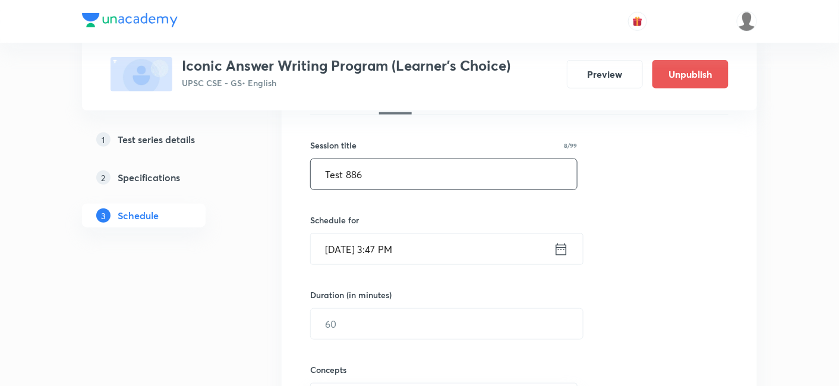
type input "Test 886"
click at [389, 248] on input "Oct 5, 2025, 3:47 PM" at bounding box center [432, 249] width 243 height 30
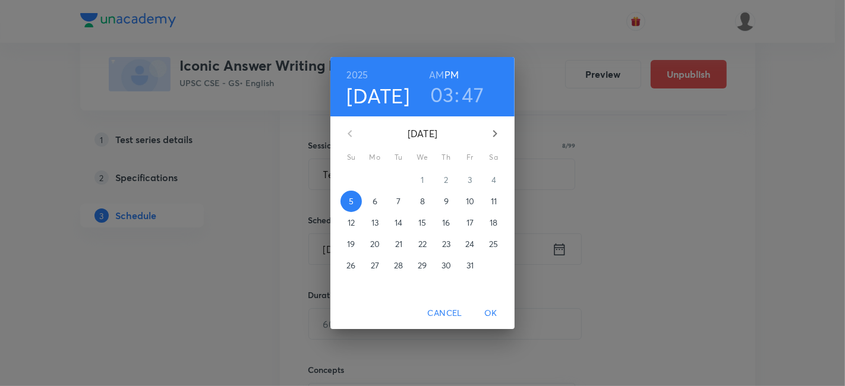
click at [452, 310] on span "Cancel" at bounding box center [445, 313] width 34 height 15
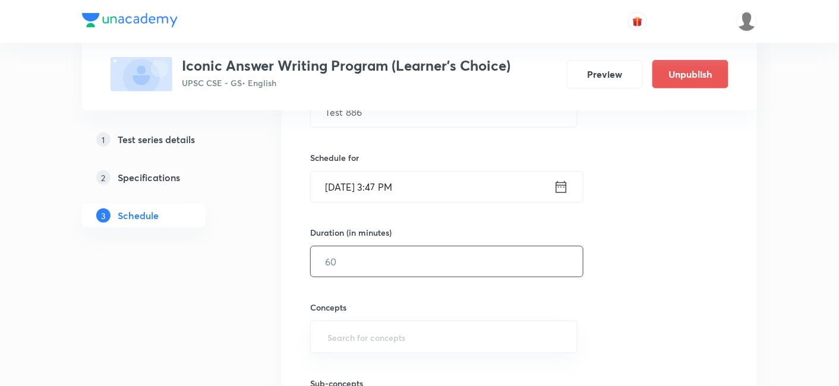
scroll to position [264, 0]
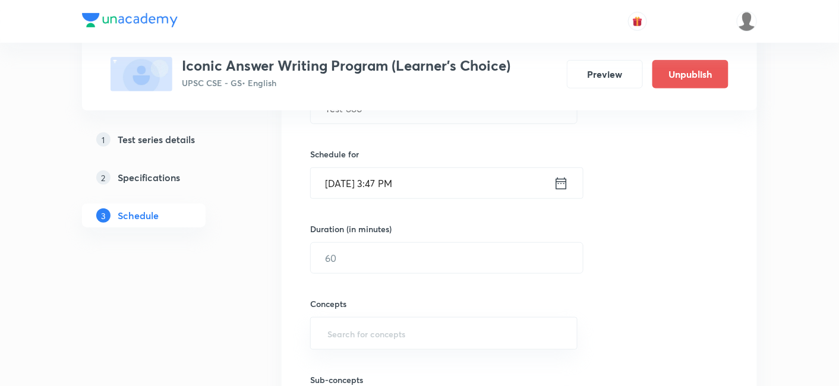
click at [433, 184] on input "Oct 5, 2025, 3:47 PM" at bounding box center [432, 183] width 243 height 30
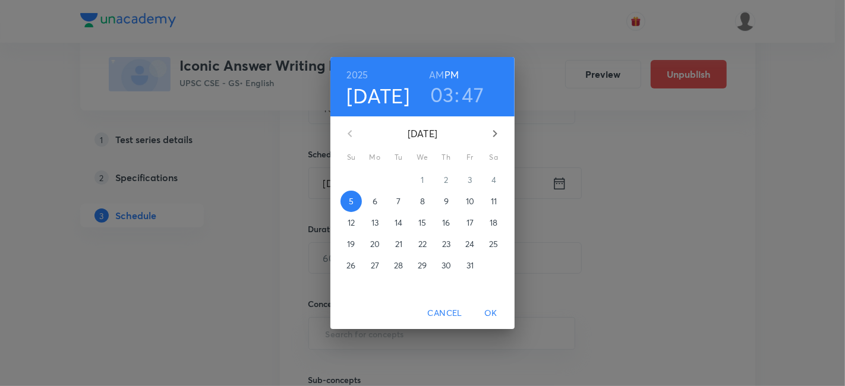
click at [497, 245] on p "25" at bounding box center [493, 244] width 9 height 12
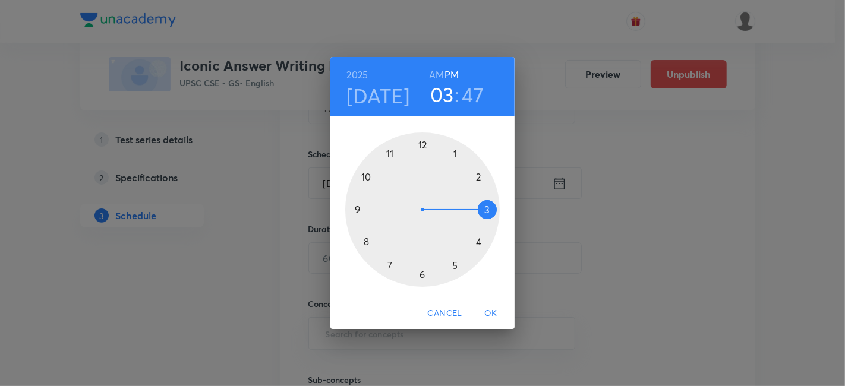
click at [454, 266] on div at bounding box center [422, 210] width 155 height 155
click at [421, 145] on div at bounding box center [422, 210] width 155 height 155
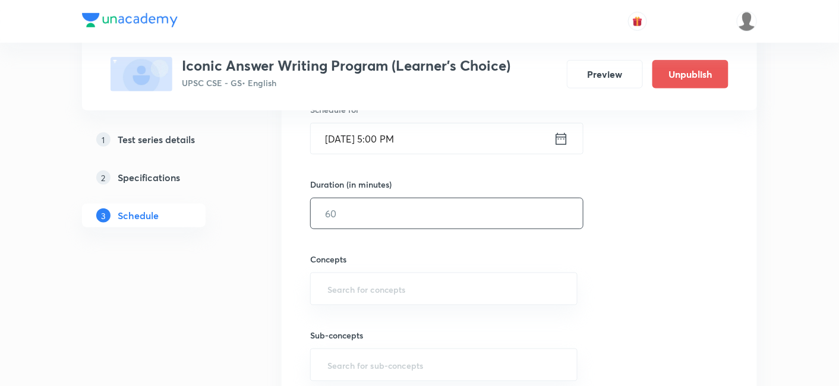
scroll to position [330, 0]
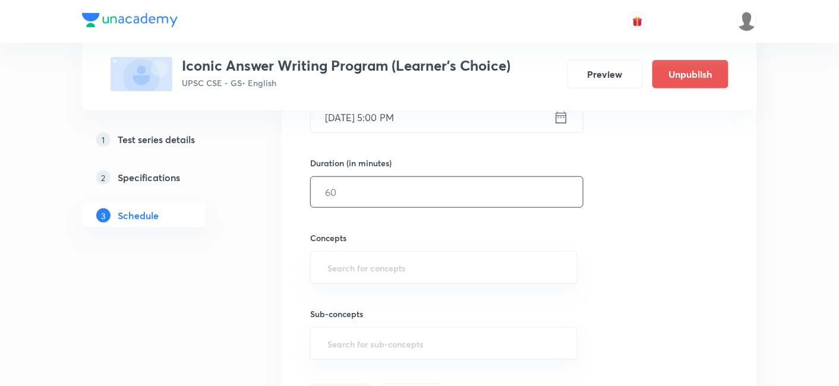
click at [377, 201] on input "text" at bounding box center [447, 192] width 272 height 30
type input "180"
click at [651, 205] on div "Session 287 Live class Test Session title 8/99 Test 886 ​ Schedule for Oct 25, …" at bounding box center [519, 167] width 418 height 481
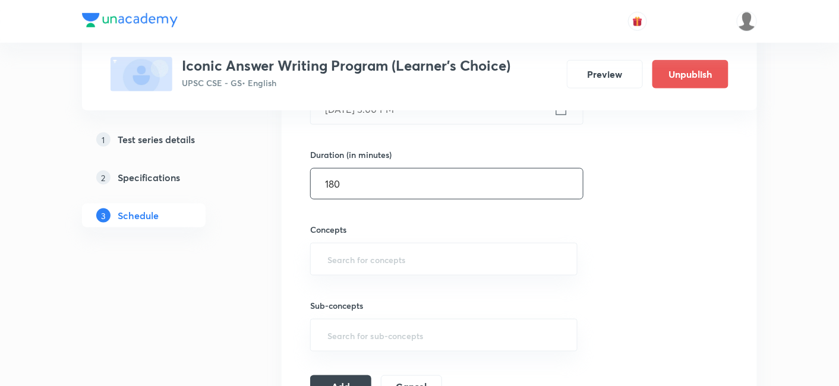
scroll to position [396, 0]
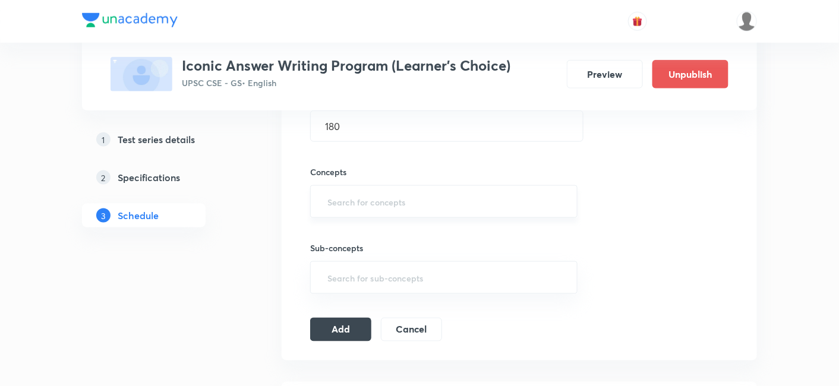
click at [398, 196] on input "text" at bounding box center [444, 202] width 238 height 22
type input "a"
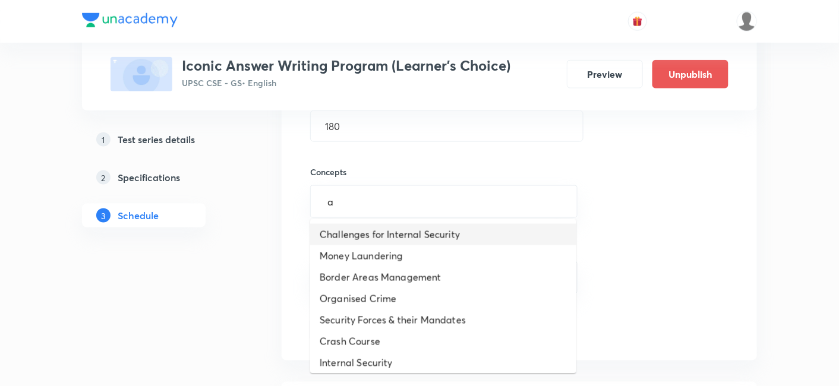
click at [396, 225] on li "Challenges for Internal Security" at bounding box center [443, 234] width 266 height 21
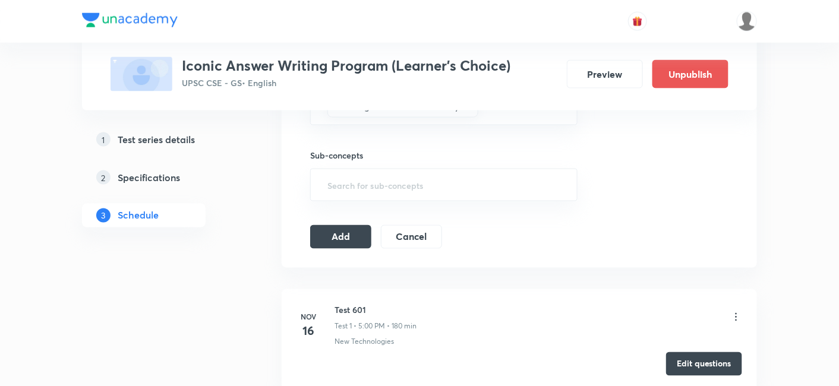
scroll to position [528, 0]
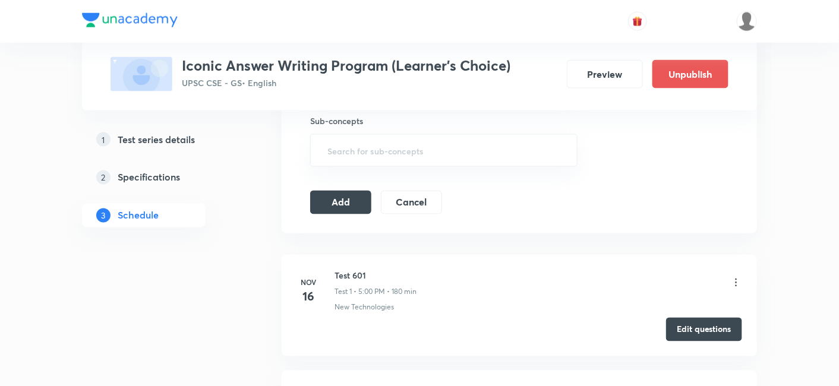
click at [739, 277] on icon at bounding box center [736, 283] width 12 height 12
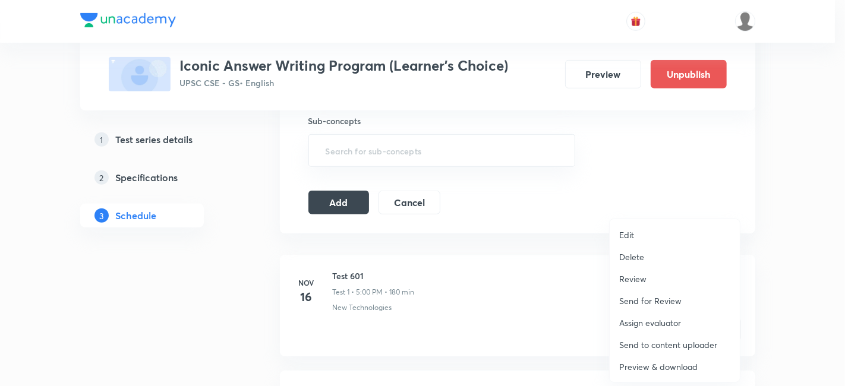
click at [640, 256] on p "Delete" at bounding box center [631, 257] width 25 height 12
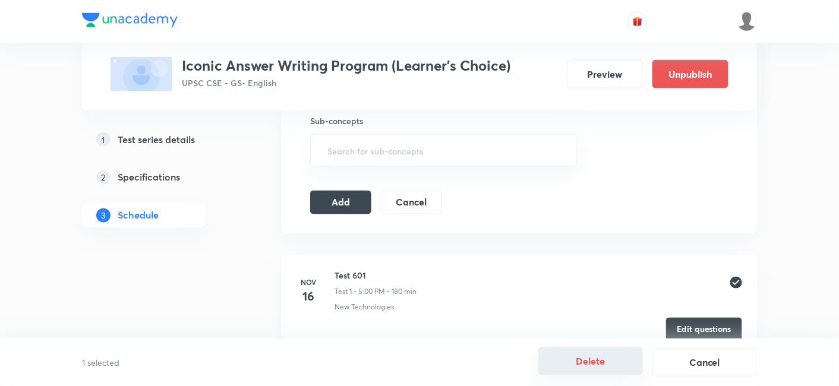
click at [600, 361] on button "Delete" at bounding box center [590, 361] width 105 height 29
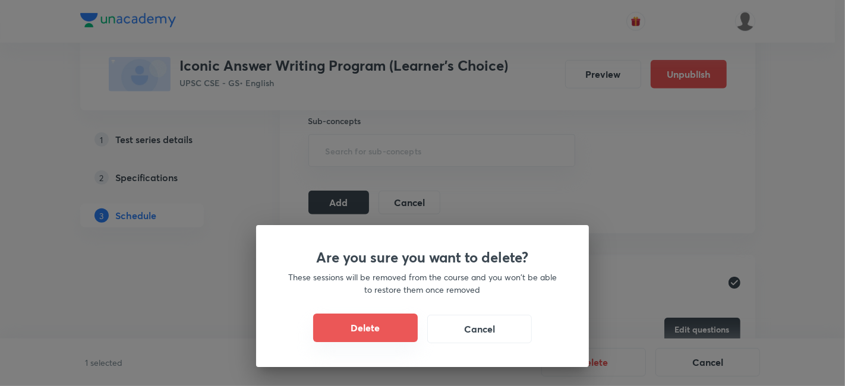
click at [371, 333] on button "Delete" at bounding box center [365, 328] width 105 height 29
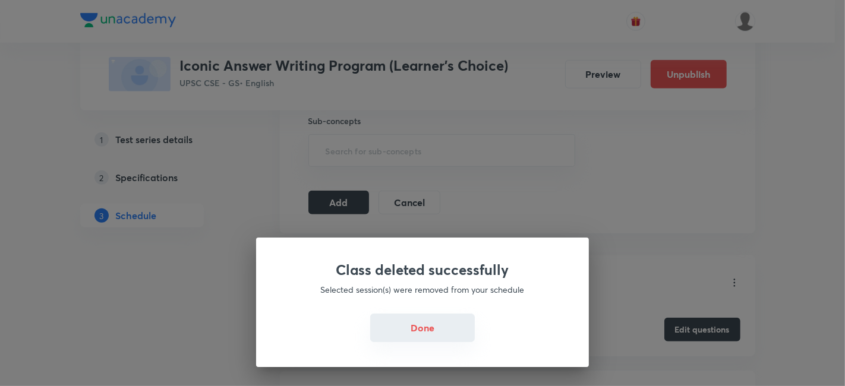
click at [425, 323] on button "Done" at bounding box center [422, 328] width 105 height 29
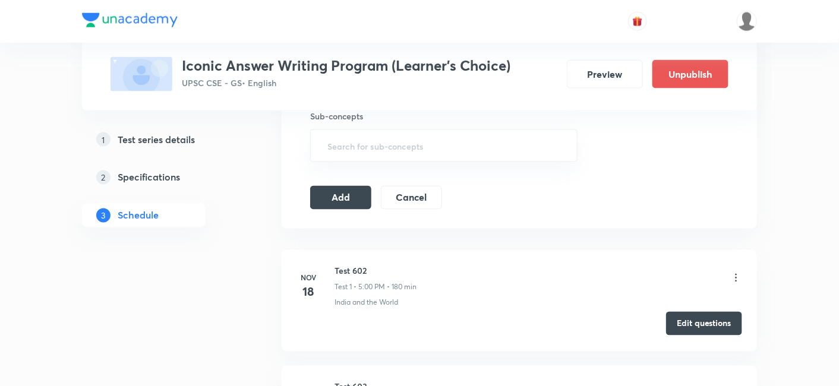
click at [701, 319] on button "Edit questions" at bounding box center [704, 324] width 76 height 24
click at [358, 194] on button "Add" at bounding box center [340, 197] width 61 height 24
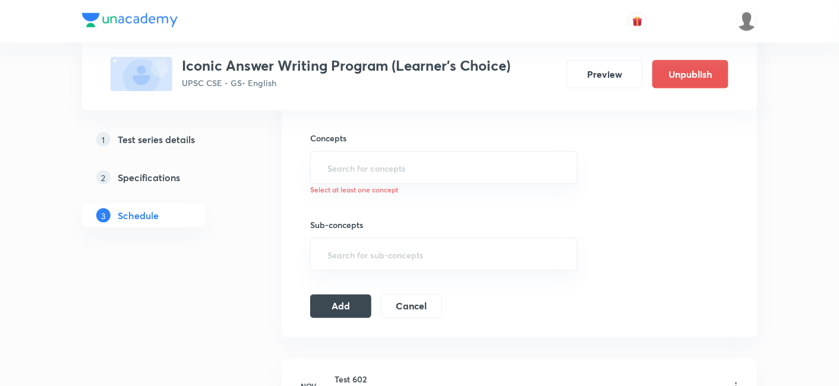
scroll to position [396, 0]
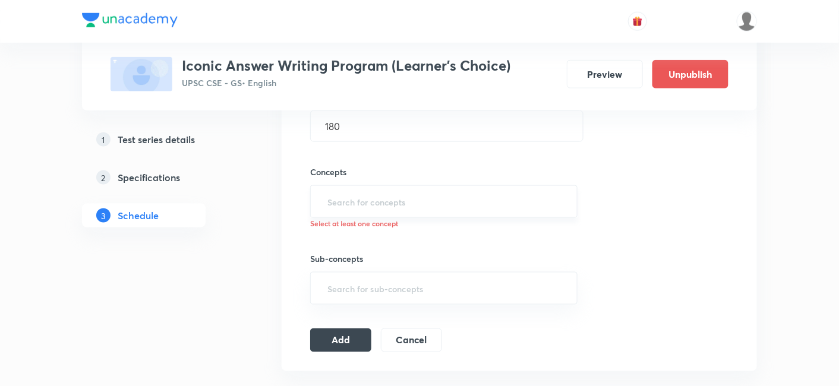
click at [415, 194] on input "text" at bounding box center [444, 202] width 238 height 22
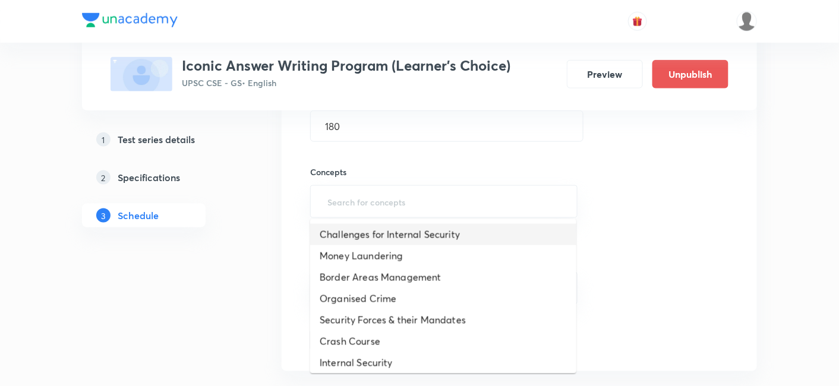
click at [418, 226] on li "Challenges for Internal Security" at bounding box center [443, 234] width 266 height 21
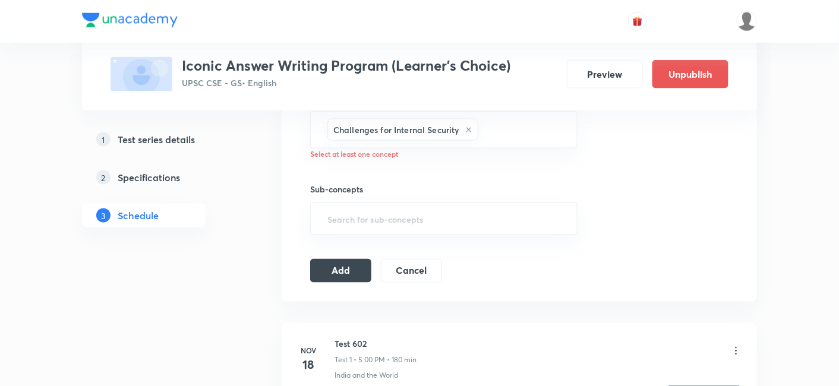
click at [358, 270] on button "Add" at bounding box center [340, 271] width 61 height 24
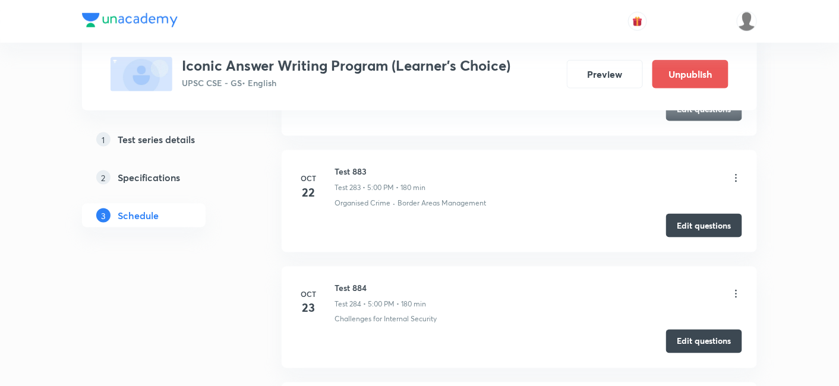
scroll to position [33036, 0]
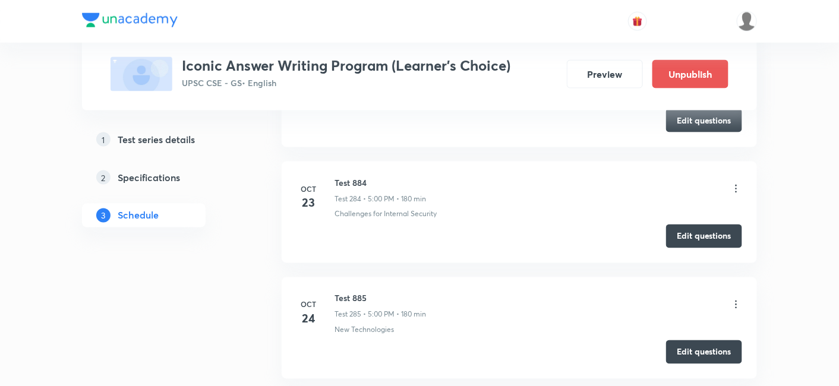
copy h6 "Test 886"
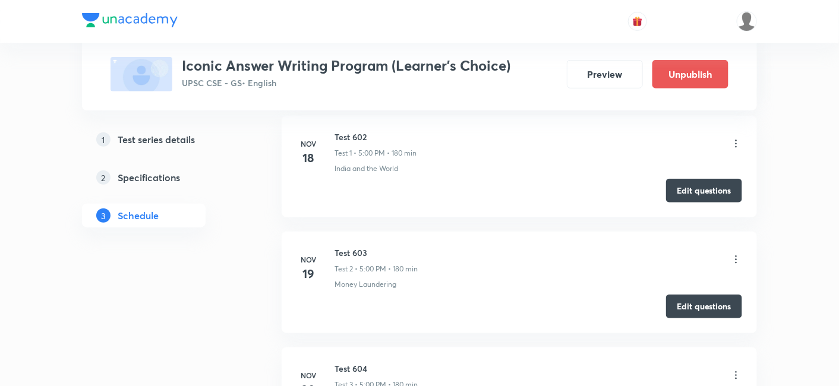
scroll to position [0, 0]
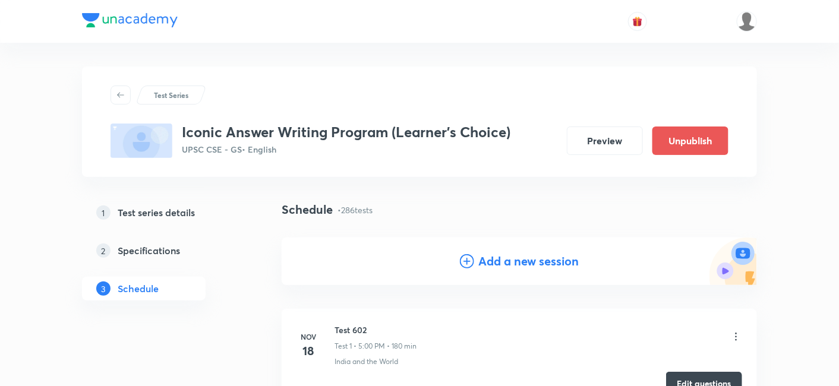
click at [524, 258] on h4 "Add a new session" at bounding box center [529, 262] width 100 height 18
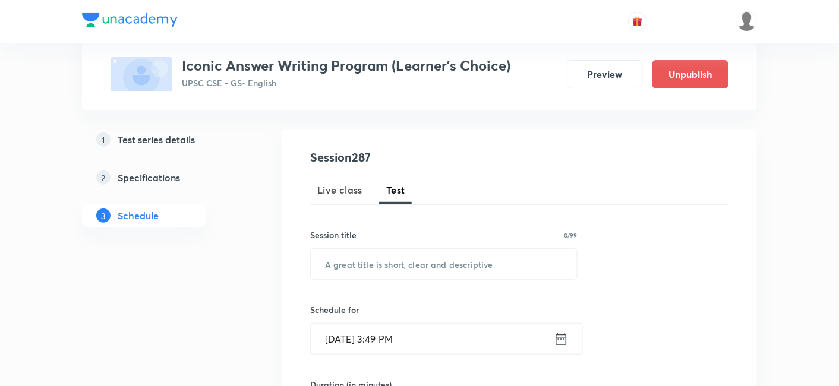
scroll to position [132, 0]
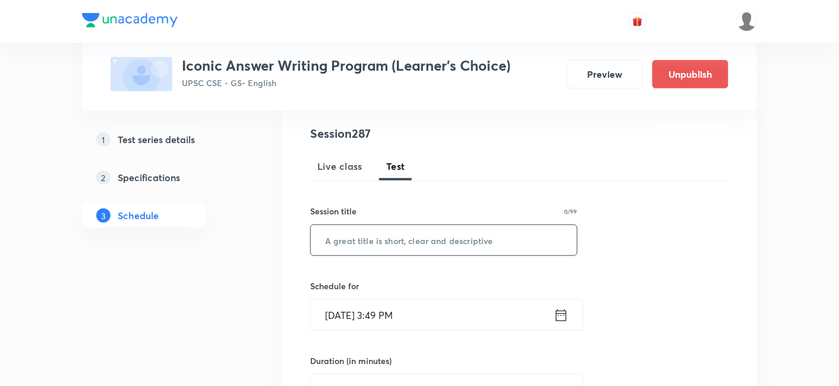
click at [461, 245] on input "text" at bounding box center [444, 240] width 266 height 30
paste input "Test 886"
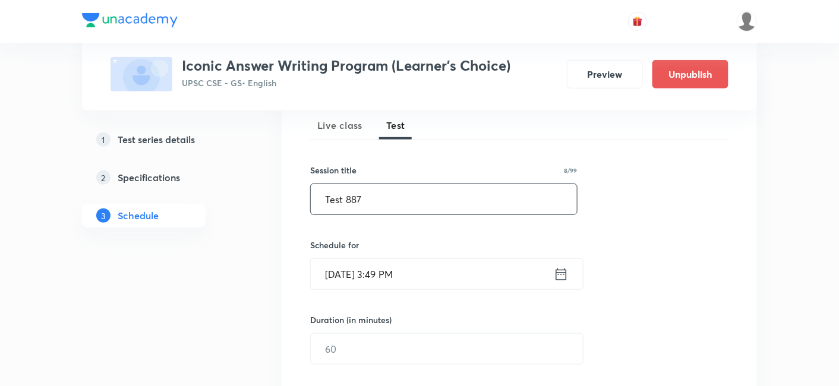
scroll to position [198, 0]
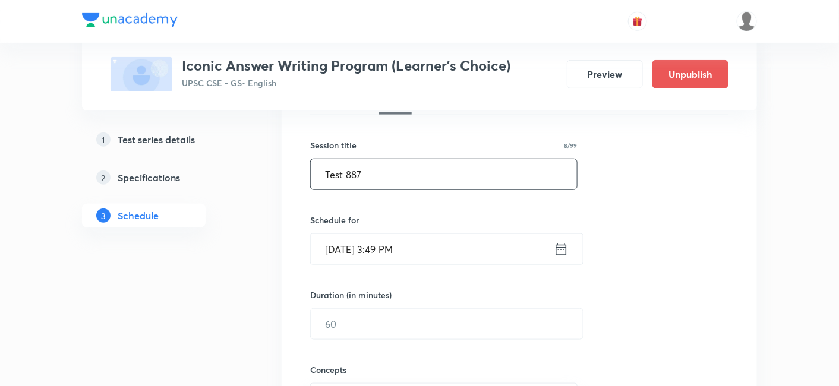
type input "Test 887"
click at [438, 245] on input "Oct 5, 2025, 3:49 PM" at bounding box center [432, 249] width 243 height 30
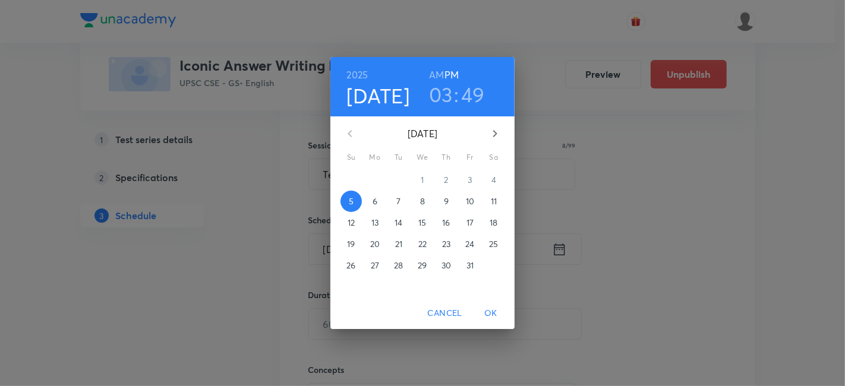
click at [379, 263] on p "27" at bounding box center [375, 266] width 8 height 12
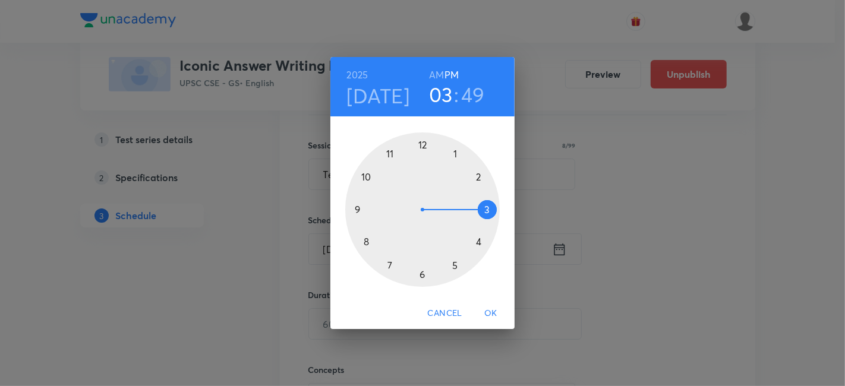
click at [455, 265] on div at bounding box center [422, 210] width 155 height 155
click at [423, 141] on div at bounding box center [422, 210] width 155 height 155
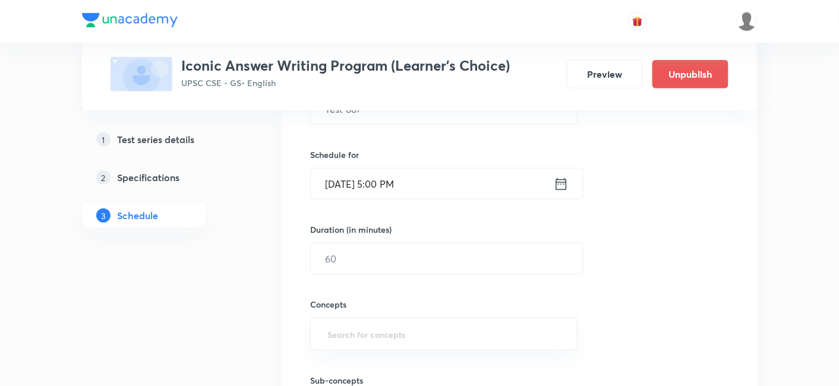
scroll to position [264, 0]
click at [365, 254] on input "text" at bounding box center [447, 258] width 272 height 30
type input "180"
click at [649, 235] on div "Session 287 Live class Test Session title 8/99 Test 887 ​ Schedule for Oct 27, …" at bounding box center [519, 233] width 418 height 481
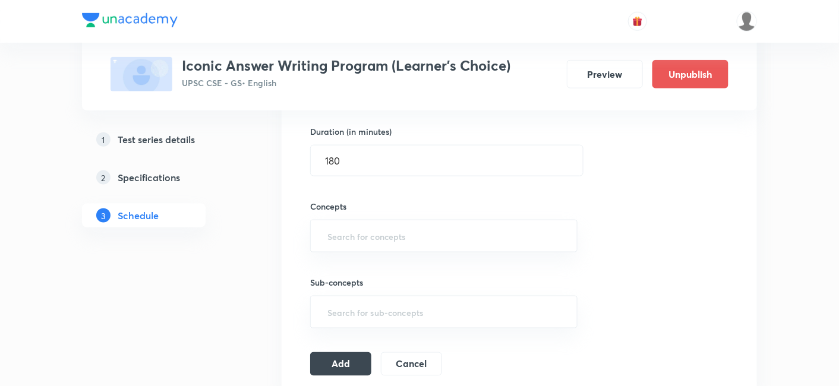
scroll to position [396, 0]
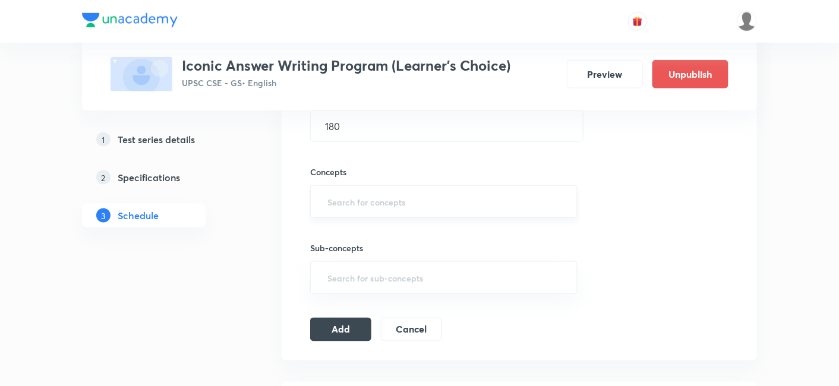
click at [406, 203] on input "text" at bounding box center [444, 202] width 238 height 22
type input "a"
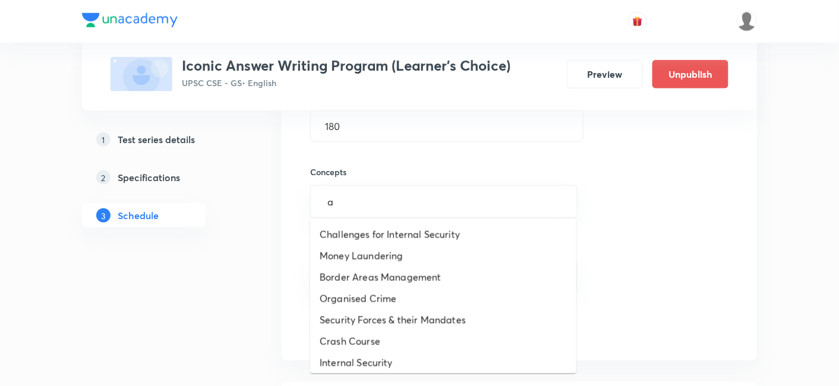
click at [400, 224] on li "Challenges for Internal Security" at bounding box center [443, 234] width 266 height 21
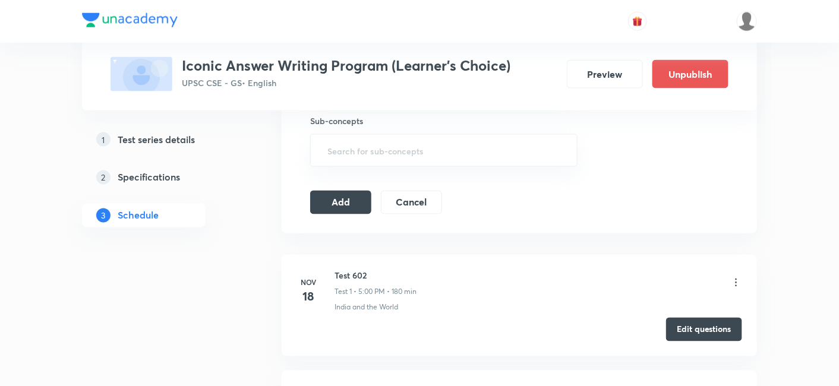
scroll to position [528, 0]
click at [741, 277] on icon at bounding box center [736, 283] width 12 height 12
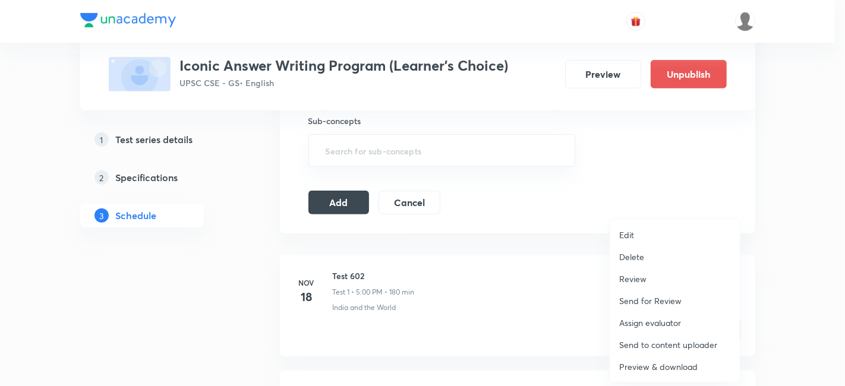
click at [647, 251] on li "Delete" at bounding box center [675, 257] width 130 height 22
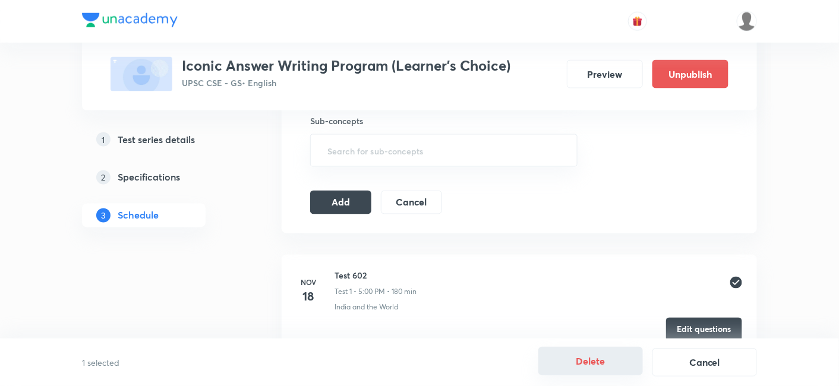
click at [593, 369] on button "Delete" at bounding box center [590, 361] width 105 height 29
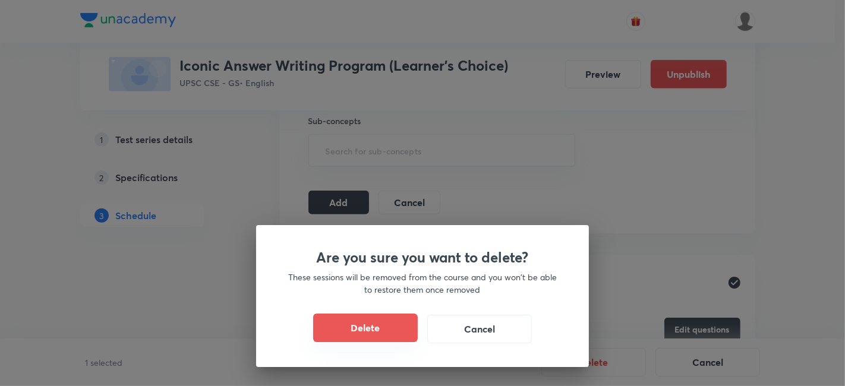
click at [386, 330] on button "Delete" at bounding box center [365, 328] width 105 height 29
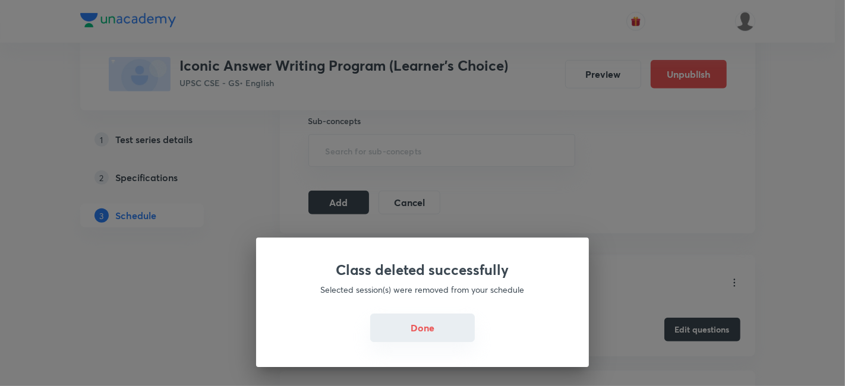
click at [411, 324] on button "Done" at bounding box center [422, 328] width 105 height 29
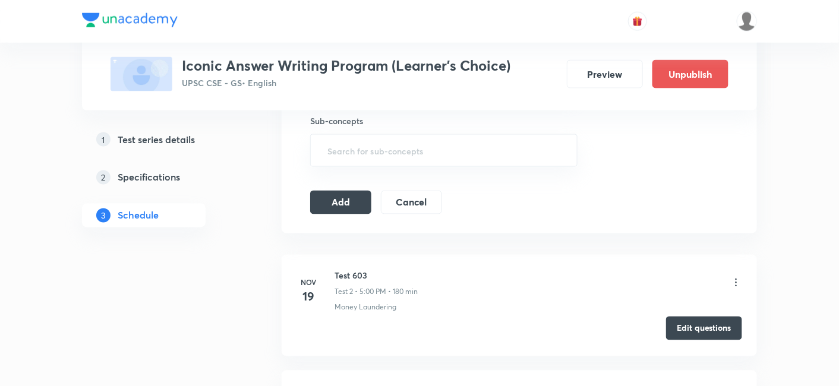
click at [689, 323] on button "Edit questions" at bounding box center [704, 329] width 76 height 24
click at [341, 209] on button "Add" at bounding box center [340, 202] width 61 height 24
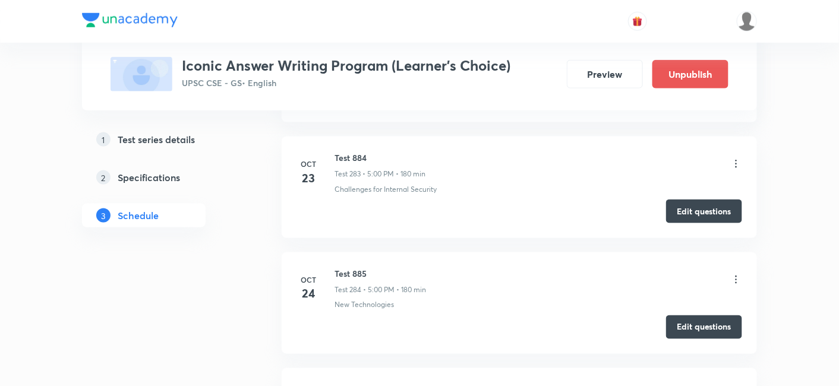
scroll to position [33025, 0]
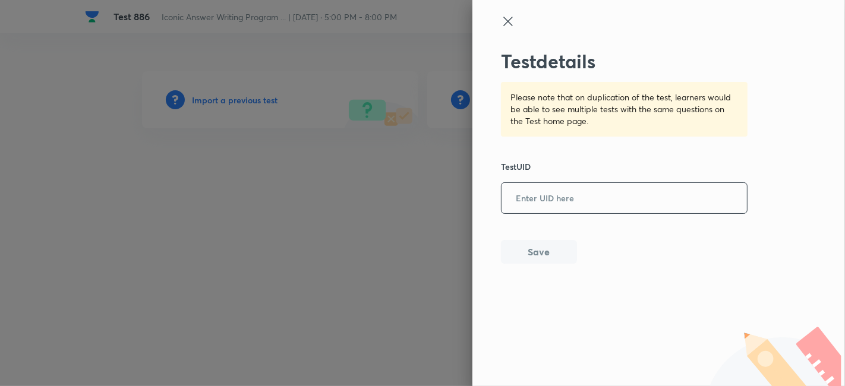
click at [596, 188] on input "text" at bounding box center [624, 198] width 245 height 29
paste input "ZAIH5KBEKK"
type input "ZAIH5KBEKK"
click at [542, 260] on button "Save" at bounding box center [539, 251] width 76 height 24
click at [552, 202] on input "text" at bounding box center [624, 198] width 245 height 29
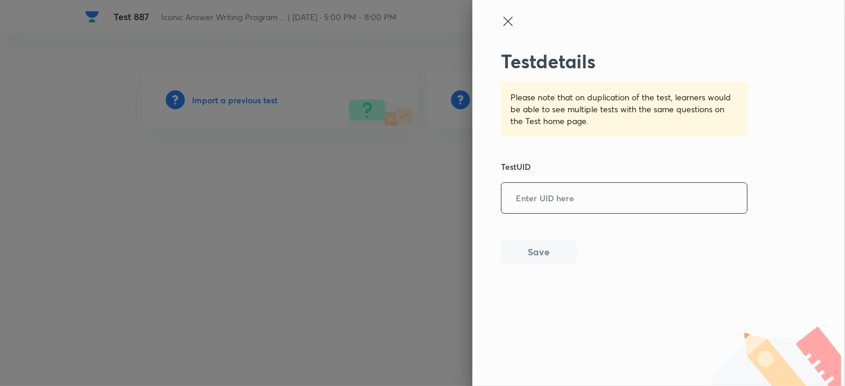
paste input "QH14WFAPNP"
type input "QH14WFAPNP"
click at [550, 249] on button "Save" at bounding box center [539, 251] width 76 height 24
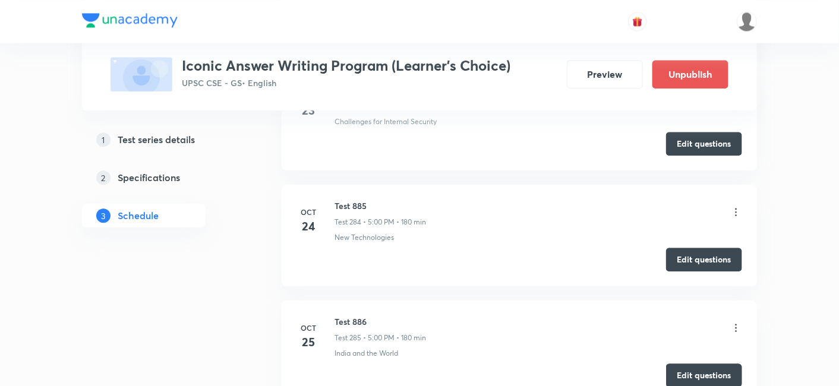
scroll to position [33477, 0]
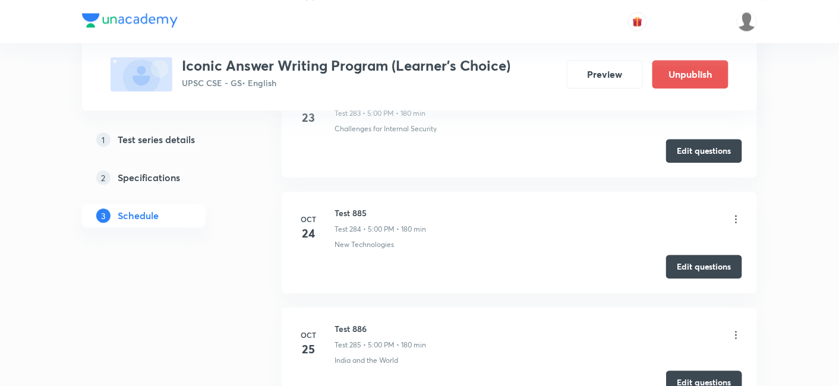
scroll to position [33477, 0]
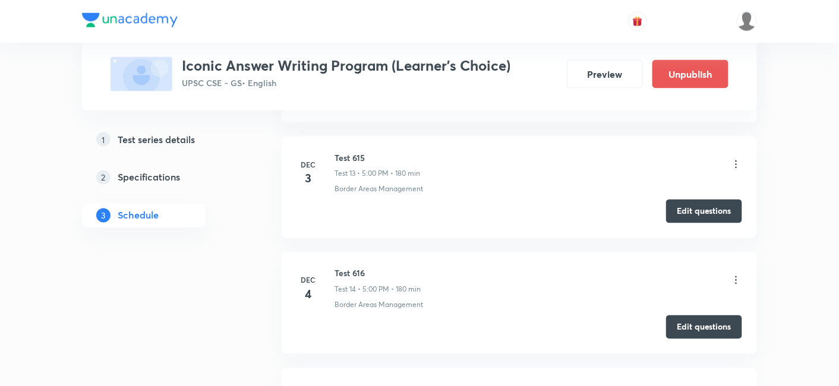
scroll to position [0, 0]
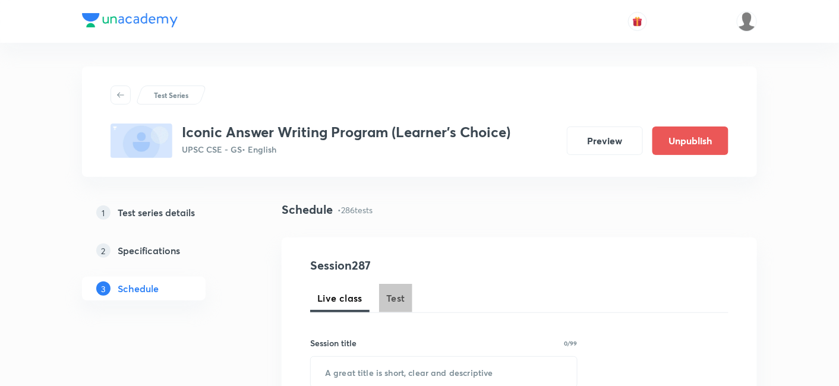
drag, startPoint x: 400, startPoint y: 294, endPoint x: 410, endPoint y: 259, distance: 36.5
click at [400, 294] on span "Test" at bounding box center [395, 298] width 19 height 14
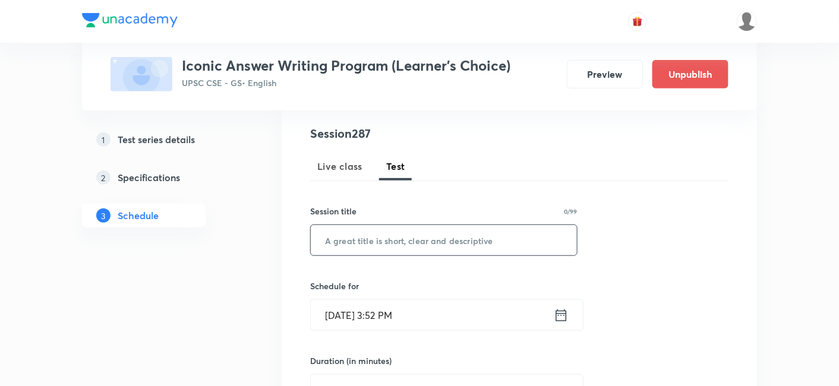
click at [410, 238] on input "text" at bounding box center [444, 240] width 266 height 30
paste input "Test 887"
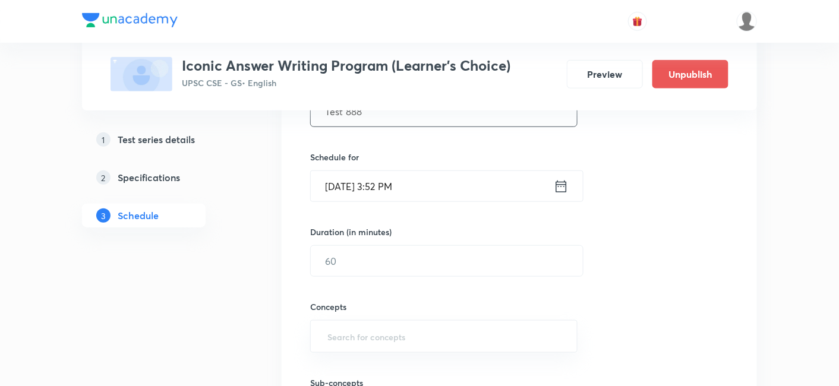
scroll to position [264, 0]
type input "Test 888"
click at [431, 175] on input "Oct 5, 2025, 3:52 PM" at bounding box center [432, 183] width 243 height 30
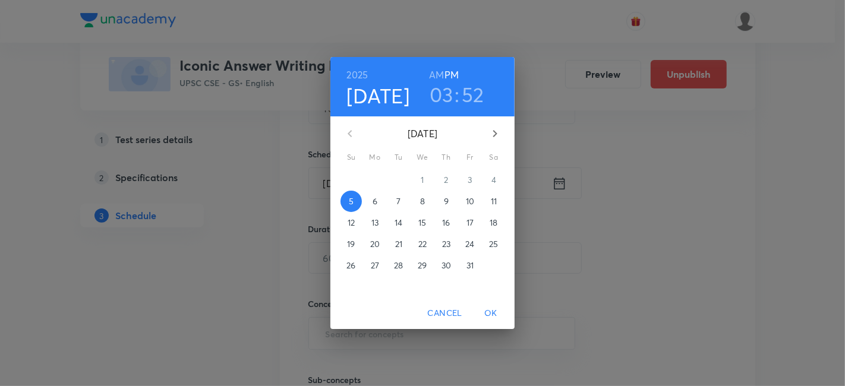
click at [401, 270] on p "28" at bounding box center [398, 266] width 9 height 12
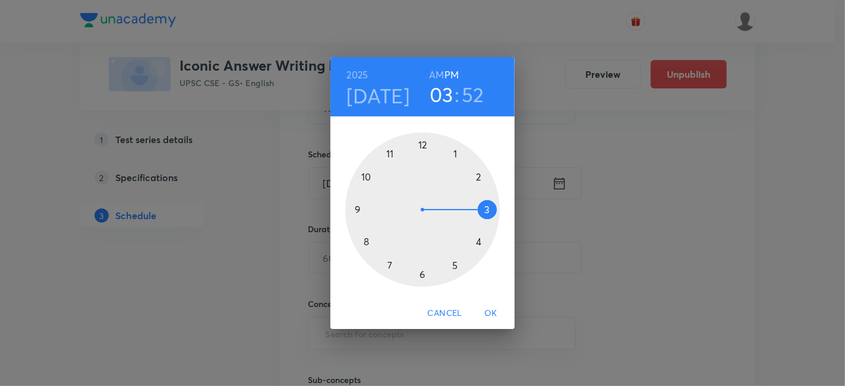
click at [453, 267] on div at bounding box center [422, 210] width 155 height 155
click at [421, 144] on div at bounding box center [422, 210] width 155 height 155
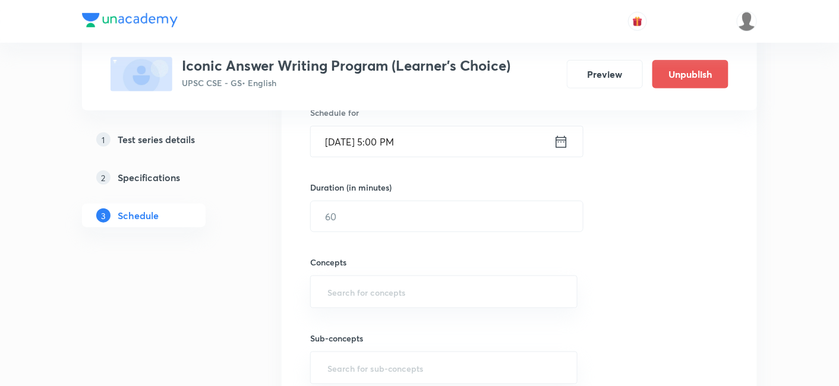
scroll to position [330, 0]
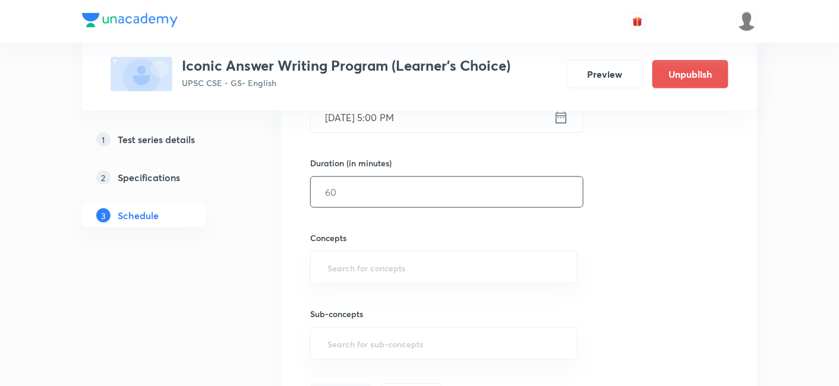
click at [374, 191] on input "text" at bounding box center [447, 192] width 272 height 30
type input "180"
click at [654, 231] on div "Session 287 Live class Test Session title 8/99 Test 888 ​ Schedule for Oct 28, …" at bounding box center [519, 167] width 418 height 481
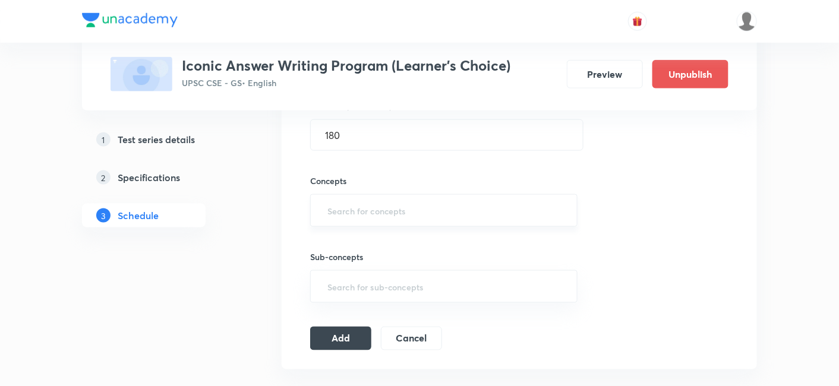
scroll to position [396, 0]
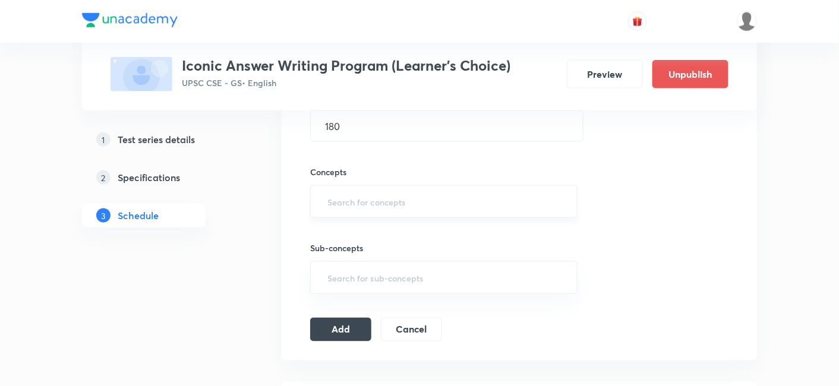
click at [408, 200] on input "text" at bounding box center [444, 202] width 238 height 22
type input "a"
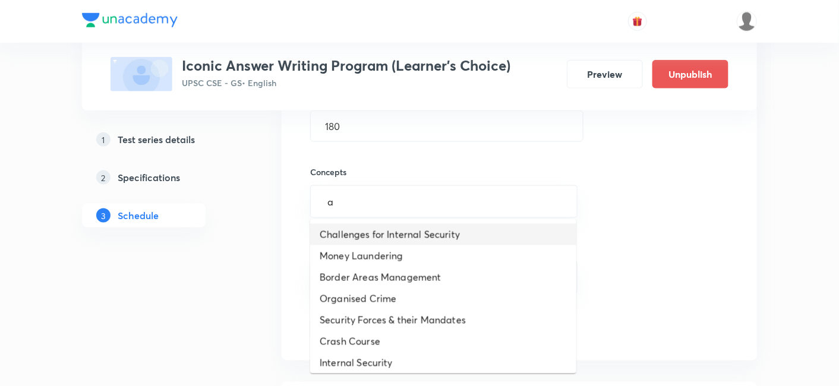
click at [398, 240] on li "Challenges for Internal Security" at bounding box center [443, 234] width 266 height 21
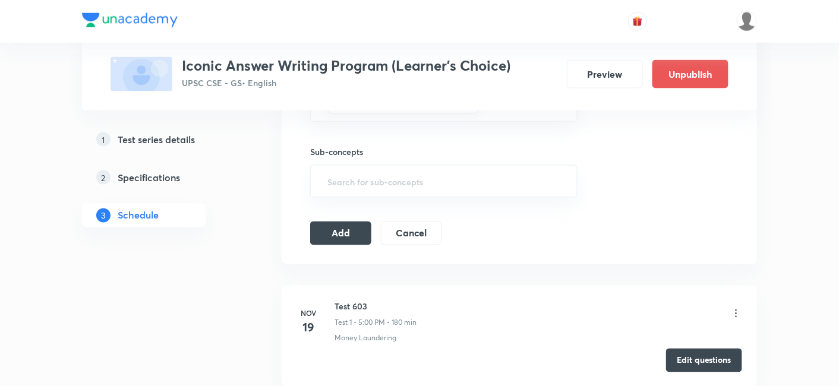
scroll to position [528, 0]
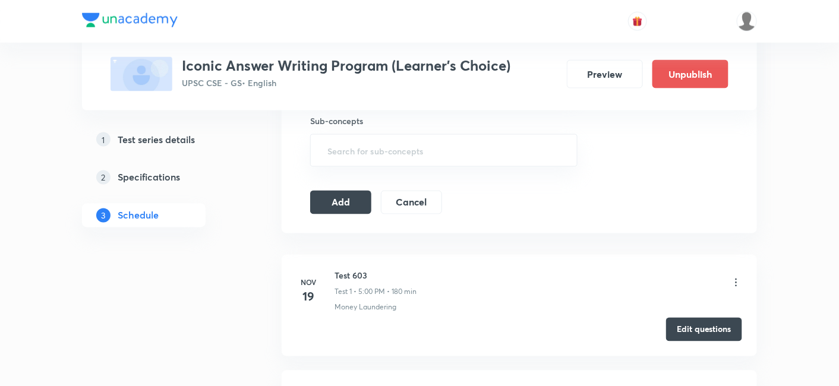
click at [734, 282] on icon at bounding box center [736, 283] width 12 height 12
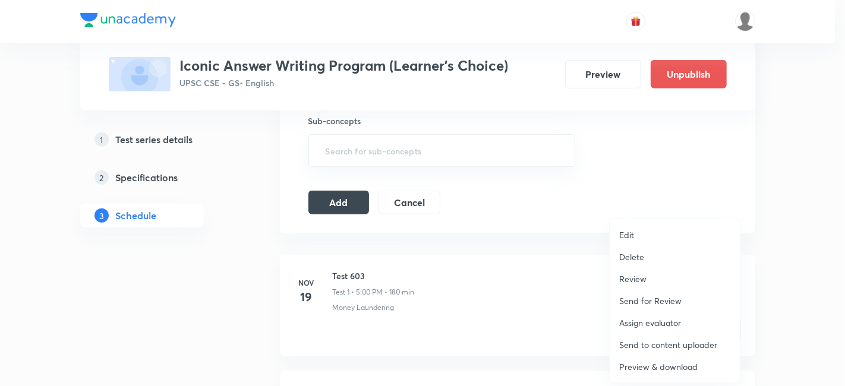
click at [637, 254] on p "Delete" at bounding box center [631, 257] width 25 height 12
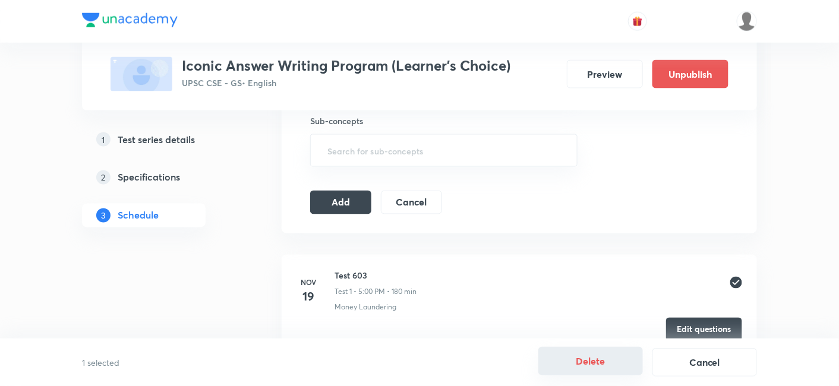
click at [585, 361] on button "Delete" at bounding box center [590, 361] width 105 height 29
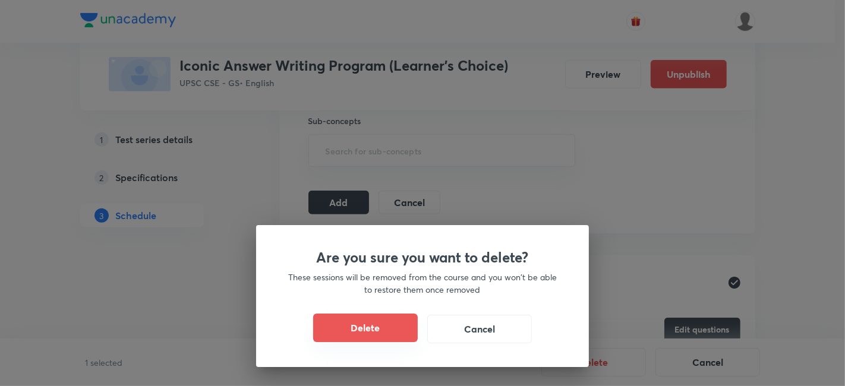
click at [390, 327] on button "Delete" at bounding box center [365, 328] width 105 height 29
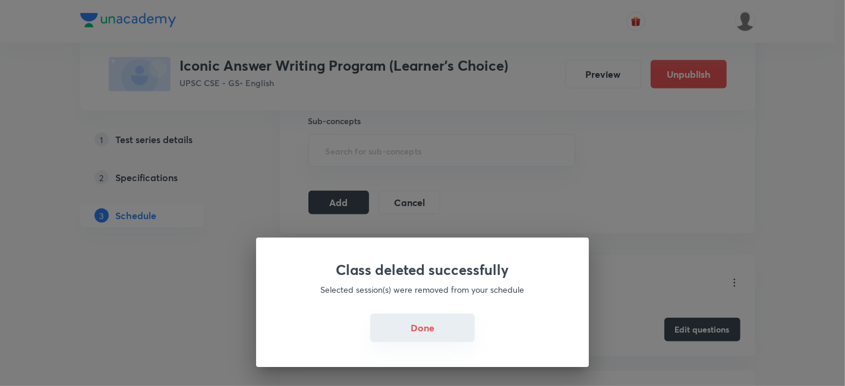
click at [414, 330] on button "Done" at bounding box center [422, 328] width 105 height 29
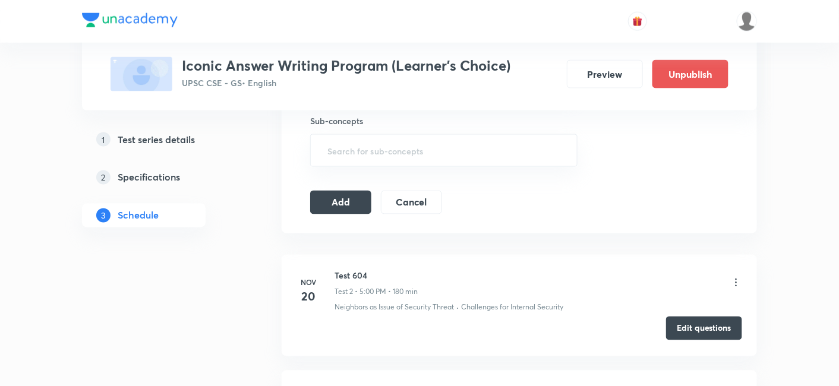
click at [689, 333] on button "Edit questions" at bounding box center [704, 329] width 76 height 24
click at [346, 203] on button "Add" at bounding box center [340, 202] width 61 height 24
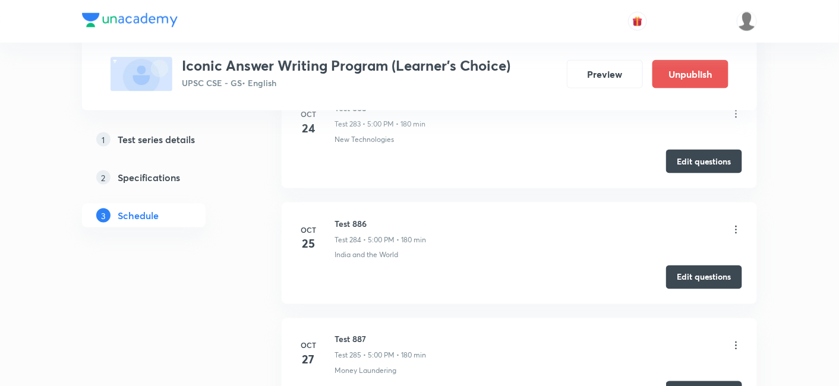
scroll to position [33025, 0]
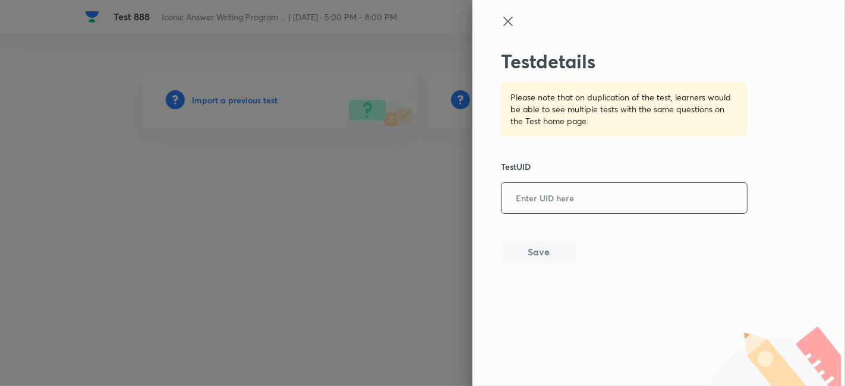
click at [546, 198] on input "text" at bounding box center [624, 198] width 245 height 29
paste input "L7O3PEC3P1"
type input "L7O3PEC3P1"
click at [544, 249] on button "Save" at bounding box center [539, 251] width 76 height 24
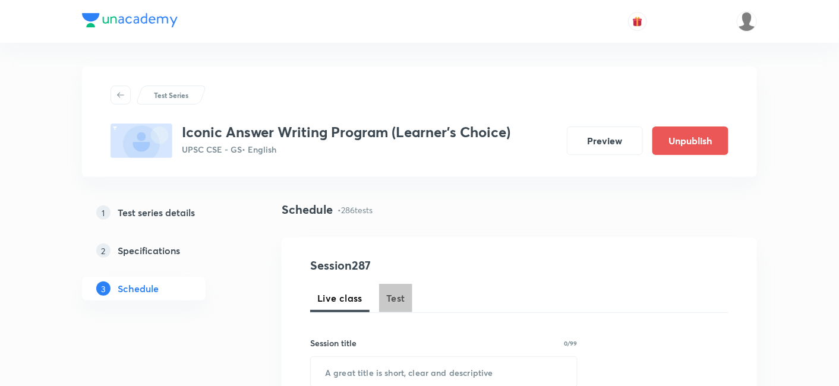
click at [391, 303] on span "Test" at bounding box center [395, 298] width 19 height 14
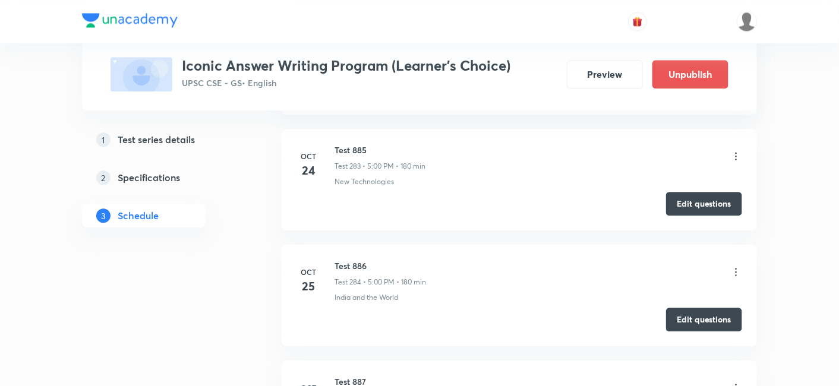
scroll to position [33486, 0]
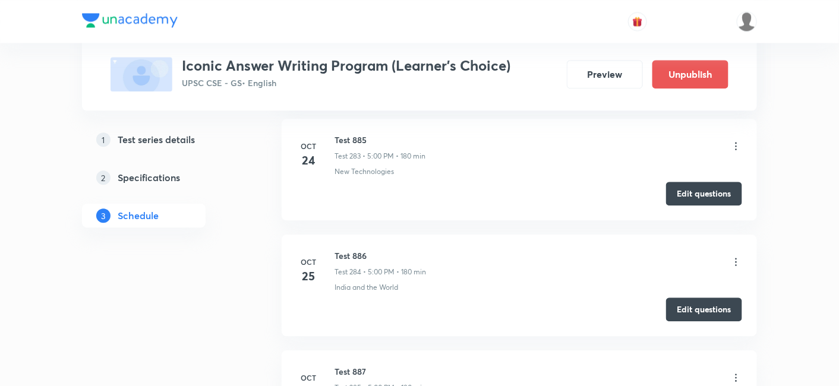
copy h6 "Test 888"
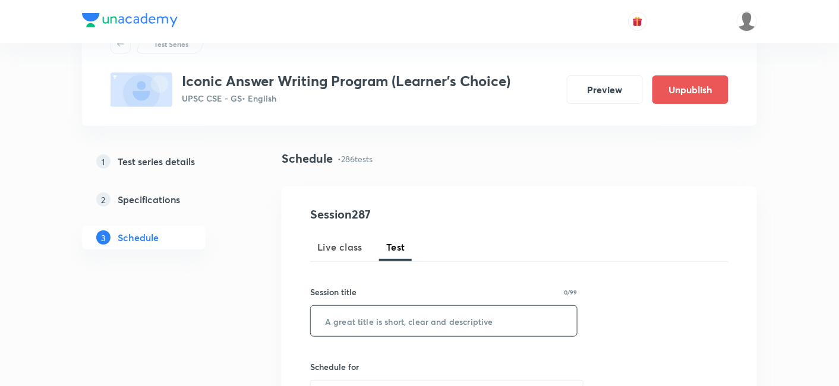
scroll to position [132, 0]
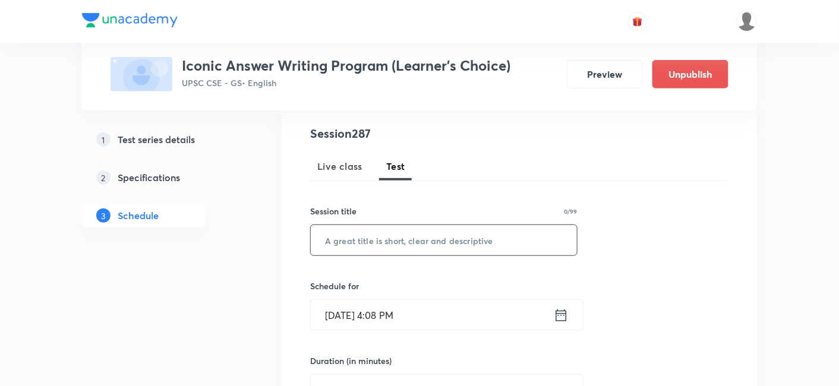
click at [460, 236] on input "text" at bounding box center [444, 240] width 266 height 30
paste input "Test 888"
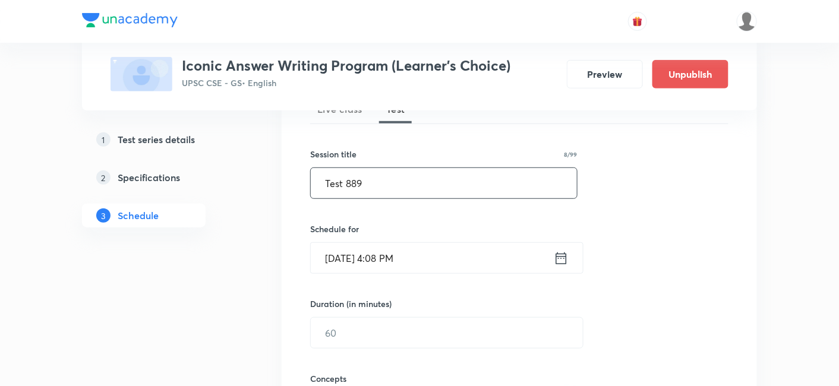
scroll to position [198, 0]
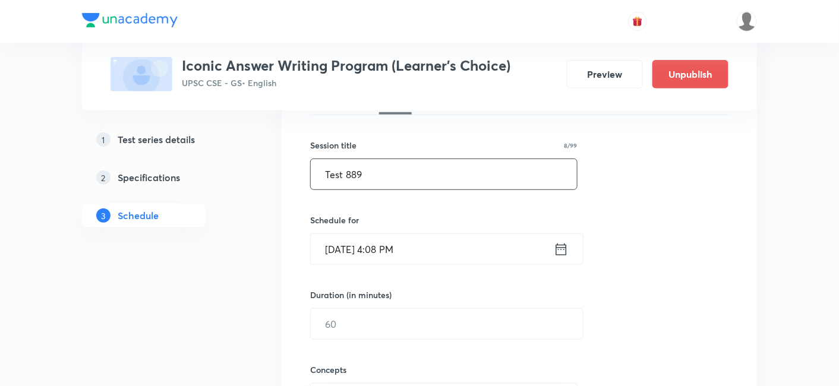
type input "Test 889"
click at [480, 242] on input "Oct 5, 2025, 4:08 PM" at bounding box center [432, 249] width 243 height 30
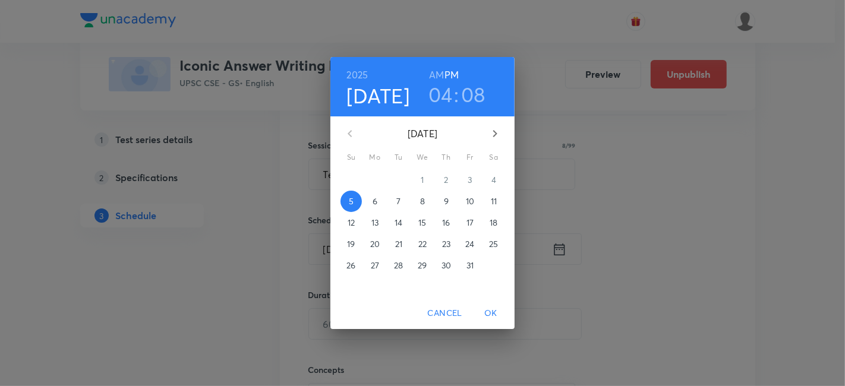
click at [424, 265] on p "29" at bounding box center [422, 266] width 9 height 12
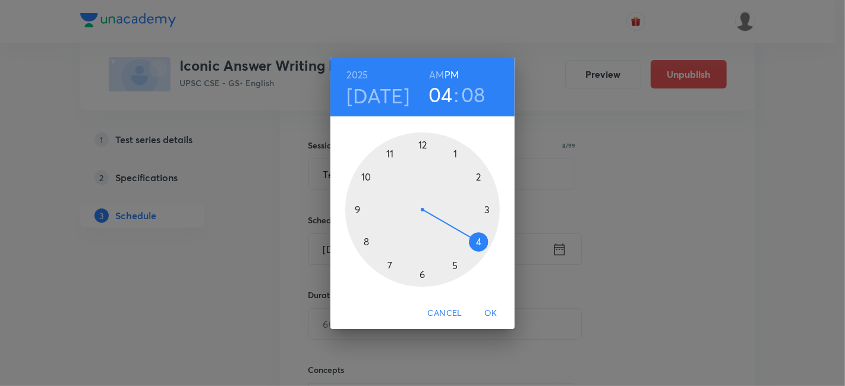
click at [454, 68] on h6 "PM" at bounding box center [452, 75] width 14 height 17
click at [454, 266] on div at bounding box center [422, 210] width 155 height 155
click at [421, 143] on div at bounding box center [422, 210] width 155 height 155
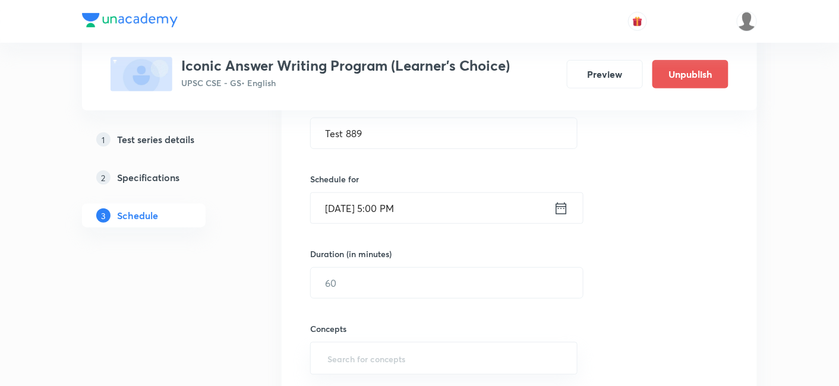
scroll to position [264, 0]
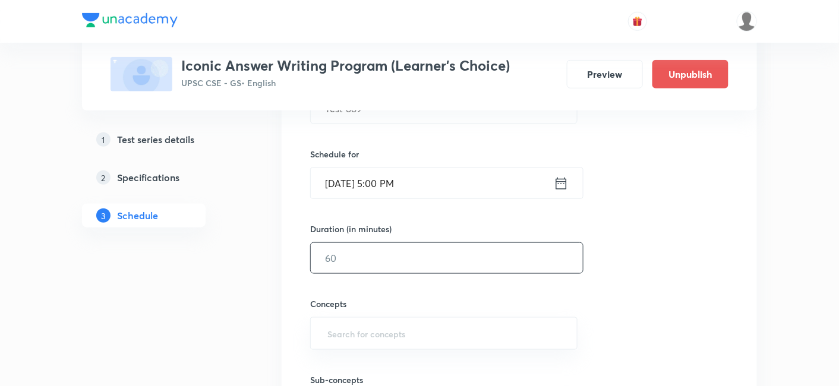
click at [373, 257] on input "text" at bounding box center [447, 258] width 272 height 30
type input "180"
click at [644, 234] on div "Session 287 Live class Test Session title 8/99 Test 889 ​ Schedule for Oct 29, …" at bounding box center [519, 233] width 418 height 481
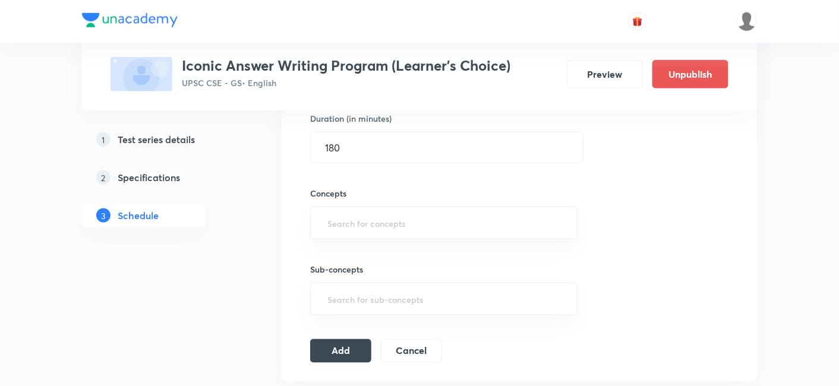
scroll to position [396, 0]
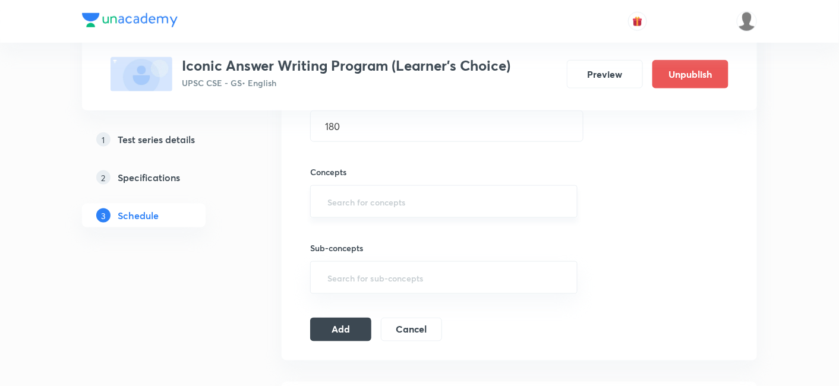
click at [408, 194] on input "text" at bounding box center [444, 202] width 238 height 22
type input "a"
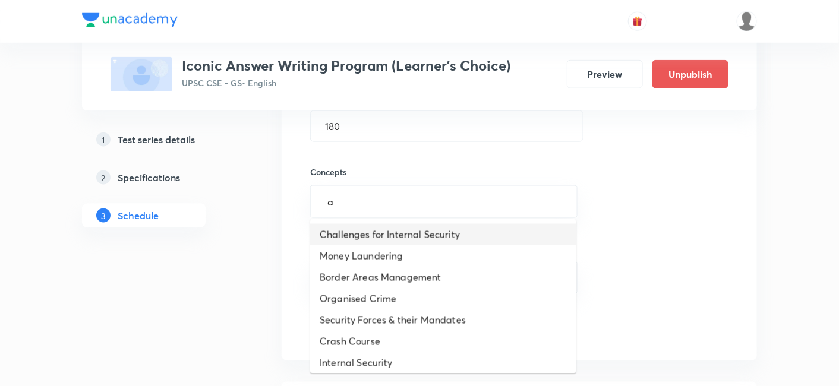
click at [418, 227] on li "Challenges for Internal Security" at bounding box center [443, 234] width 266 height 21
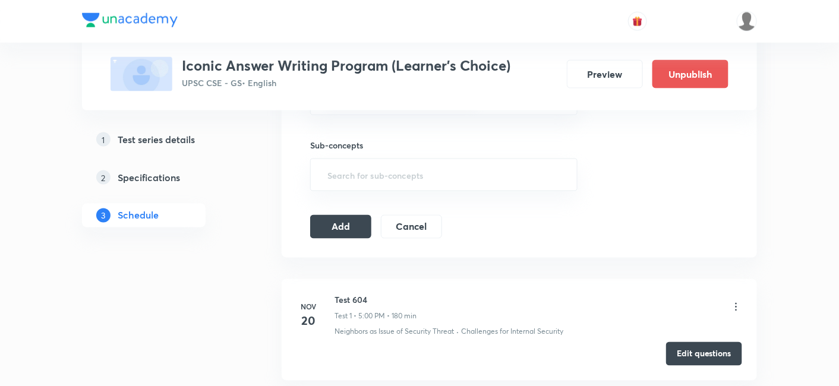
scroll to position [528, 0]
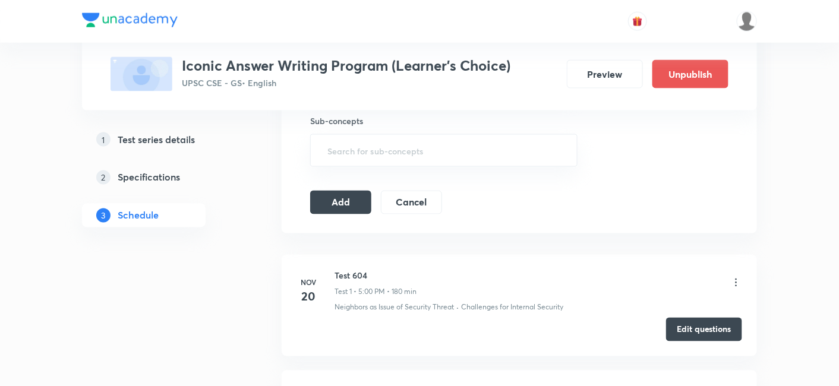
click at [737, 277] on icon at bounding box center [736, 283] width 12 height 12
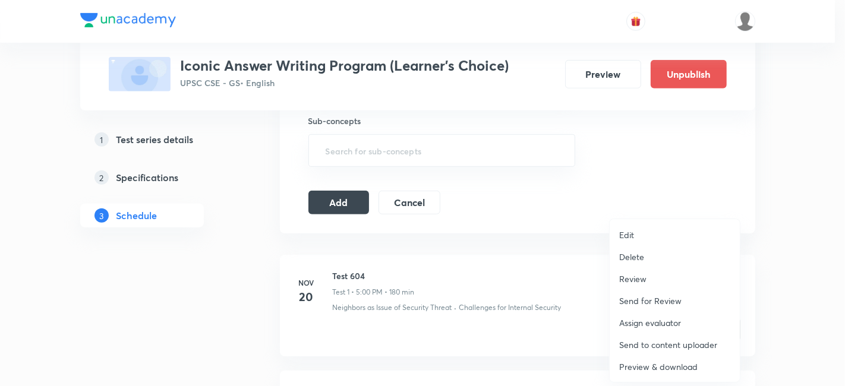
click at [641, 257] on p "Delete" at bounding box center [631, 257] width 25 height 12
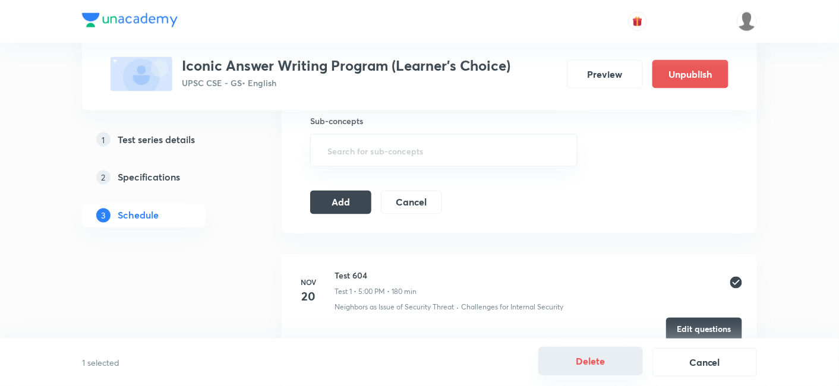
click at [601, 350] on button "Delete" at bounding box center [590, 361] width 105 height 29
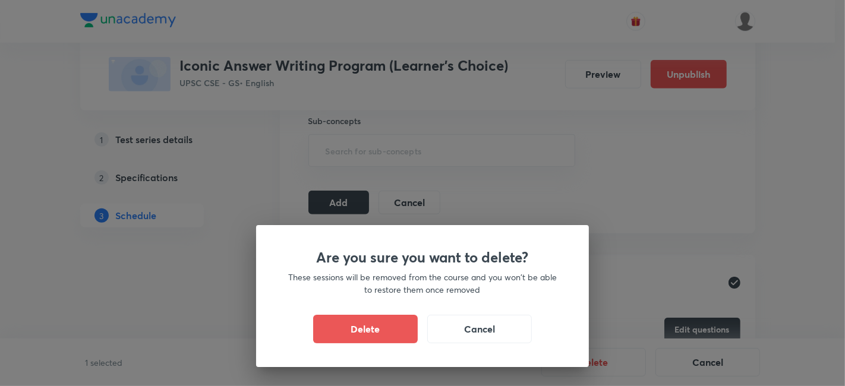
click at [397, 327] on button "Delete" at bounding box center [365, 329] width 105 height 29
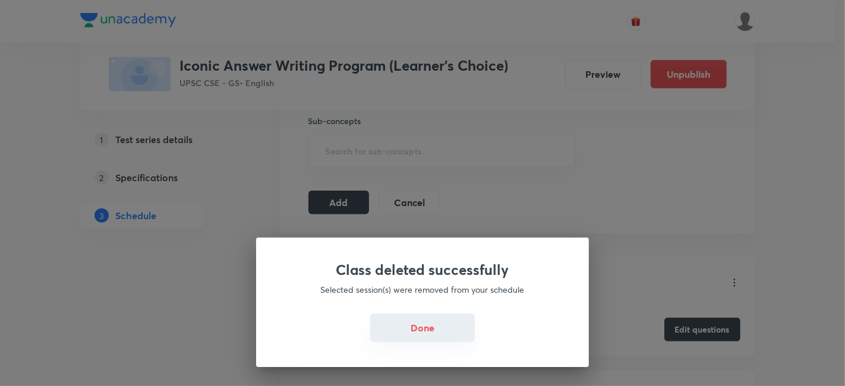
click at [427, 323] on button "Done" at bounding box center [422, 328] width 105 height 29
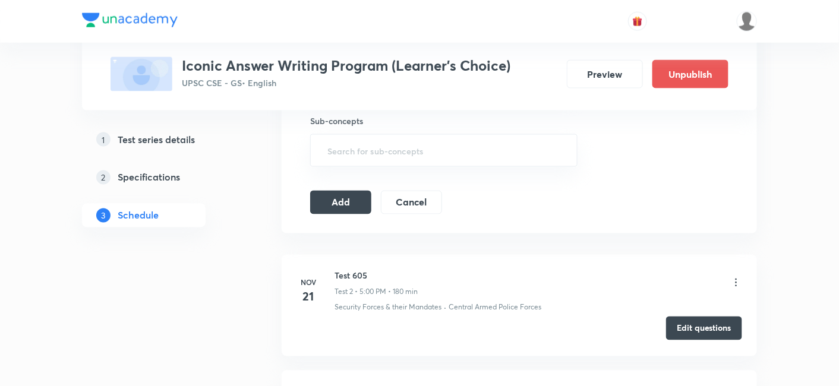
click at [694, 324] on button "Edit questions" at bounding box center [704, 329] width 76 height 24
click at [360, 203] on button "Add" at bounding box center [340, 202] width 61 height 24
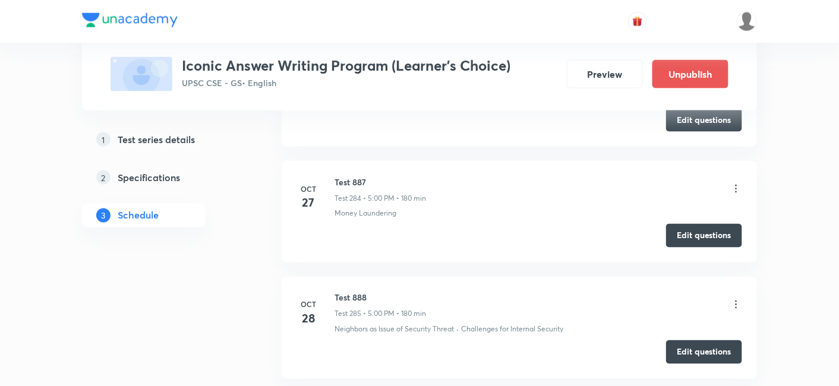
scroll to position [33025, 0]
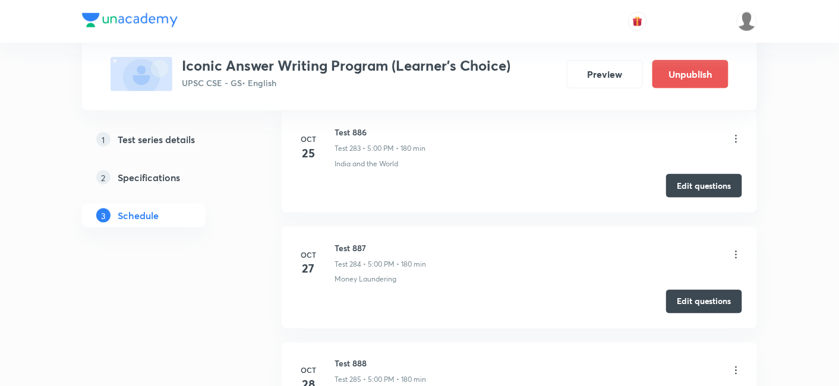
copy h6 "Test 889"
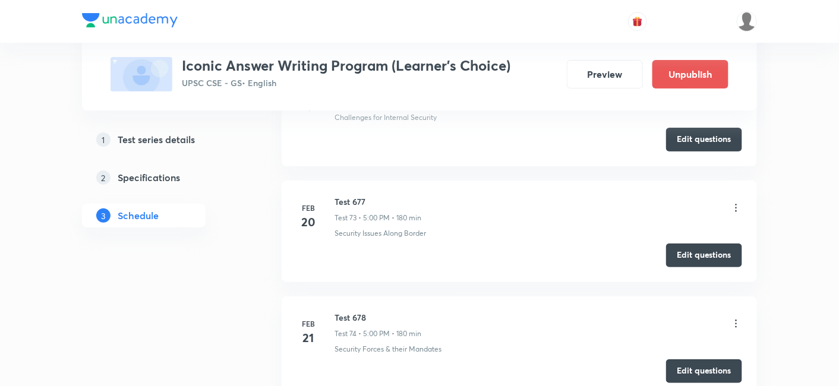
scroll to position [0, 0]
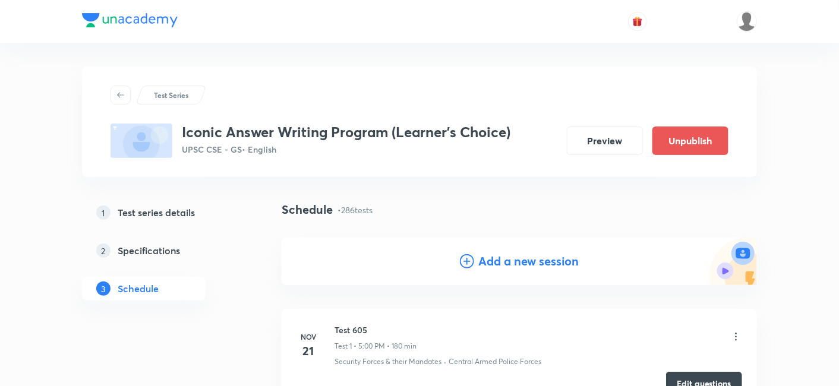
click at [559, 260] on h4 "Add a new session" at bounding box center [529, 262] width 100 height 18
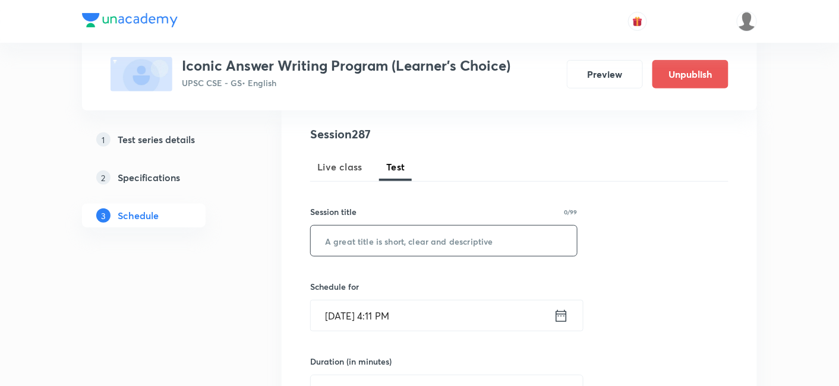
scroll to position [132, 0]
click at [462, 241] on input "text" at bounding box center [444, 240] width 266 height 30
paste input "Test 889"
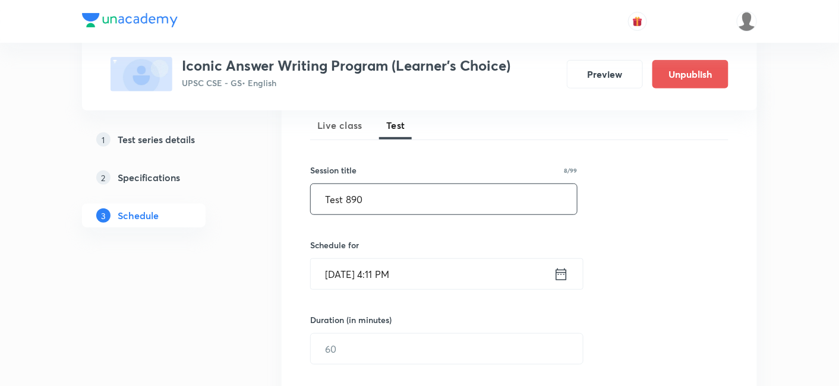
scroll to position [198, 0]
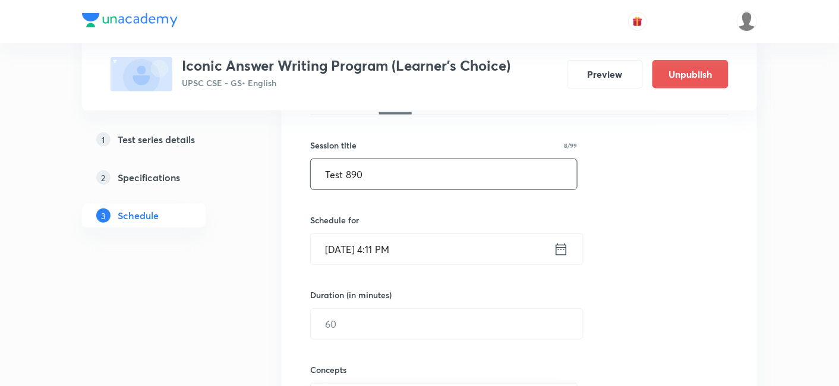
type input "Test 890"
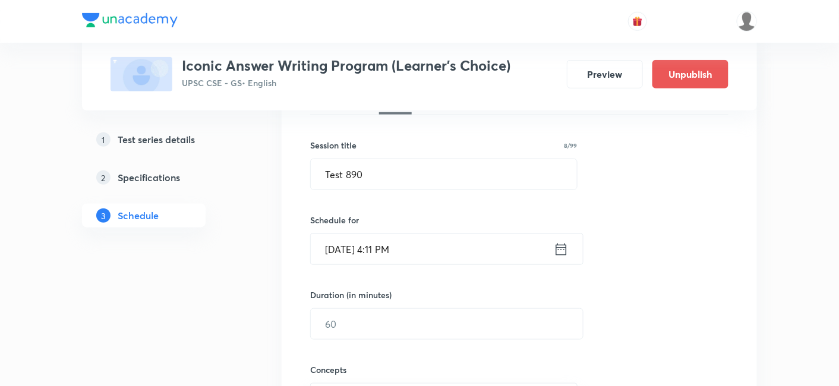
click at [467, 242] on input "Oct 5, 2025, 4:11 PM" at bounding box center [432, 249] width 243 height 30
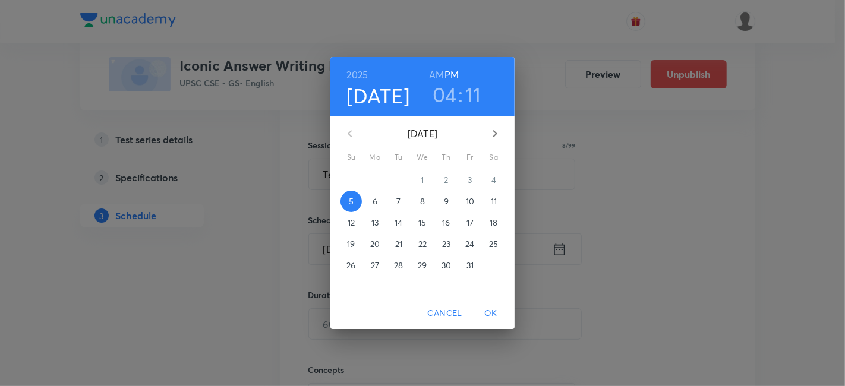
click at [445, 268] on p "30" at bounding box center [447, 266] width 10 height 12
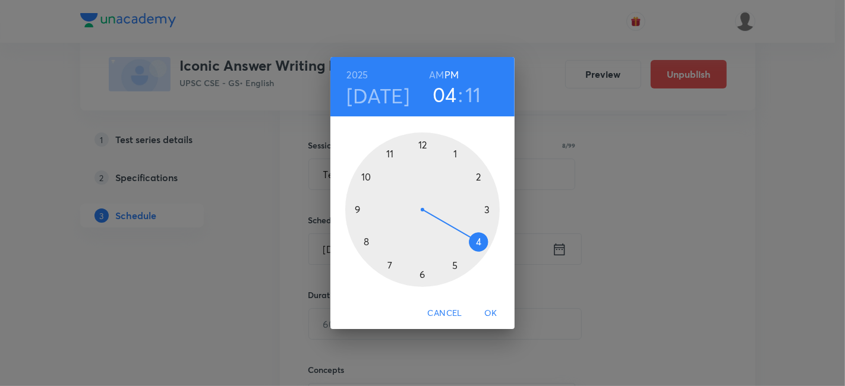
click at [453, 264] on div at bounding box center [422, 210] width 155 height 155
click at [422, 147] on div at bounding box center [422, 210] width 155 height 155
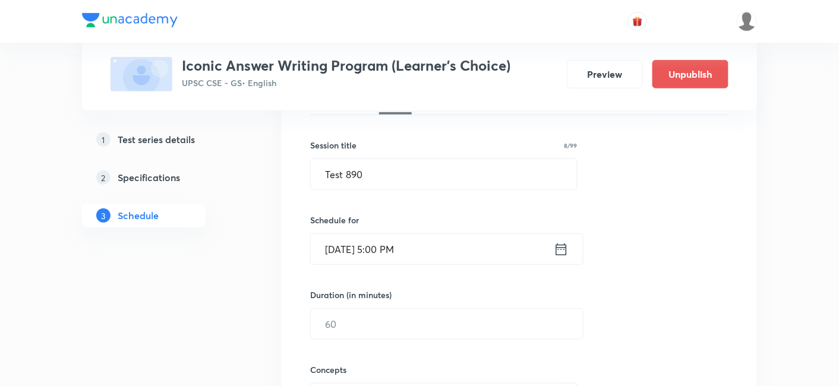
scroll to position [264, 0]
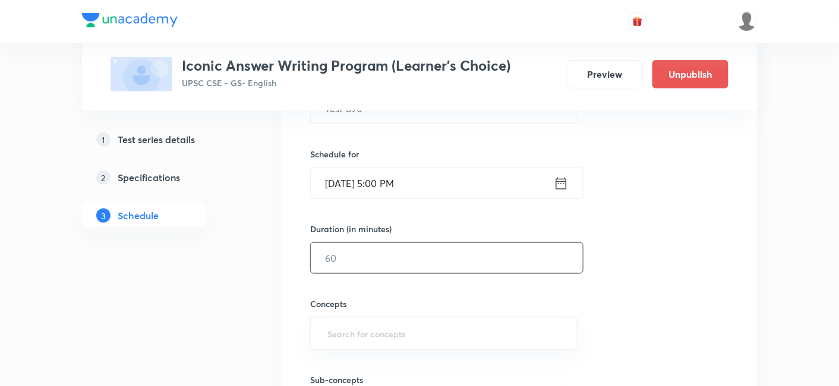
click at [399, 262] on input "text" at bounding box center [447, 258] width 272 height 30
type input "180"
click at [694, 194] on div "Session 287 Live class Test Session title 8/99 Test 890 ​ Schedule for Oct 30, …" at bounding box center [519, 233] width 418 height 481
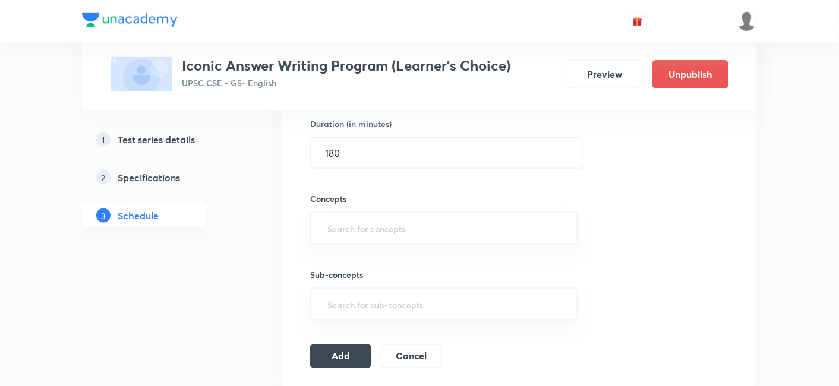
scroll to position [396, 0]
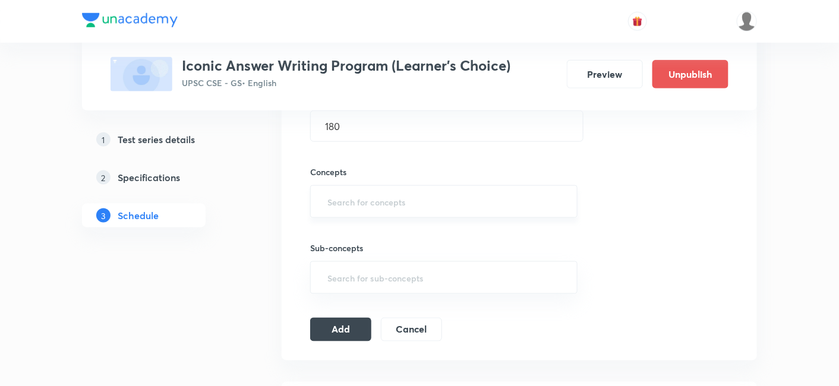
click at [430, 191] on input "text" at bounding box center [444, 202] width 238 height 22
type input "a"
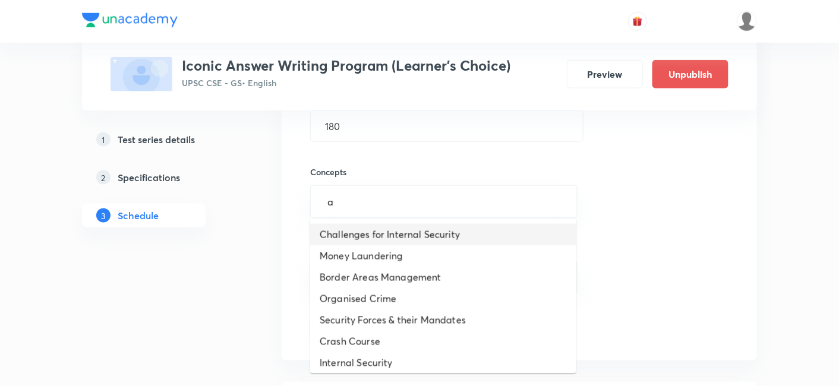
click at [414, 225] on li "Challenges for Internal Security" at bounding box center [443, 234] width 266 height 21
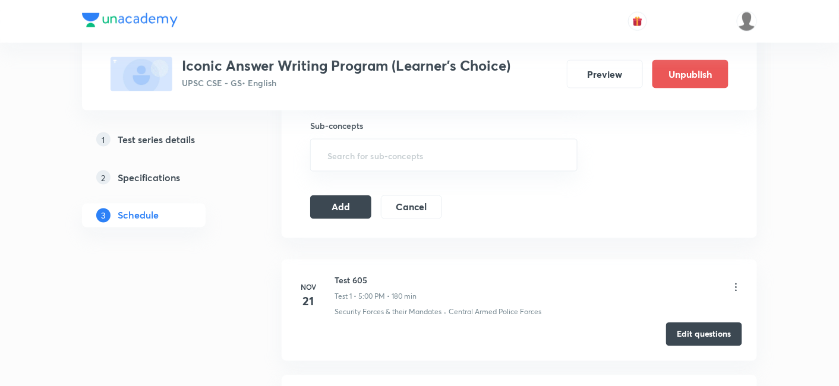
scroll to position [528, 0]
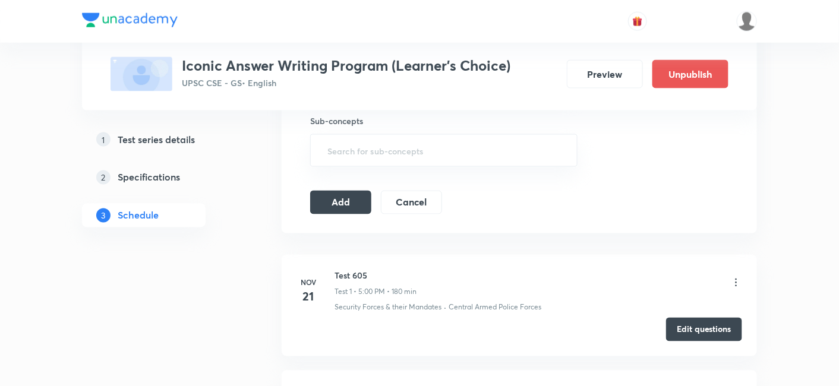
click at [741, 281] on icon at bounding box center [736, 283] width 12 height 12
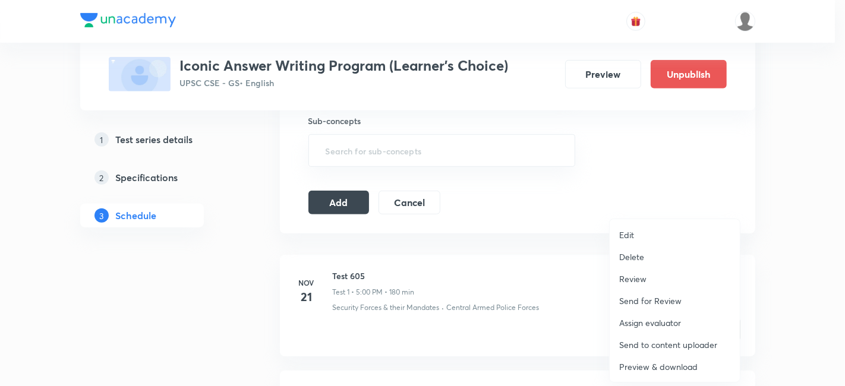
click at [640, 256] on p "Delete" at bounding box center [631, 257] width 25 height 12
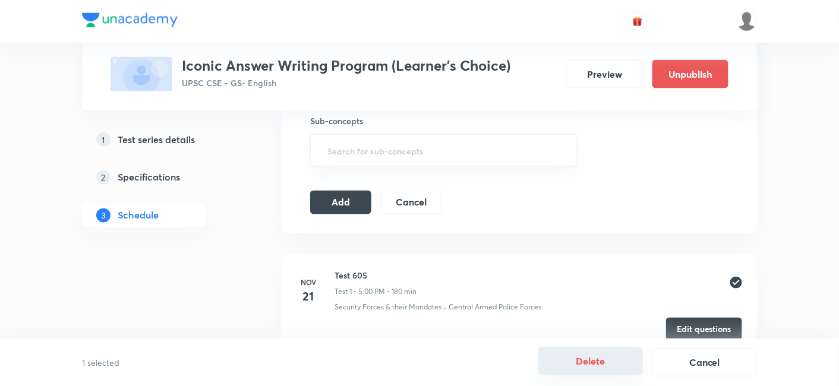
click at [596, 352] on button "Delete" at bounding box center [590, 361] width 105 height 29
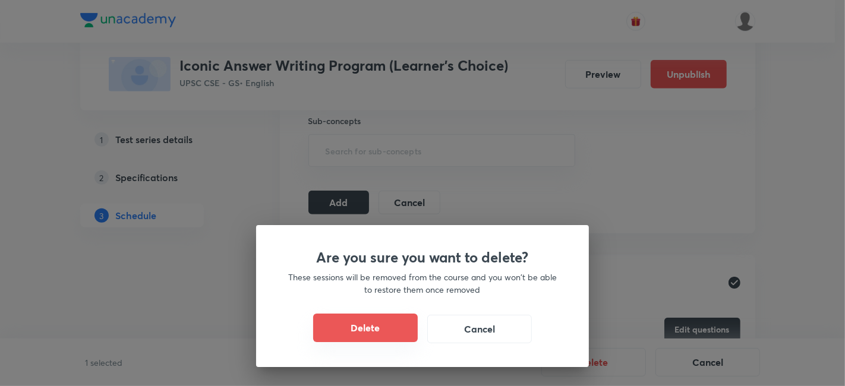
click at [374, 331] on button "Delete" at bounding box center [365, 328] width 105 height 29
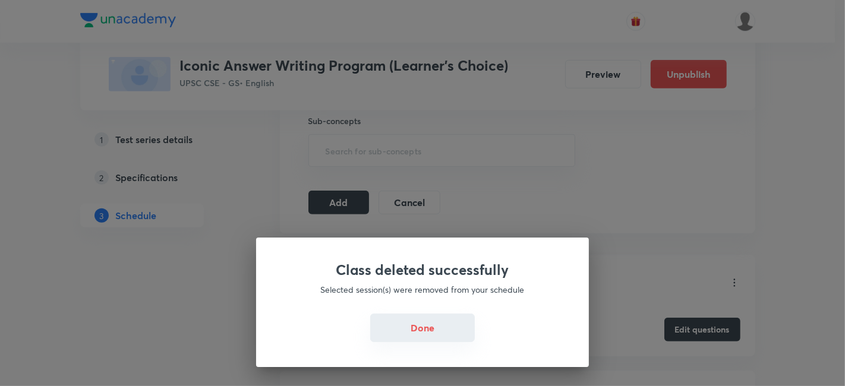
click at [436, 323] on button "Done" at bounding box center [422, 328] width 105 height 29
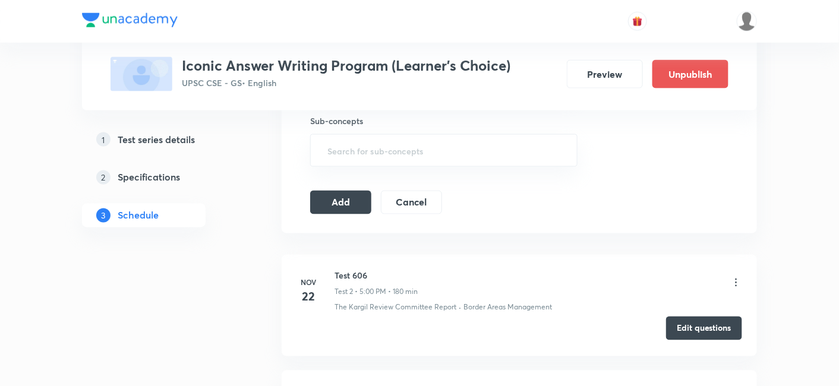
click at [707, 323] on button "Edit questions" at bounding box center [704, 329] width 76 height 24
click at [351, 197] on button "Add" at bounding box center [340, 202] width 61 height 24
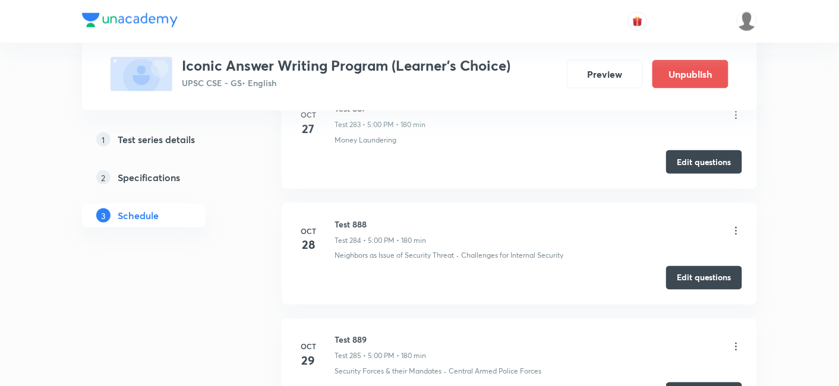
scroll to position [33025, 0]
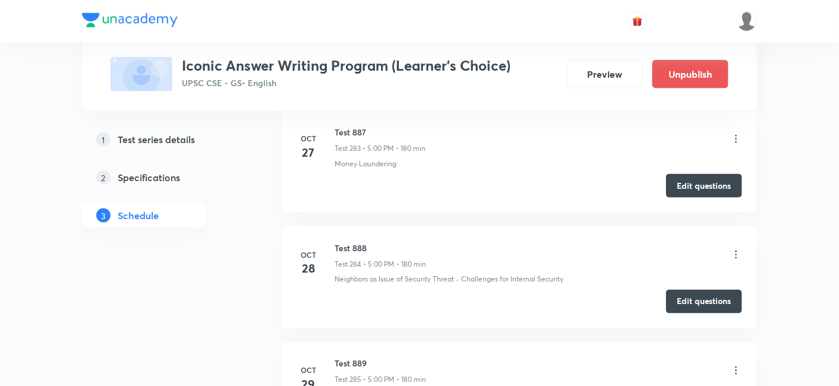
copy h6 "Test 890"
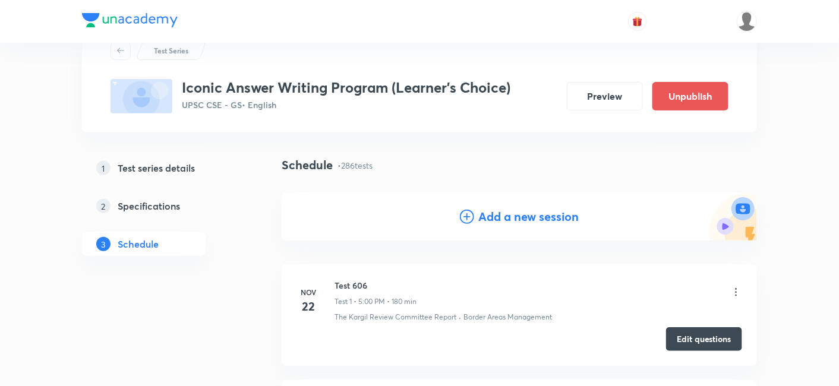
scroll to position [66, 0]
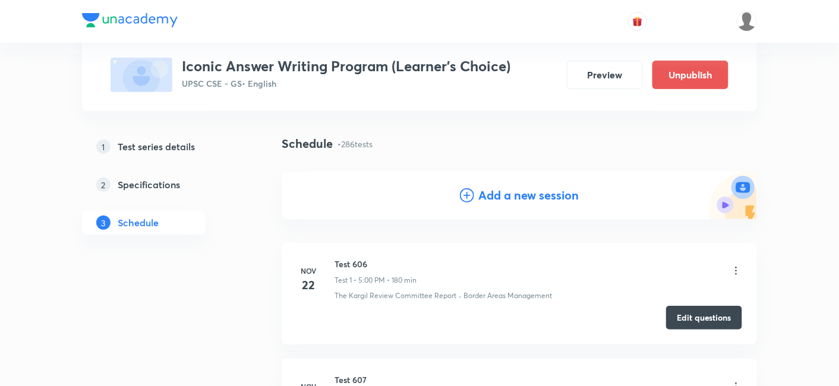
click at [496, 194] on h4 "Add a new session" at bounding box center [529, 196] width 100 height 18
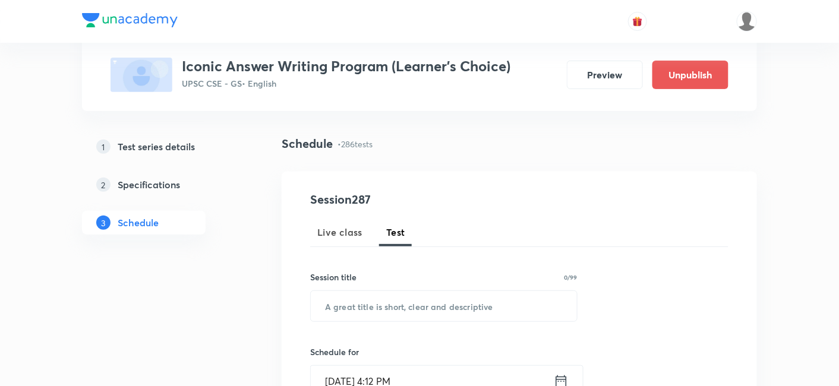
scroll to position [132, 0]
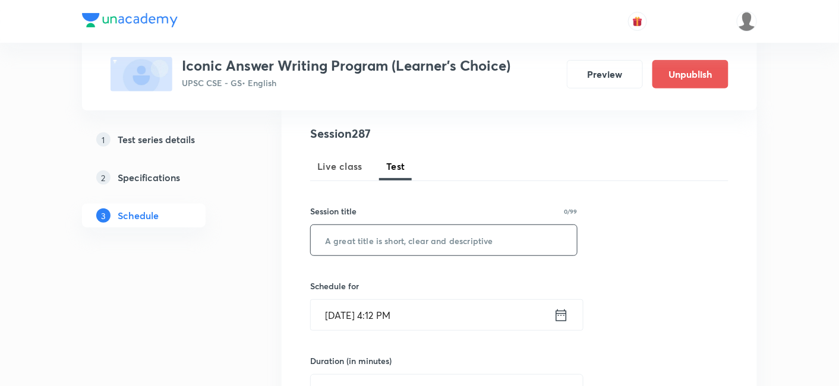
click at [423, 237] on input "text" at bounding box center [444, 240] width 266 height 30
paste input "Test 890"
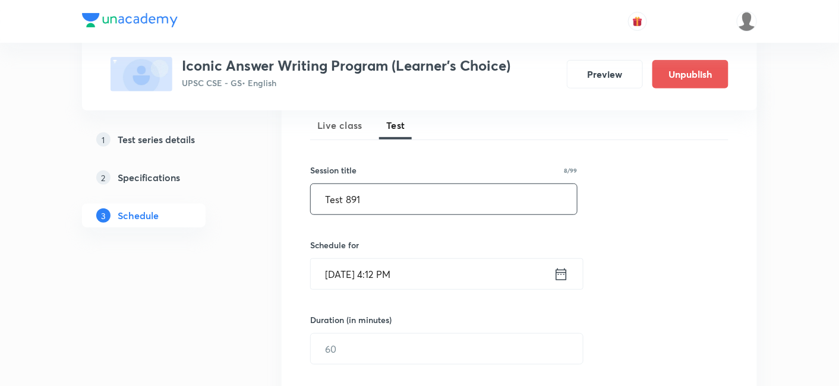
scroll to position [198, 0]
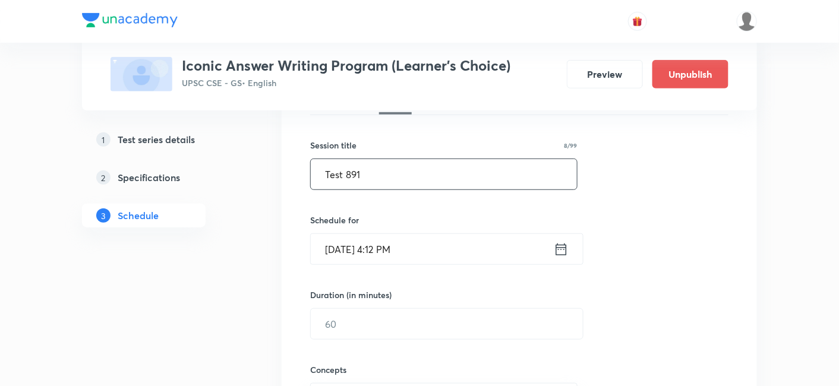
type input "Test 891"
click at [448, 234] on input "Oct 5, 2025, 4:12 PM" at bounding box center [432, 249] width 243 height 30
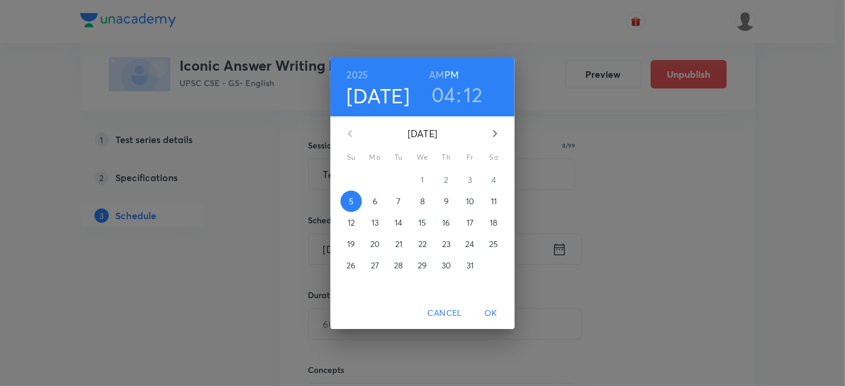
click at [468, 263] on p "31" at bounding box center [470, 266] width 7 height 12
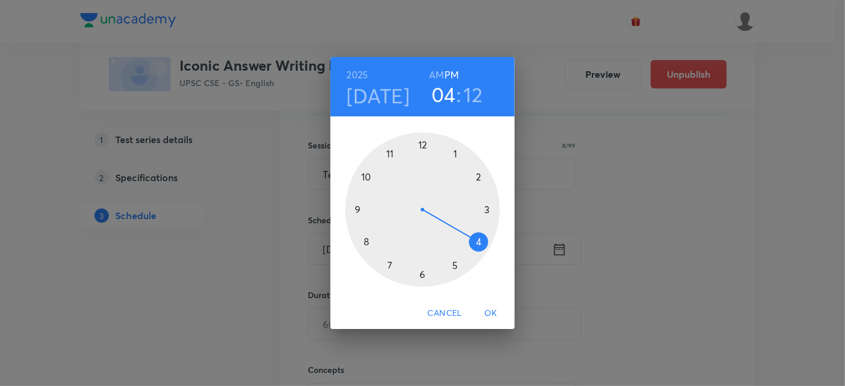
click at [456, 69] on h6 "PM" at bounding box center [452, 75] width 14 height 17
click at [453, 263] on div at bounding box center [422, 210] width 155 height 155
click at [421, 139] on div at bounding box center [422, 210] width 155 height 155
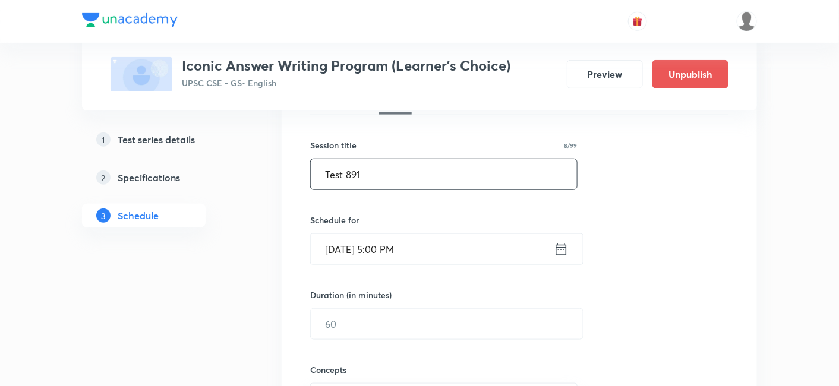
scroll to position [264, 0]
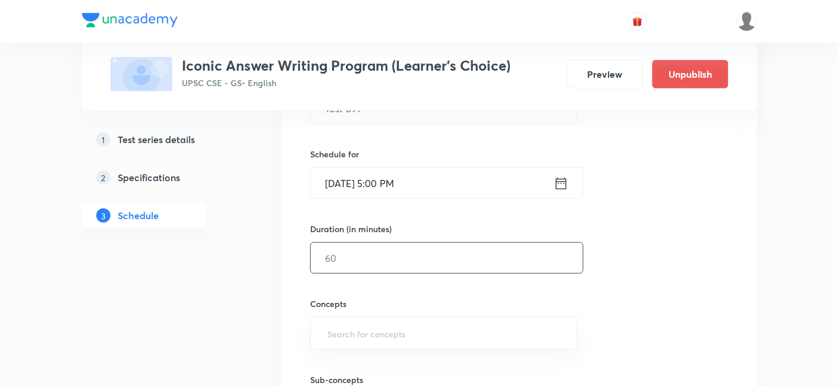
click at [387, 256] on input "text" at bounding box center [447, 258] width 272 height 30
type input "180"
click at [669, 250] on div "Session 287 Live class Test Session title 8/99 Test 891 ​ Schedule for Oct 31, …" at bounding box center [519, 233] width 418 height 481
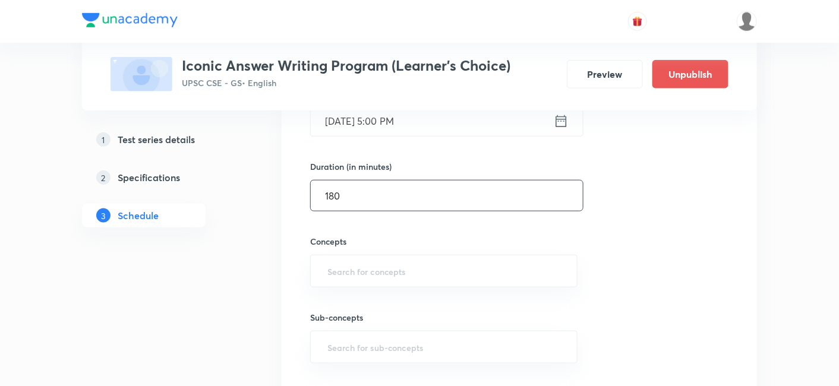
scroll to position [396, 0]
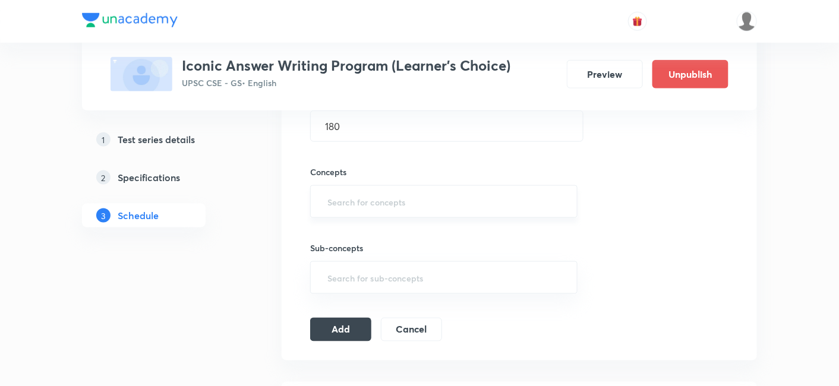
click at [434, 191] on input "text" at bounding box center [444, 202] width 238 height 22
type input "a"
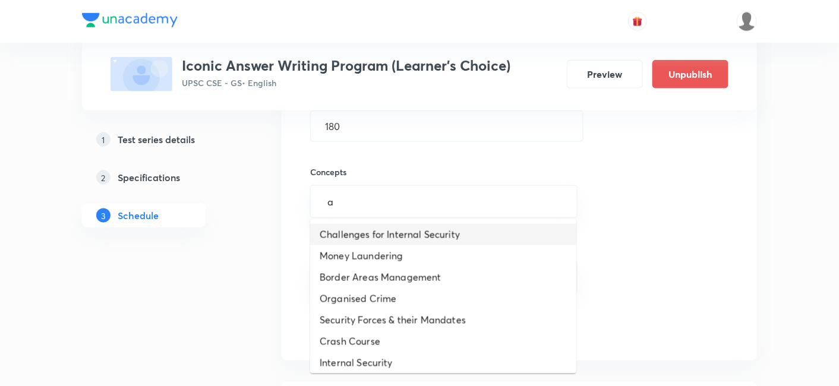
click at [419, 232] on li "Challenges for Internal Security" at bounding box center [443, 234] width 266 height 21
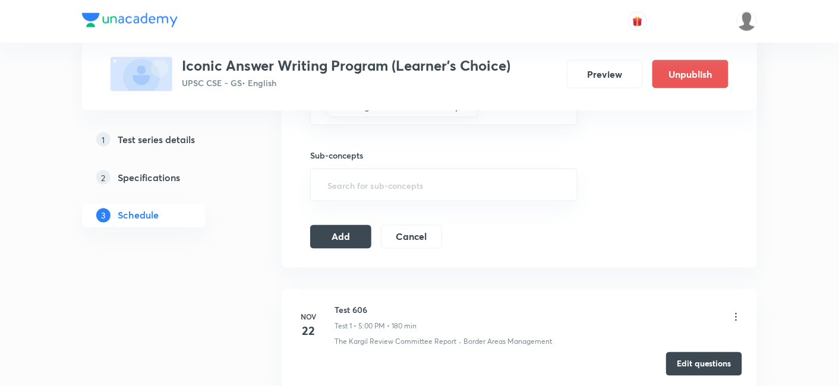
scroll to position [528, 0]
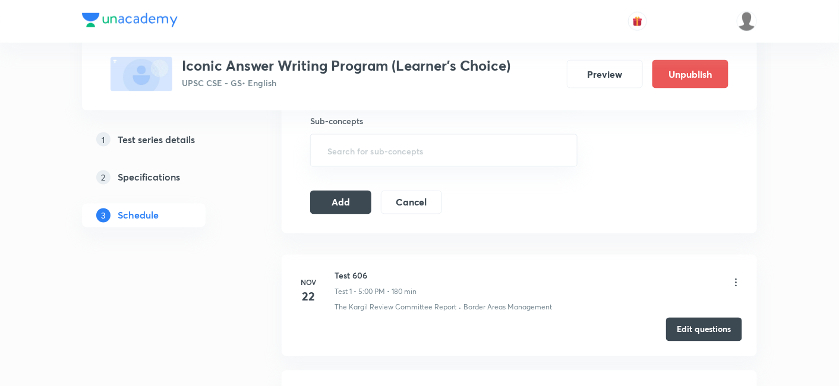
click at [733, 279] on icon at bounding box center [736, 283] width 12 height 12
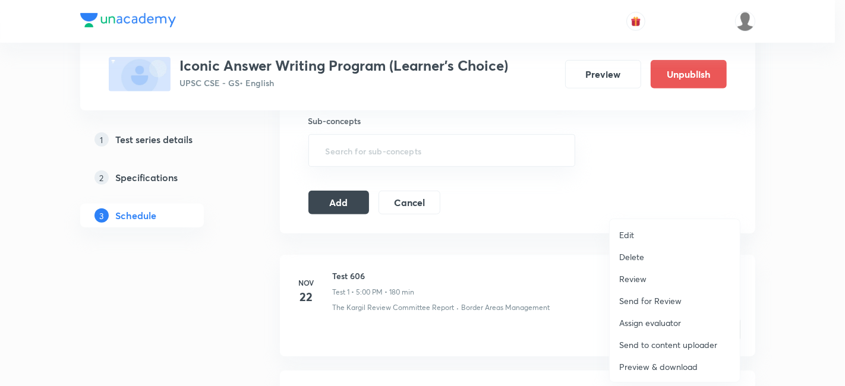
click at [628, 258] on p "Delete" at bounding box center [631, 257] width 25 height 12
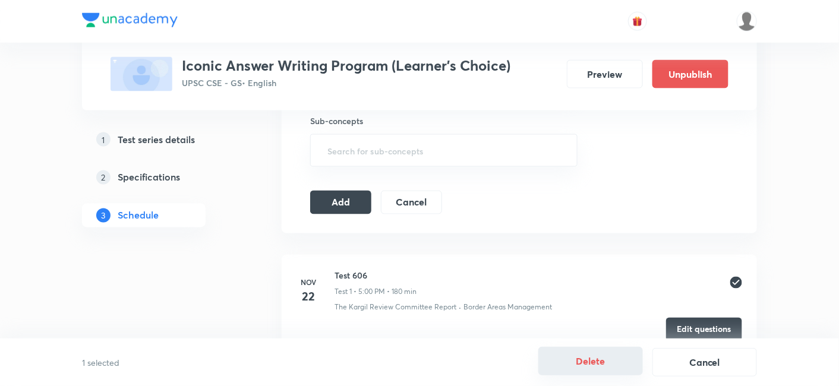
click at [604, 367] on button "Delete" at bounding box center [590, 361] width 105 height 29
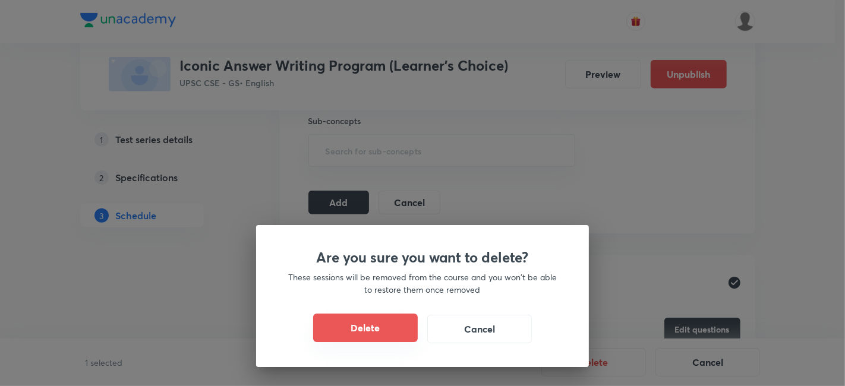
click at [401, 331] on button "Delete" at bounding box center [365, 328] width 105 height 29
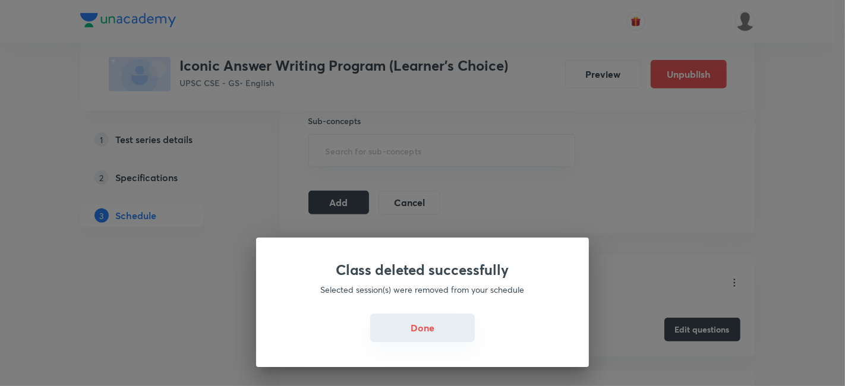
click at [426, 328] on button "Done" at bounding box center [422, 328] width 105 height 29
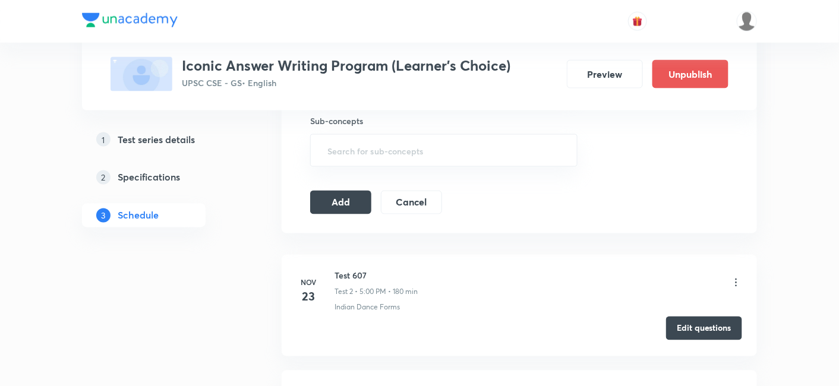
click at [694, 325] on button "Edit questions" at bounding box center [704, 329] width 76 height 24
click at [355, 190] on button "Add" at bounding box center [340, 202] width 61 height 24
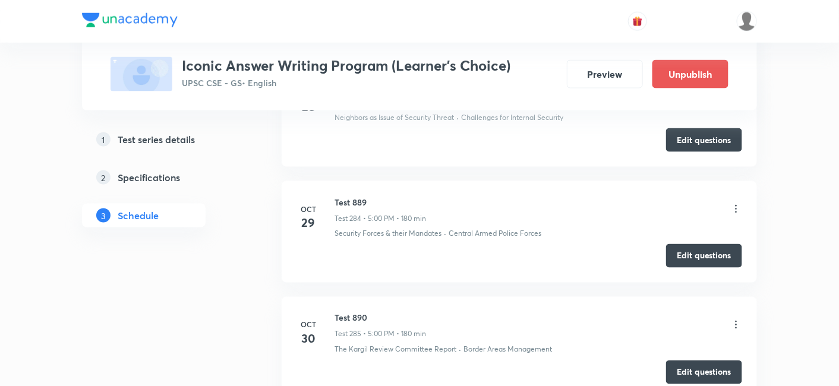
scroll to position [33091, 0]
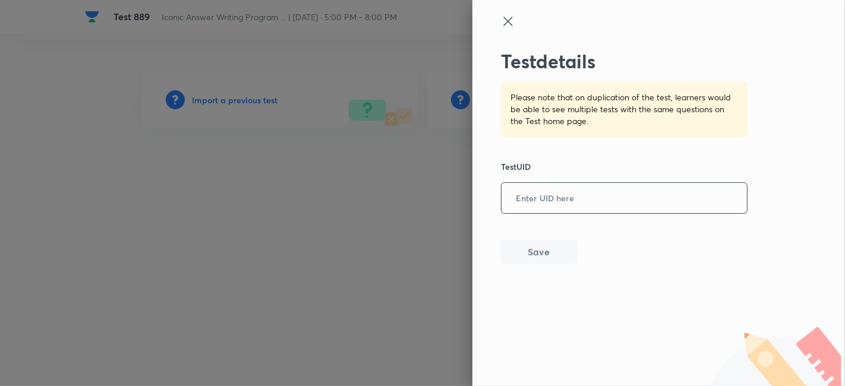
click at [594, 194] on input "text" at bounding box center [624, 198] width 245 height 29
paste input "ZJ2HDG4OSL"
type input "ZJ2HDG4OSL"
click at [566, 250] on button "Save" at bounding box center [539, 251] width 76 height 24
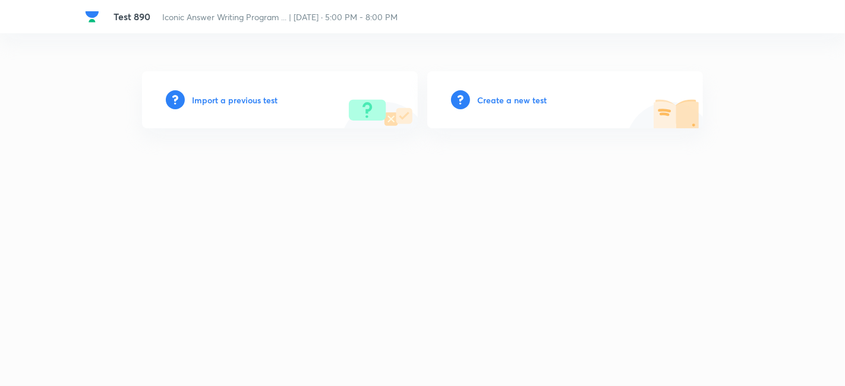
click at [234, 105] on h6 "Import a previous test" at bounding box center [235, 100] width 86 height 12
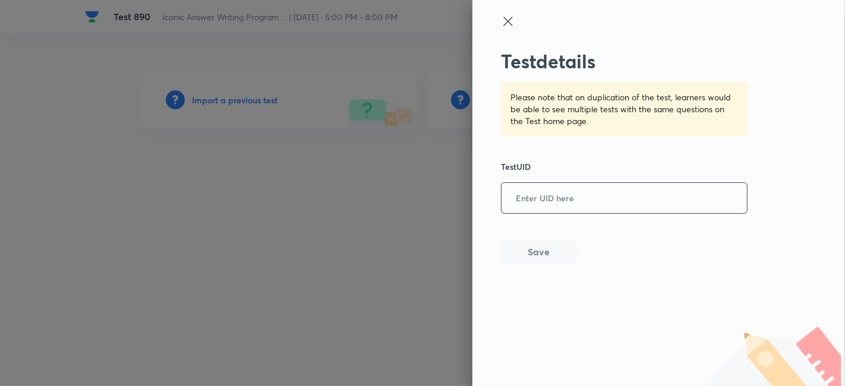
click at [559, 197] on input "text" at bounding box center [624, 198] width 245 height 29
paste input "7YIJP3RZ4X"
type input "7YIJP3RZ4X"
click at [549, 241] on button "Save" at bounding box center [539, 251] width 76 height 24
click at [574, 186] on input "text" at bounding box center [624, 198] width 245 height 29
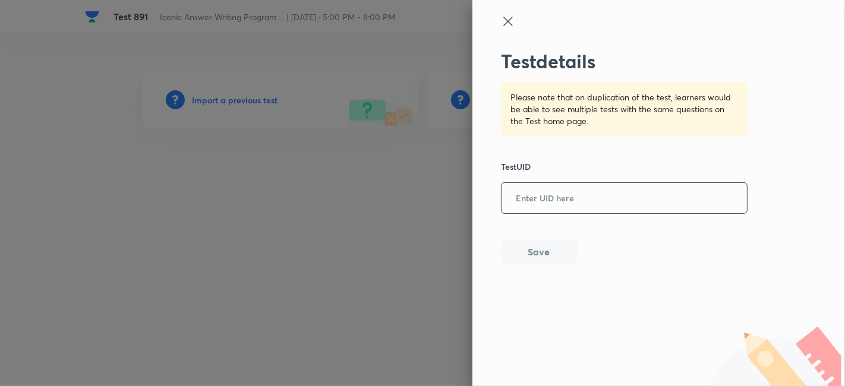
paste input "63AGLVSAJB"
type input "63AGLVSAJB"
click at [548, 258] on button "Save" at bounding box center [539, 251] width 76 height 24
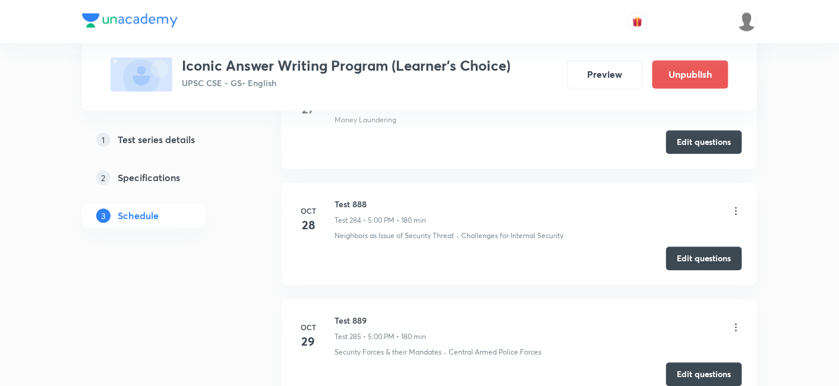
scroll to position [33411, 0]
